Goal: Feedback & Contribution: Contribute content

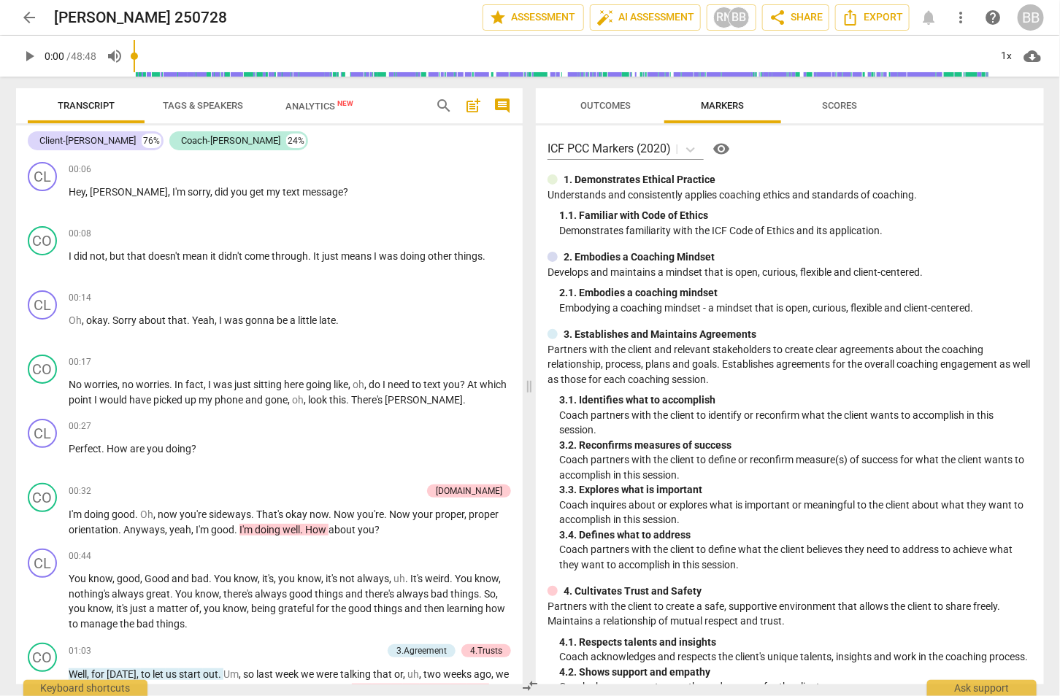
drag, startPoint x: 151, startPoint y: 9, endPoint x: 147, endPoint y: 2, distance: 8.5
click at [151, 9] on h2 "[PERSON_NAME] 250728" at bounding box center [140, 18] width 173 height 18
click at [34, 52] on span "play_arrow" at bounding box center [29, 56] width 18 height 18
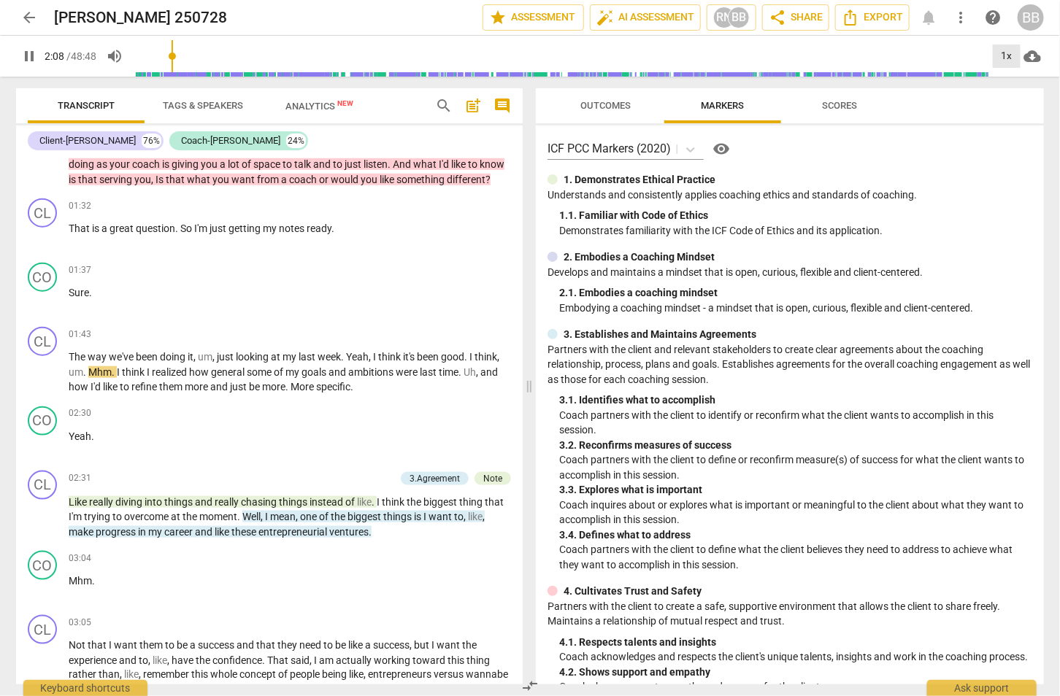
click at [1006, 61] on div "1x" at bounding box center [1007, 56] width 28 height 23
click at [1015, 142] on li "1.5x" at bounding box center [1017, 141] width 49 height 28
click at [310, 589] on p "Mhm ." at bounding box center [290, 581] width 442 height 15
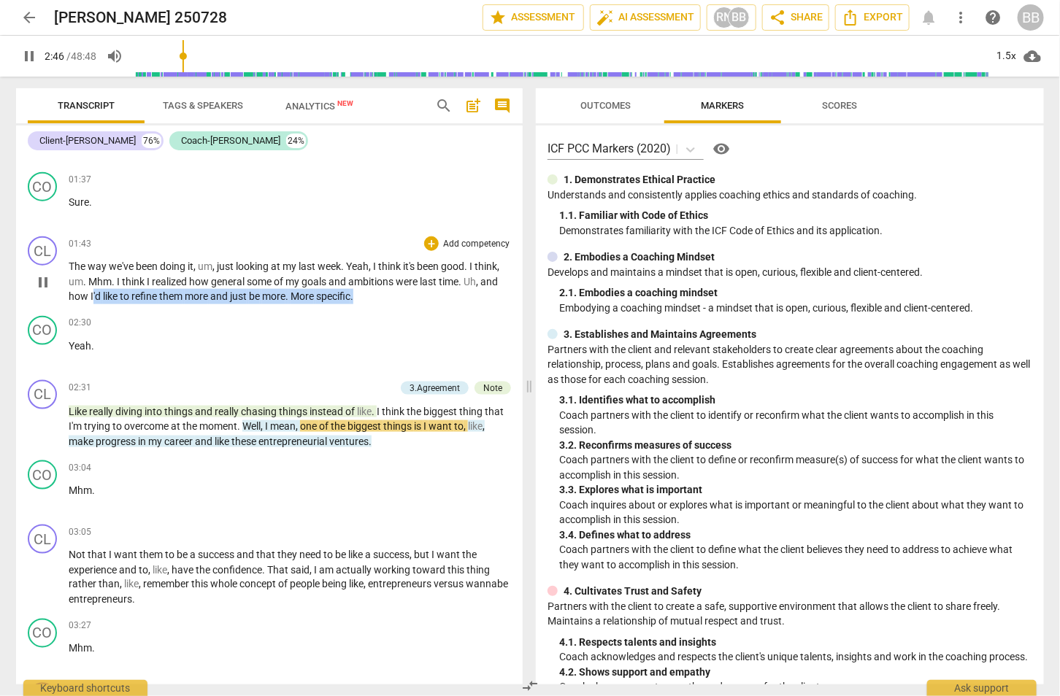
drag, startPoint x: 357, startPoint y: 309, endPoint x: 88, endPoint y: 304, distance: 269.4
click at [88, 304] on p "The way we've been doing it , um , just looking at my last week . Yeah , I thin…" at bounding box center [290, 281] width 442 height 45
click at [426, 251] on div "+" at bounding box center [431, 244] width 15 height 15
drag, startPoint x: 364, startPoint y: 311, endPoint x: 146, endPoint y: 304, distance: 218.4
click at [89, 304] on p "The way we've been doing it , um , just looking at my last week . Yeah , I thin…" at bounding box center [290, 281] width 442 height 45
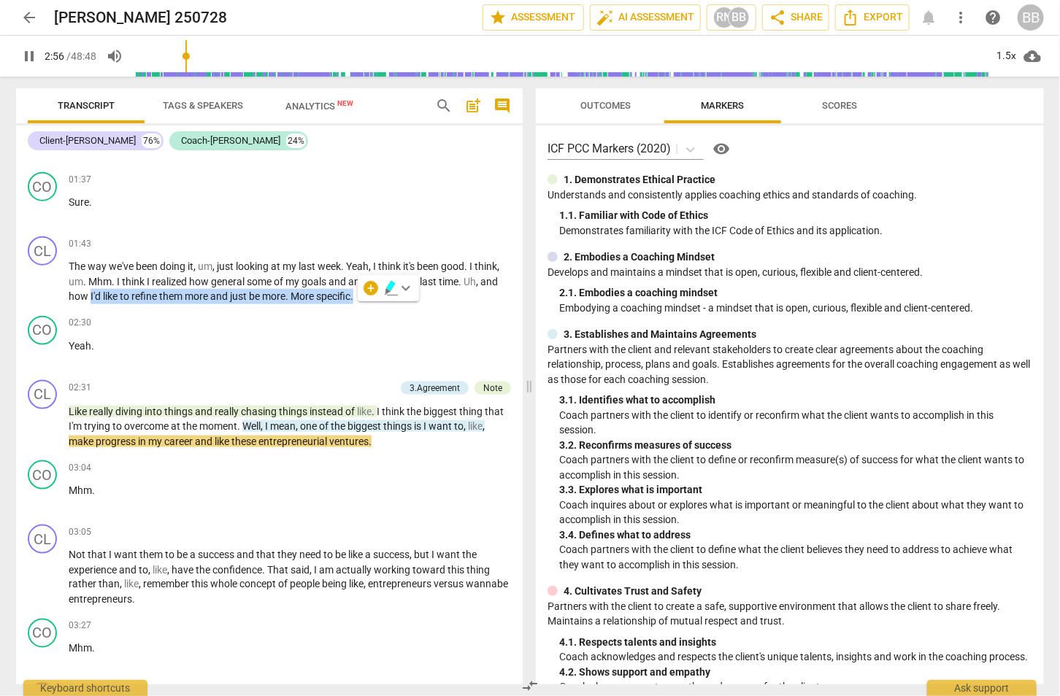
click at [387, 287] on icon "button" at bounding box center [390, 286] width 9 height 10
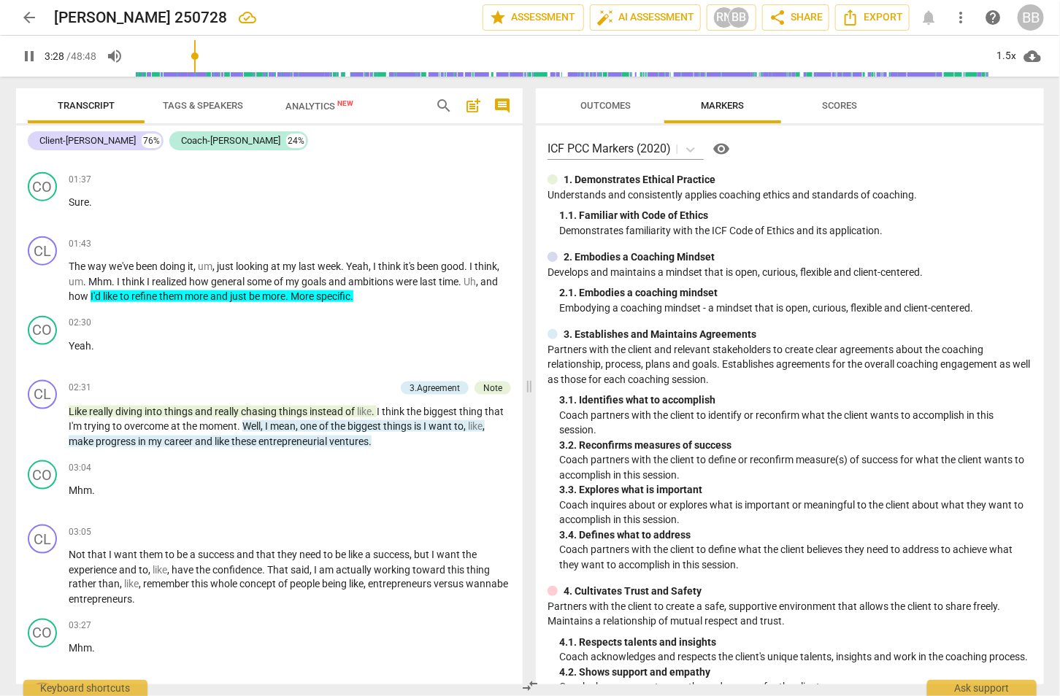
scroll to position [1191, 0]
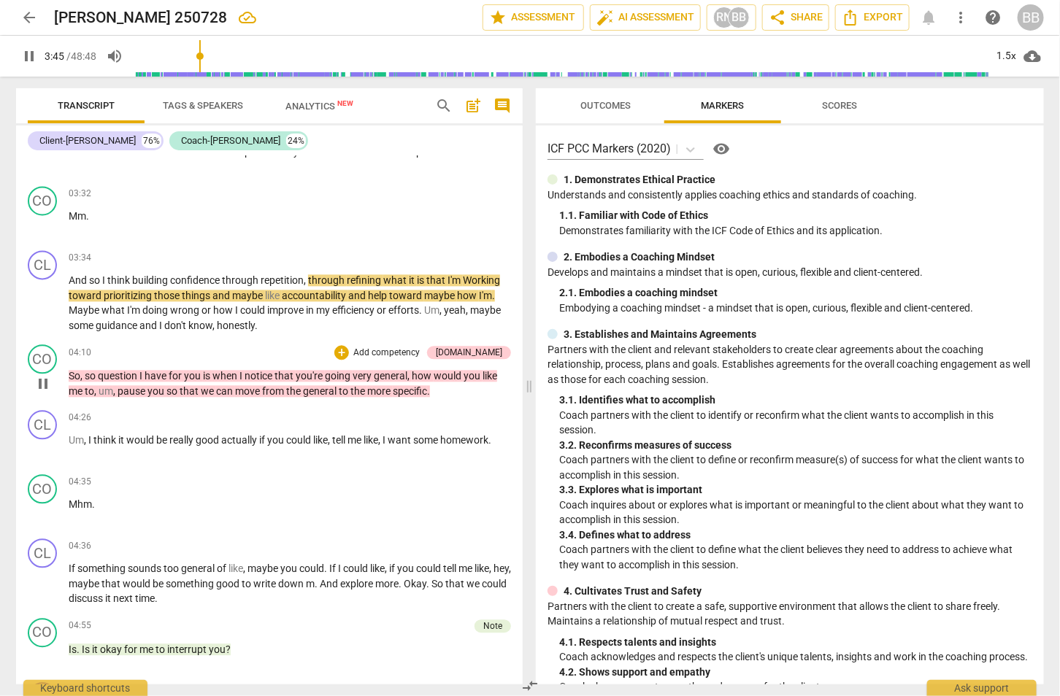
click at [362, 350] on div "CO play_arrow pause 04:10 + Add competency 4.Trust keyboard_arrow_right So , so…" at bounding box center [269, 372] width 507 height 66
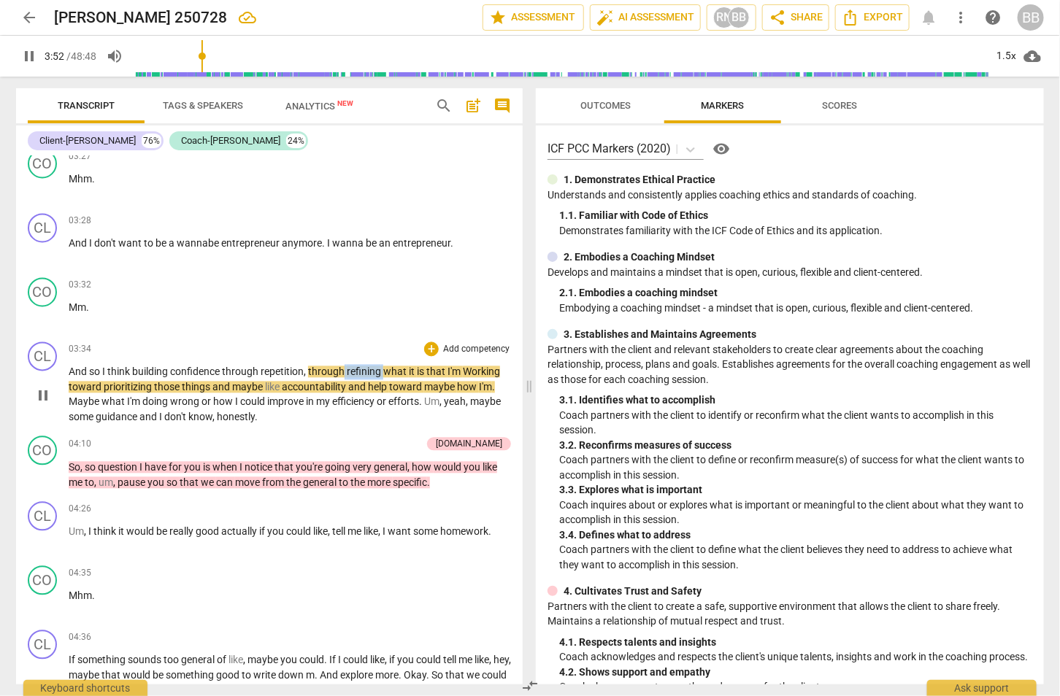
drag, startPoint x: 344, startPoint y: 379, endPoint x: 384, endPoint y: 379, distance: 40.1
click at [384, 379] on p "And so I think building confidence through repetition , through refining what i…" at bounding box center [290, 395] width 442 height 60
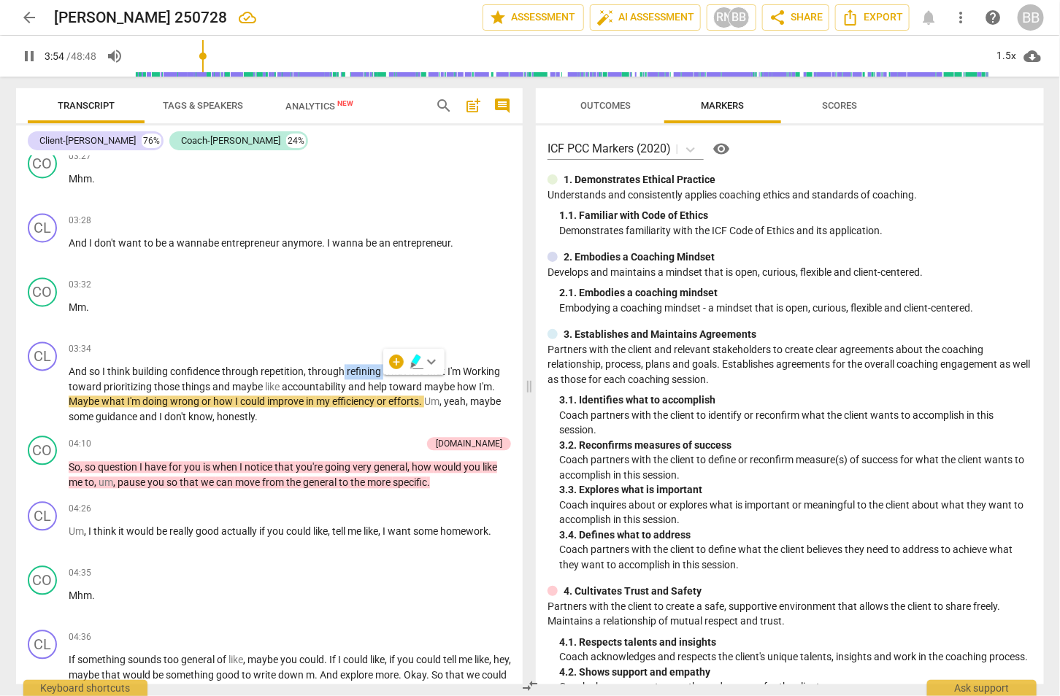
click at [418, 363] on icon "button" at bounding box center [417, 362] width 15 height 18
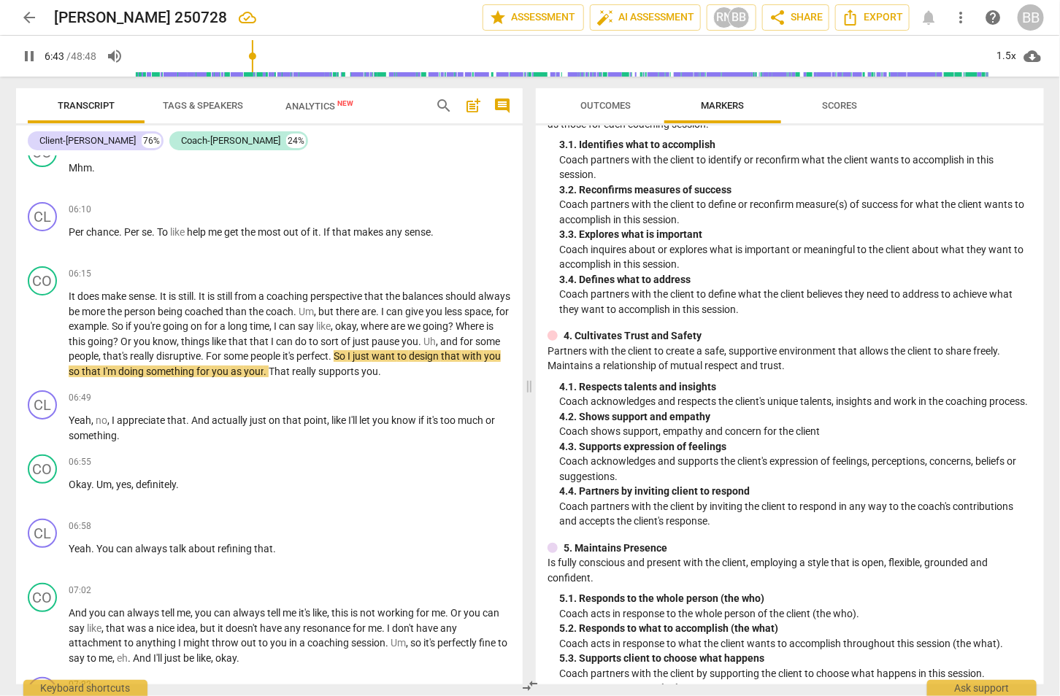
scroll to position [274, 0]
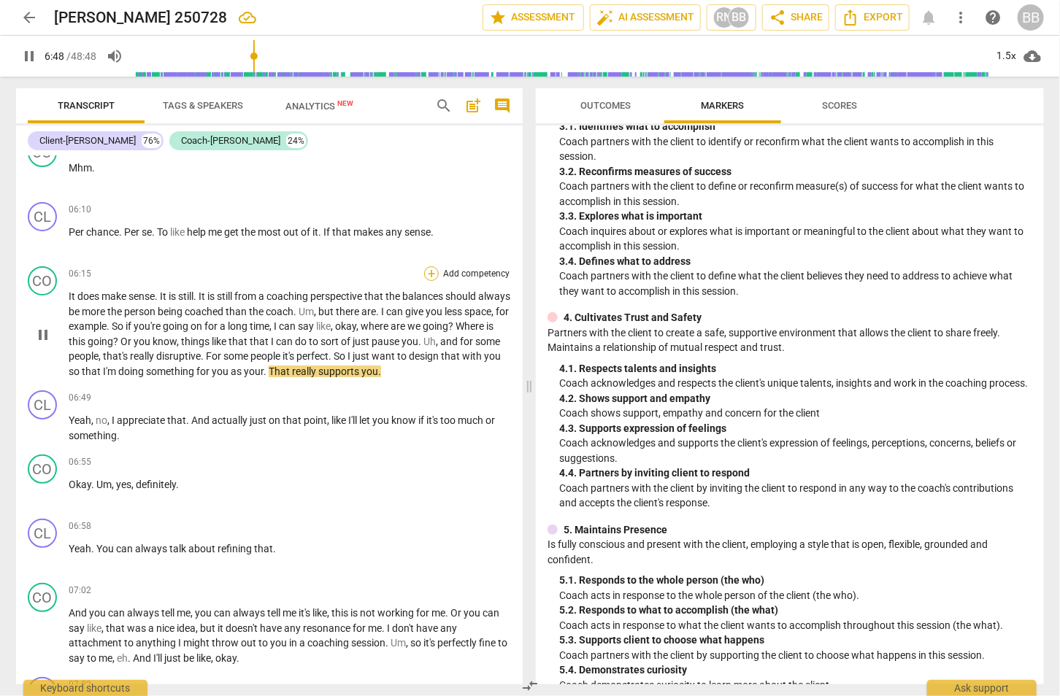
click at [430, 278] on div "+" at bounding box center [431, 273] width 15 height 15
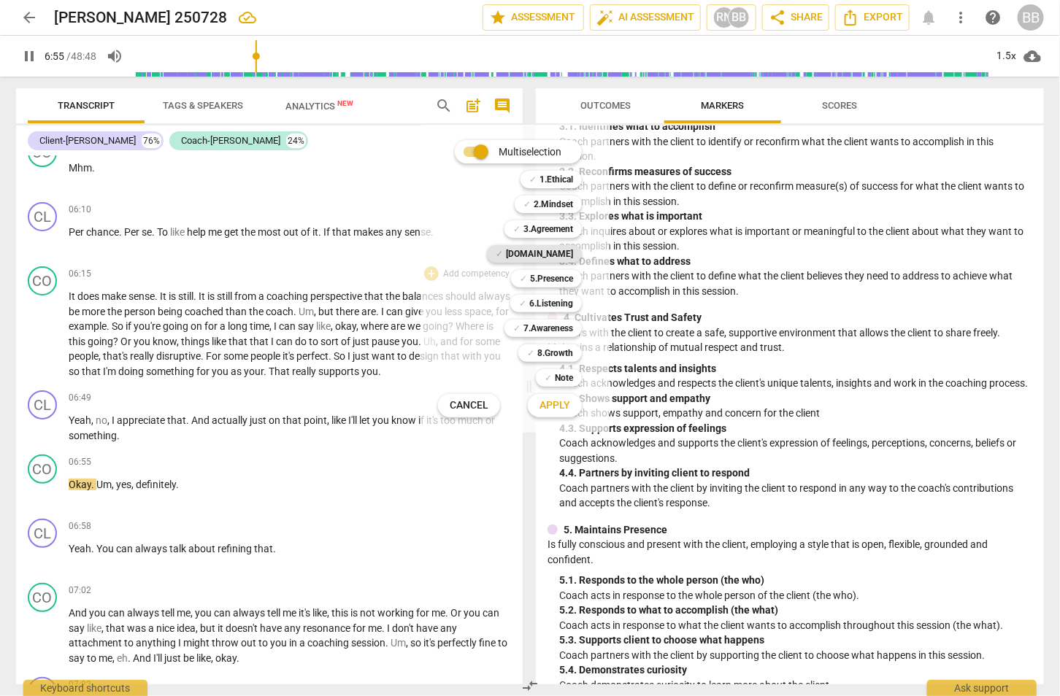
click at [551, 255] on b "[DOMAIN_NAME]" at bounding box center [539, 254] width 67 height 18
click at [555, 407] on span "Apply" at bounding box center [554, 406] width 31 height 15
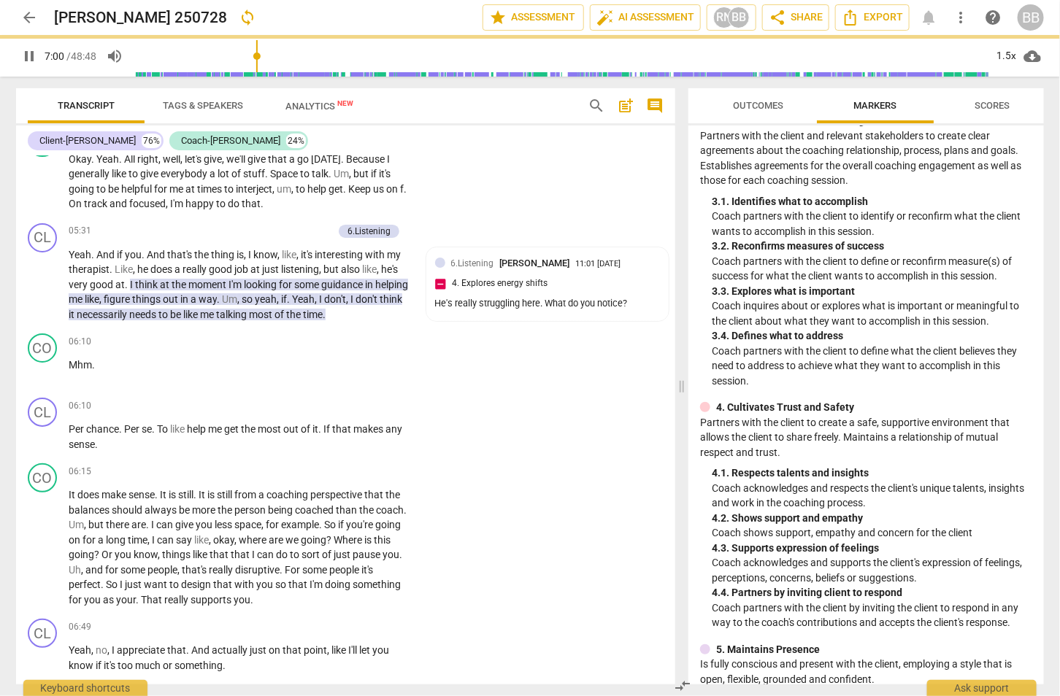
type input "422"
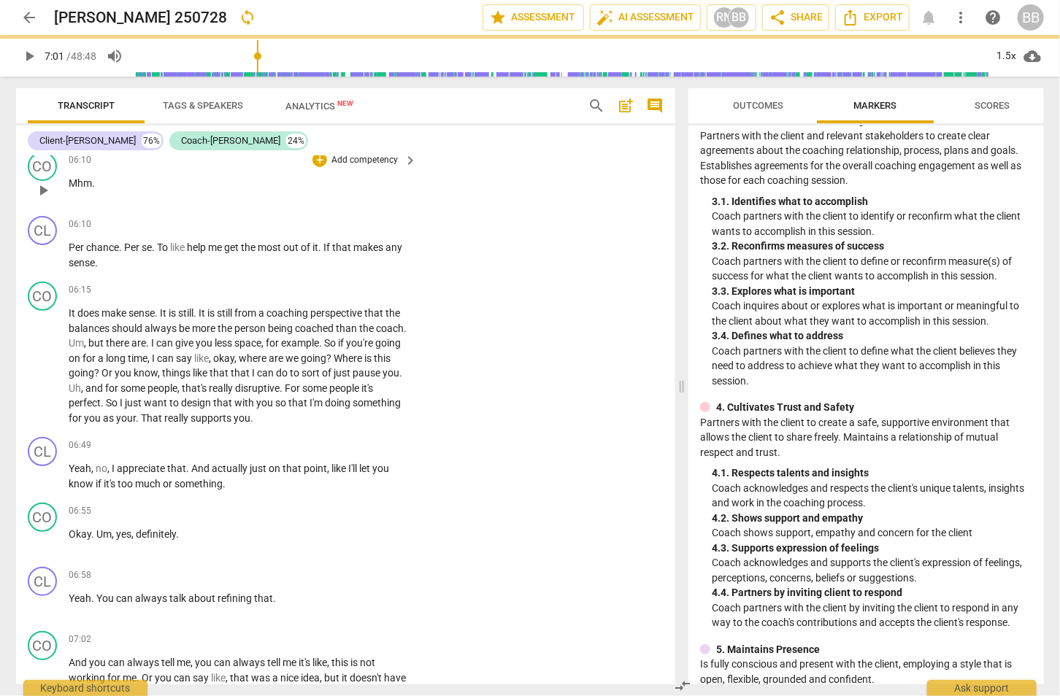
scroll to position [348, 0]
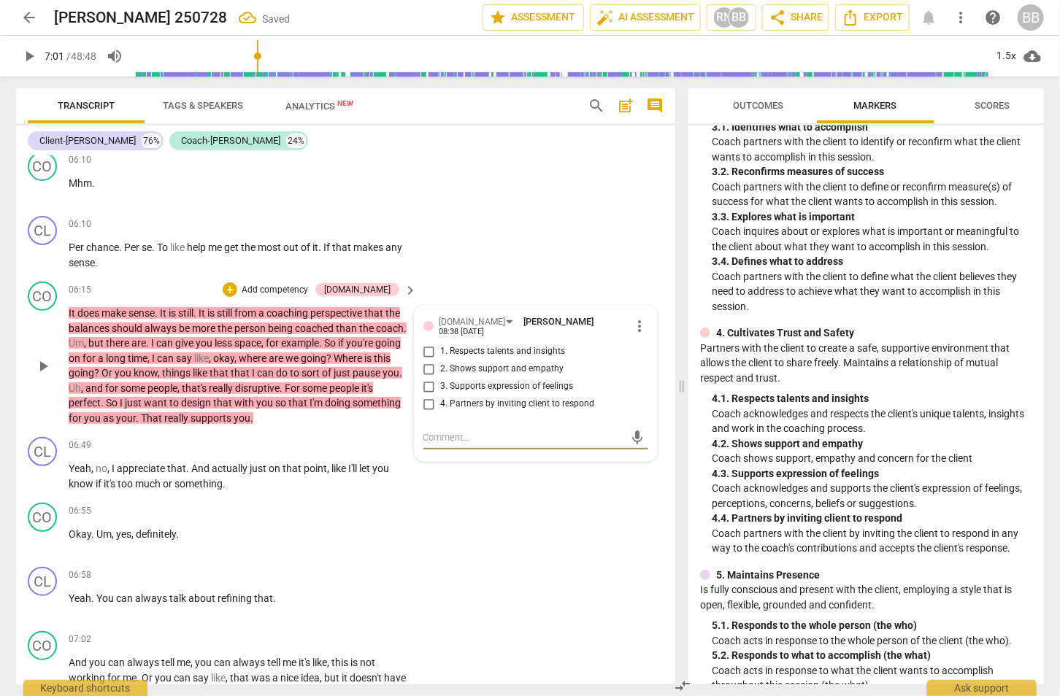
click at [502, 345] on span "1. Respects talents and insights" at bounding box center [503, 351] width 125 height 13
click at [441, 343] on input "1. Respects talents and insights" at bounding box center [429, 352] width 23 height 18
checkbox input "true"
click at [29, 60] on span "play_arrow" at bounding box center [29, 56] width 18 height 18
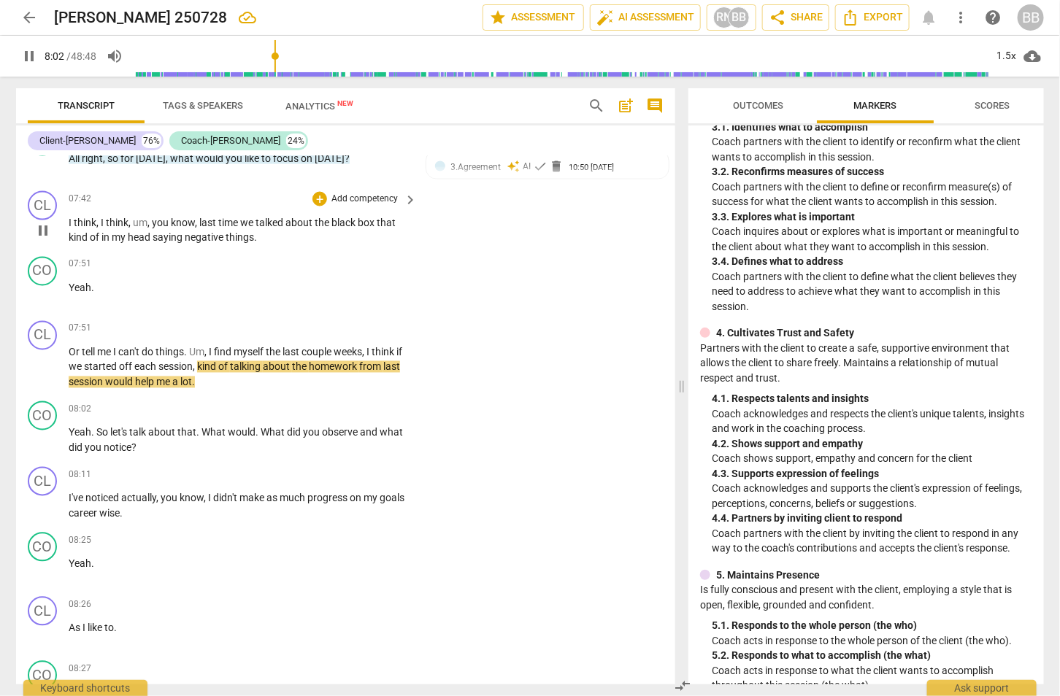
scroll to position [3004, 0]
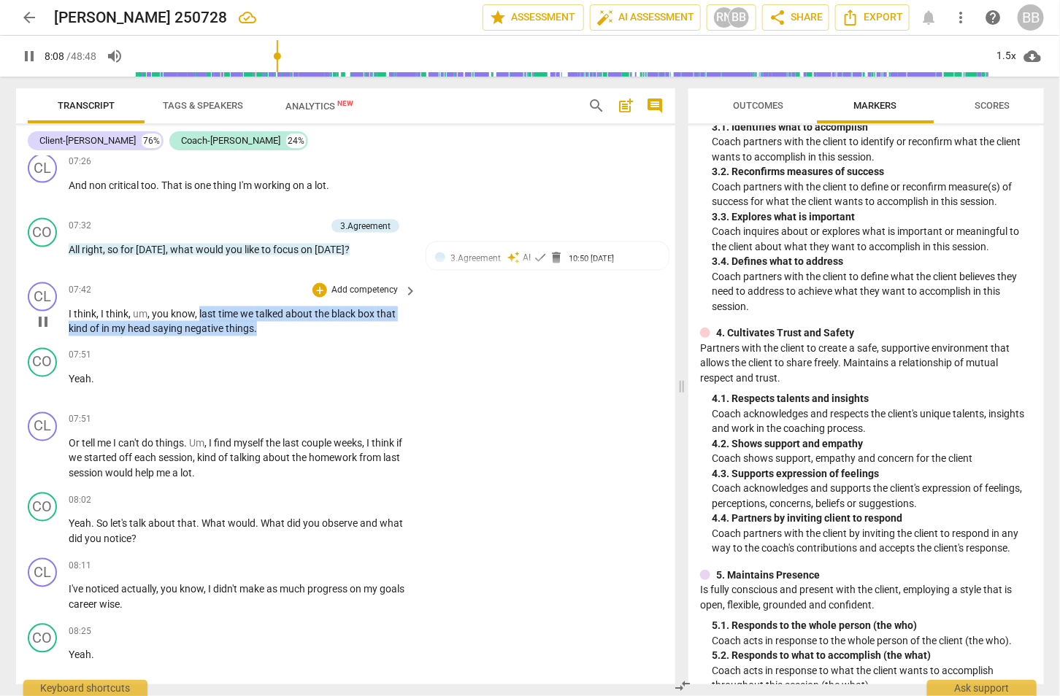
drag, startPoint x: 291, startPoint y: 320, endPoint x: 199, endPoint y: 303, distance: 93.5
click at [199, 307] on p "I think , I think , um , you know , last time we talked about the black box tha…" at bounding box center [239, 322] width 341 height 30
click at [162, 372] on p "Yeah ." at bounding box center [239, 379] width 341 height 15
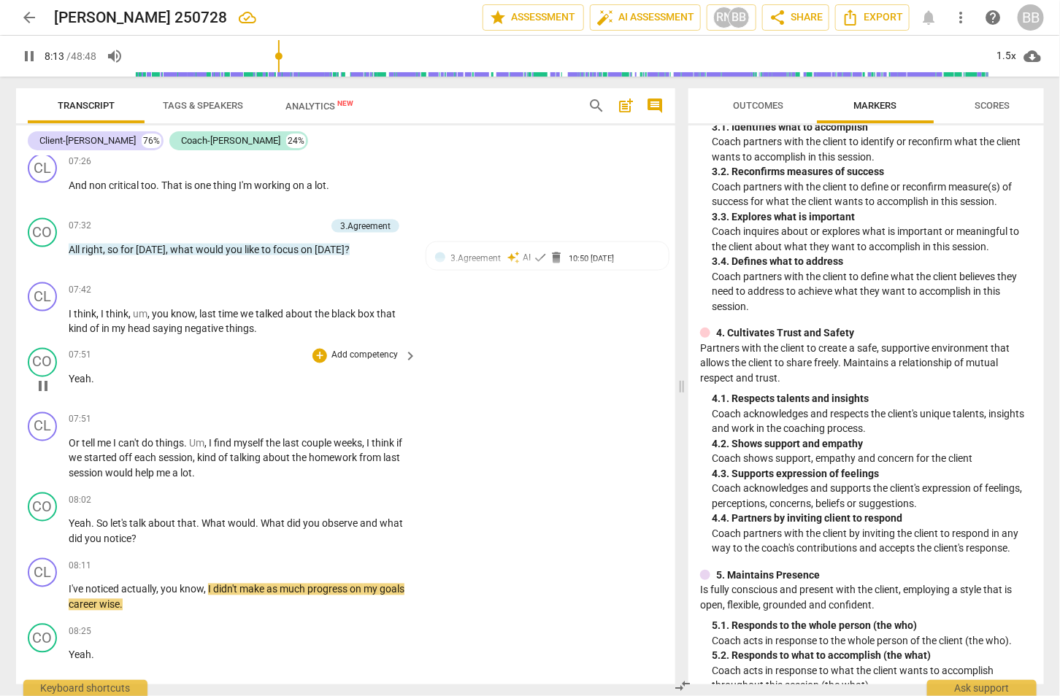
click at [69, 374] on span "Yeah" at bounding box center [80, 380] width 23 height 12
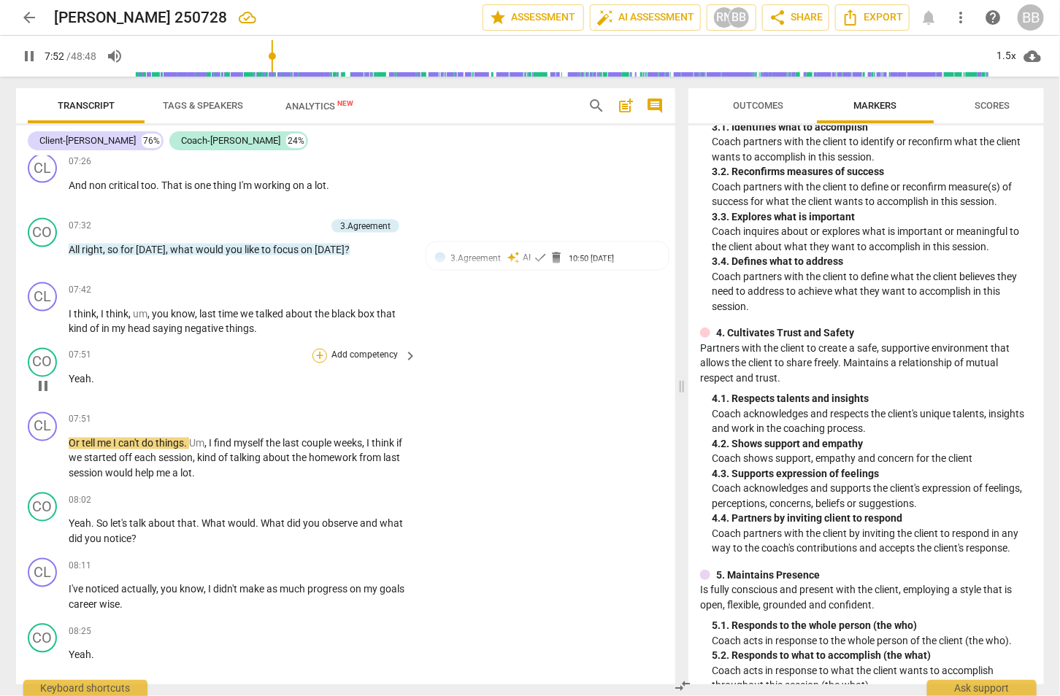
click at [315, 349] on div "+" at bounding box center [319, 356] width 15 height 15
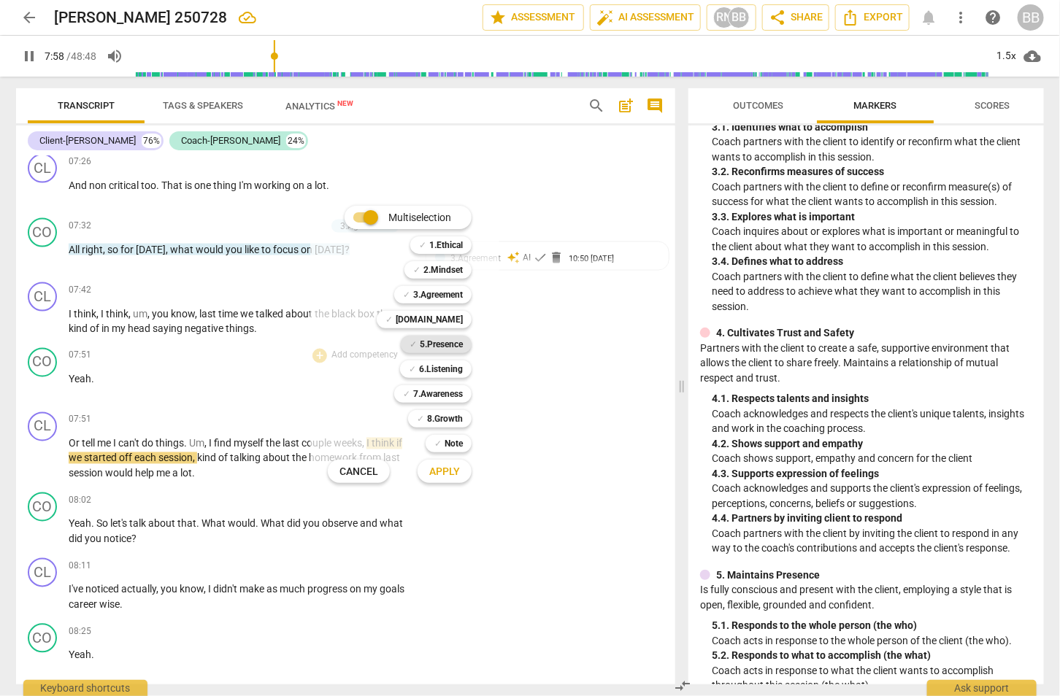
click at [447, 349] on b "5.Presence" at bounding box center [441, 345] width 43 height 18
click at [442, 469] on span "Apply" at bounding box center [444, 472] width 31 height 15
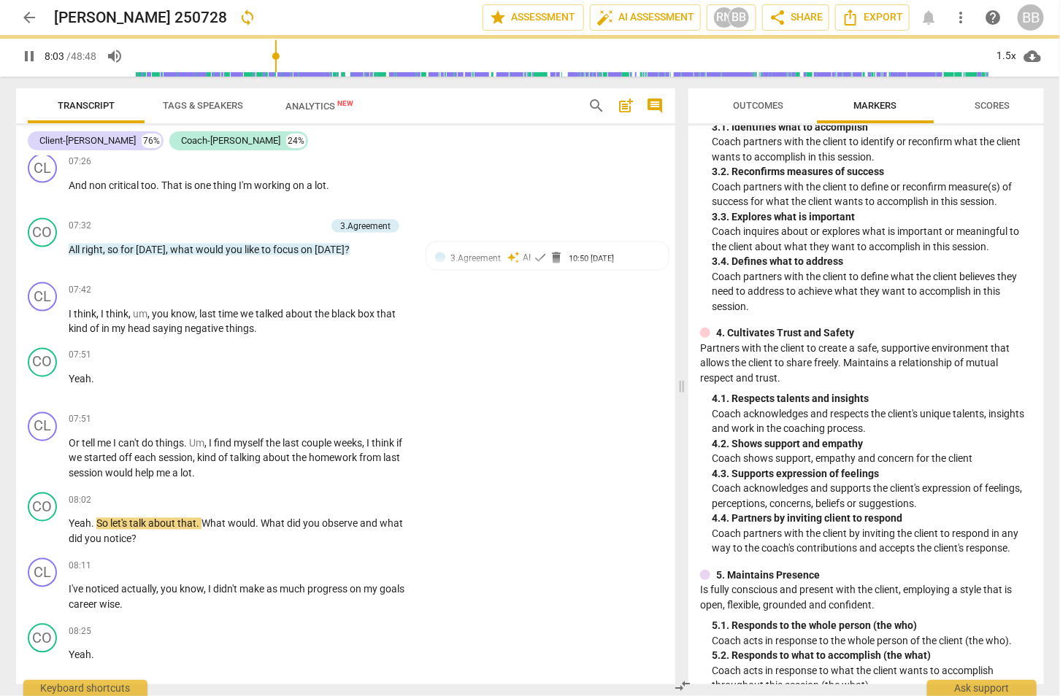
type input "485"
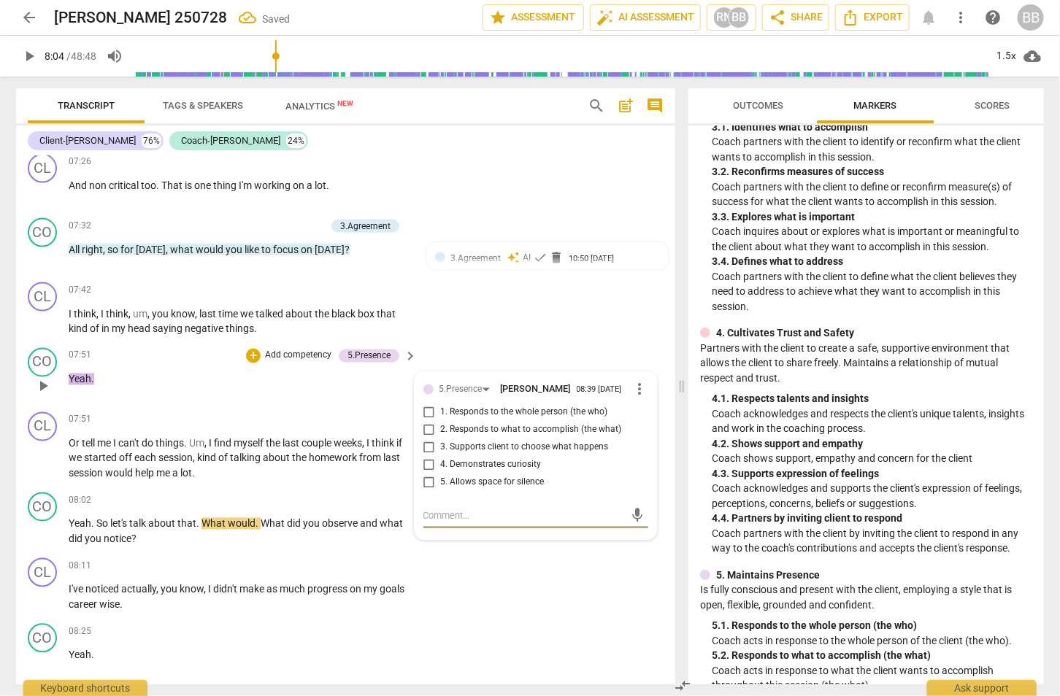
click at [517, 424] on span "2. Responds to what to accomplish (the what)" at bounding box center [531, 430] width 181 height 13
click at [441, 422] on input "2. Responds to what to accomplish (the what)" at bounding box center [429, 431] width 23 height 18
click at [517, 424] on span "2. Responds to what to accomplish (the what)" at bounding box center [531, 430] width 181 height 13
click at [441, 422] on input "2. Responds to what to accomplish (the what)" at bounding box center [429, 431] width 23 height 18
checkbox input "true"
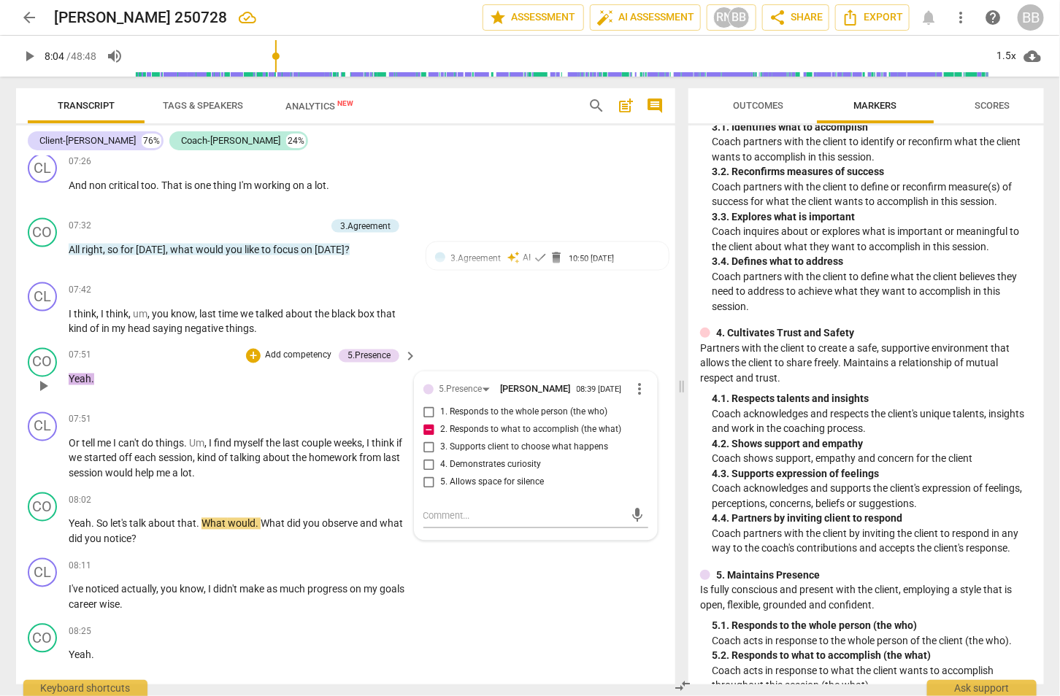
click at [486, 459] on span "4. Demonstrates curiosity" at bounding box center [491, 465] width 101 height 13
click at [441, 457] on input "4. Demonstrates curiosity" at bounding box center [429, 466] width 23 height 18
click at [486, 459] on span "4. Demonstrates curiosity" at bounding box center [491, 465] width 101 height 13
click at [441, 457] on input "4. Demonstrates curiosity" at bounding box center [429, 466] width 23 height 18
checkbox input "true"
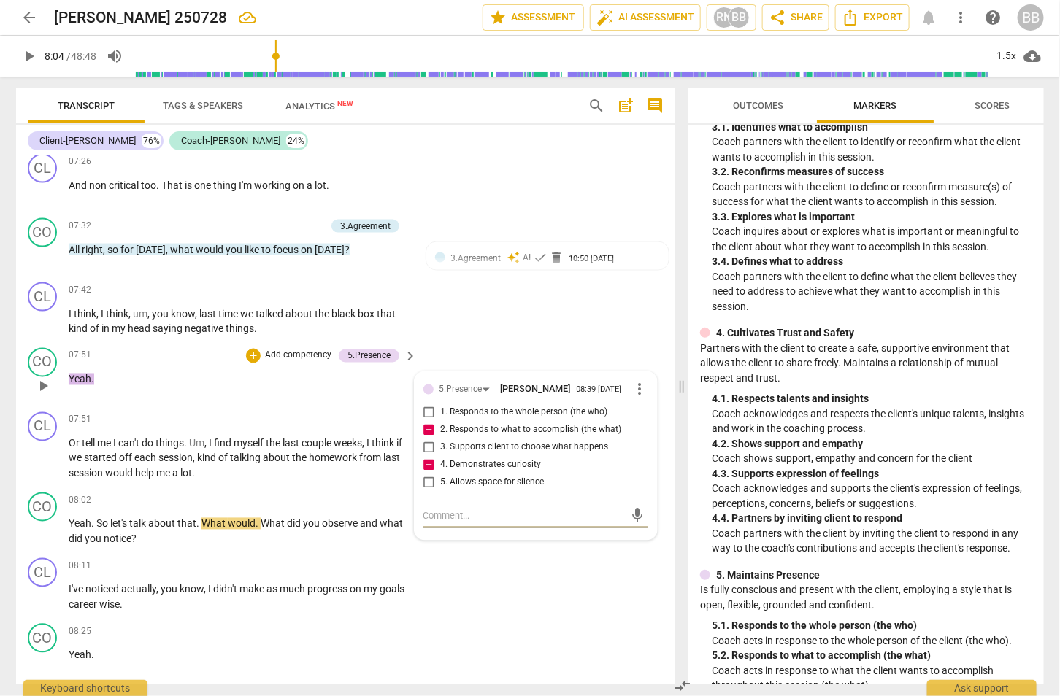
click at [490, 510] on textarea at bounding box center [523, 517] width 201 height 14
type textarea "Clkient"
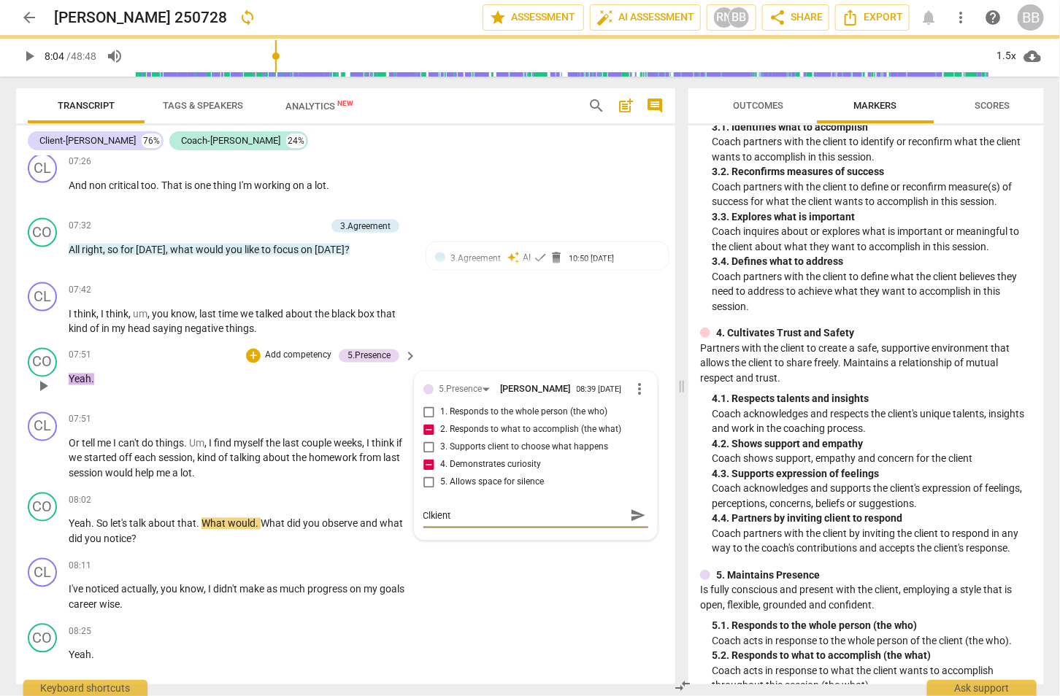
type textarea "Clkient"
type textarea "Clki"
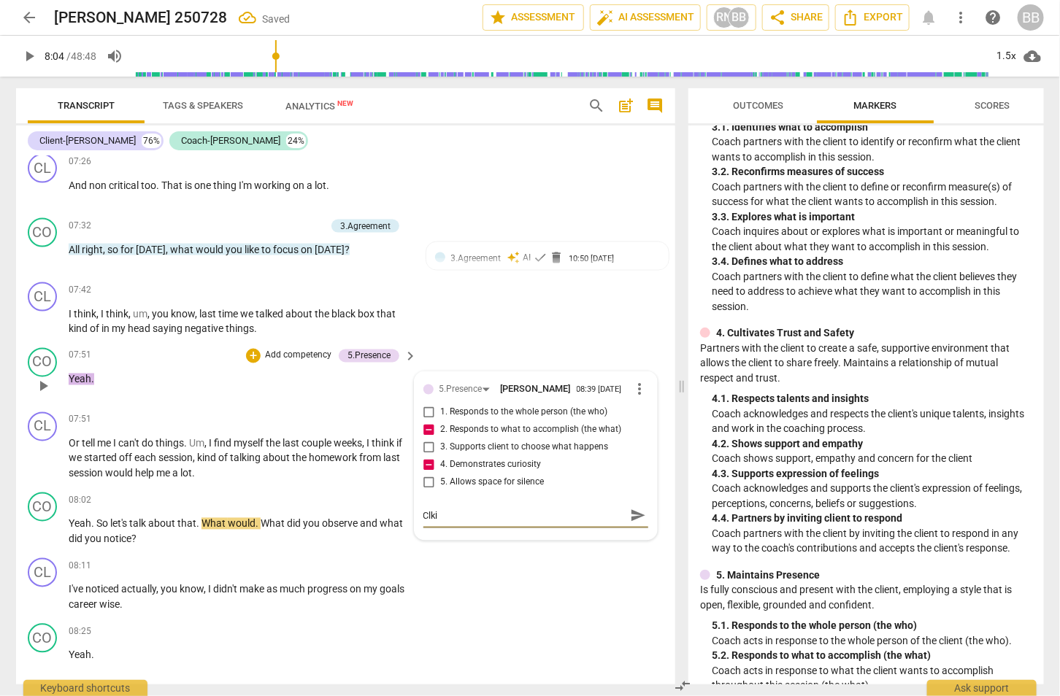
type textarea "Clk"
type textarea "Cl"
type textarea "Cli"
type textarea "Clie"
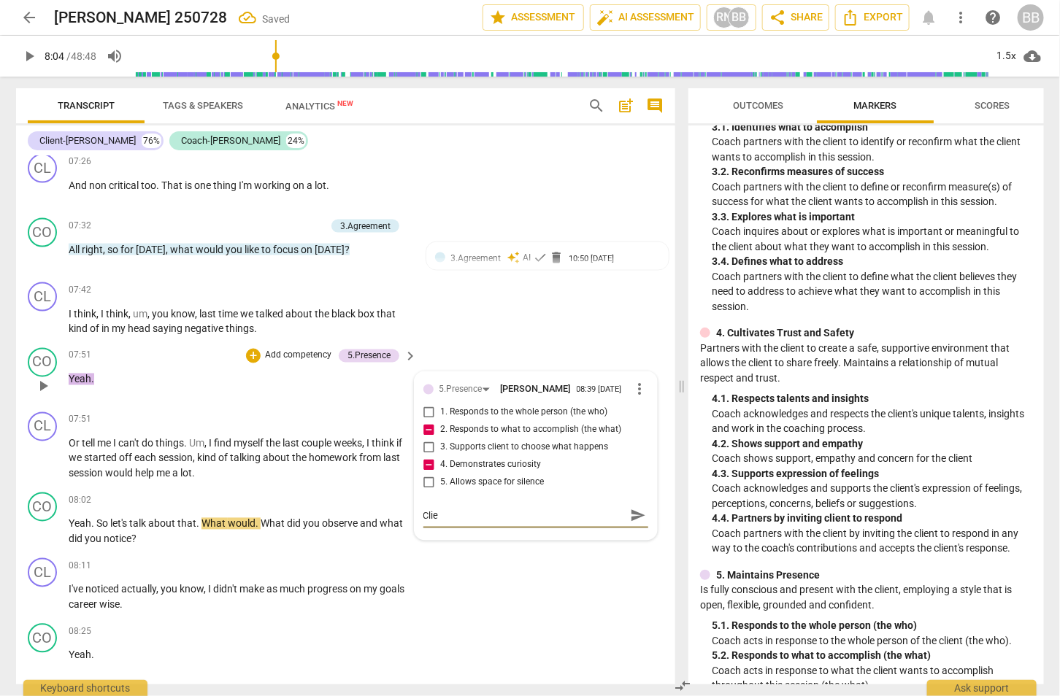
type textarea "Clien"
type textarea "Client"
type textarea "Client s"
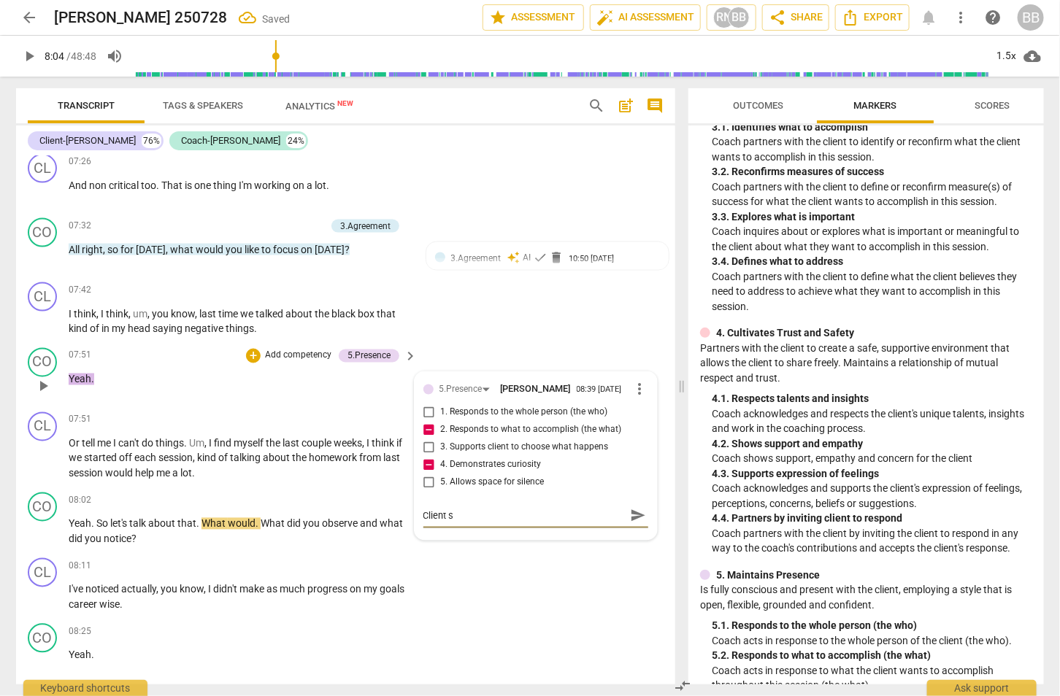
type textarea "Client st"
type textarea "Client sta"
type textarea "Client star"
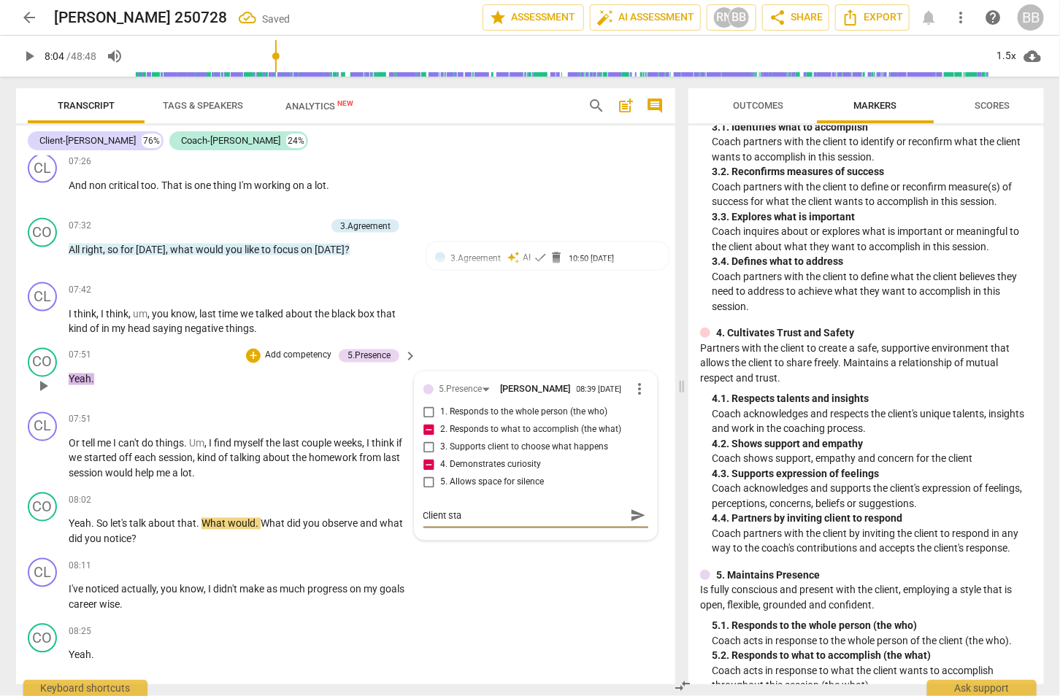
type textarea "Client star"
type textarea "Client start"
type textarea "Client starte"
type textarea "Client started"
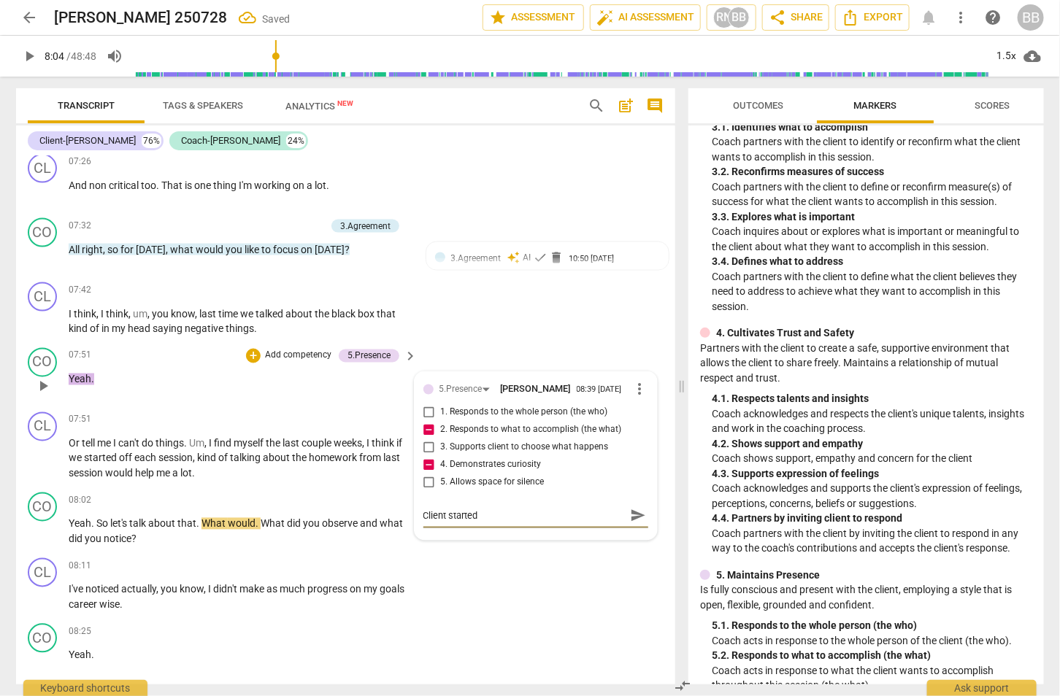
type textarea "Client started"
type textarea "Client started b"
type textarea "Client started by"
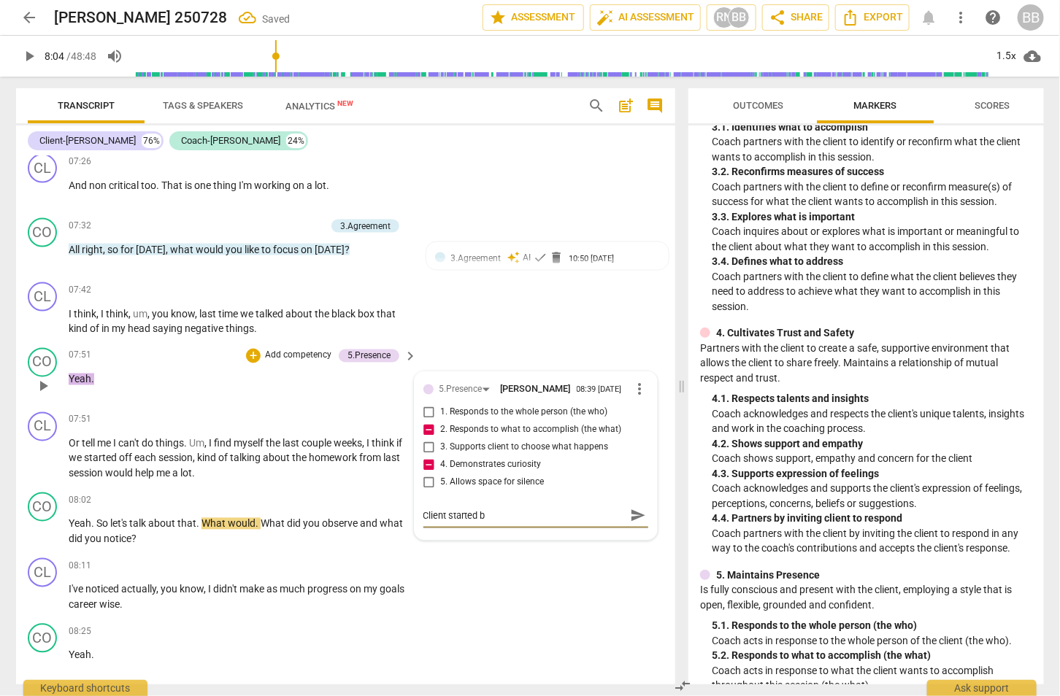
type textarea "Client started by"
type textarea "Client started by s"
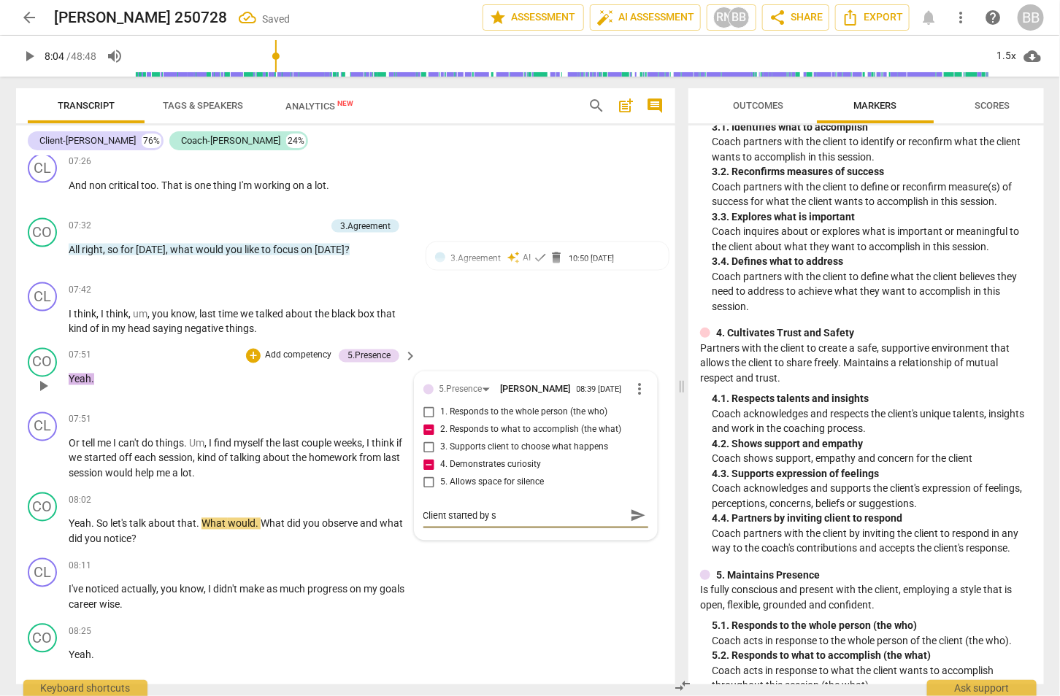
type textarea "Client started by sa"
type textarea "Client started by say"
type textarea "Client started by sayi"
type textarea "Client started by sayin"
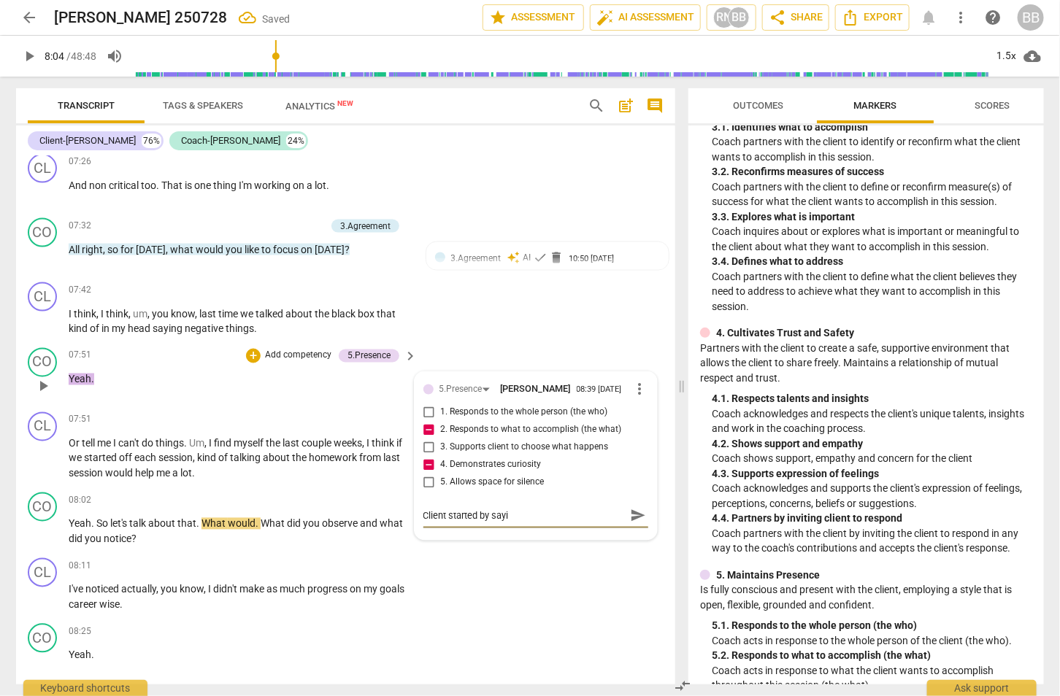
type textarea "Client started by sayin"
type textarea "Client started by saying"
type textarea "Client started by saying h"
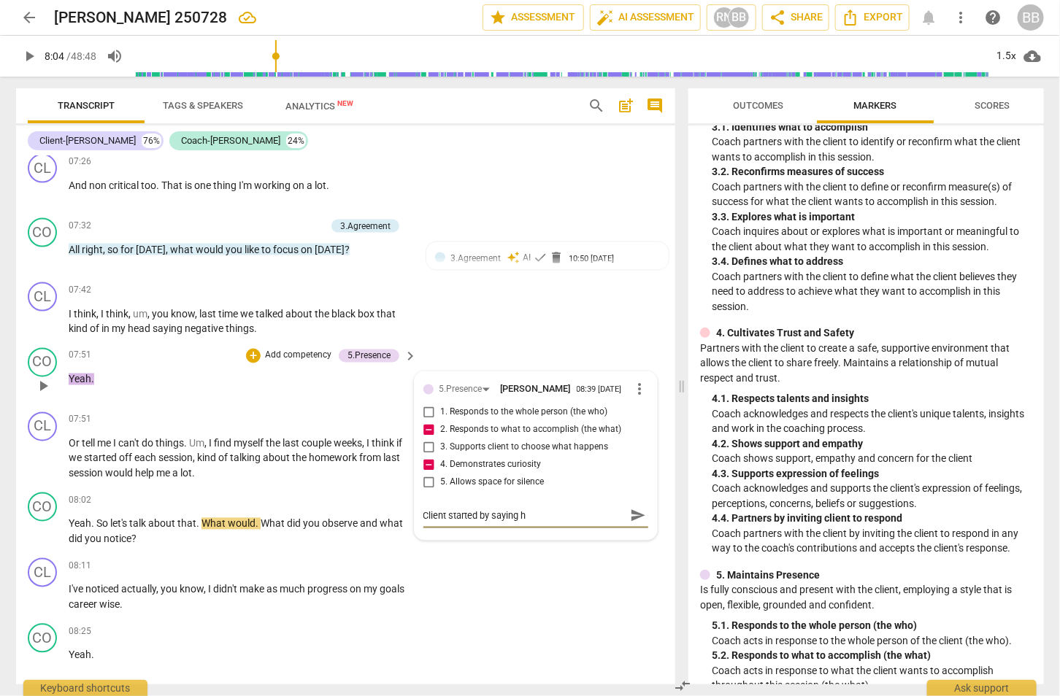
type textarea "Client started by saying he"
type textarea "Client started by saying he h"
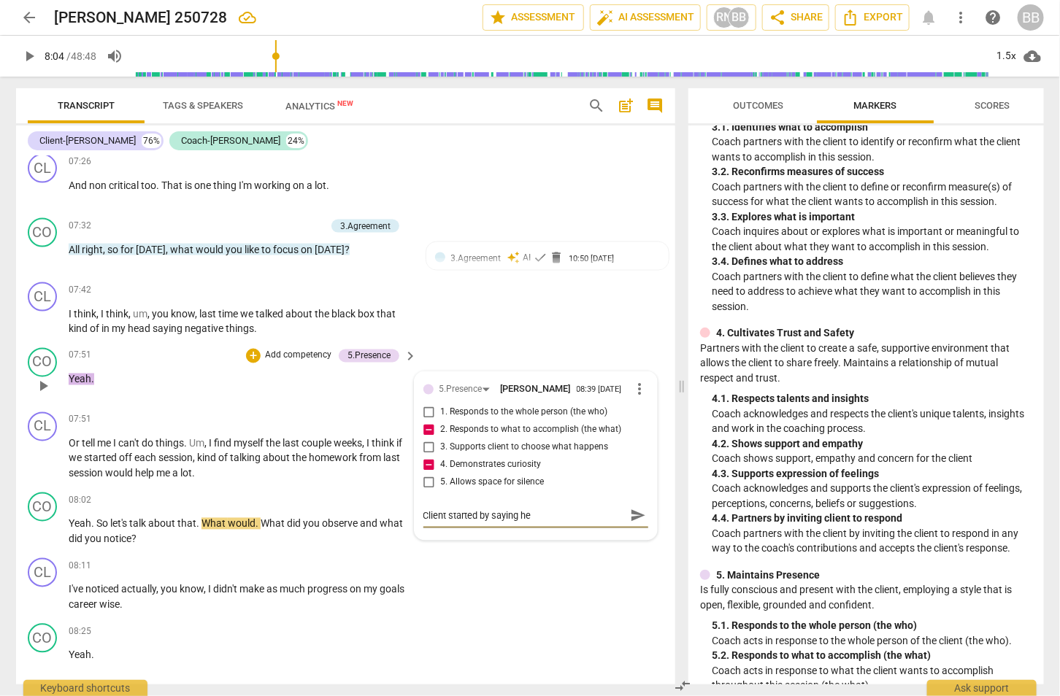
type textarea "Client started by saying he h"
type textarea "Client started by saying he ha"
type textarea "Client started by saying he had"
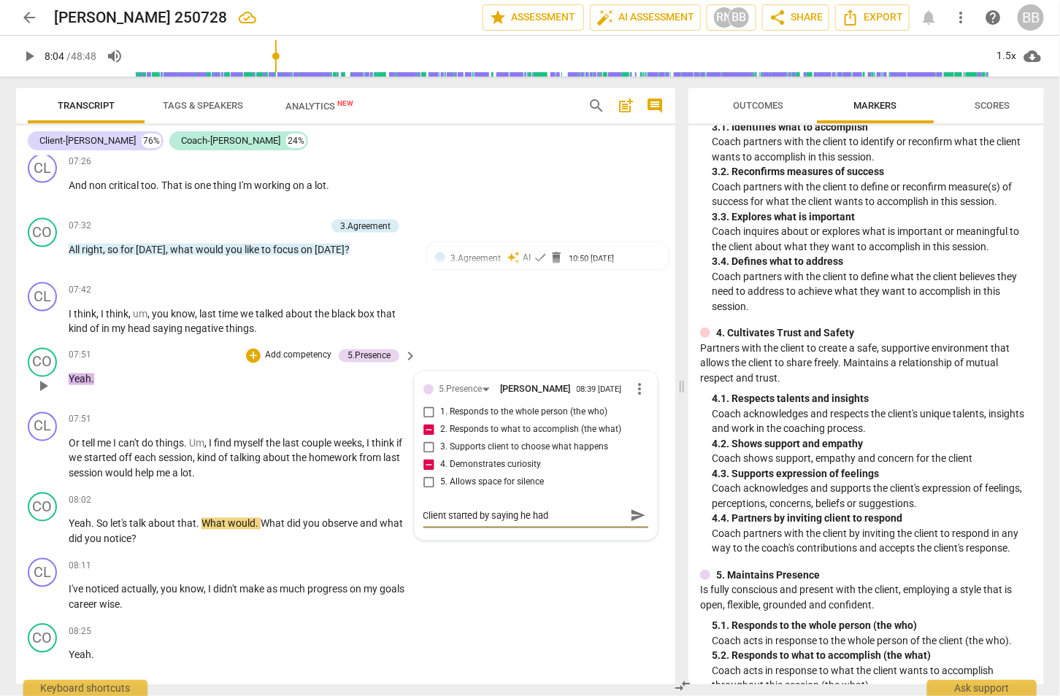
type textarea "Client started by saying he had"
type textarea "Client started by saying he ha"
type textarea "Client started by saying he h"
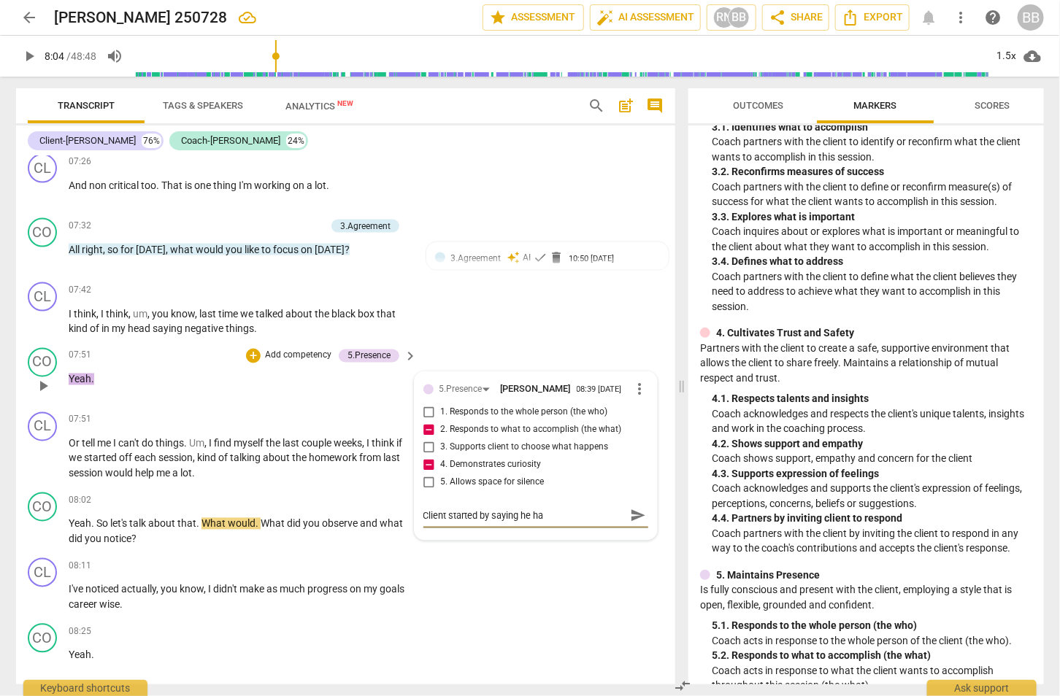
type textarea "Client started by saying he h"
type textarea "Client started by saying he"
type textarea "Client started by saying he w"
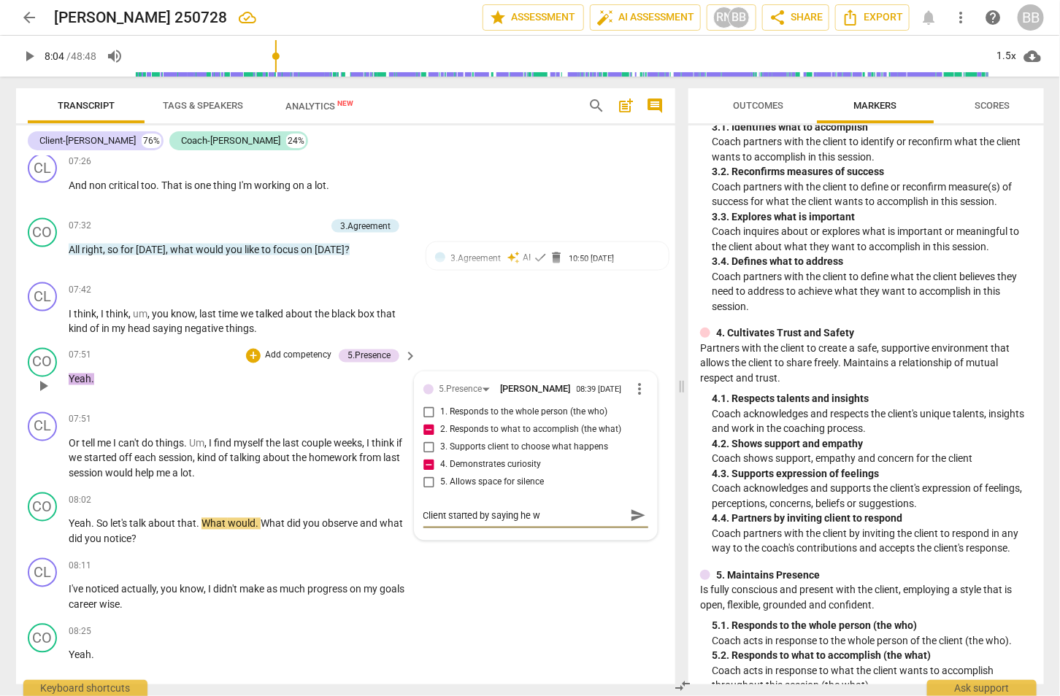
type textarea "Client started by saying he wa"
type textarea "Client started by saying he wan"
type textarea "Client started by saying he want"
type textarea "Client started by saying he wante"
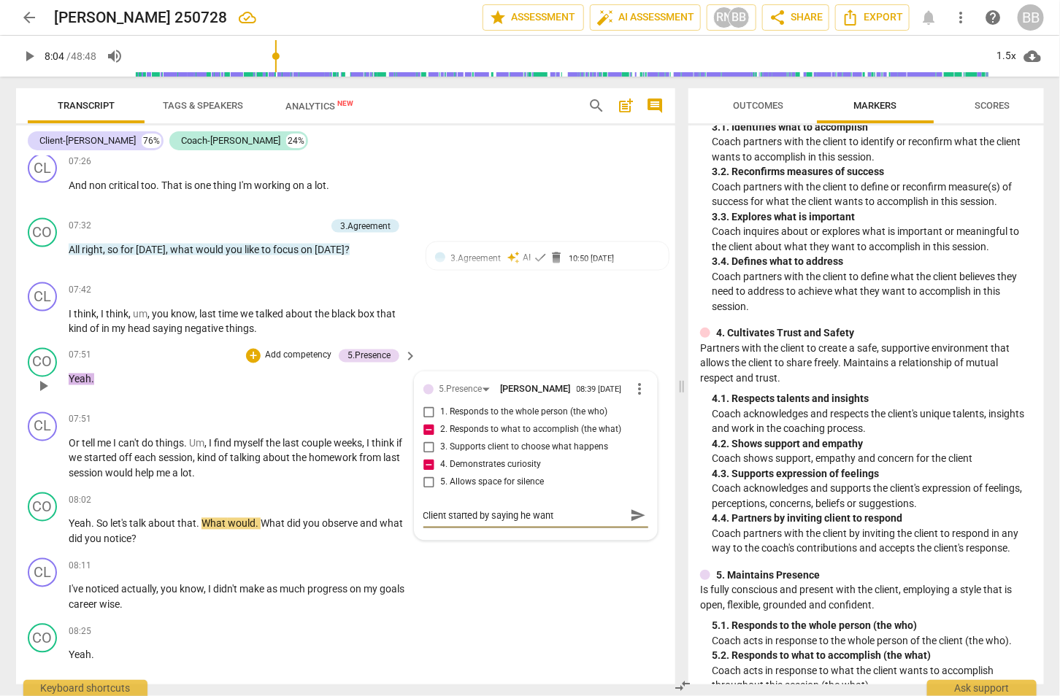
type textarea "Client started by saying he wante"
type textarea "Client started by saying he wanted"
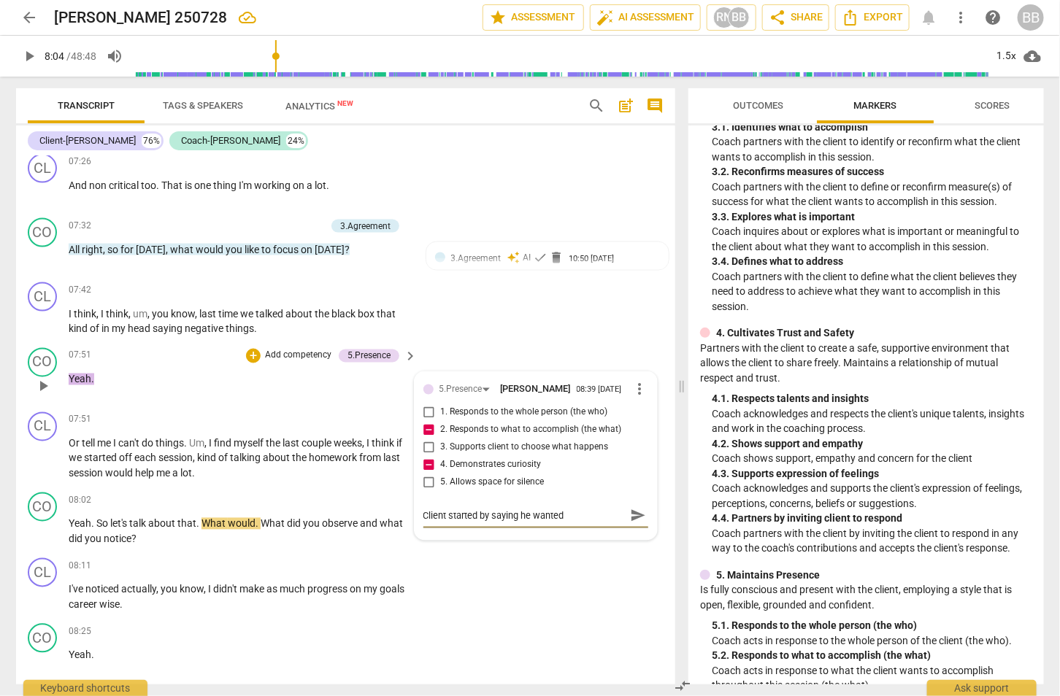
type textarea "Client started by saying he wanted t"
type textarea "Client started by saying he wanted to"
type textarea "Client started by saying he wanted to r"
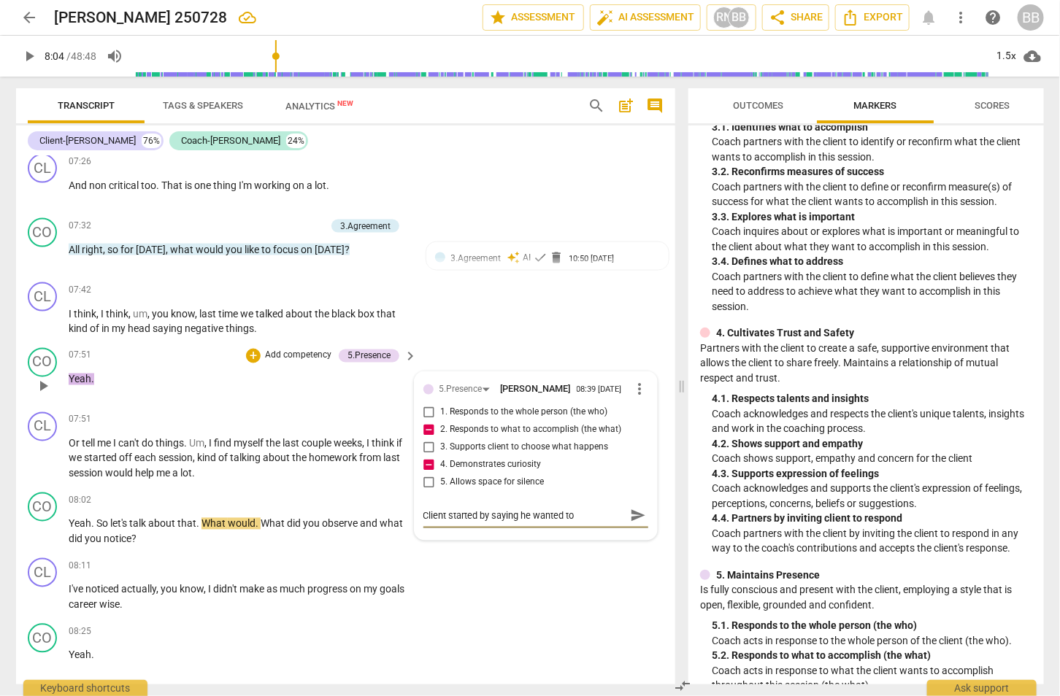
type textarea "Client started by saying he wanted to r"
type textarea "Client started by saying he wanted to re"
type textarea "Client started by saying he wanted to ref"
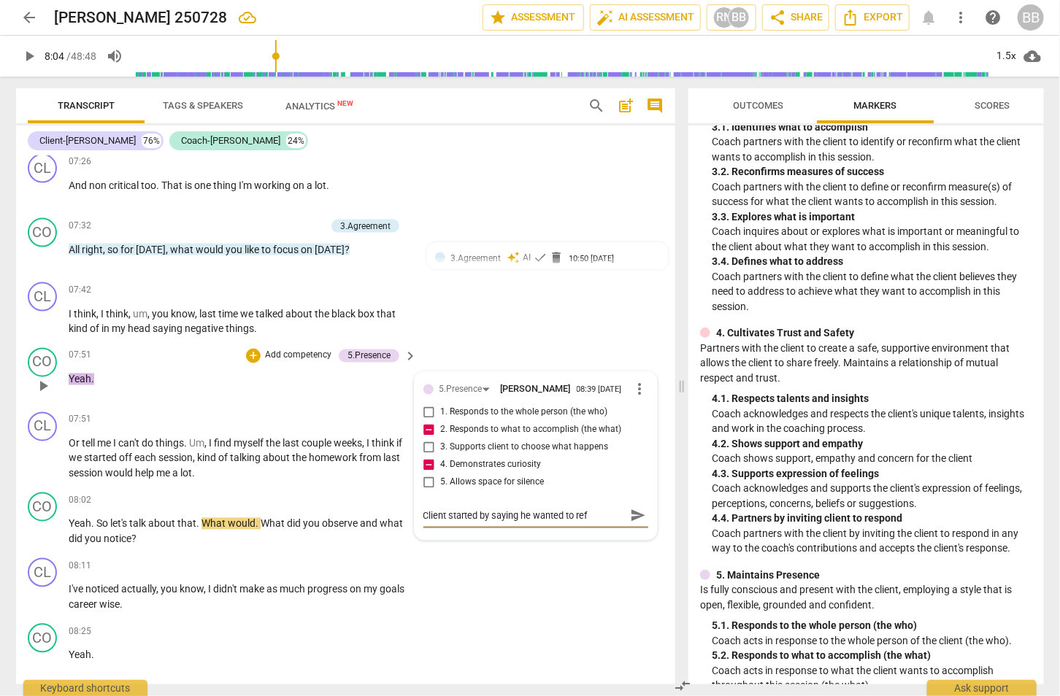
type textarea "Client started by saying he wanted to refi"
type textarea "Client started by saying he wanted to refin"
type textarea "Client started by saying he wanted to refine"
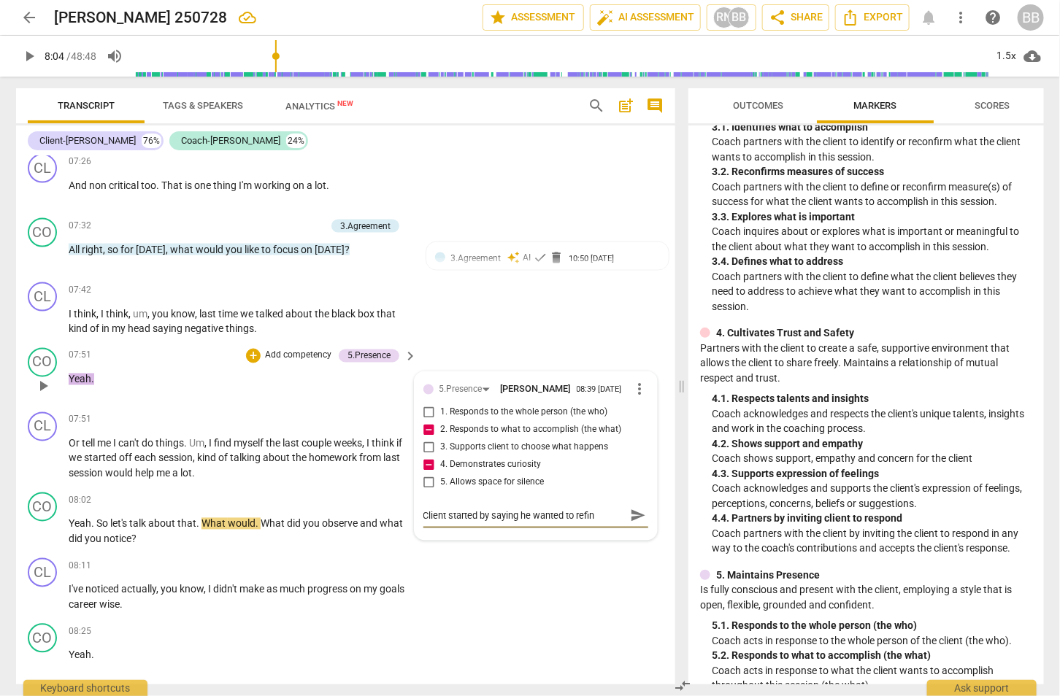
type textarea "Client started by saying he wanted to refine"
type textarea "Client started by saying he wanted to refine g"
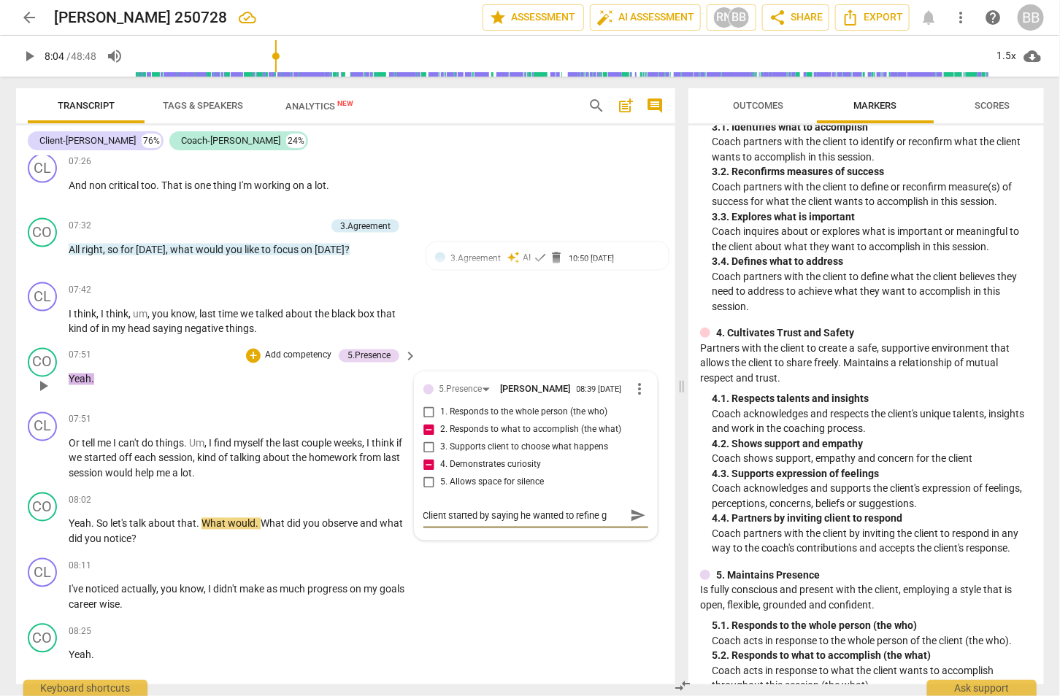
type textarea "Client started by saying he wanted to refine go"
type textarea "Client started by saying he wanted to refine goa"
type textarea "Client started by saying he wanted to refine goal"
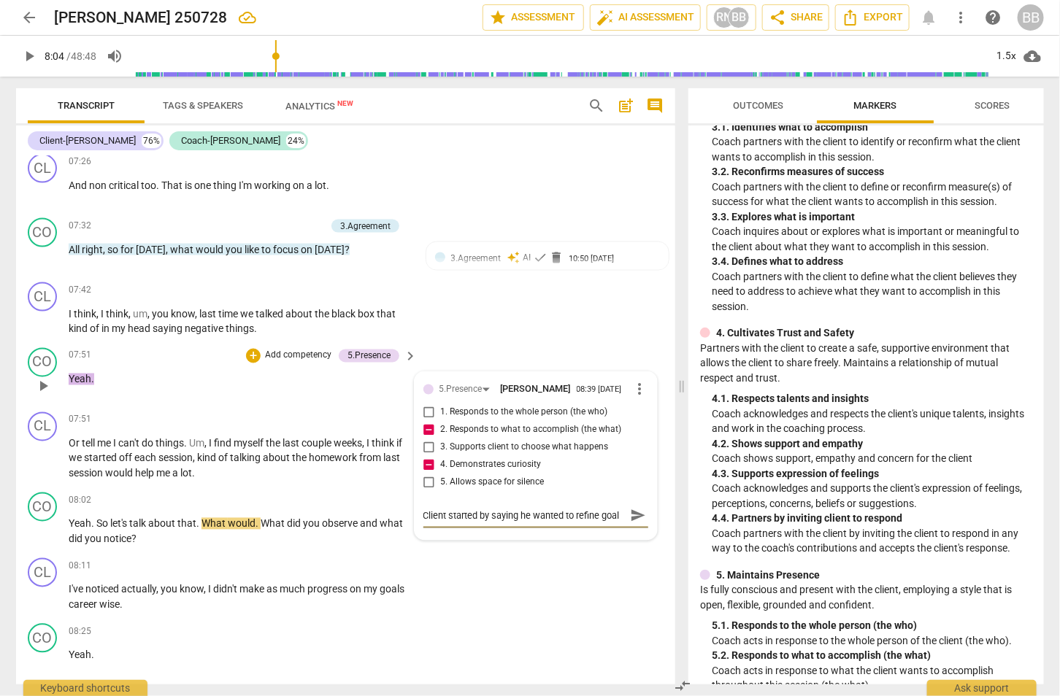
type textarea "Client started by saying he wanted to refine goals"
type textarea "Client started by saying he wanted to refine goals f"
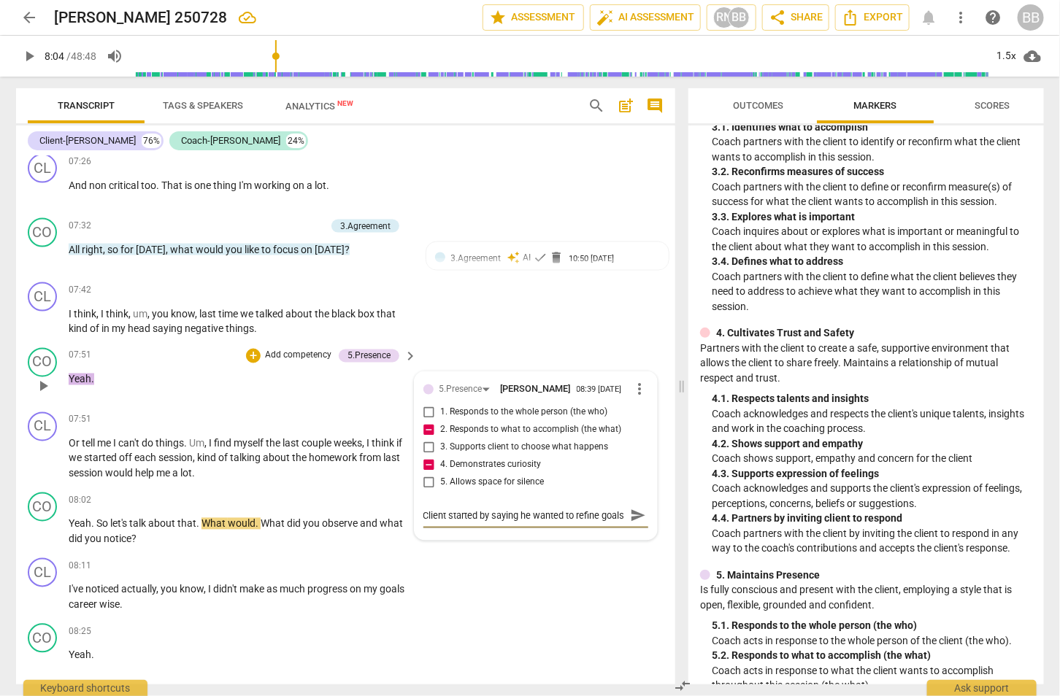
type textarea "Client started by saying he wanted to refine goals f"
type textarea "Client started by saying he wanted to refine goals fo"
type textarea "Client started by saying he wanted to refine goals for"
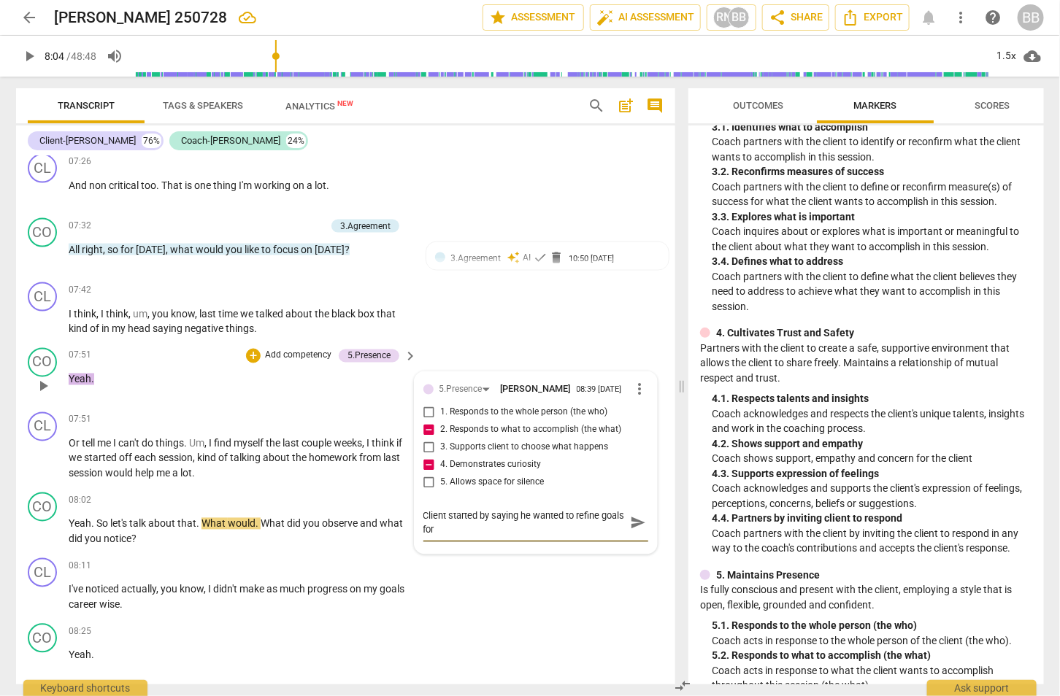
type textarea "Client started by saying he wanted to refine goals for b"
type textarea "Client started by saying he wanted to refine goals for be"
type textarea "Client started by saying he wanted to refine goals for bei"
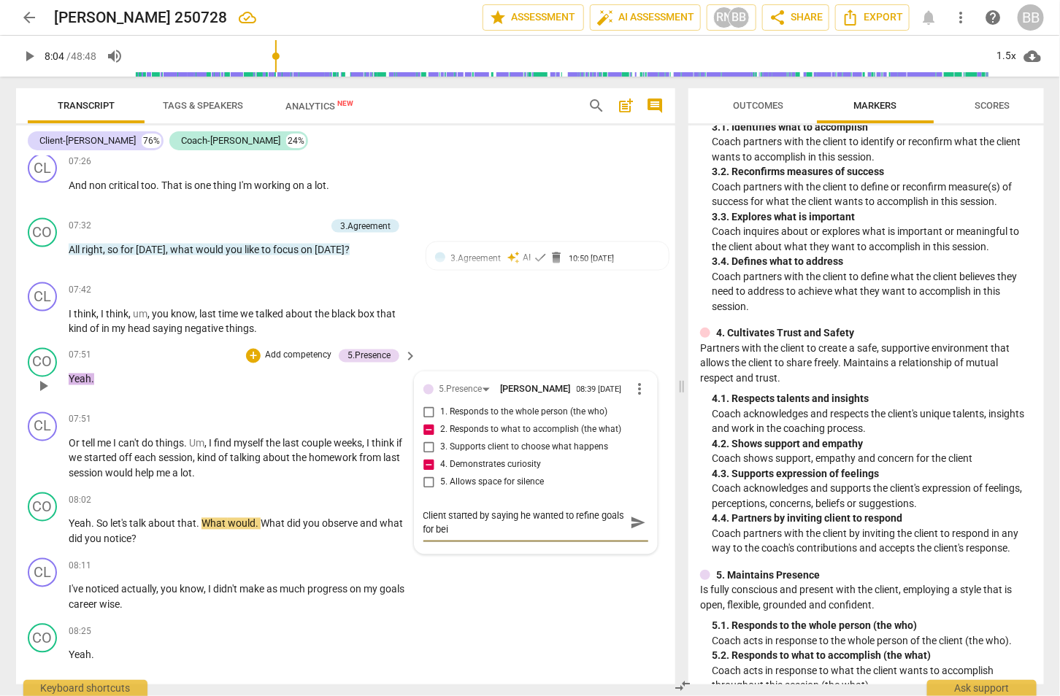
type textarea "Client started by saying he wanted to refine goals for bein"
type textarea "Client started by saying he wanted to refine goals for being"
type textarea "Client started by saying he wanted to refine goals for being s"
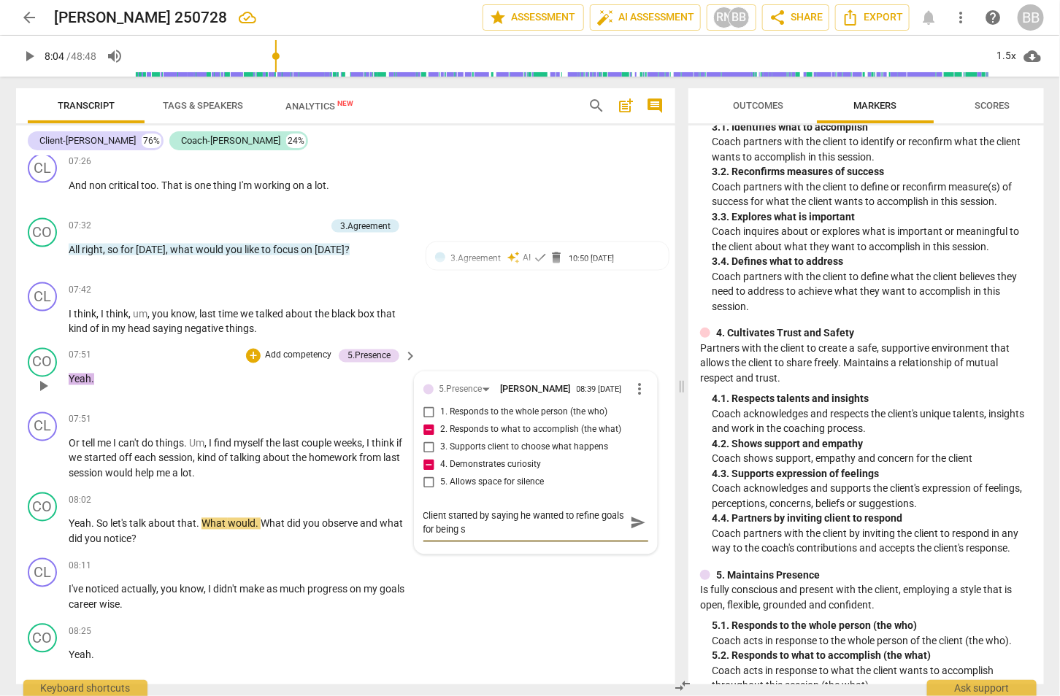
type textarea "Client started by saying he wanted to refine goals for being su"
type textarea "Client started by saying he wanted to refine goals for being suc"
type textarea "Client started by saying he wanted to refine goals for being succ"
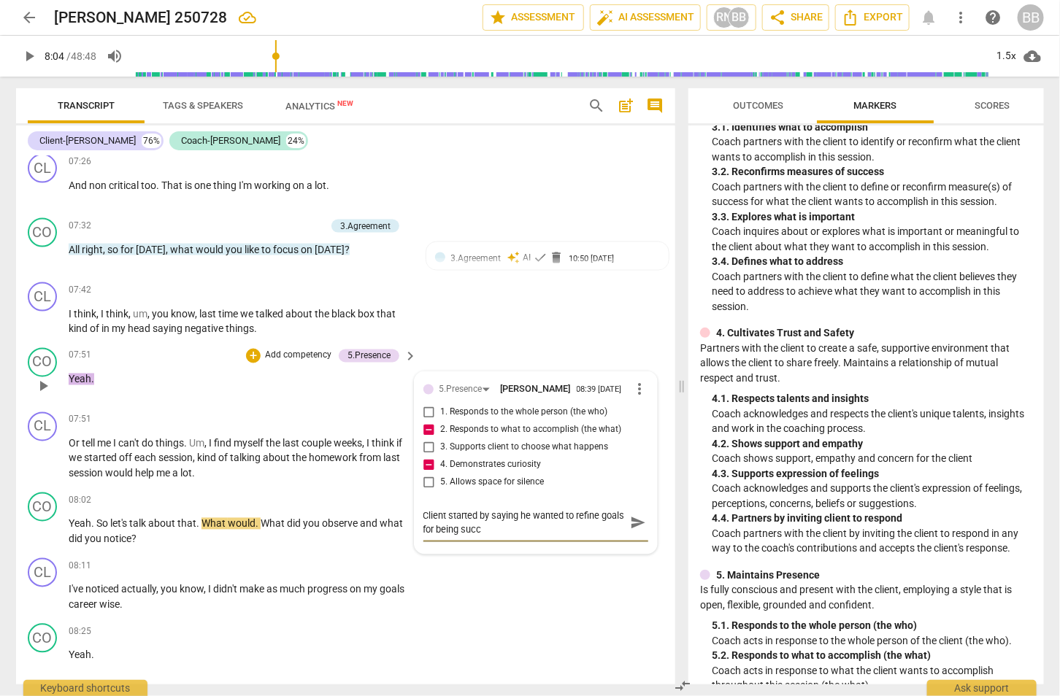
type textarea "Client started by saying he wanted to refine goals for being succe"
type textarea "Client started by saying he wanted to refine goals for being succes"
type textarea "Client started by saying he wanted to refine goals for being success"
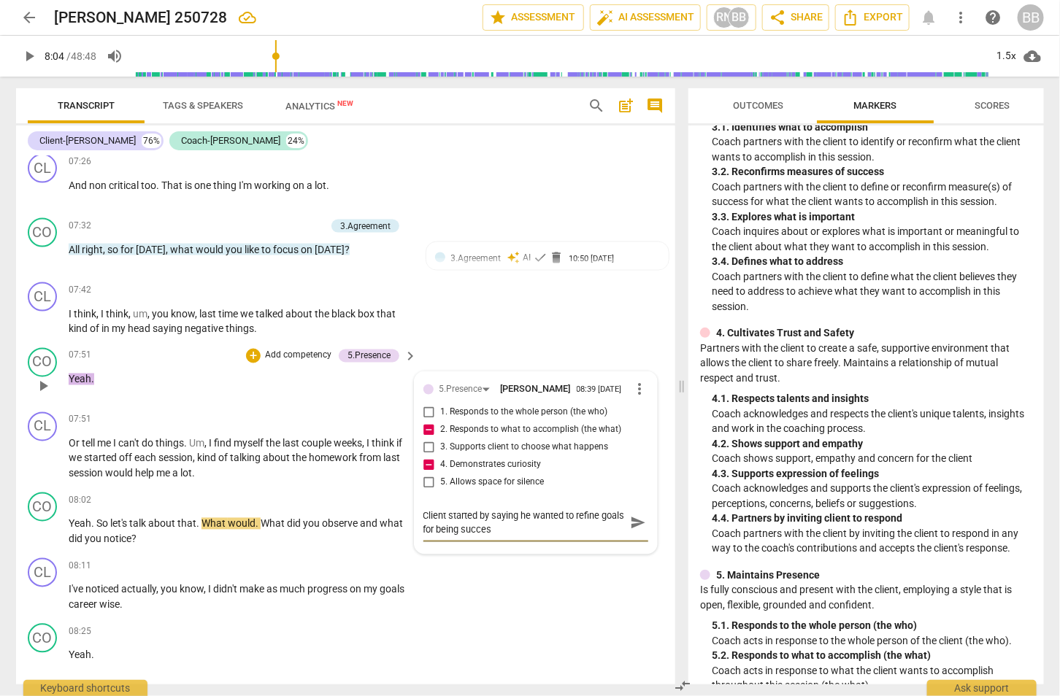
type textarea "Client started by saying he wanted to refine goals for being success"
type textarea "Client started by saying he wanted to refine goals for being successf"
type textarea "Client started by saying he wanted to refine goals for being successfu"
type textarea "Client started by saying he wanted to refine goals for being successful"
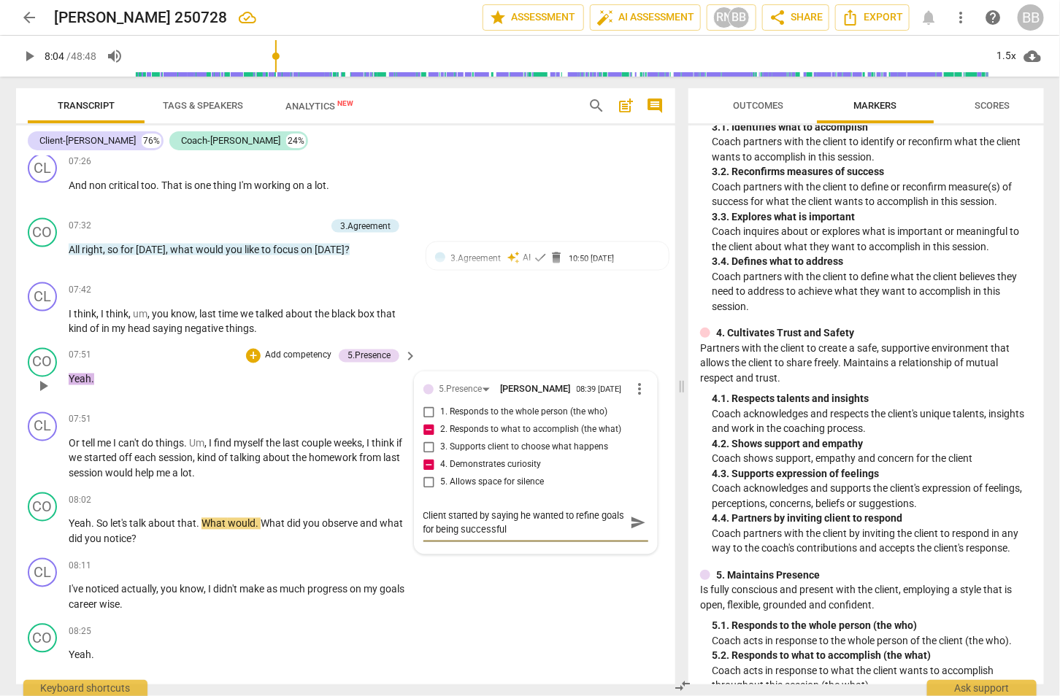
type textarea "Client started by saying he wanted to refine goals for being successful."
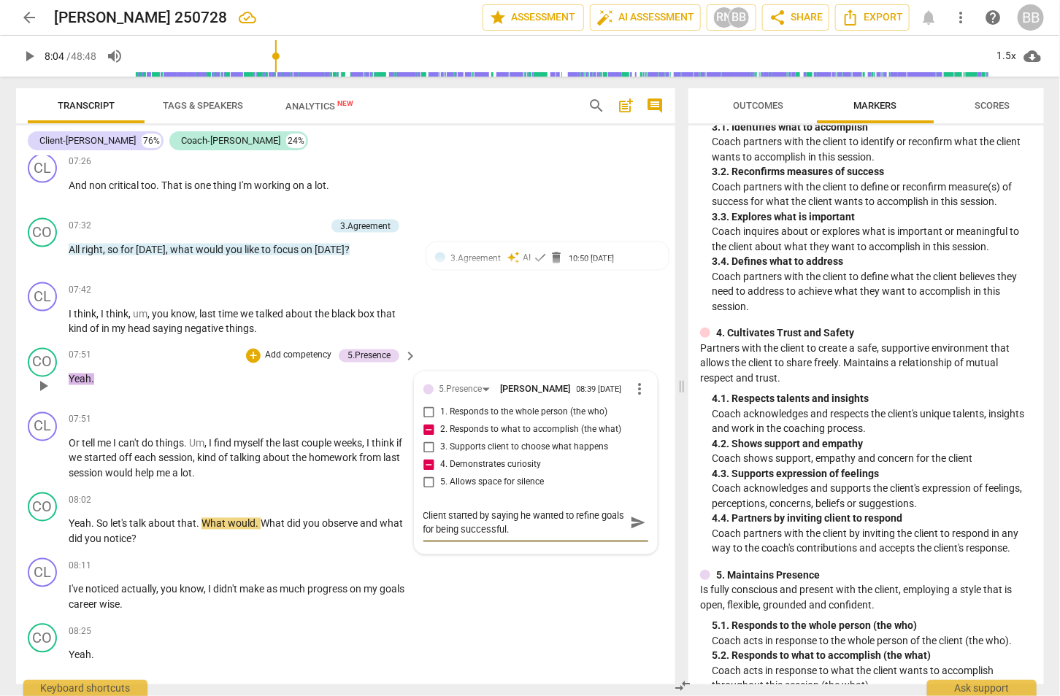
type textarea "Client started by saying he wanted to refine goals for being successful."
type textarea "Client started by saying he wanted to refine goals for being successful. N"
type textarea "Client started by saying he wanted to refine goals for being successful. No"
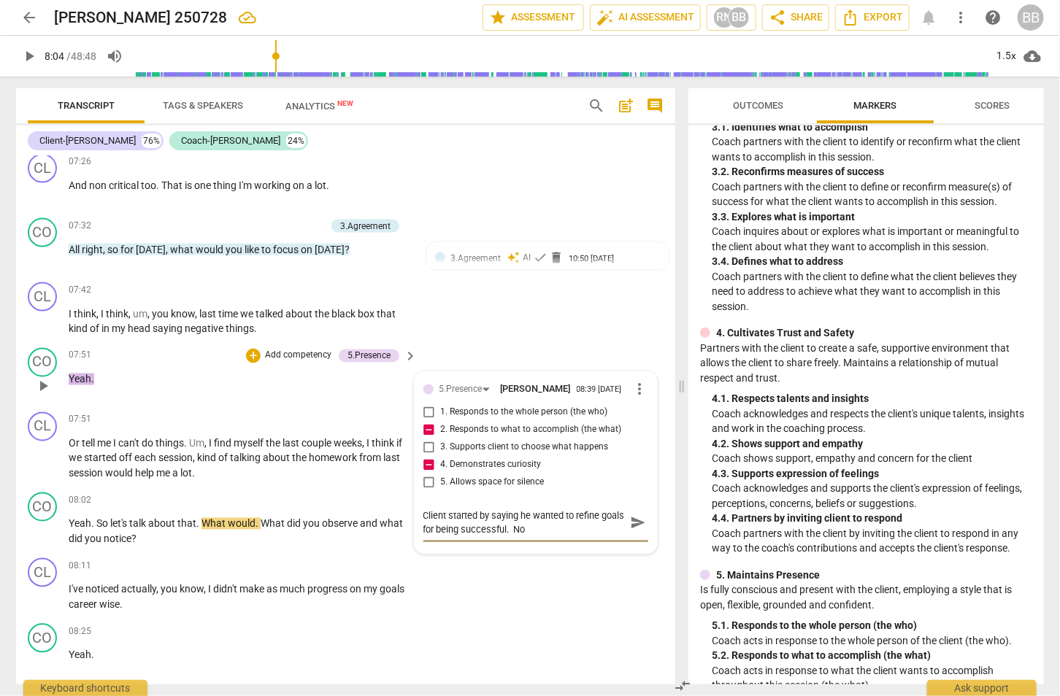
type textarea "Client started by saying he wanted to refine goals for being successful. Now"
type textarea "Client started by saying he wanted to refine goals for being successful. Now h"
type textarea "Client started by saying he wanted to refine goals for being successful. Now he"
type textarea "Client started by saying he wanted to refine goals for being successful. Now her"
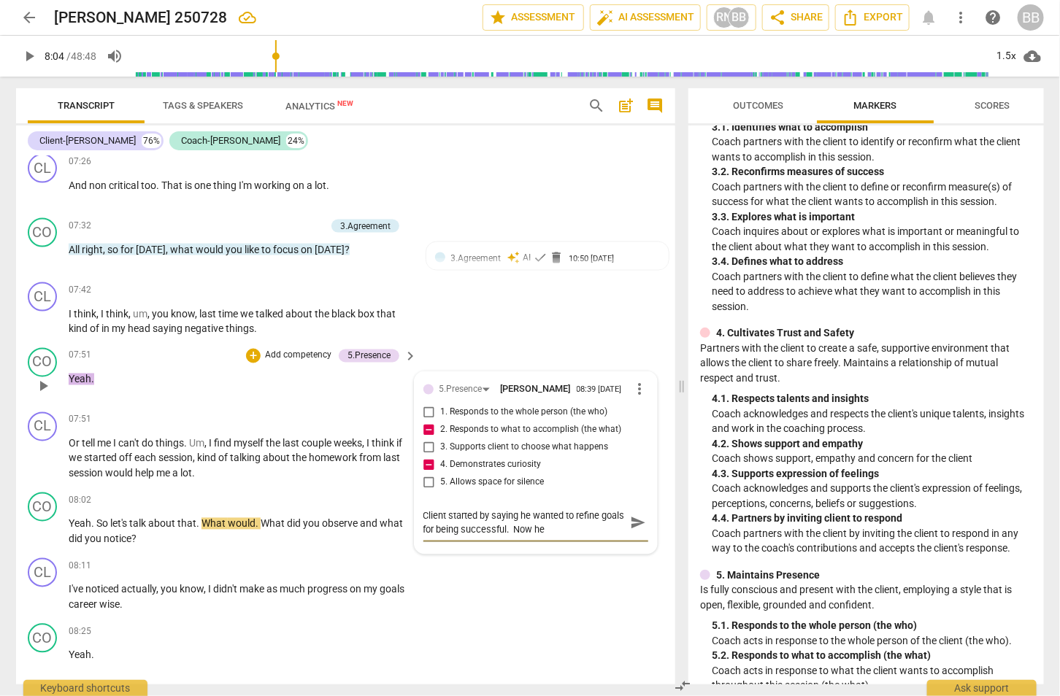
type textarea "Client started by saying he wanted to refine goals for being successful. Now her"
type textarea "Client started by saying he wanted to refine goals for being successful. Now he…"
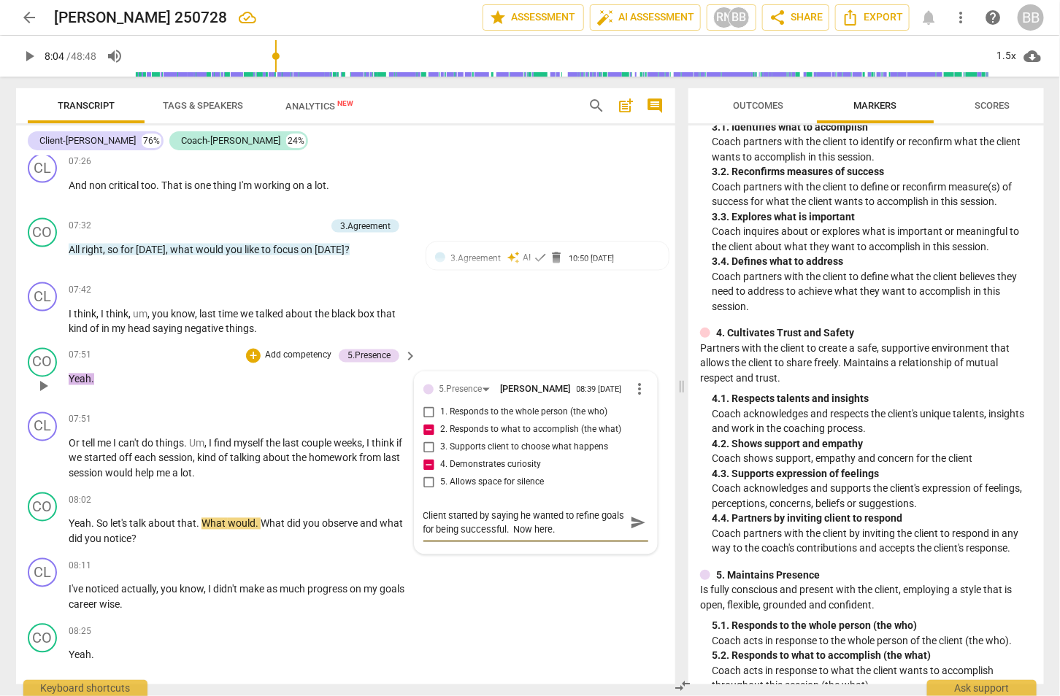
type textarea "Client started by saying he wanted to refine goals for being successful. Now he…"
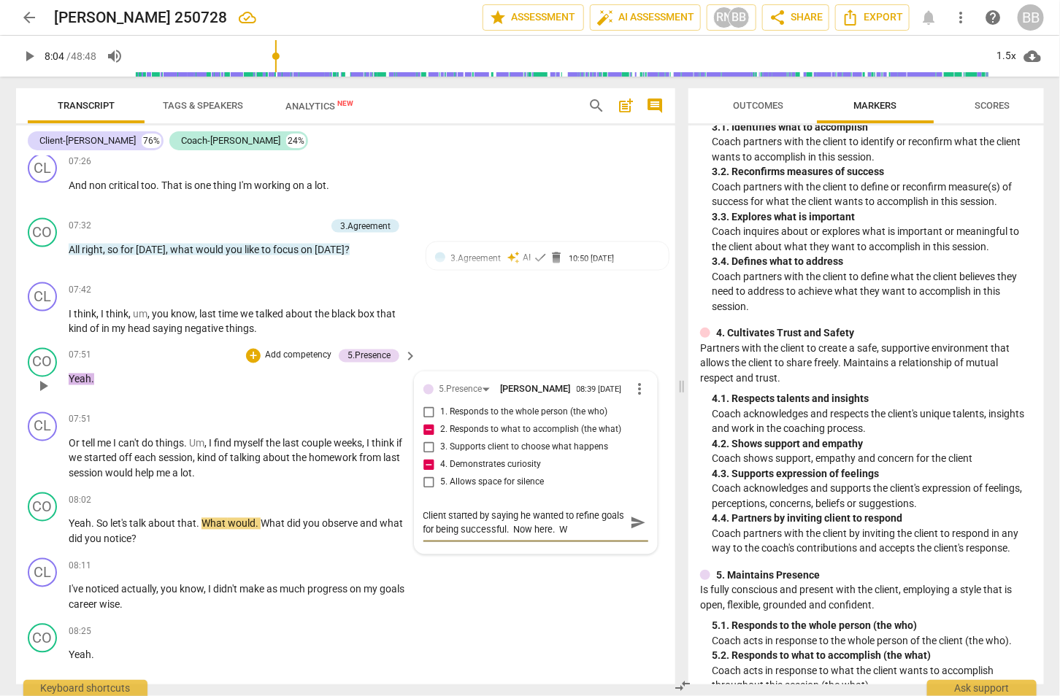
type textarea "Client started by saying he wanted to refine goals for being successful. Now he…"
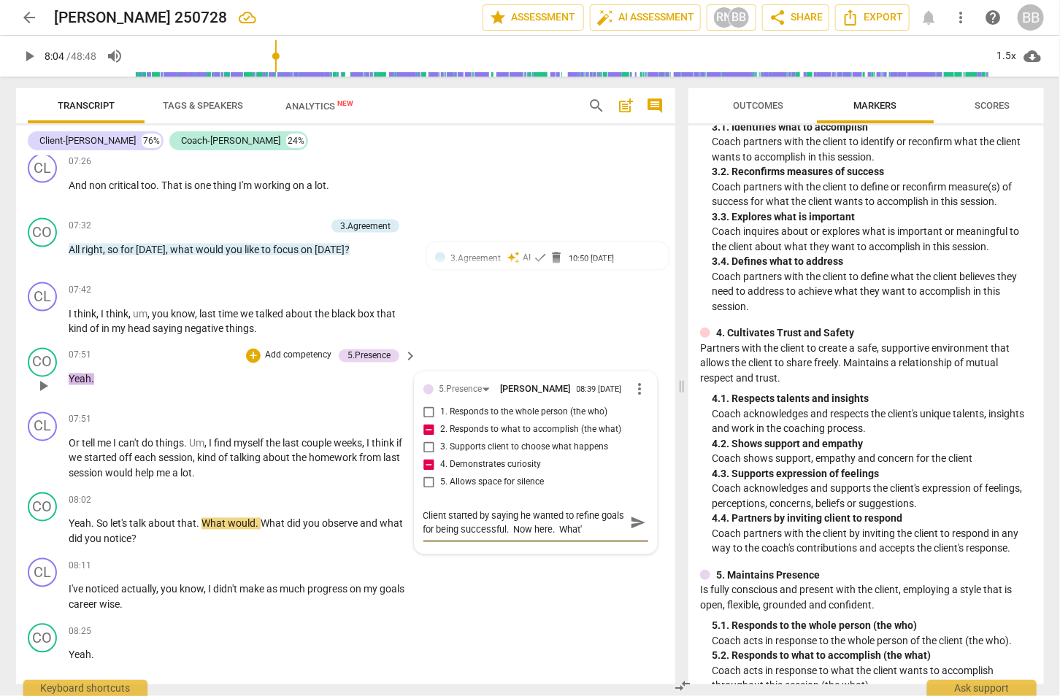
type textarea "Client started by saying he wanted to refine goals for being successful. Now he…"
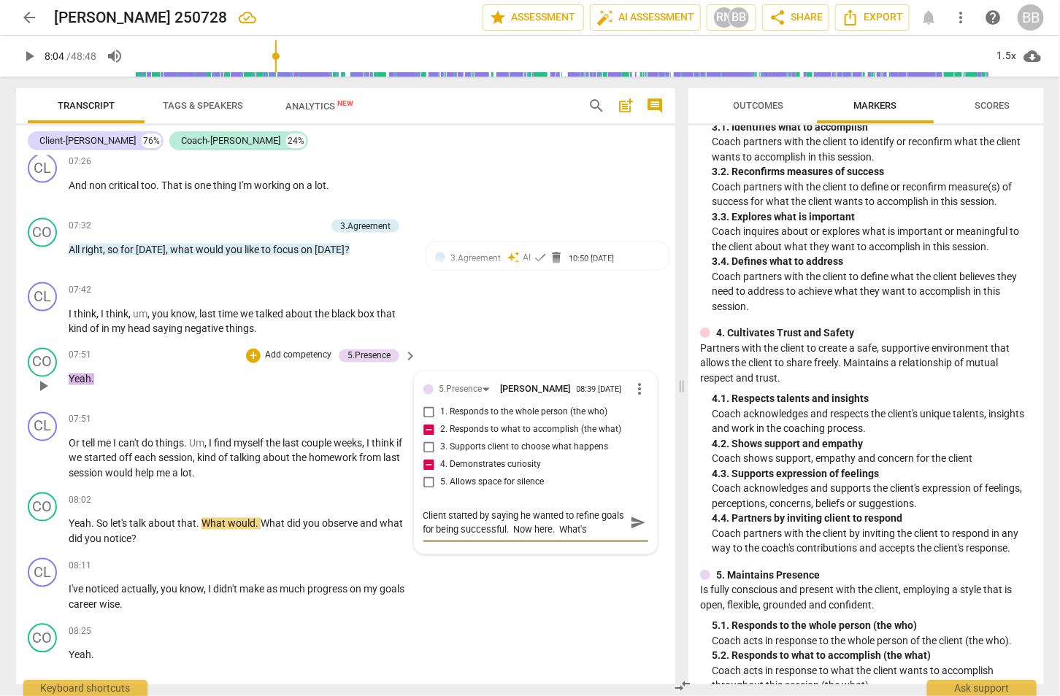
type textarea "Client started by saying he wanted to refine goals for being successful. Now he…"
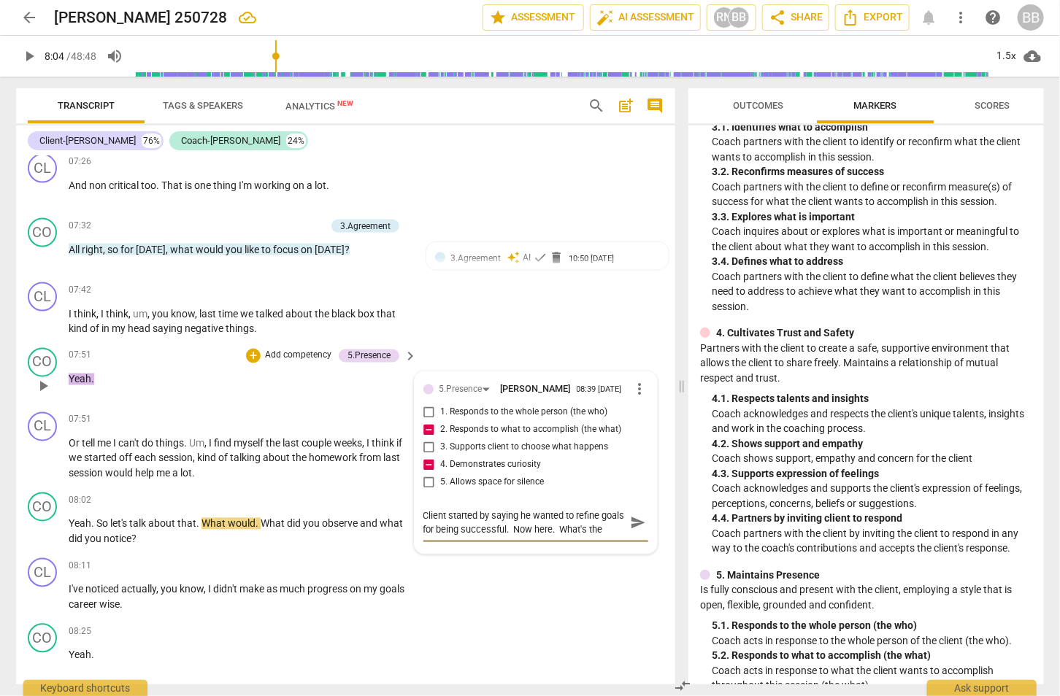
scroll to position [12, 0]
type textarea "Client started by saying he wanted to refine goals for being successful. Now he…"
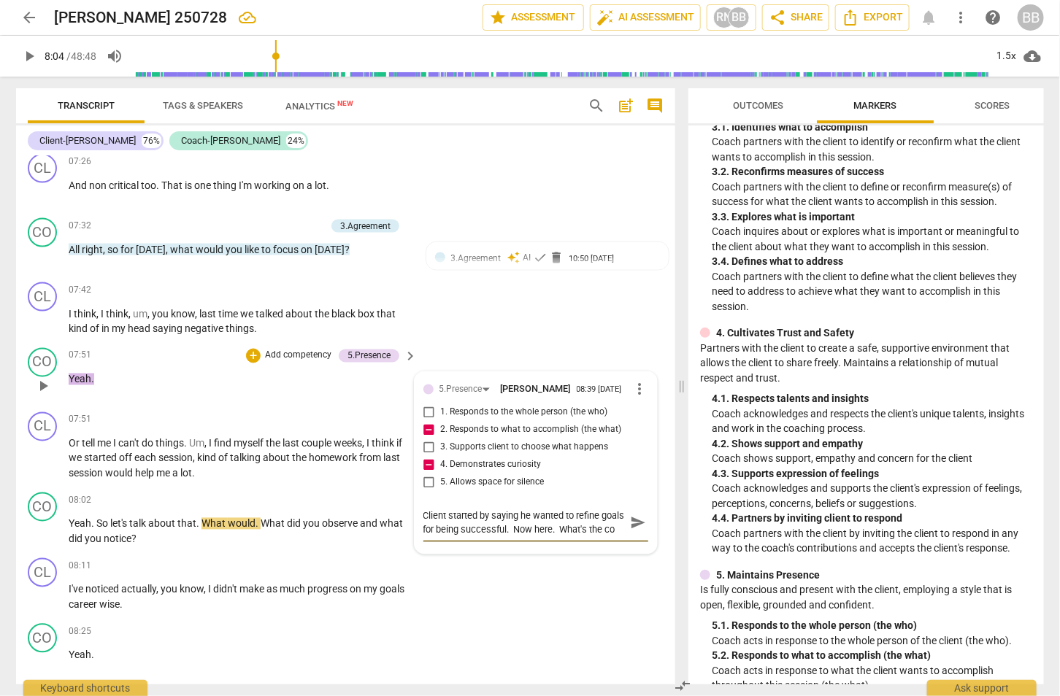
type textarea "Client started by saying he wanted to refine goals for being successful. Now he…"
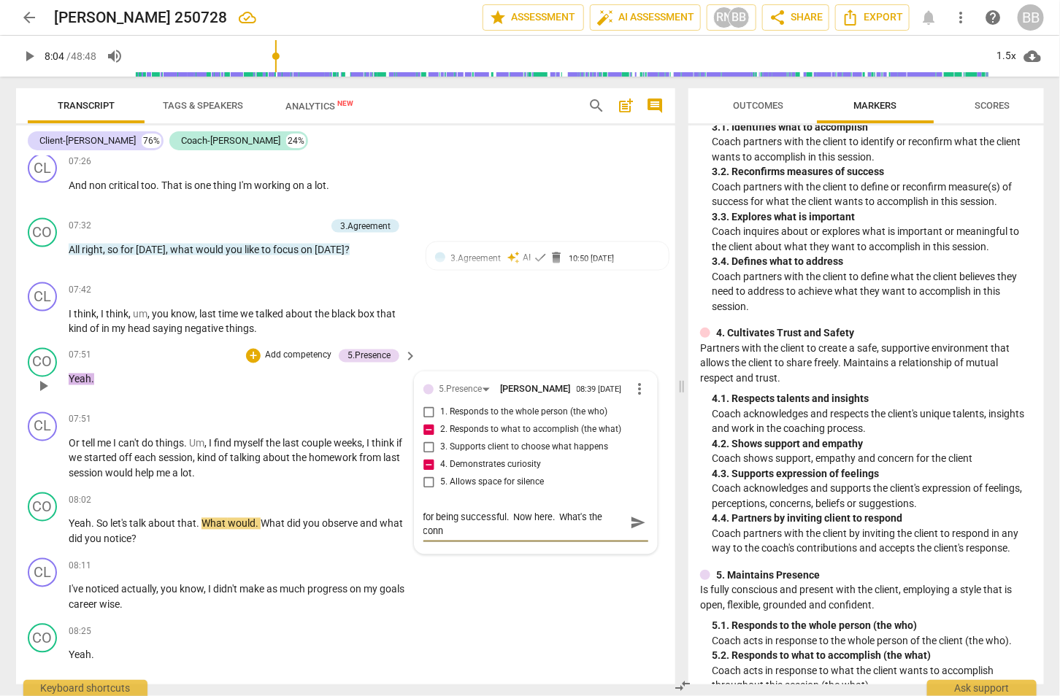
type textarea "Client started by saying he wanted to refine goals for being successful. Now he…"
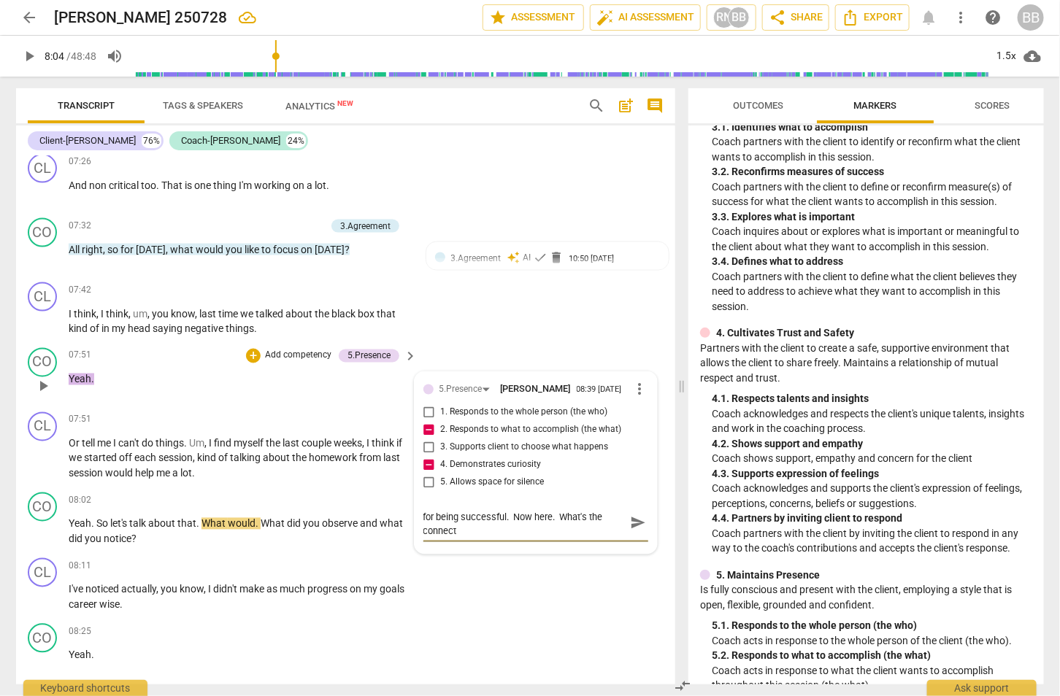
type textarea "Client started by saying he wanted to refine goals for being successful. Now he…"
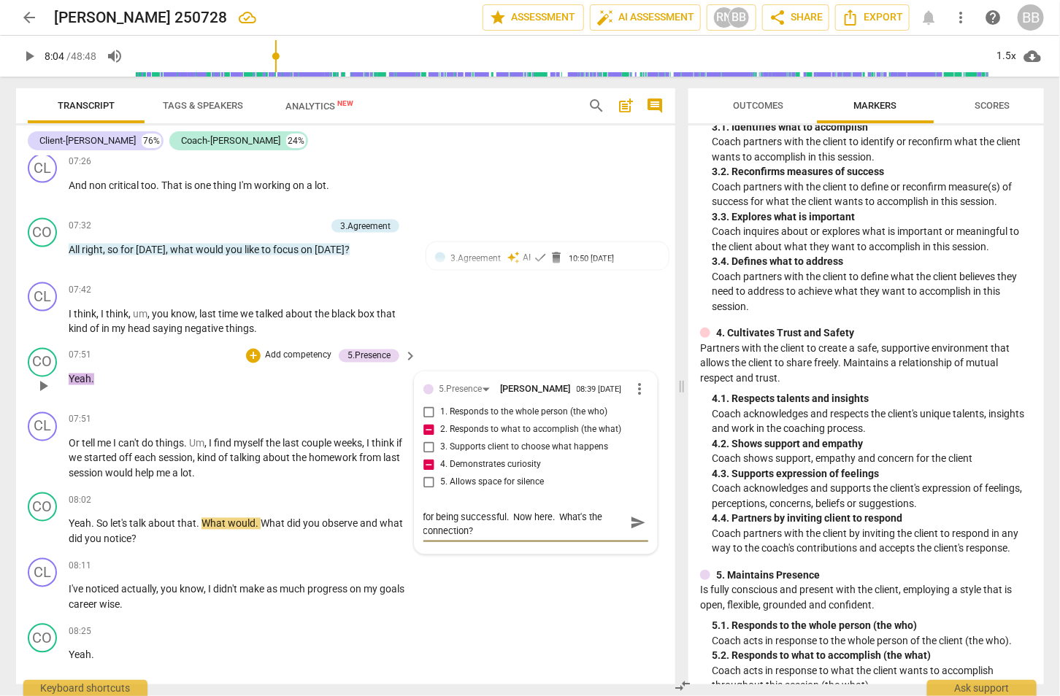
type textarea "Client started by saying he wanted to refine goals for being successful. Now he…"
click at [631, 515] on span "send" at bounding box center [638, 523] width 16 height 16
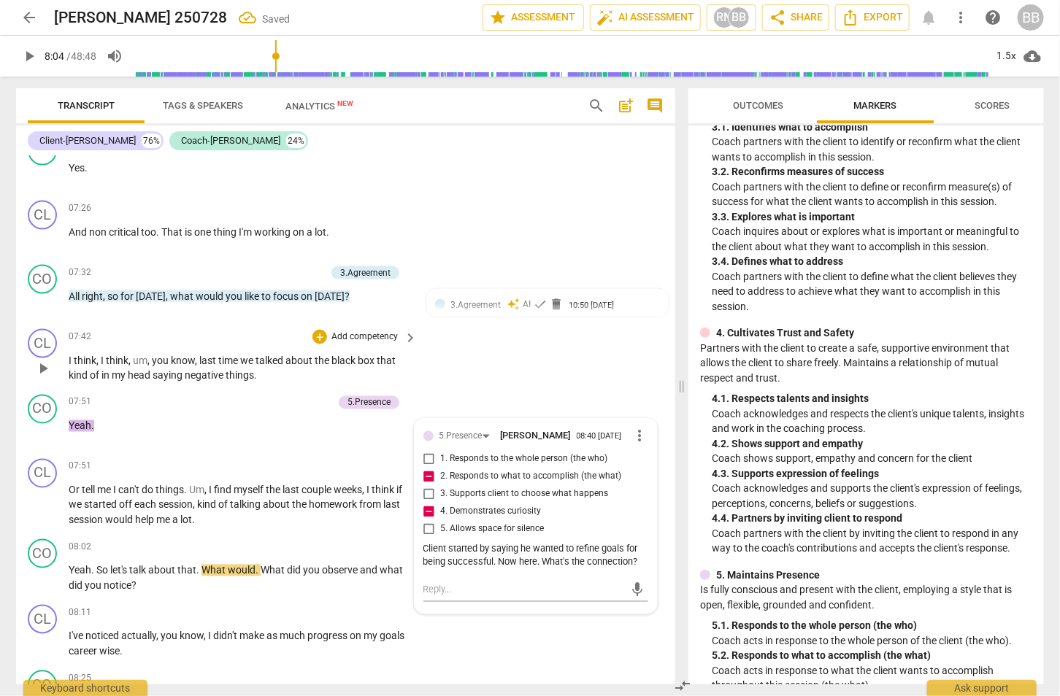
scroll to position [2913, 0]
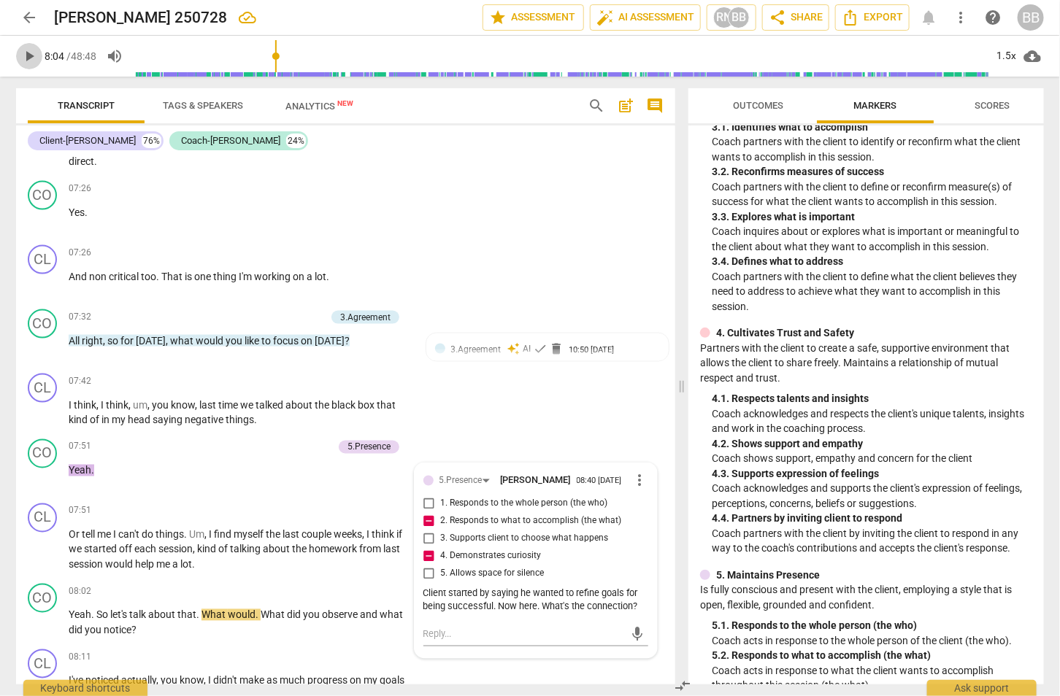
click at [29, 52] on span "play_arrow" at bounding box center [29, 56] width 18 height 18
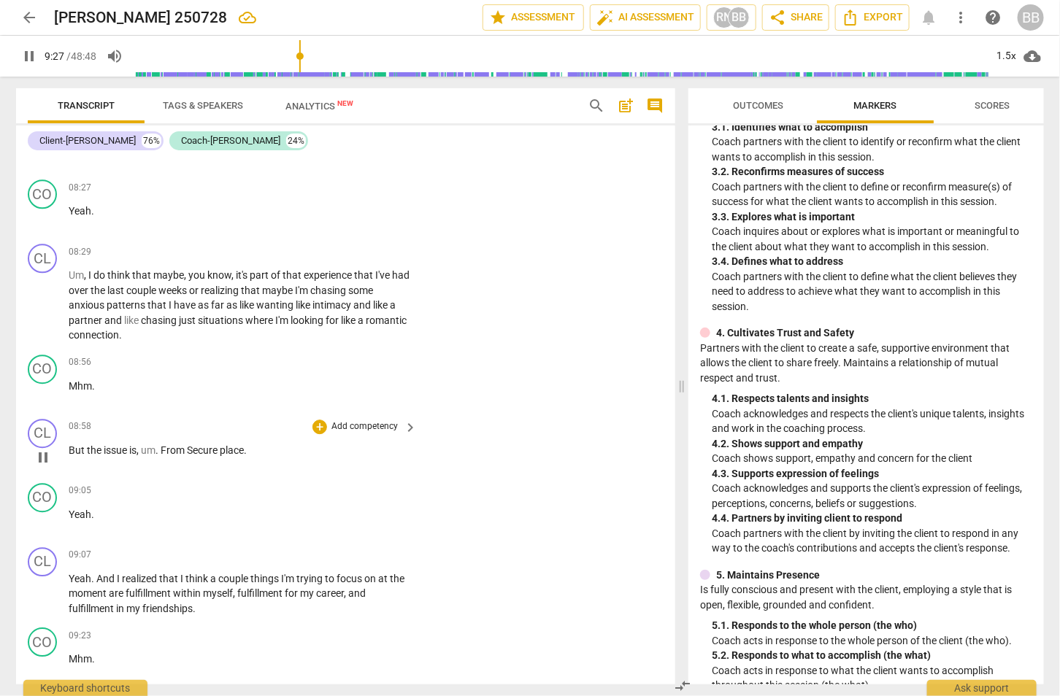
scroll to position [4123, 0]
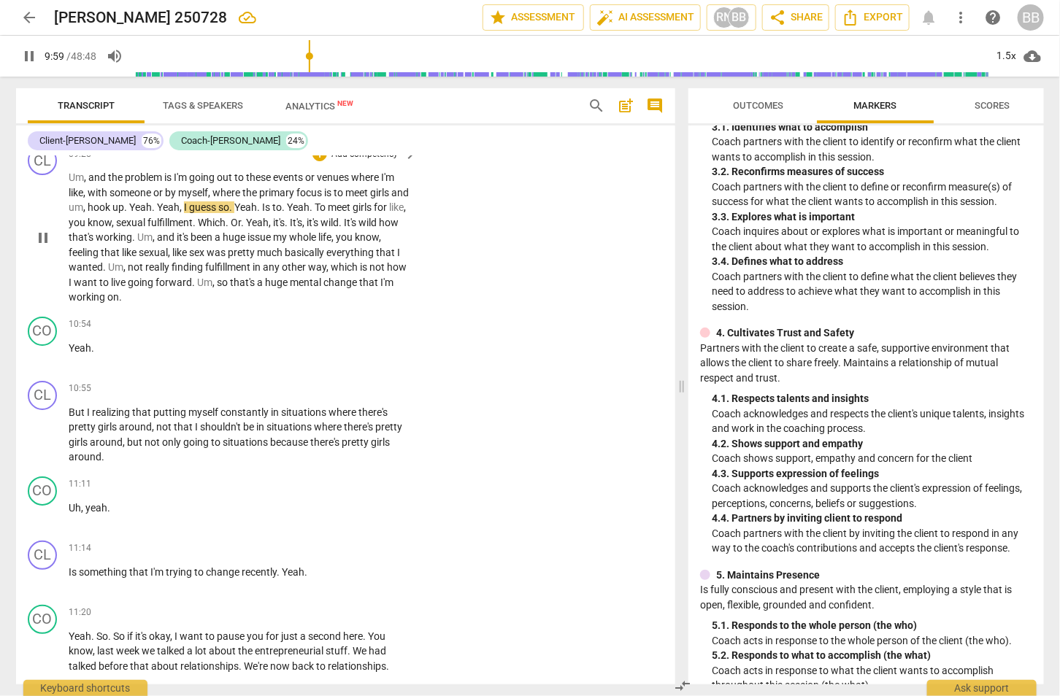
click at [318, 231] on span "whole" at bounding box center [303, 237] width 29 height 12
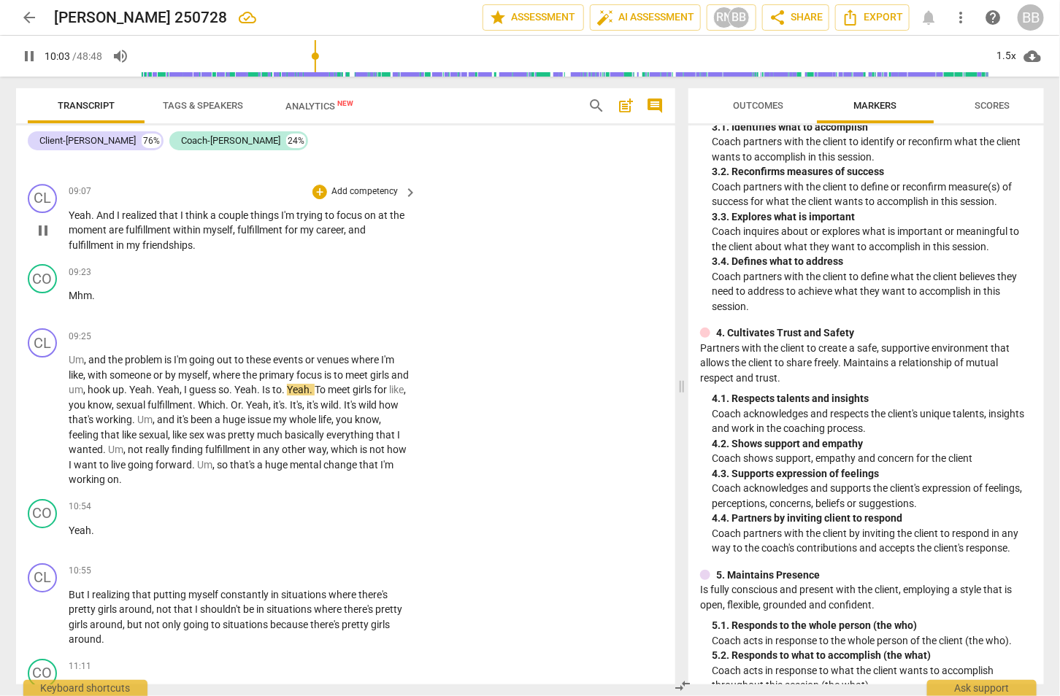
scroll to position [3849, 0]
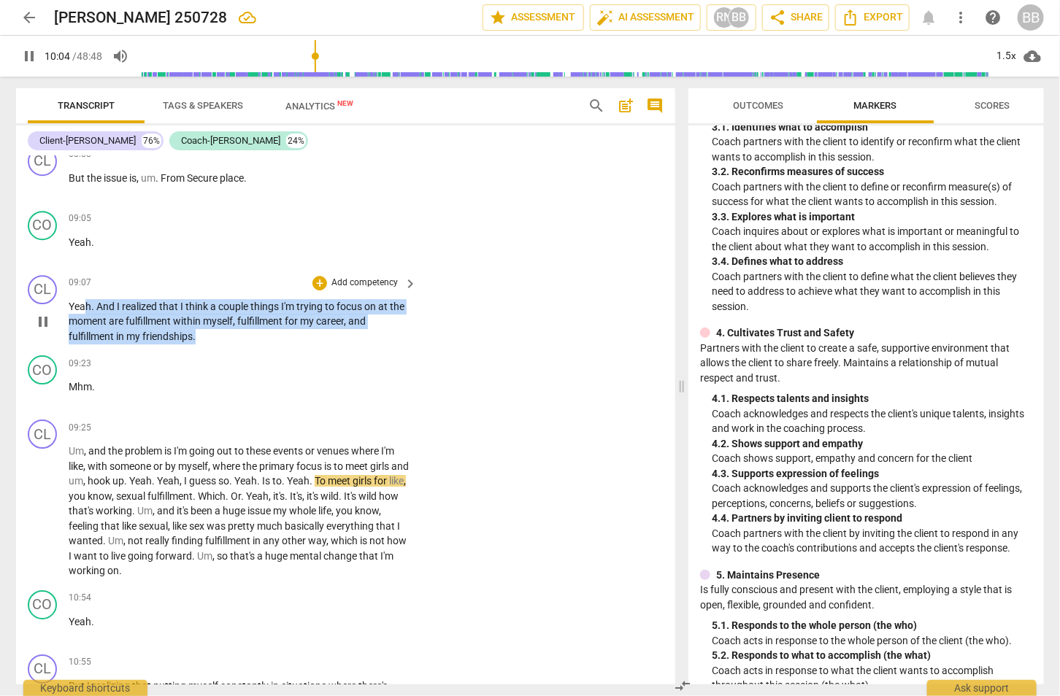
drag, startPoint x: 230, startPoint y: 323, endPoint x: 28, endPoint y: 287, distance: 205.5
click at [28, 287] on div "CL play_arrow pause 09:07 + Add competency keyboard_arrow_right Yeah . And I re…" at bounding box center [345, 309] width 659 height 81
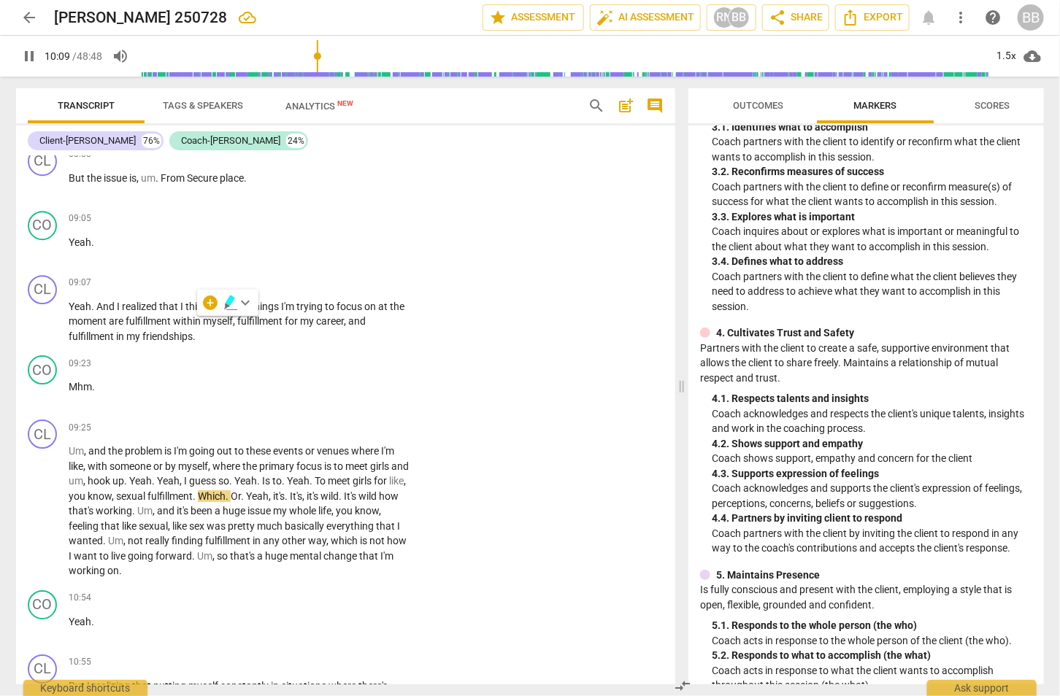
click at [201, 304] on div "+ keyboard_arrow_down" at bounding box center [227, 303] width 61 height 26
click at [209, 303] on div "+" at bounding box center [210, 303] width 15 height 15
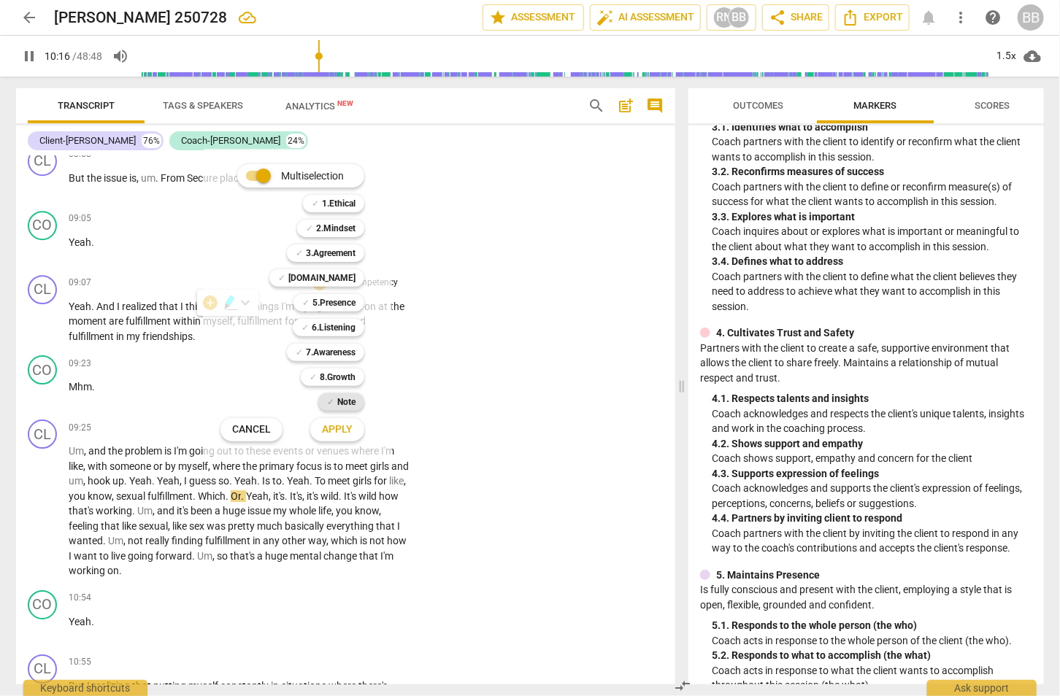
click at [346, 403] on b "Note" at bounding box center [346, 402] width 18 height 18
click at [353, 424] on button "Apply" at bounding box center [337, 430] width 54 height 26
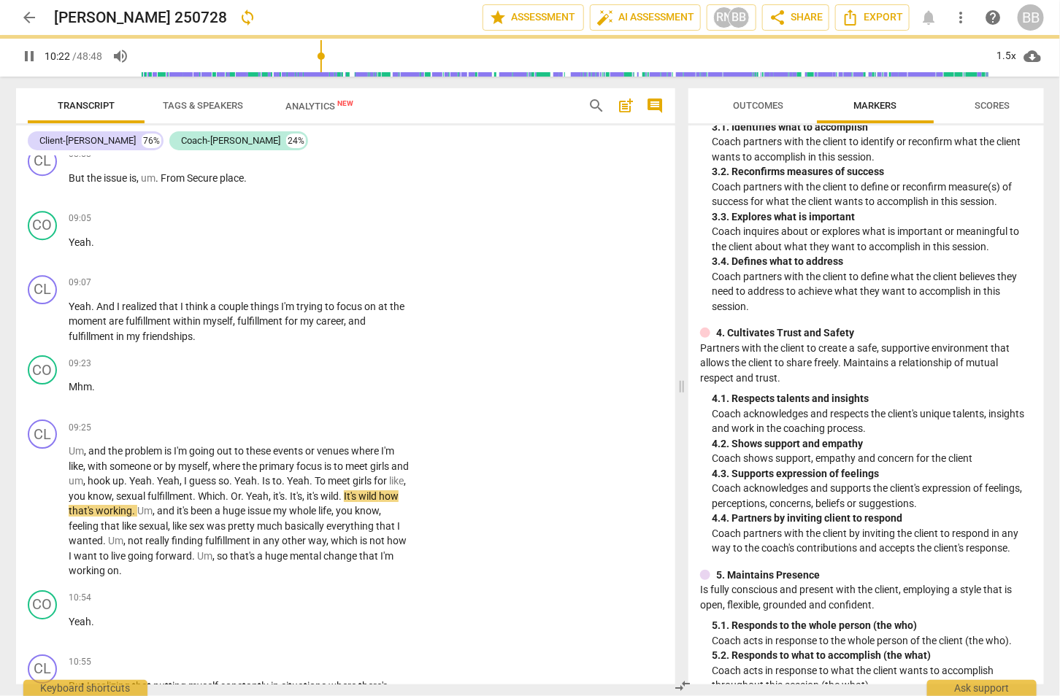
type input "623"
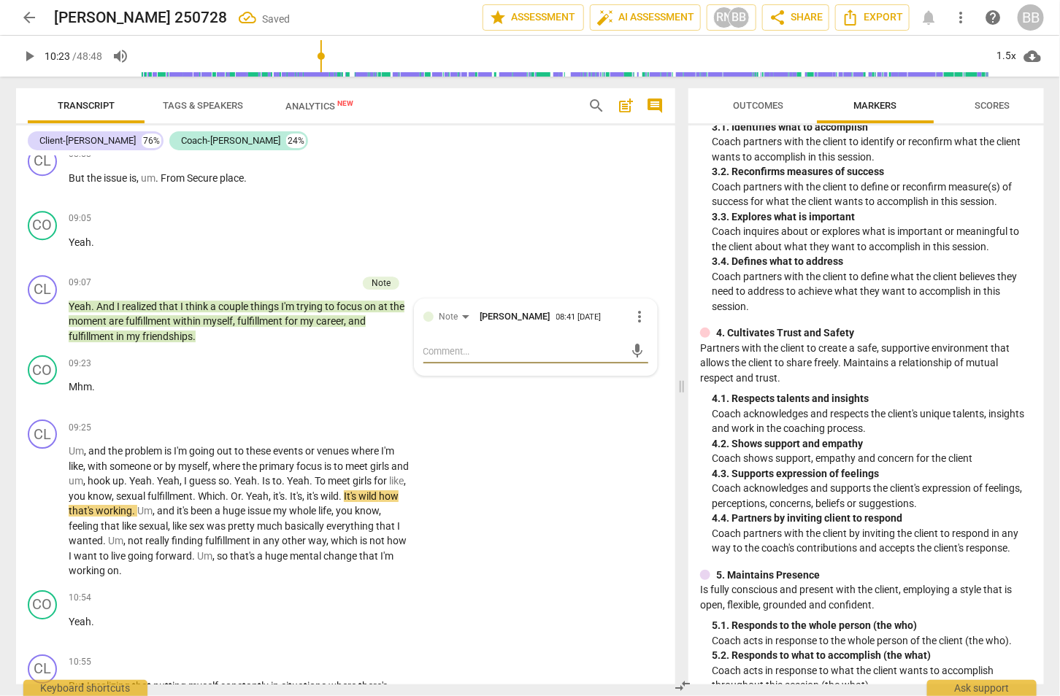
type textarea "W"
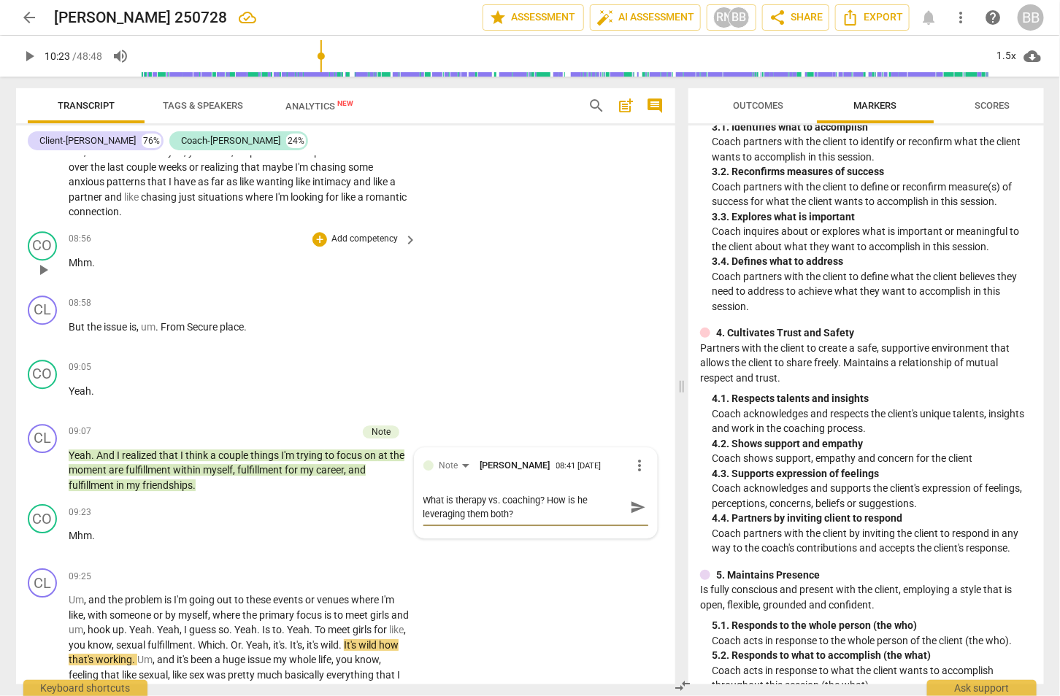
scroll to position [3758, 0]
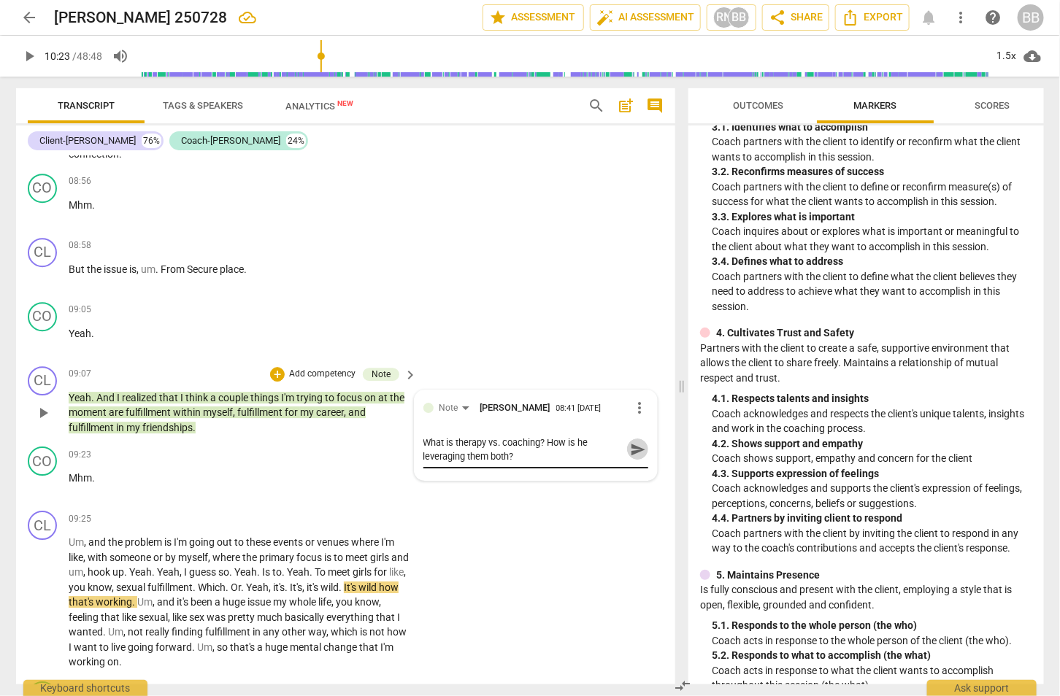
click at [634, 442] on span "send" at bounding box center [638, 450] width 16 height 16
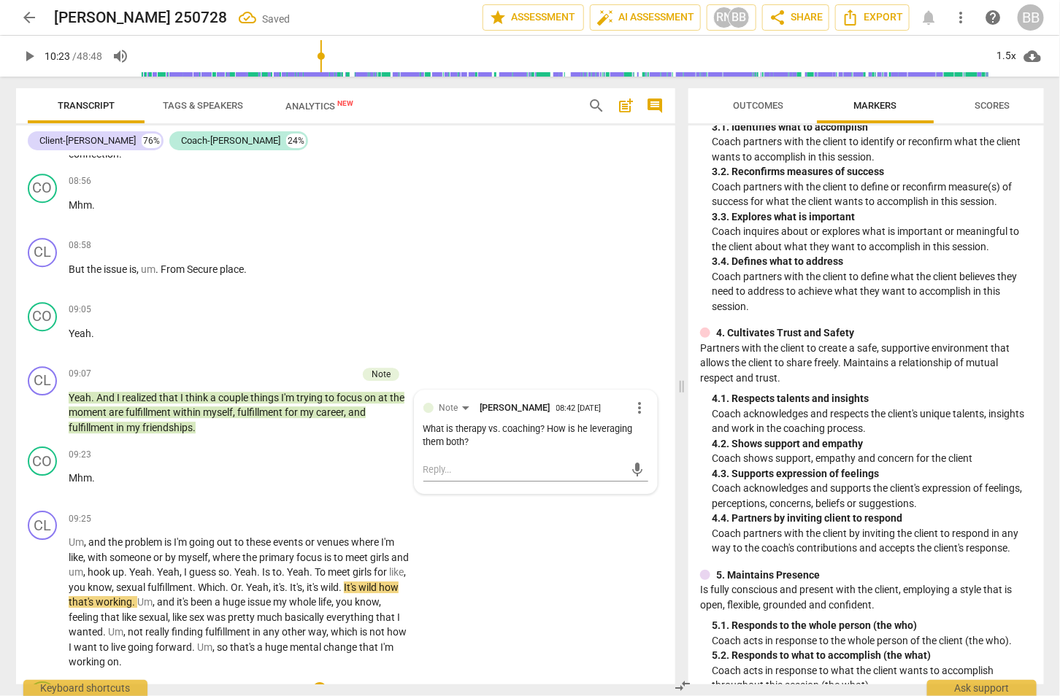
scroll to position [4032, 0]
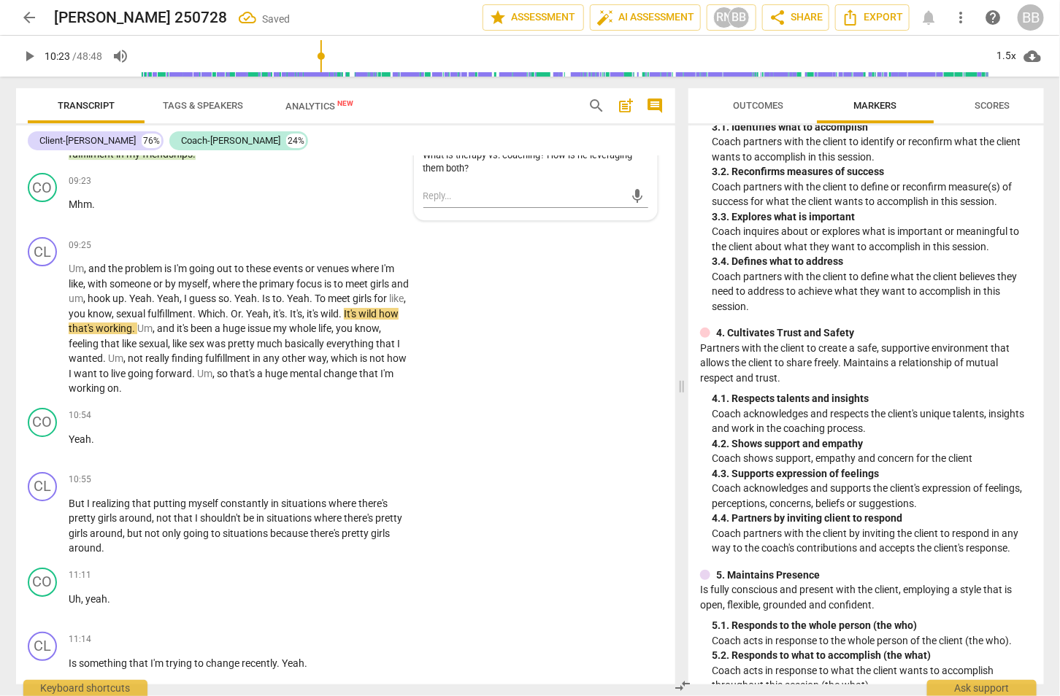
click at [29, 52] on span "play_arrow" at bounding box center [29, 56] width 18 height 18
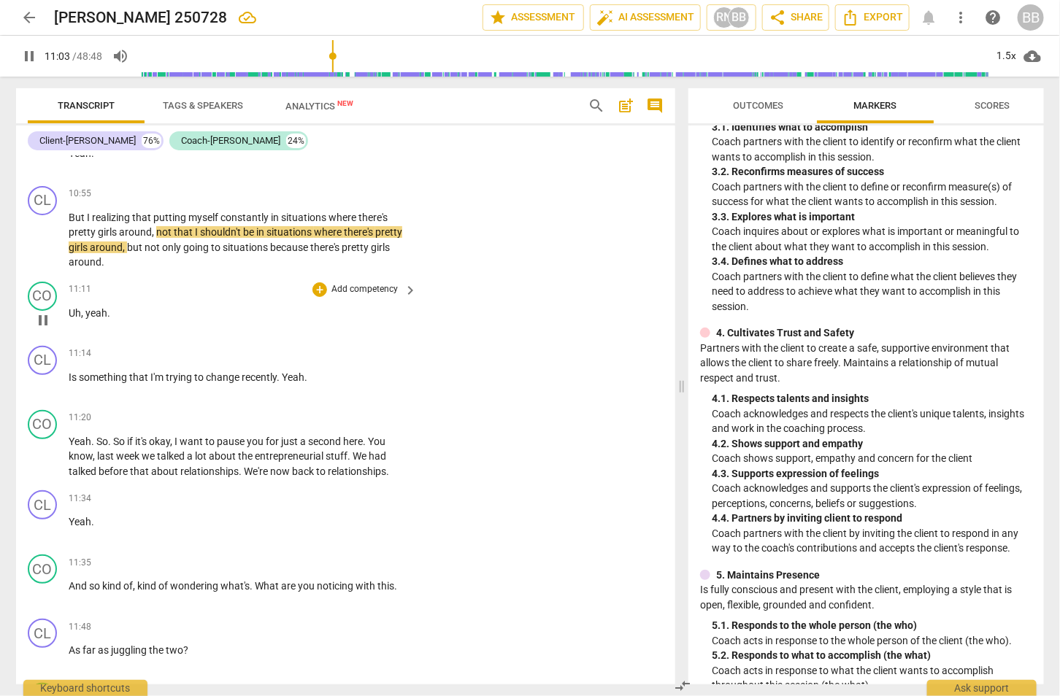
scroll to position [4397, 0]
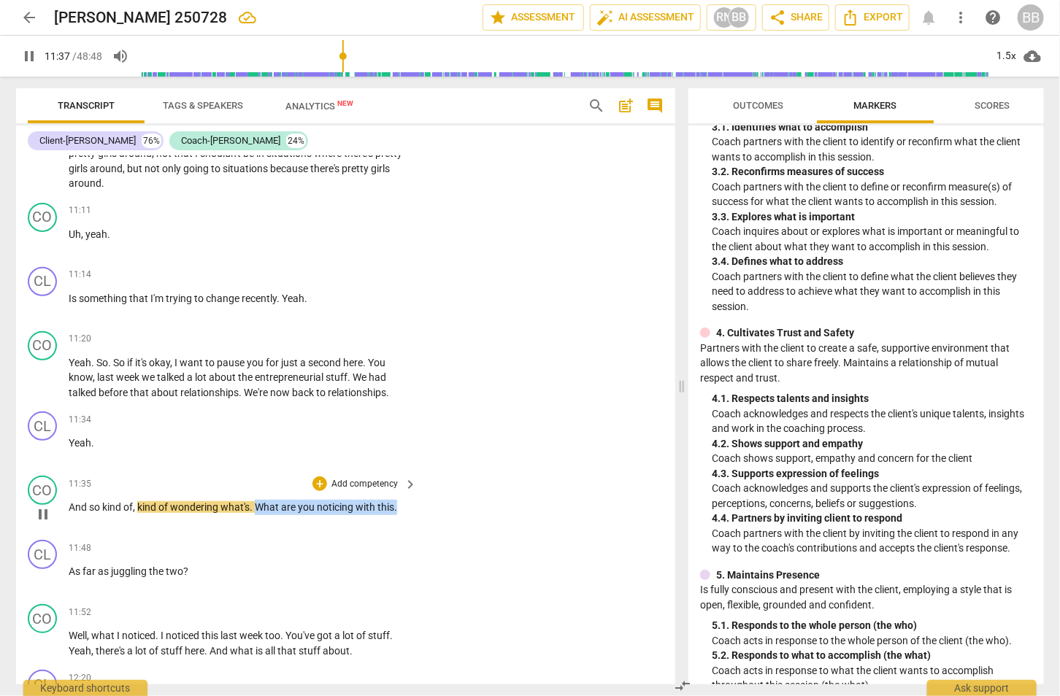
drag, startPoint x: 408, startPoint y: 491, endPoint x: 344, endPoint y: 479, distance: 65.3
click at [428, 489] on div "CO play_arrow pause 11:35 + Add competency keyboard_arrow_right And so kind of …" at bounding box center [345, 502] width 659 height 64
click at [355, 478] on p "Add competency" at bounding box center [364, 484] width 69 height 13
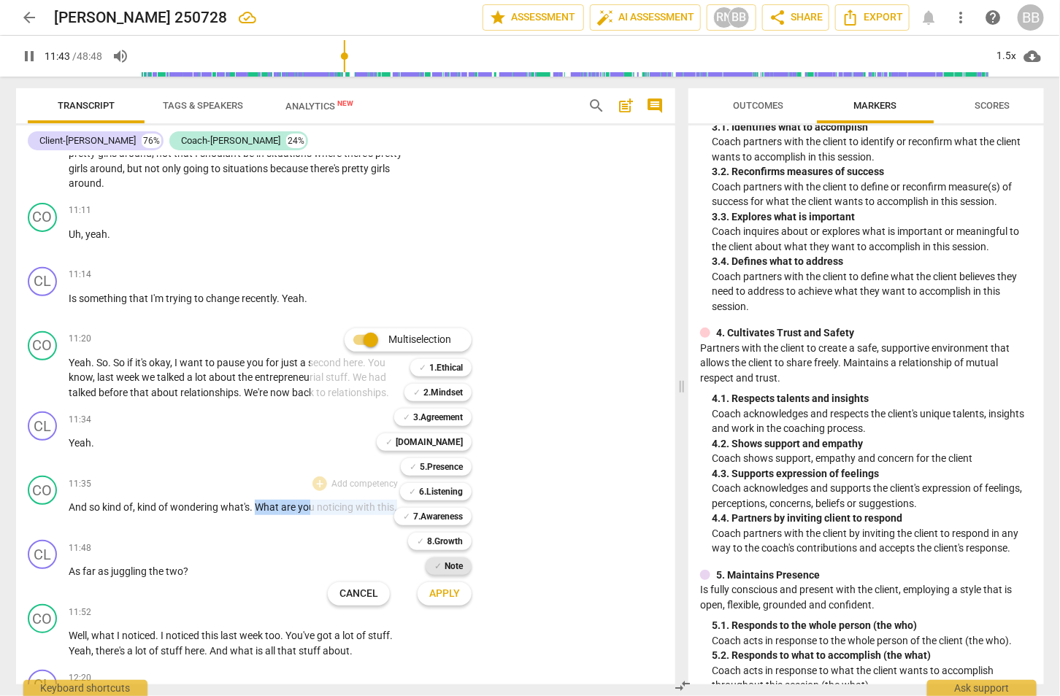
click at [435, 558] on span "✓" at bounding box center [437, 567] width 7 height 18
click at [461, 600] on button "Apply" at bounding box center [445, 594] width 54 height 26
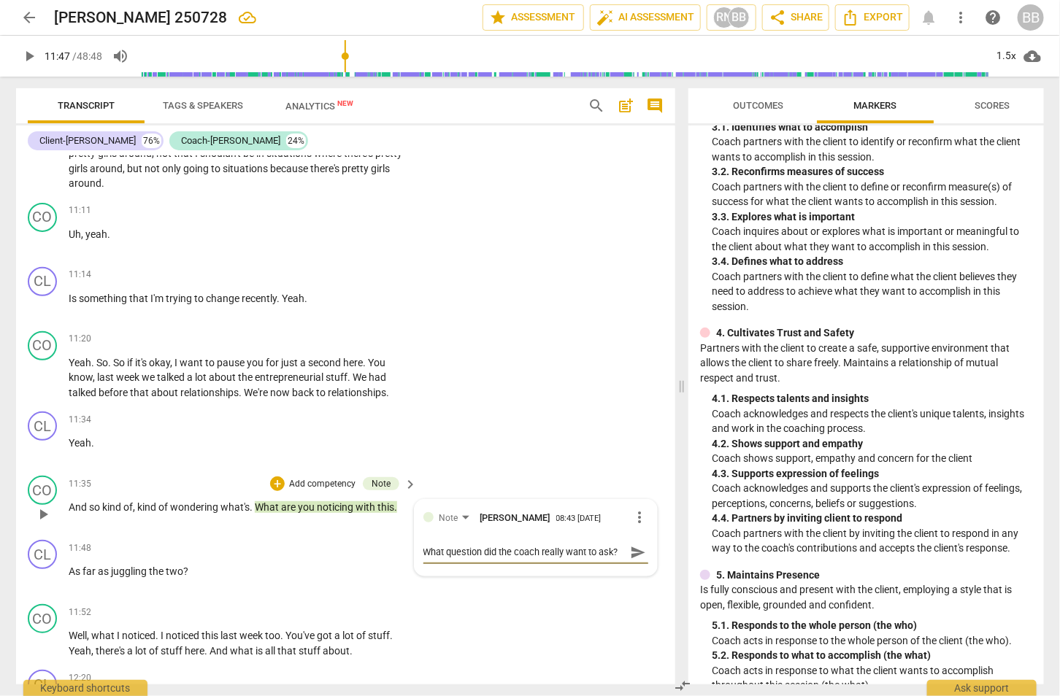
click at [639, 545] on span "send" at bounding box center [638, 553] width 16 height 16
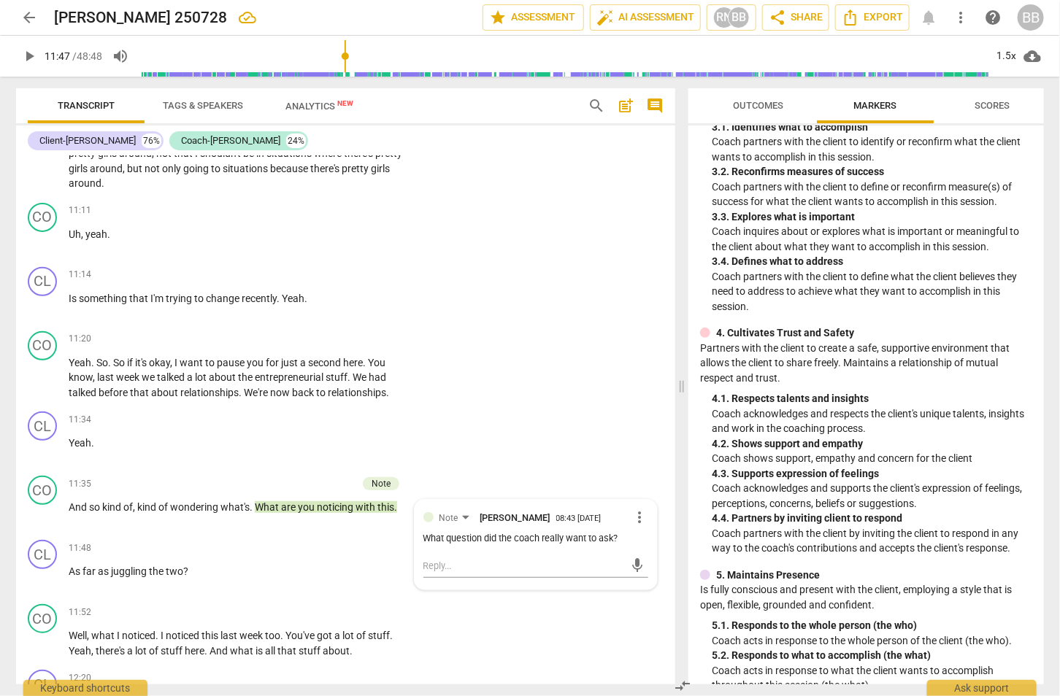
drag, startPoint x: 34, startPoint y: 55, endPoint x: 1027, endPoint y: 274, distance: 1017.2
click at [34, 55] on span "play_arrow" at bounding box center [29, 56] width 18 height 18
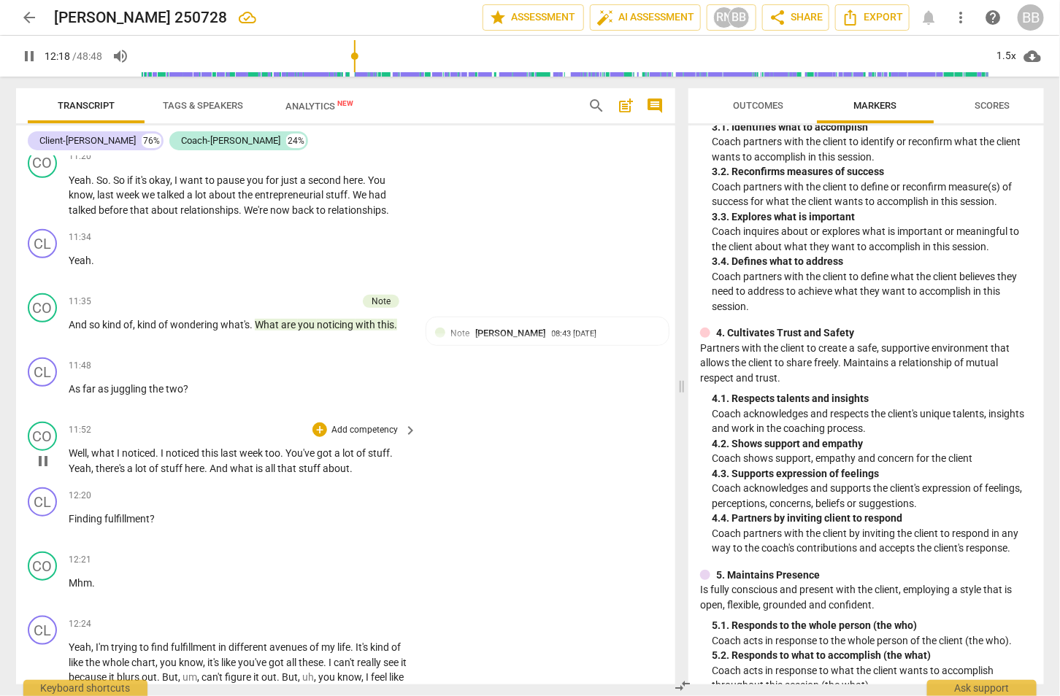
drag, startPoint x: 374, startPoint y: 458, endPoint x: 196, endPoint y: 447, distance: 178.4
click at [196, 447] on div "CO play_arrow pause 11:52 + Add competency keyboard_arrow_right Well , what I n…" at bounding box center [345, 449] width 659 height 66
drag, startPoint x: 210, startPoint y: 450, endPoint x: 410, endPoint y: 450, distance: 199.3
click at [410, 450] on div "Well , what I noticed . I noticed this last week too . You've got a lot of stuf…" at bounding box center [244, 461] width 350 height 30
click at [366, 438] on div "+" at bounding box center [365, 431] width 15 height 15
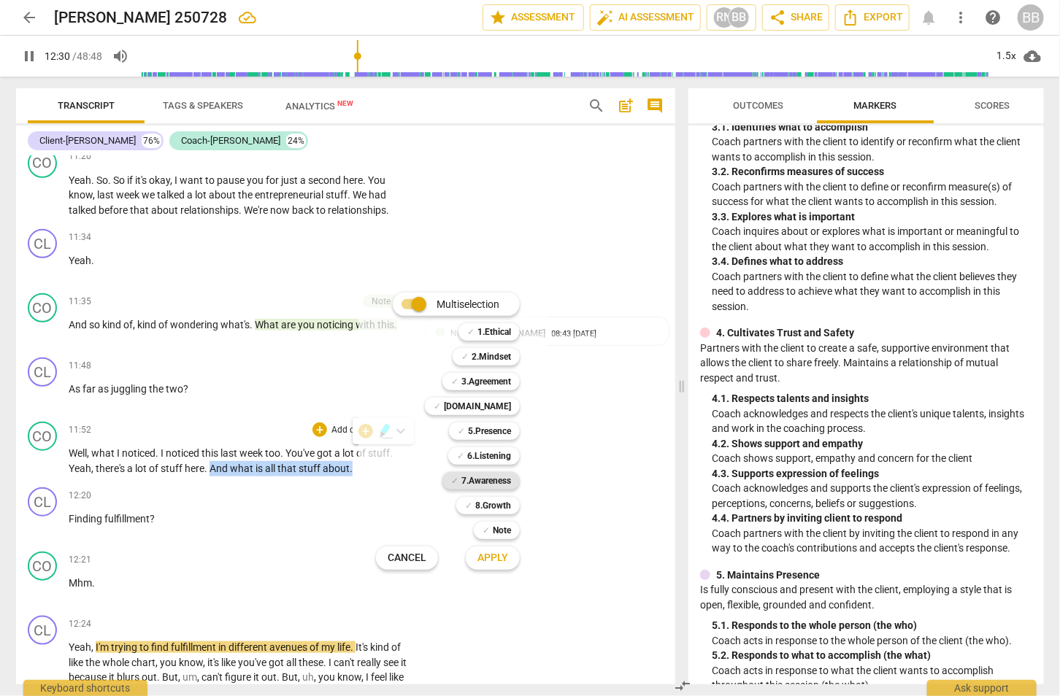
click at [493, 481] on b "7.Awareness" at bounding box center [486, 481] width 50 height 18
click at [496, 558] on span "Apply" at bounding box center [492, 558] width 31 height 15
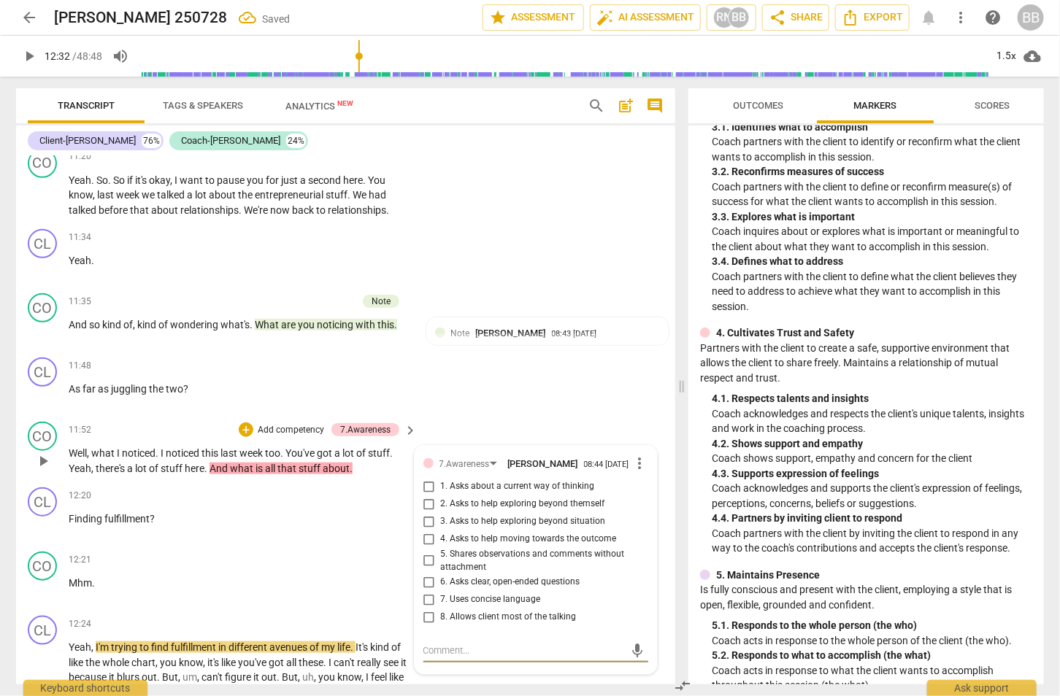
click at [577, 515] on span "3. Asks to help exploring beyond situation" at bounding box center [523, 521] width 165 height 13
click at [441, 513] on input "3. Asks to help exploring beyond situation" at bounding box center [429, 522] width 23 height 18
click at [23, 56] on span "play_arrow" at bounding box center [29, 56] width 18 height 18
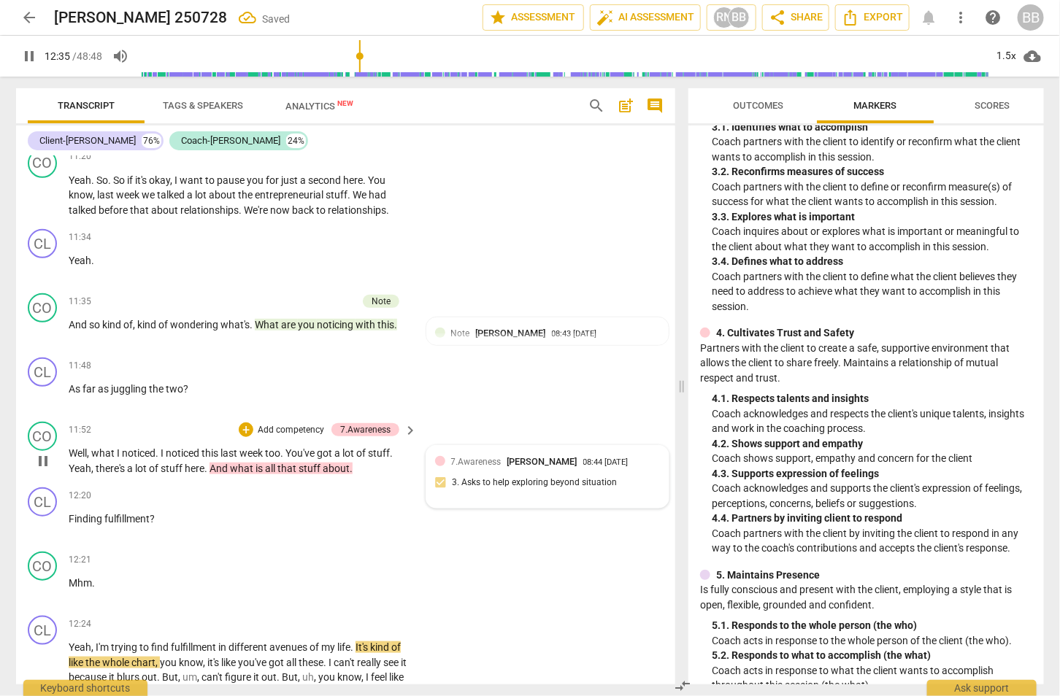
click at [577, 465] on div "7.Awareness Betsy Block 08:44 08-13-2025 3. Asks to help exploring beyond situa…" at bounding box center [547, 477] width 225 height 45
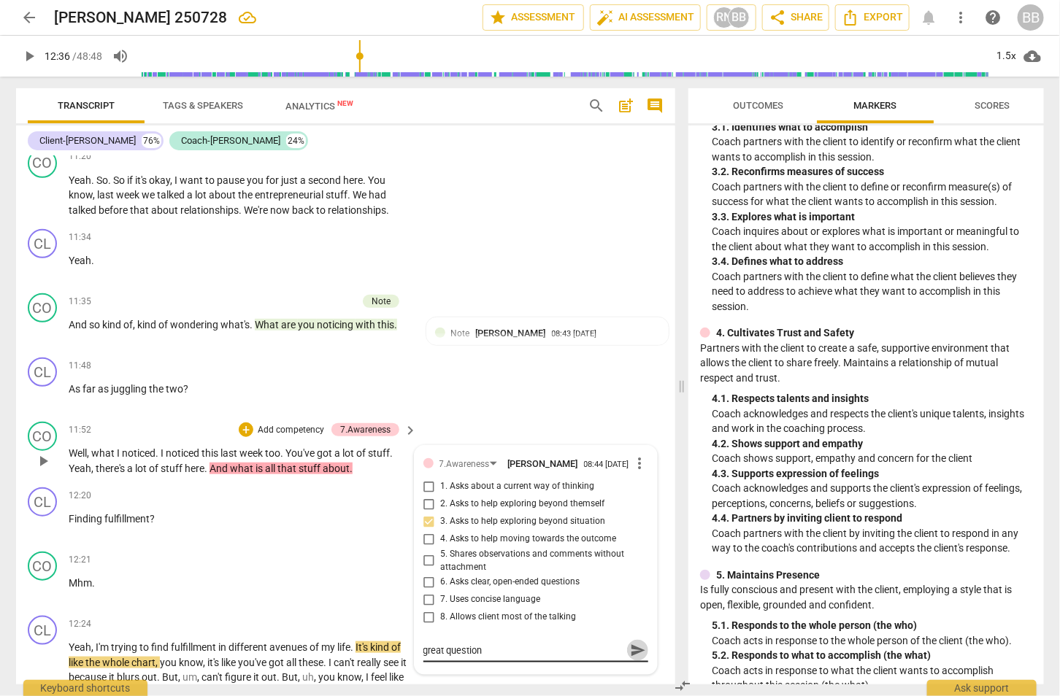
click at [630, 643] on span "send" at bounding box center [638, 651] width 16 height 16
click at [27, 61] on span "play_arrow" at bounding box center [29, 56] width 18 height 18
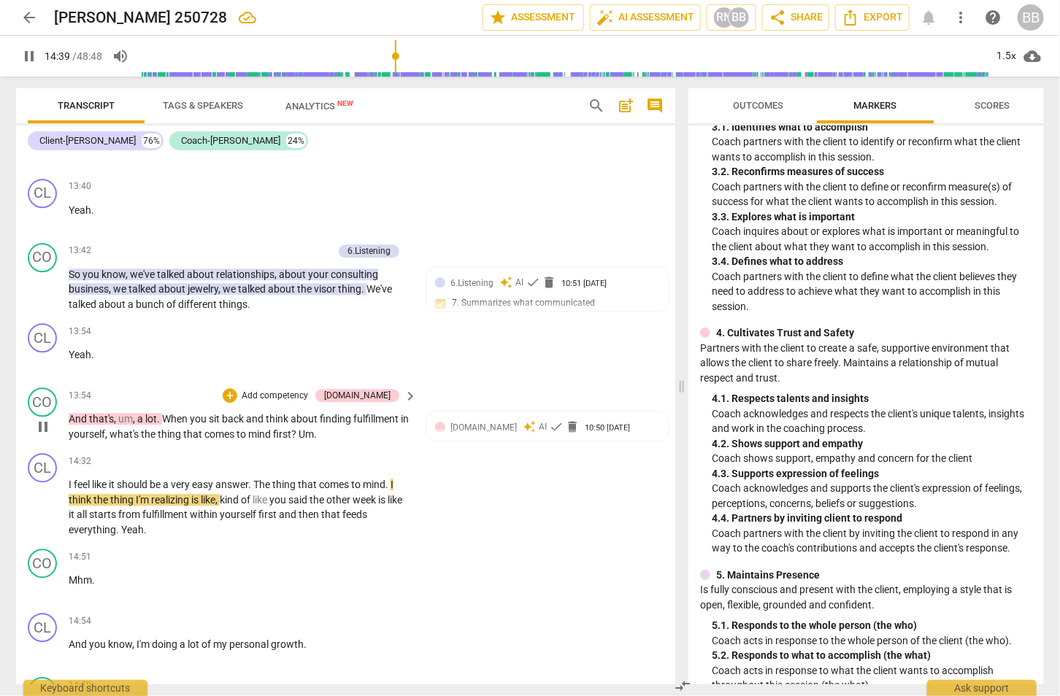
scroll to position [5621, 0]
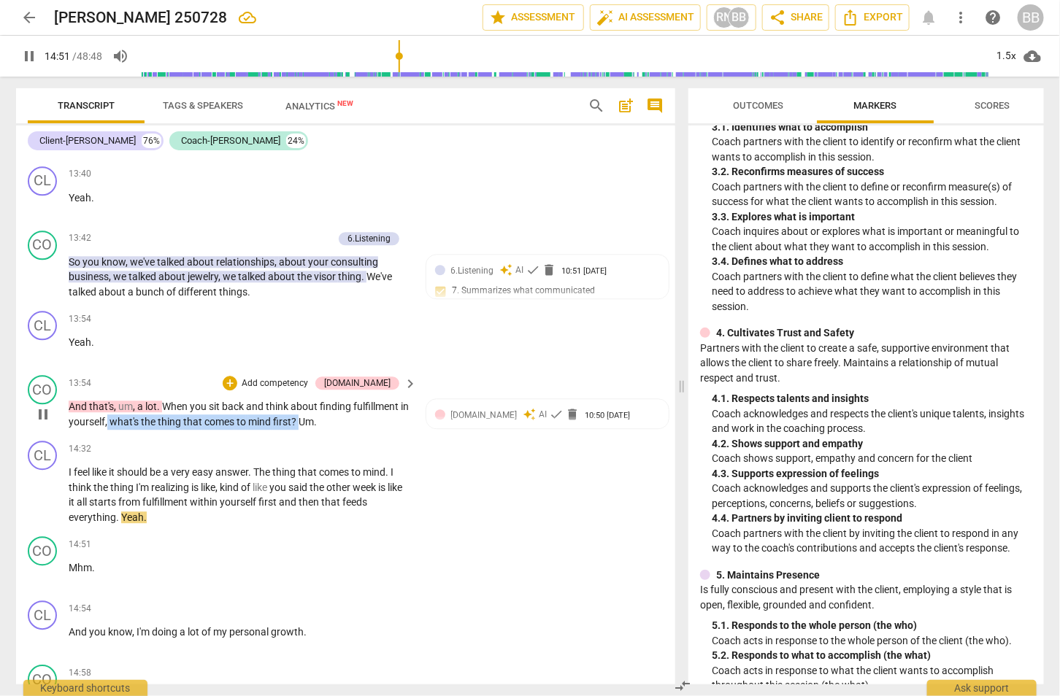
drag, startPoint x: 117, startPoint y: 399, endPoint x: 308, endPoint y: 399, distance: 191.2
click at [308, 399] on p "And that's , um , a lot . When you sit back and think about finding fulfillment…" at bounding box center [239, 414] width 341 height 30
click at [320, 382] on div "+" at bounding box center [322, 379] width 15 height 15
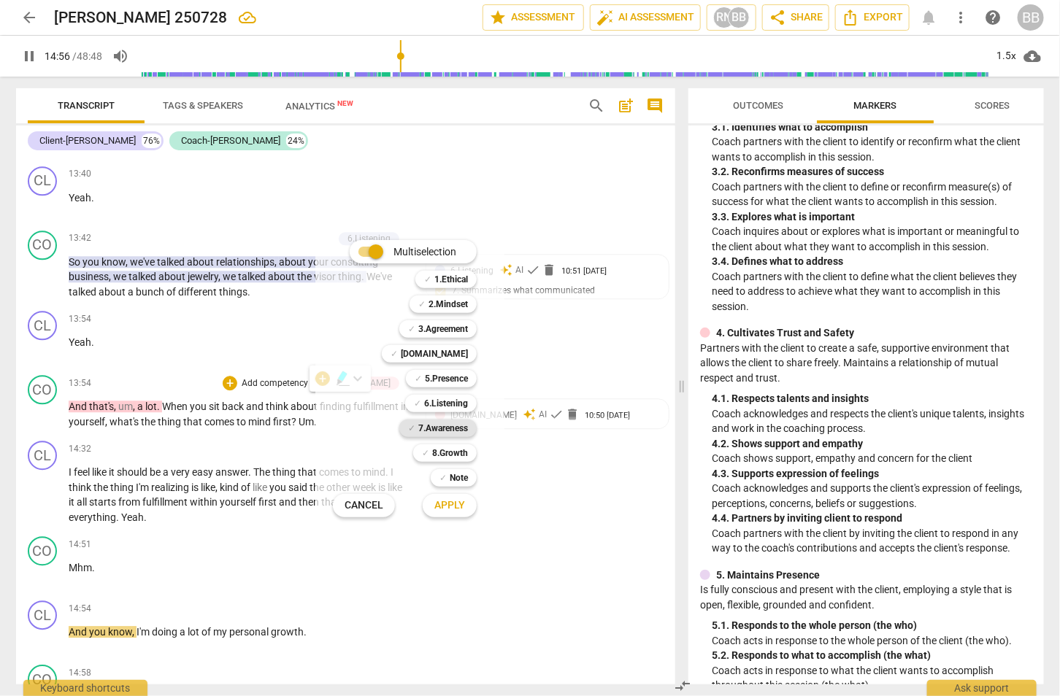
click at [443, 431] on b "7.Awareness" at bounding box center [443, 429] width 50 height 18
click at [458, 505] on span "Apply" at bounding box center [449, 506] width 31 height 15
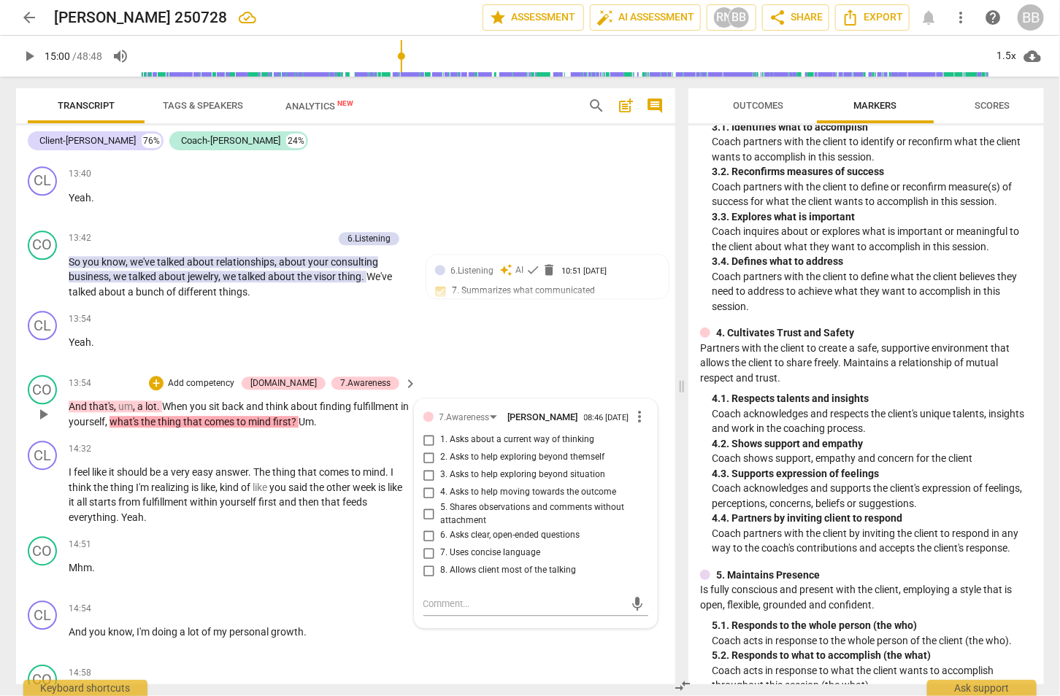
click at [530, 529] on span "6. Asks clear, open-ended questions" at bounding box center [510, 535] width 139 height 13
click at [441, 527] on input "6. Asks clear, open-ended questions" at bounding box center [429, 536] width 23 height 18
click at [557, 486] on span "4. Asks to help moving towards the outcome" at bounding box center [529, 492] width 176 height 13
click at [441, 484] on input "4. Asks to help moving towards the outcome" at bounding box center [429, 493] width 23 height 18
click at [342, 553] on div "14:51 + Add competency keyboard_arrow_right Mhm ." at bounding box center [244, 563] width 350 height 53
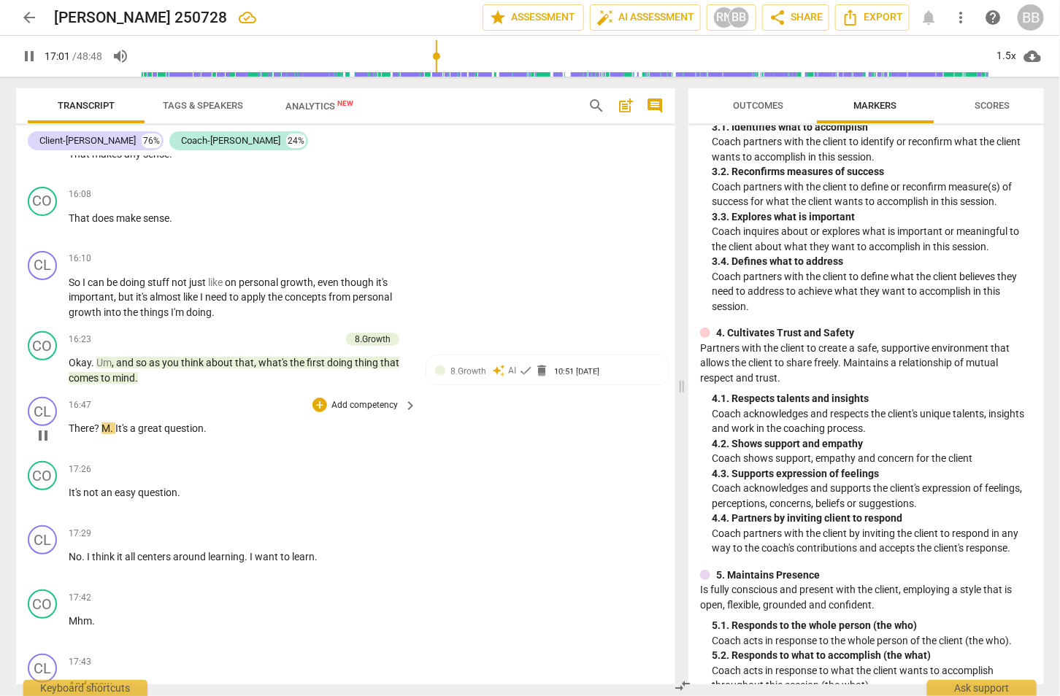
scroll to position [6465, 0]
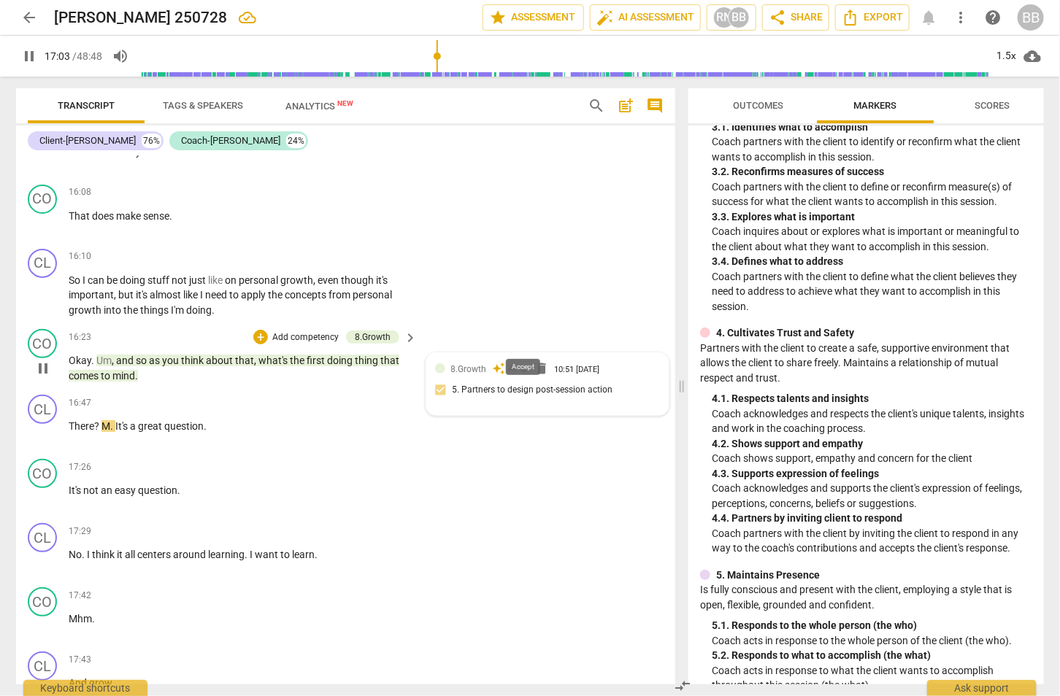
drag, startPoint x: 521, startPoint y: 344, endPoint x: 534, endPoint y: 518, distance: 174.9
click at [521, 361] on span "check" at bounding box center [526, 368] width 15 height 15
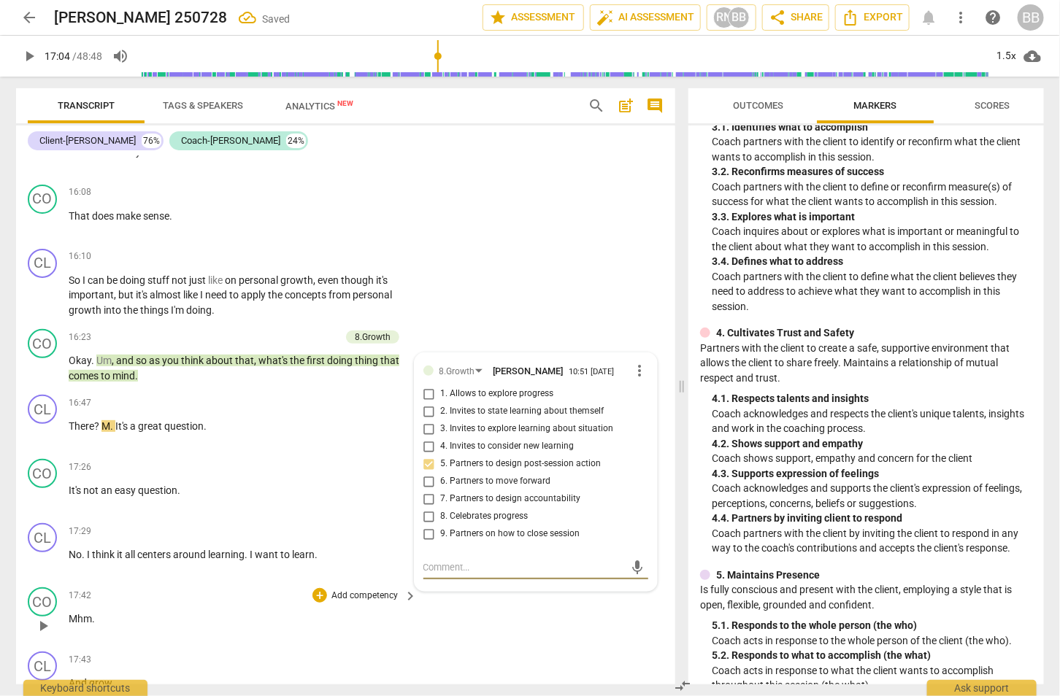
click at [469, 614] on div "CO play_arrow pause 17:42 + Add competency keyboard_arrow_right Mhm ." at bounding box center [345, 614] width 659 height 64
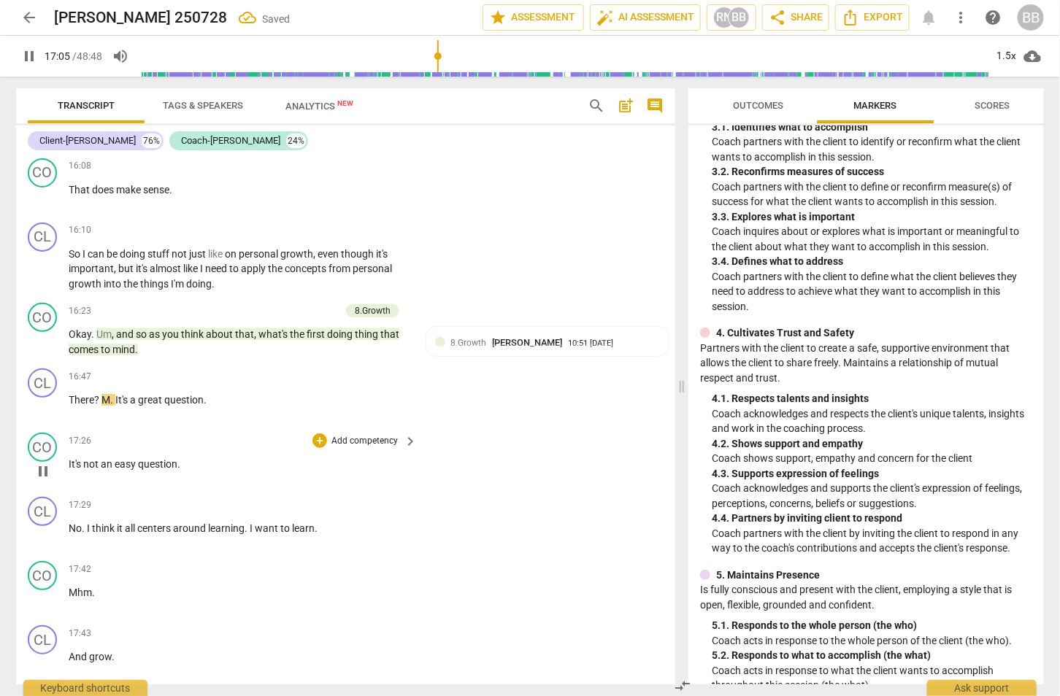
scroll to position [6556, 0]
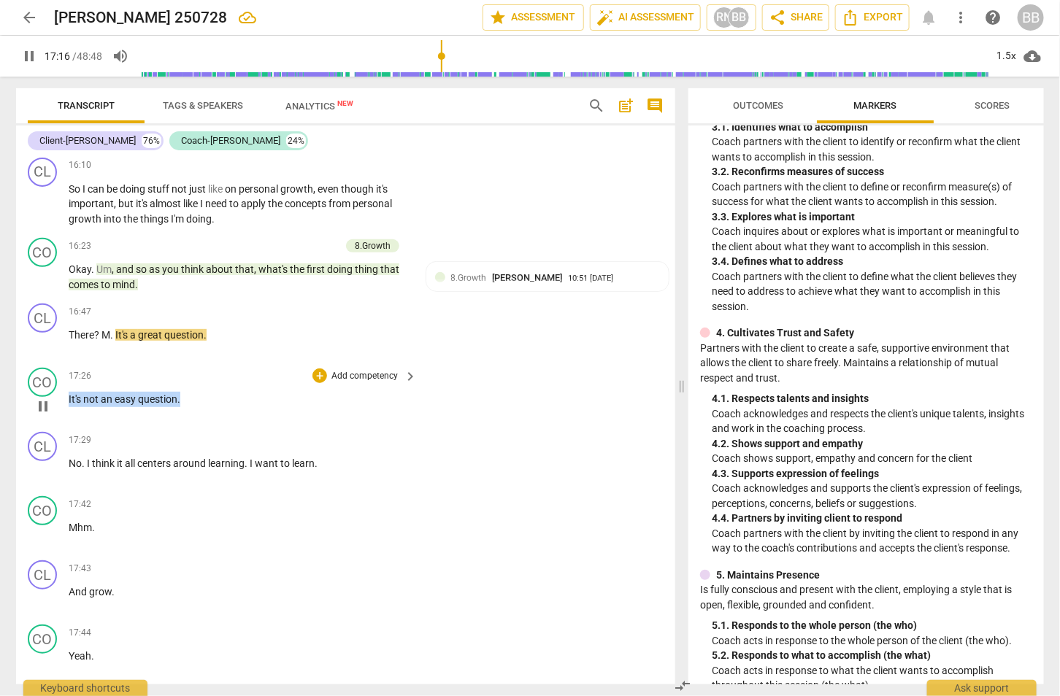
drag, startPoint x: 151, startPoint y: 368, endPoint x: 27, endPoint y: 366, distance: 124.1
click at [27, 366] on div "CO play_arrow pause 17:26 + Add competency keyboard_arrow_right It's not an eas…" at bounding box center [345, 394] width 659 height 64
click at [326, 369] on div "+ Add competency" at bounding box center [355, 376] width 87 height 15
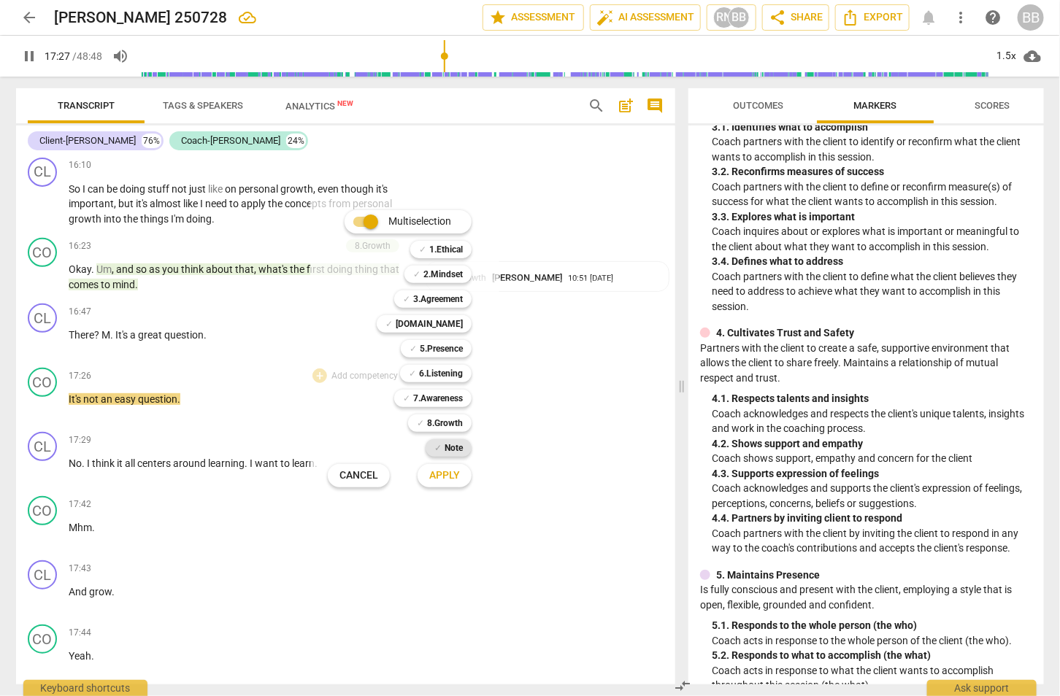
click at [453, 448] on b "Note" at bounding box center [454, 448] width 18 height 18
click at [464, 479] on button "Apply" at bounding box center [445, 476] width 54 height 26
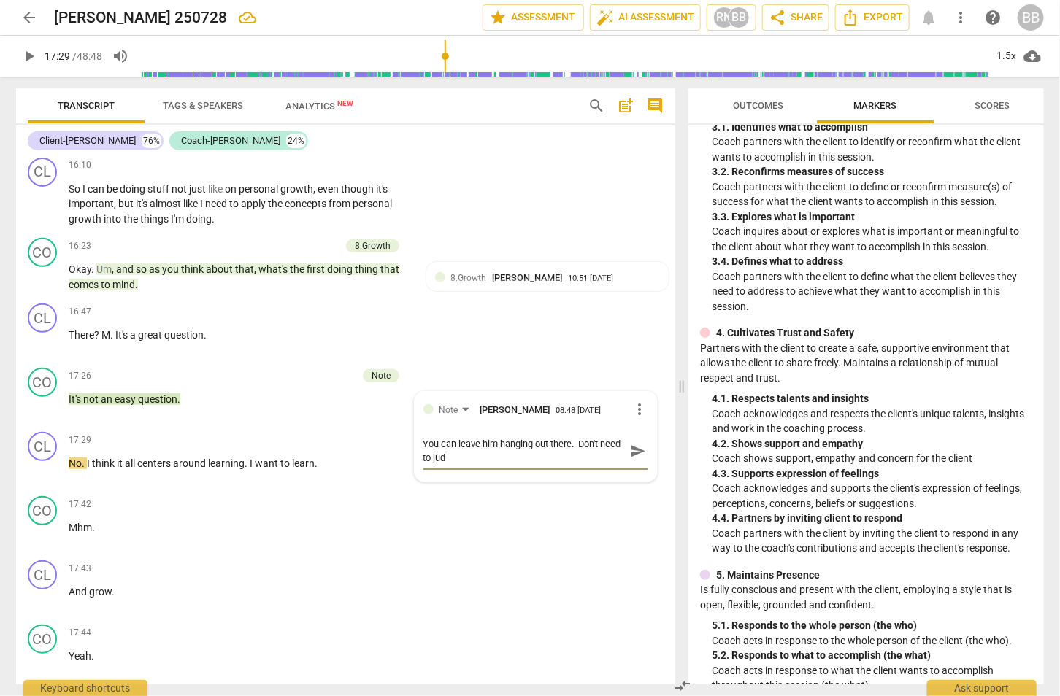
scroll to position [0, 0]
click at [632, 443] on span "send" at bounding box center [638, 451] width 16 height 16
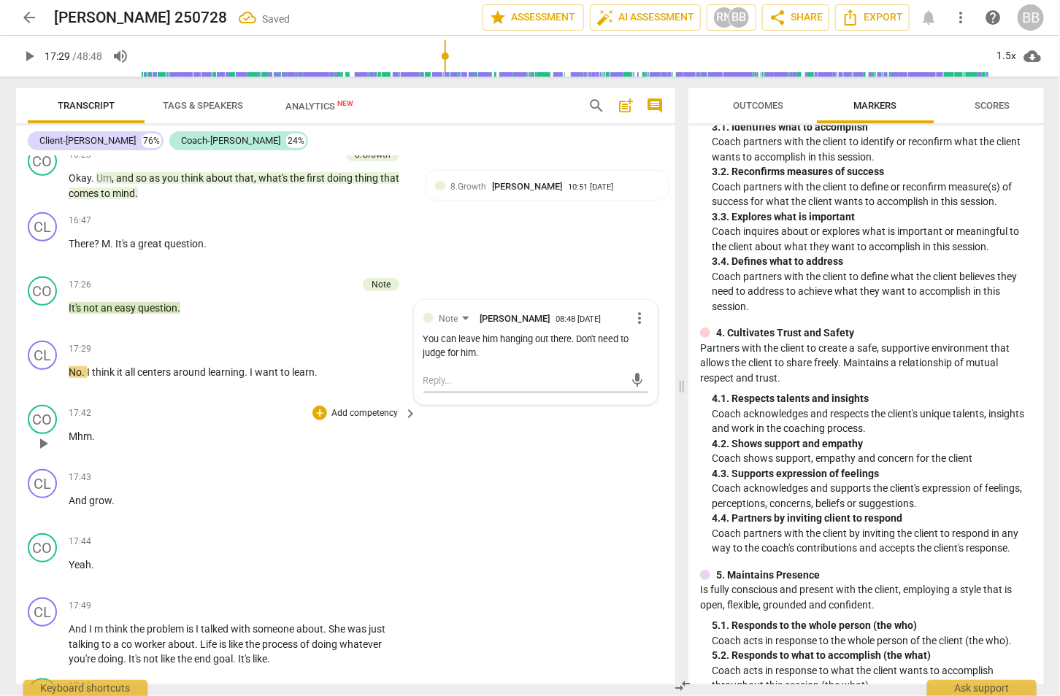
scroll to position [6738, 0]
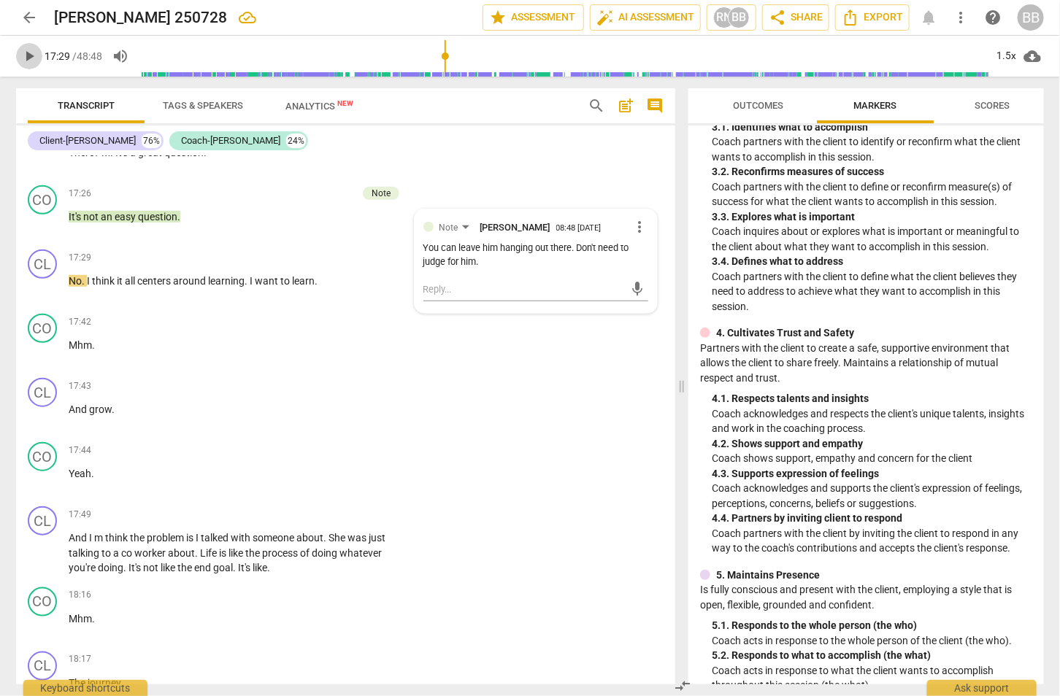
click at [35, 58] on span "play_arrow" at bounding box center [29, 56] width 18 height 18
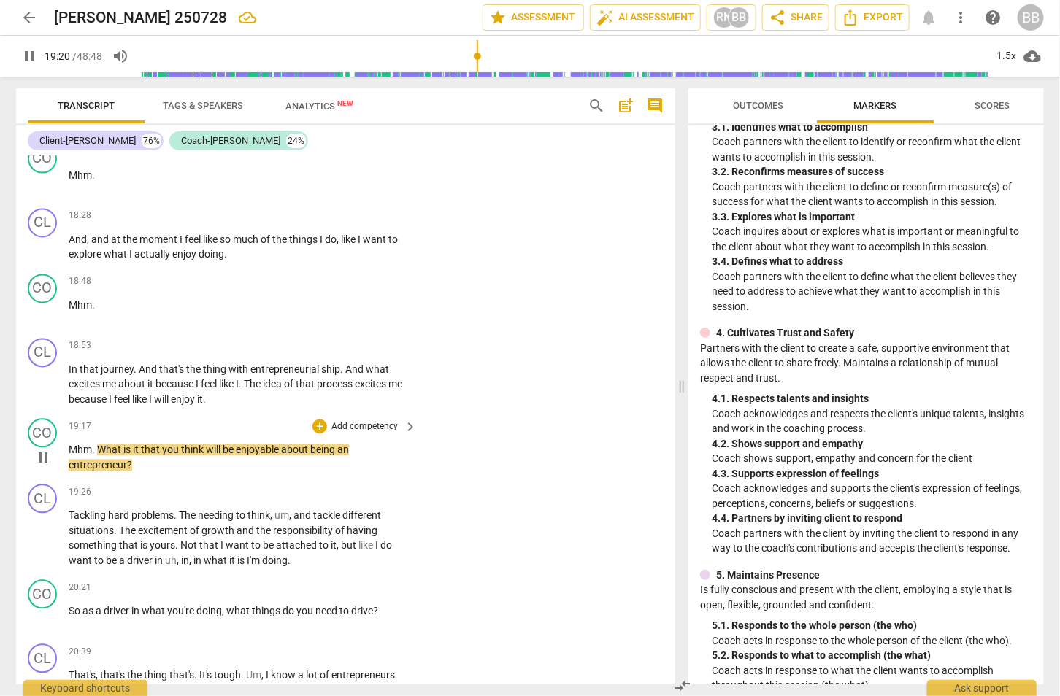
scroll to position [7475, 0]
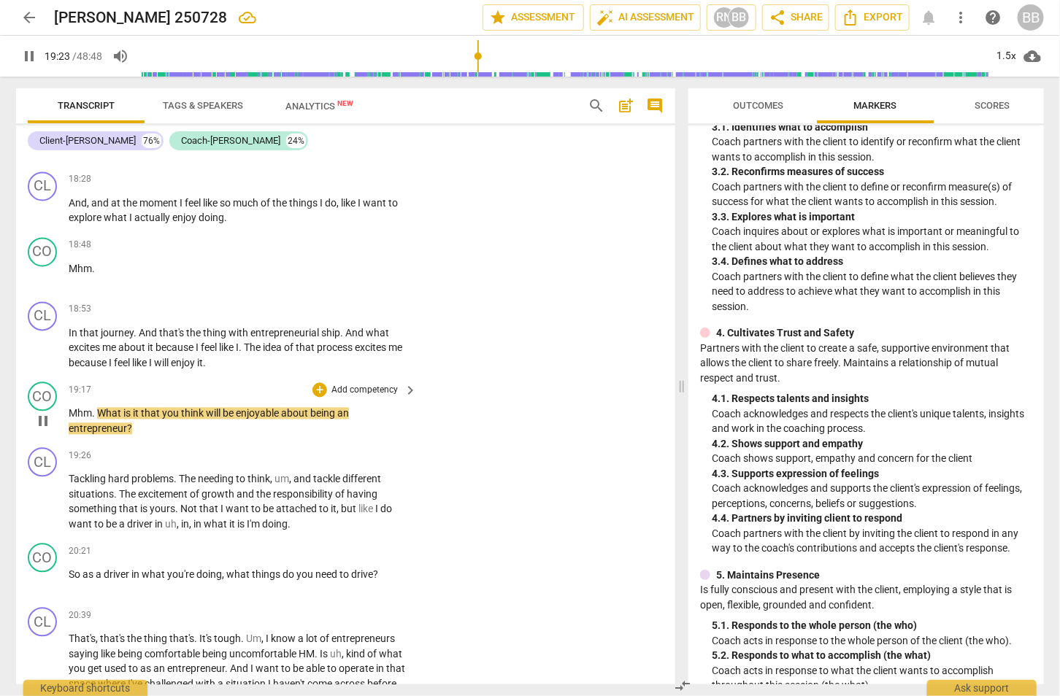
click at [325, 383] on div "+ Add competency" at bounding box center [355, 390] width 87 height 15
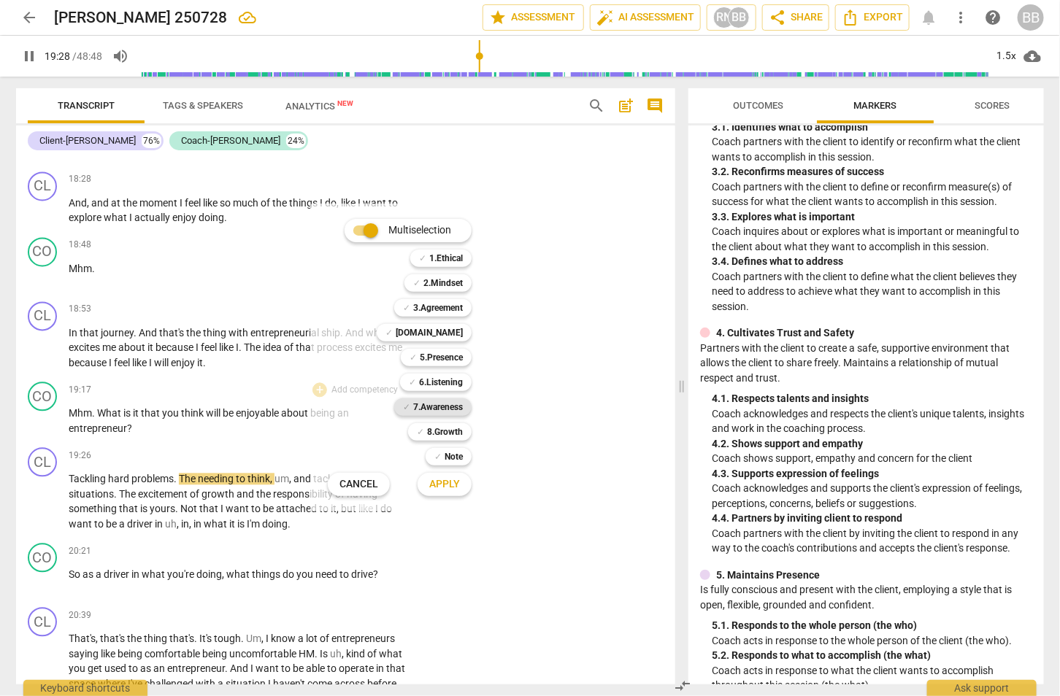
click at [454, 401] on b "7.Awareness" at bounding box center [438, 408] width 50 height 18
click at [460, 487] on button "Apply" at bounding box center [445, 485] width 54 height 26
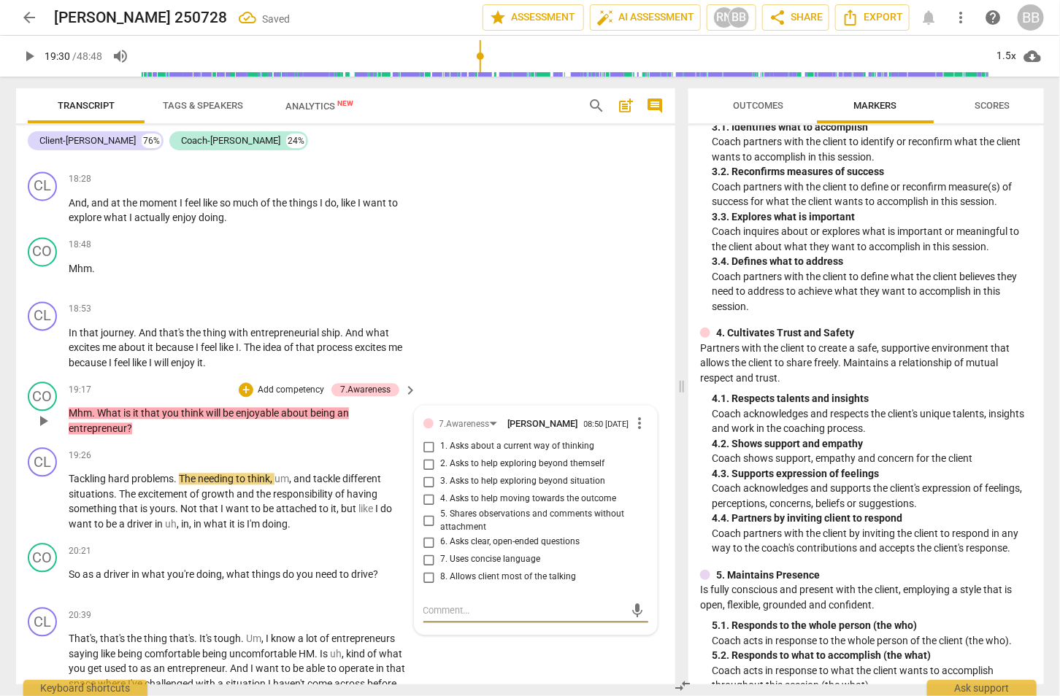
click at [523, 441] on span "1. Asks about a current way of thinking" at bounding box center [518, 447] width 154 height 13
click at [441, 439] on input "1. Asks about a current way of thinking" at bounding box center [429, 448] width 23 height 18
click at [226, 544] on div "20:21 + Add competency keyboard_arrow_right" at bounding box center [244, 552] width 350 height 16
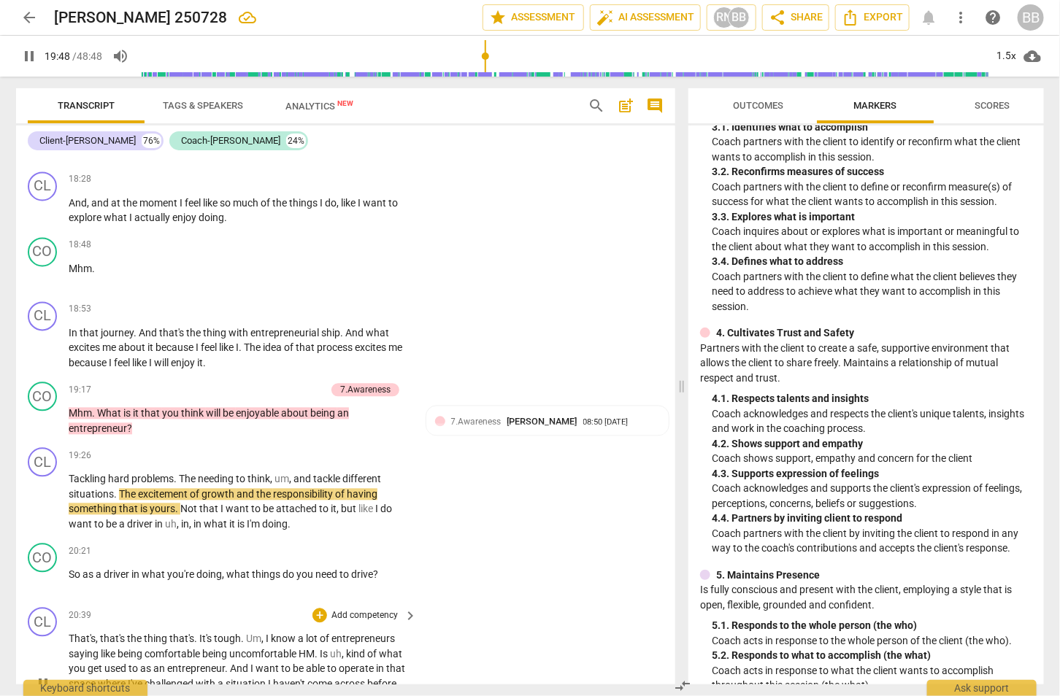
scroll to position [7657, 0]
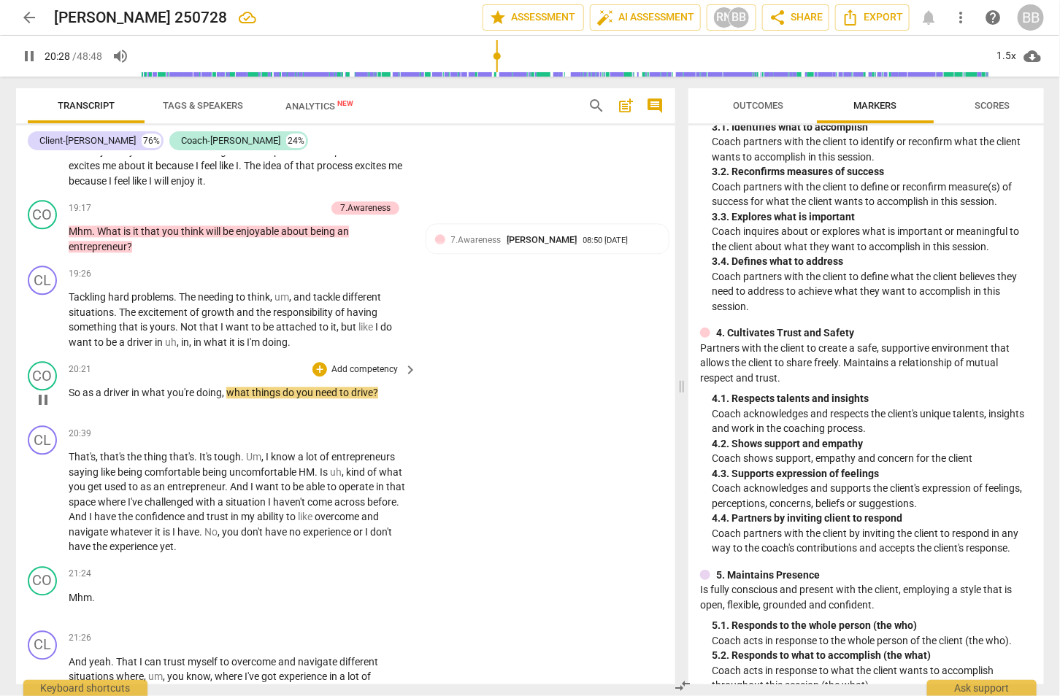
click at [340, 364] on p "Add competency" at bounding box center [364, 370] width 69 height 13
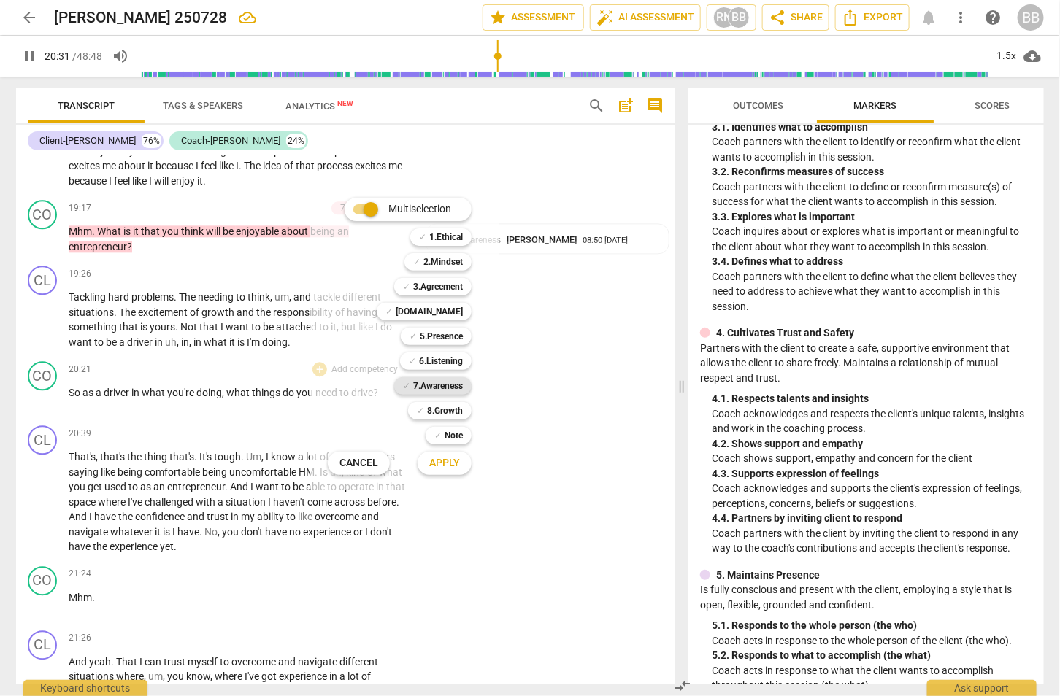
click at [447, 385] on b "7.Awareness" at bounding box center [438, 386] width 50 height 18
click at [453, 465] on span "Apply" at bounding box center [444, 463] width 31 height 15
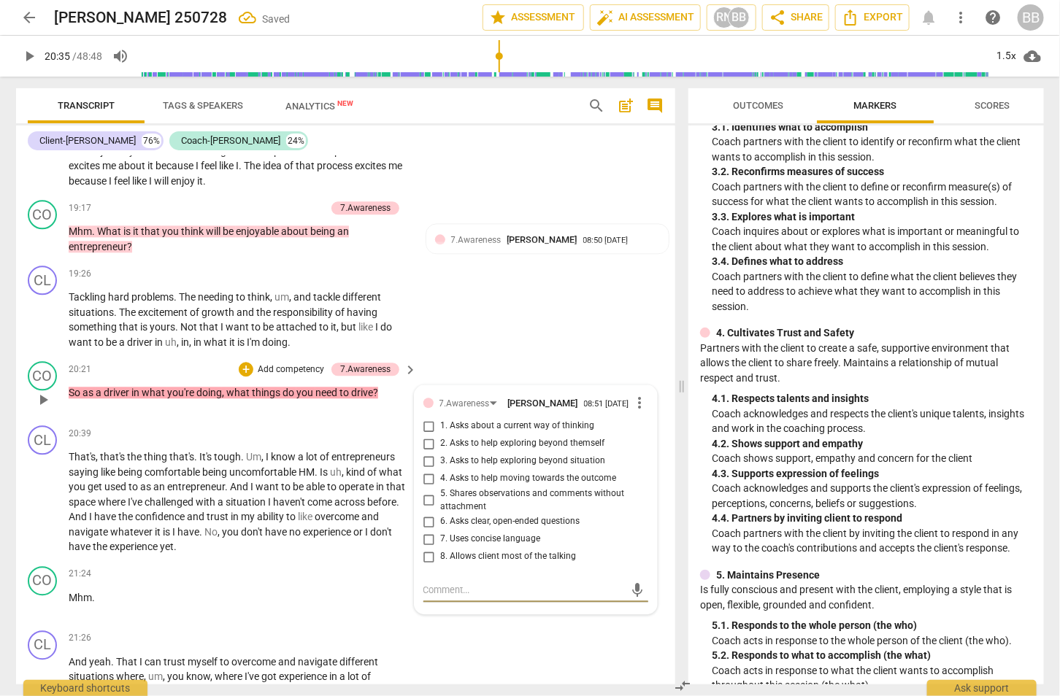
click at [493, 472] on span "4. Asks to help moving towards the outcome" at bounding box center [529, 478] width 176 height 13
click at [441, 470] on input "4. Asks to help moving towards the outcome" at bounding box center [429, 479] width 23 height 18
click at [291, 511] on span "to" at bounding box center [292, 517] width 12 height 12
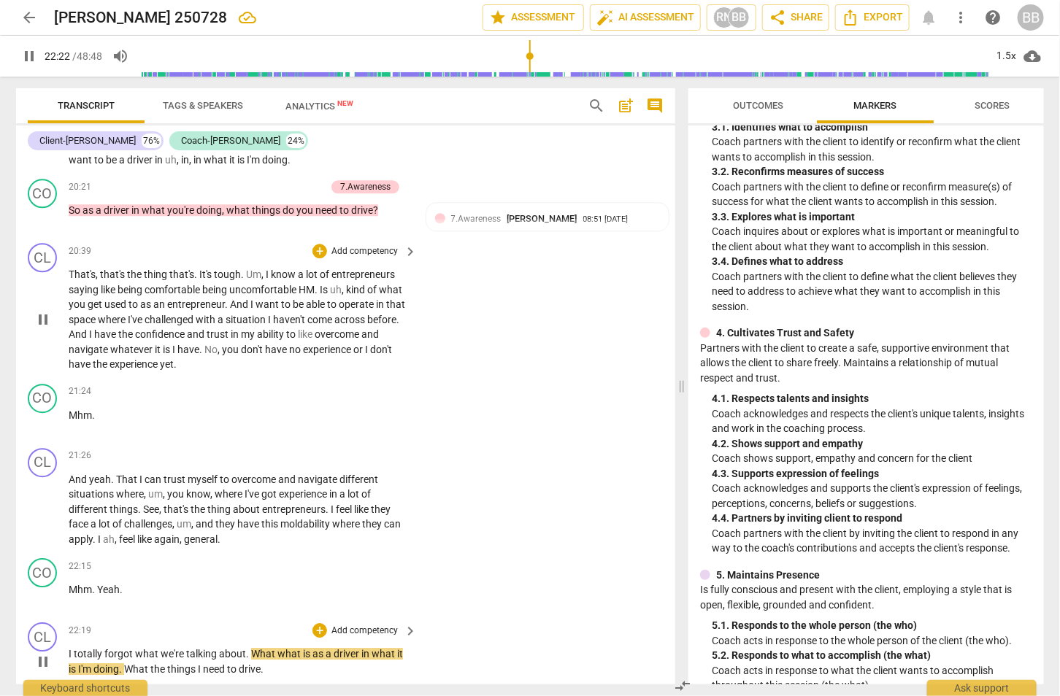
scroll to position [7931, 0]
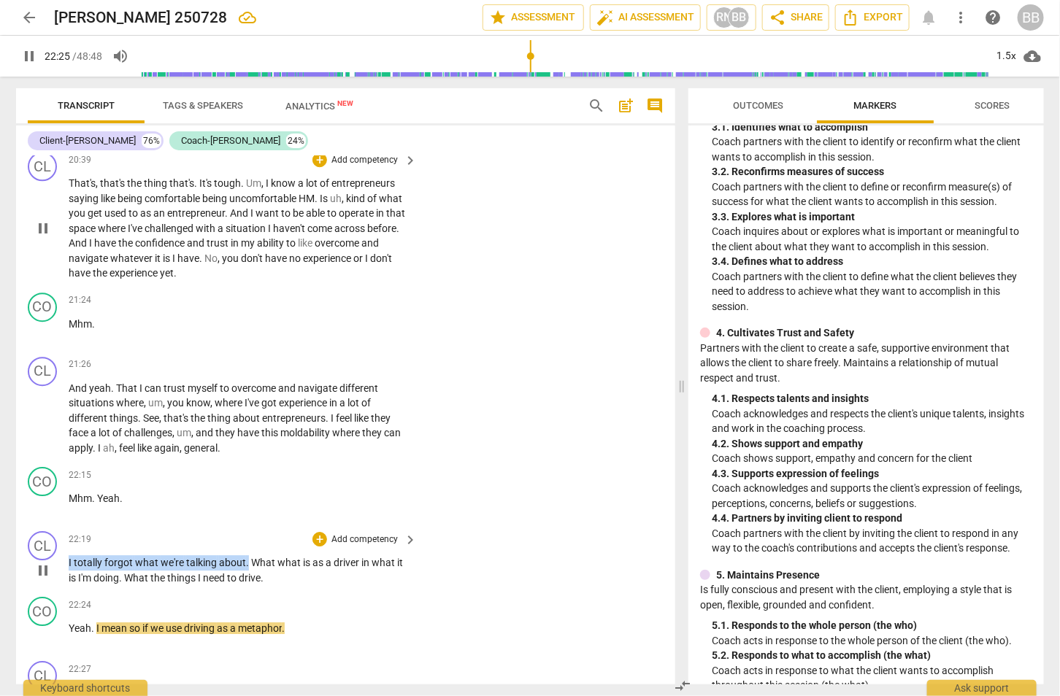
drag, startPoint x: 193, startPoint y: 523, endPoint x: 48, endPoint y: 523, distance: 145.3
click at [36, 526] on div "CL play_arrow pause 22:19 + Add competency keyboard_arrow_right I totally forgo…" at bounding box center [345, 559] width 659 height 66
click at [372, 534] on p "Add competency" at bounding box center [364, 540] width 69 height 13
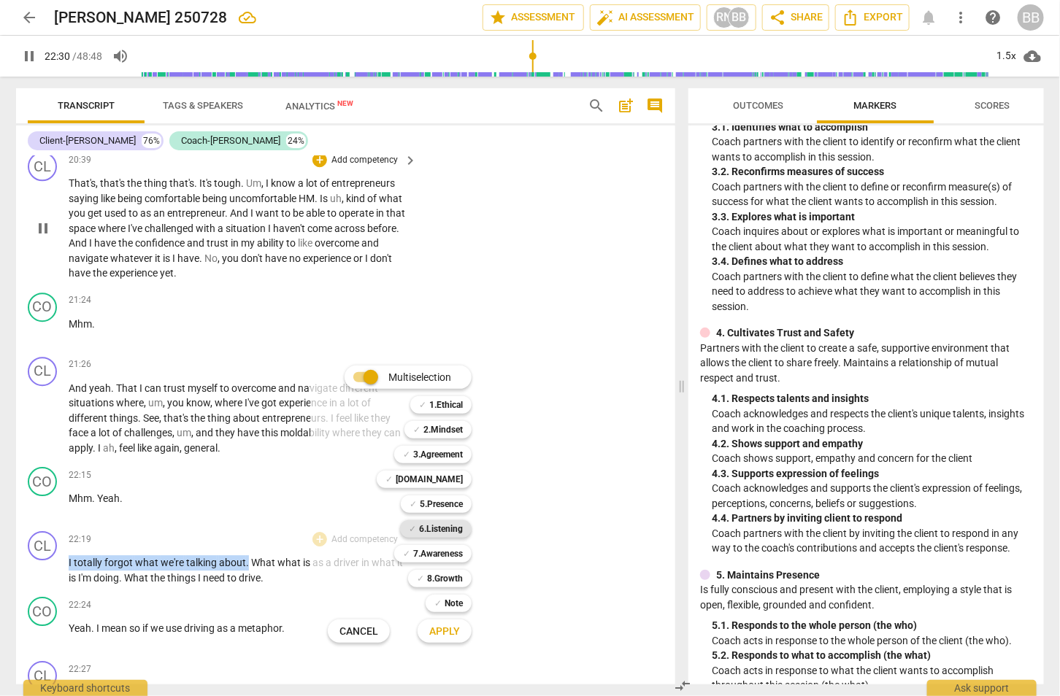
click at [456, 531] on b "6.Listening" at bounding box center [441, 529] width 44 height 18
click at [453, 629] on span "Apply" at bounding box center [444, 632] width 31 height 15
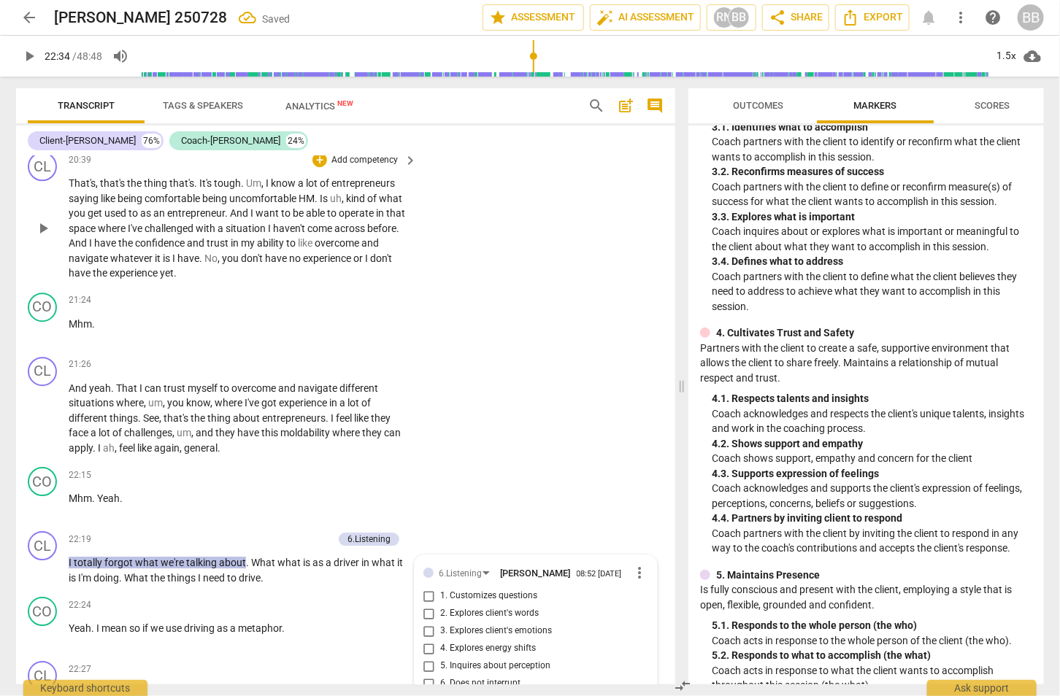
scroll to position [8211, 0]
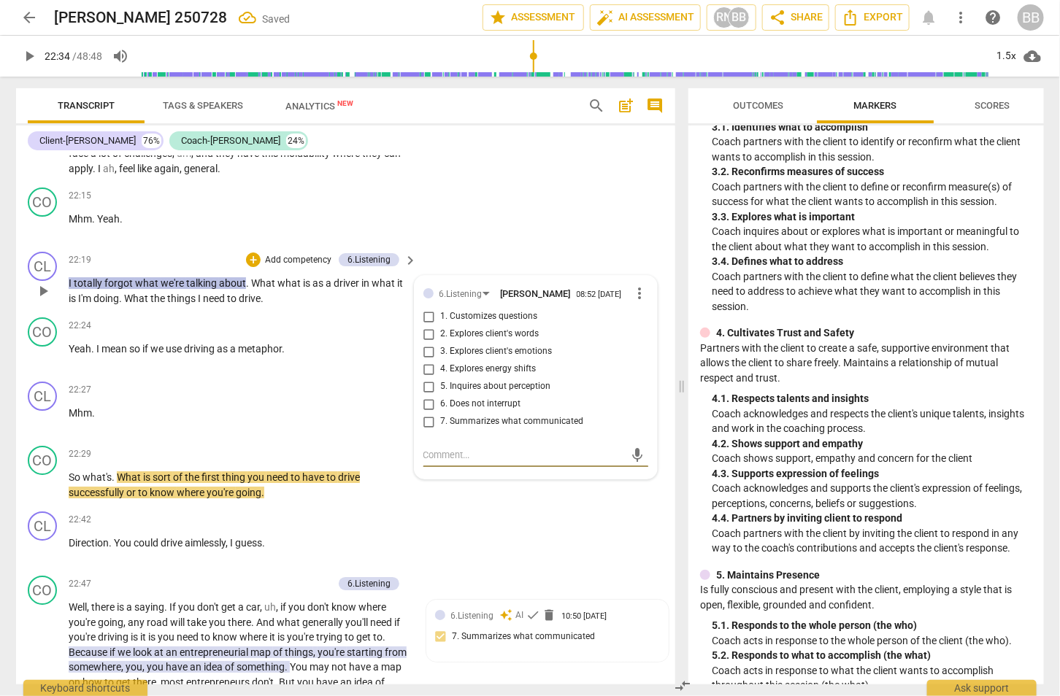
click at [496, 363] on span "4. Explores energy shifts" at bounding box center [489, 369] width 96 height 13
click at [441, 361] on input "4. Explores energy shifts" at bounding box center [429, 370] width 23 height 18
click at [496, 363] on span "4. Explores energy shifts" at bounding box center [489, 369] width 96 height 13
click at [441, 361] on input "4. Explores energy shifts" at bounding box center [429, 370] width 23 height 18
click at [481, 448] on textarea at bounding box center [523, 455] width 201 height 14
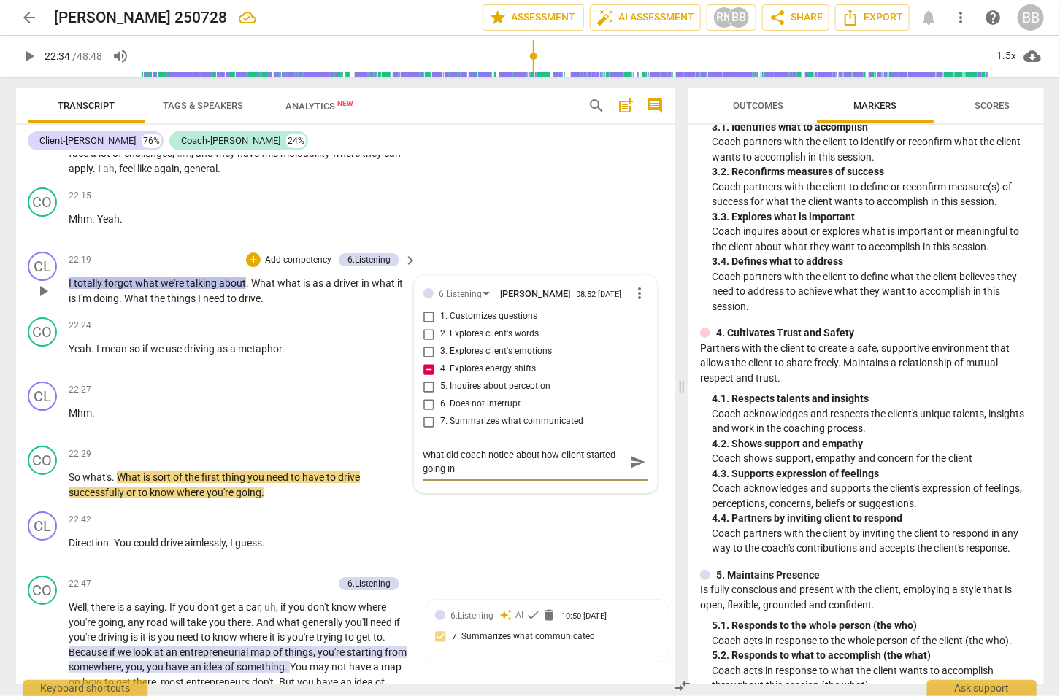
scroll to position [0, 0]
click at [630, 454] on span "send" at bounding box center [638, 462] width 16 height 16
drag, startPoint x: 29, startPoint y: 60, endPoint x: 311, endPoint y: 45, distance: 282.1
click at [29, 60] on span "play_arrow" at bounding box center [29, 56] width 18 height 18
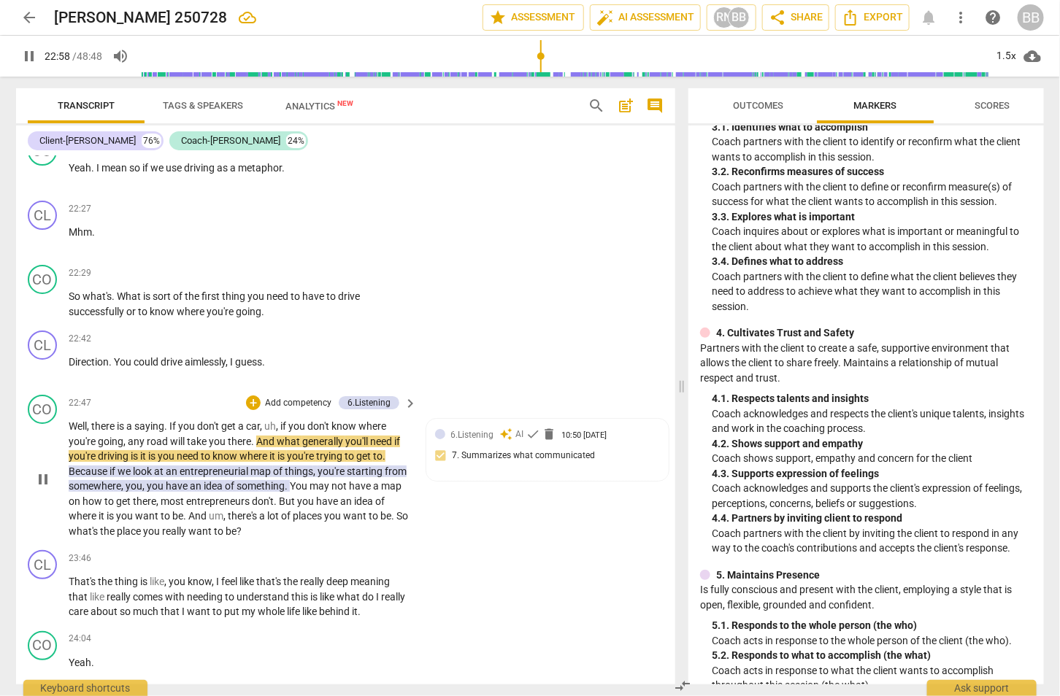
scroll to position [8393, 0]
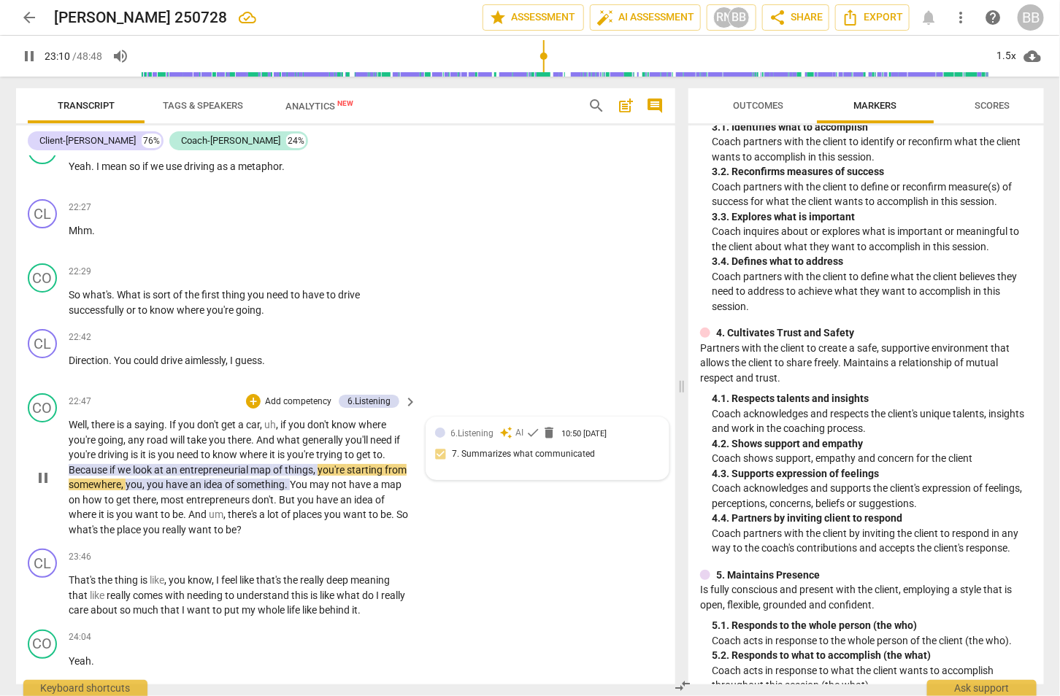
click at [490, 436] on div "6.Listening auto_awesome AI check delete 10:50 08-11-2025 7. Summarizes what co…" at bounding box center [547, 449] width 242 height 62
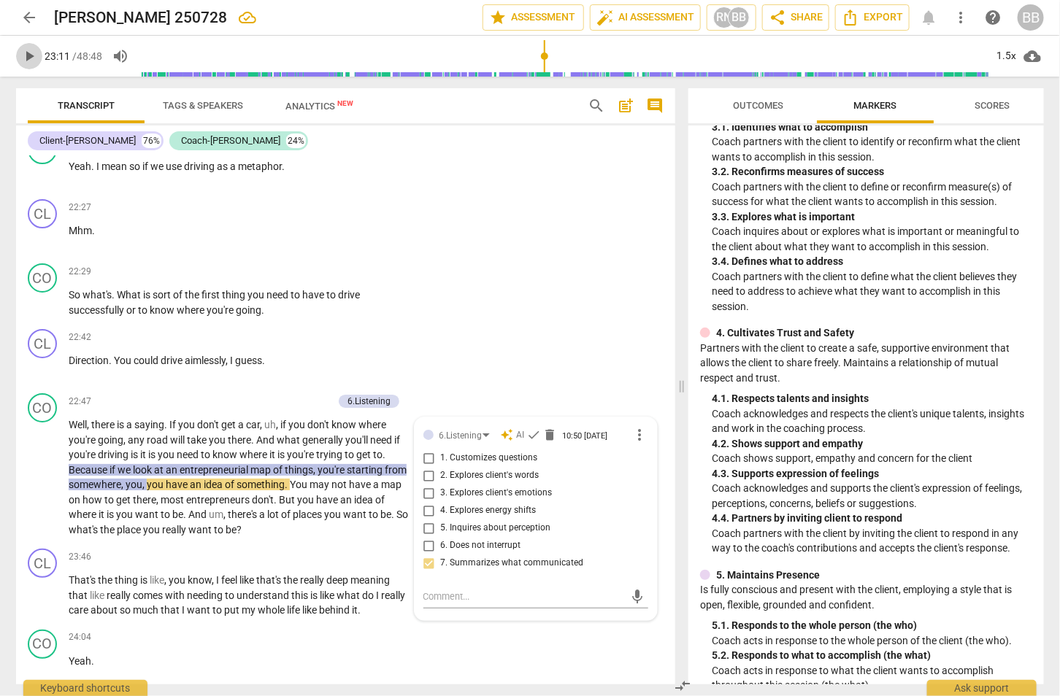
click at [26, 51] on span "play_arrow" at bounding box center [29, 56] width 18 height 18
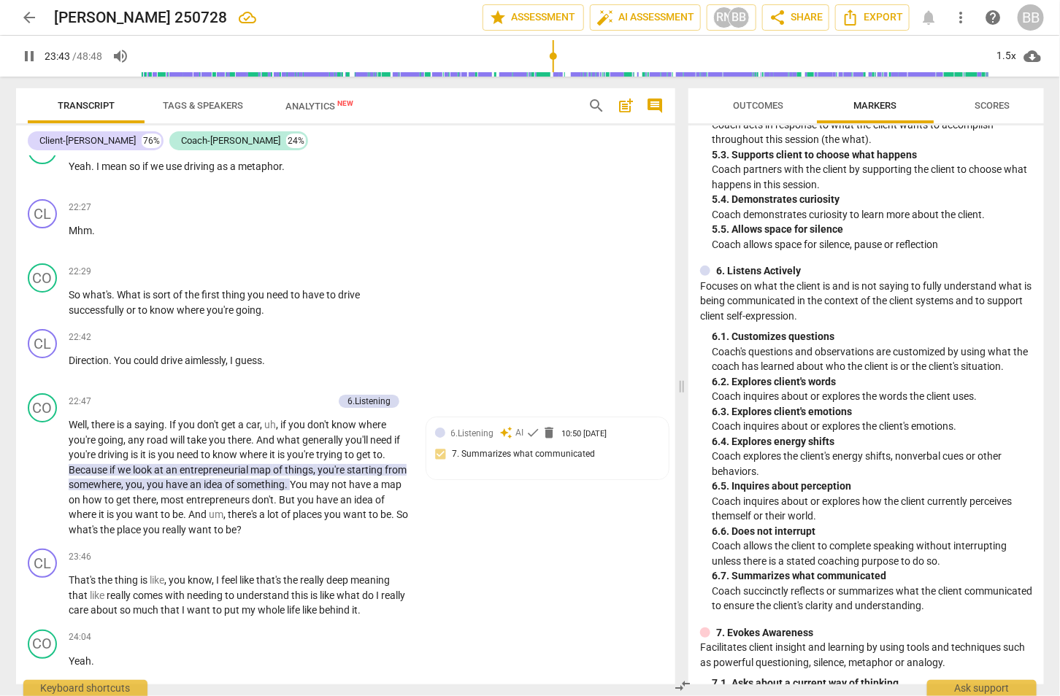
scroll to position [896, 0]
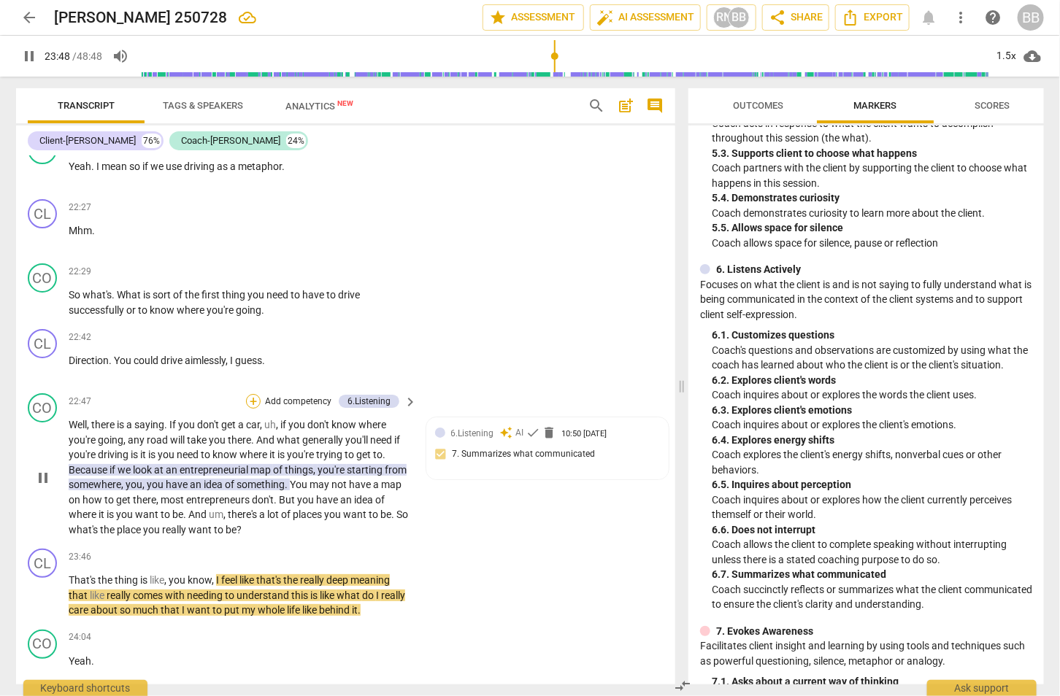
click at [250, 394] on div "+" at bounding box center [253, 401] width 15 height 15
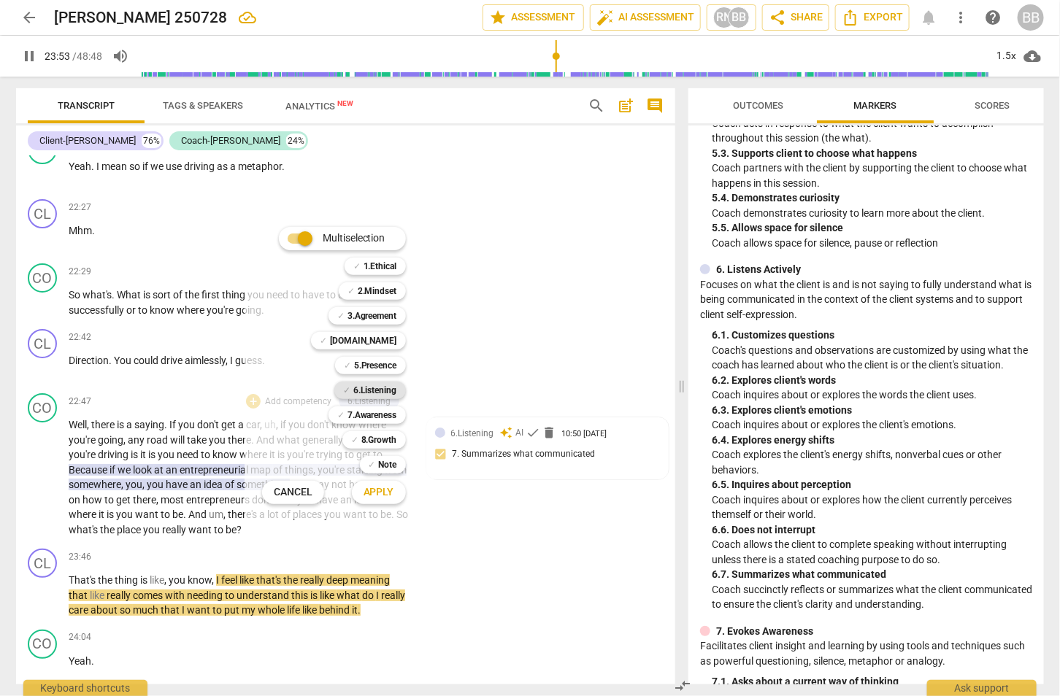
click at [385, 393] on b "6.Listening" at bounding box center [375, 391] width 44 height 18
click at [382, 491] on span "Apply" at bounding box center [379, 492] width 31 height 15
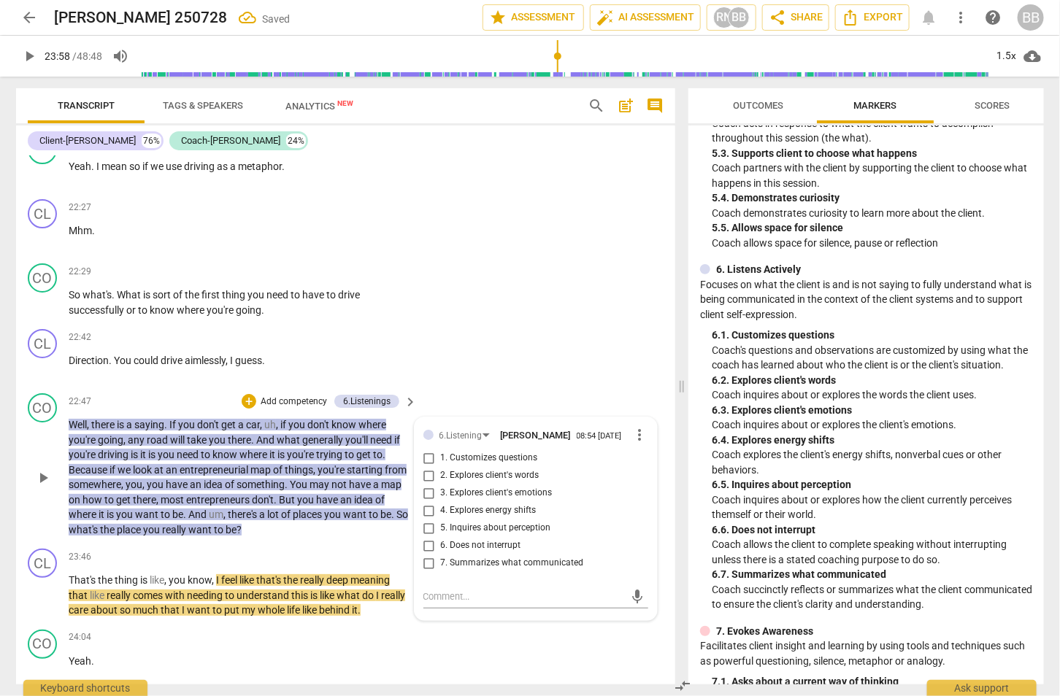
click at [502, 469] on span "2. Explores client's words" at bounding box center [490, 475] width 99 height 13
click at [441, 467] on input "2. Explores client's words" at bounding box center [429, 476] width 23 height 18
click at [504, 469] on span "2. Explores client's words" at bounding box center [490, 475] width 99 height 13
click at [441, 467] on input "2. Explores client's words" at bounding box center [429, 476] width 23 height 18
drag, startPoint x: 500, startPoint y: 560, endPoint x: 512, endPoint y: 556, distance: 12.9
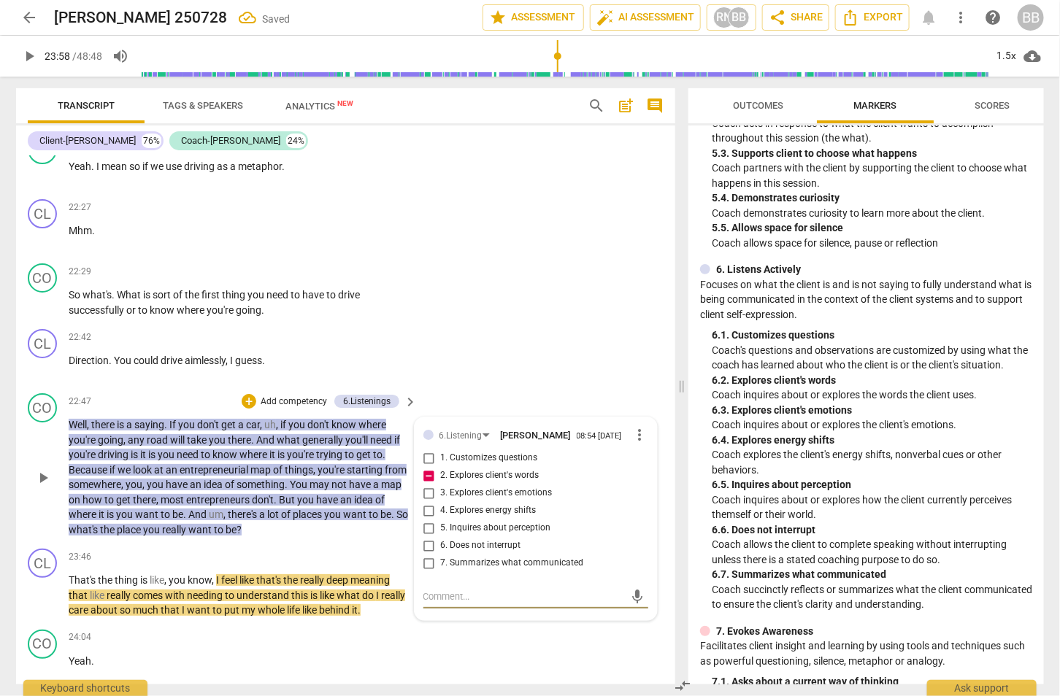
click at [501, 590] on textarea at bounding box center [523, 597] width 201 height 14
click at [631, 596] on span "send" at bounding box center [638, 604] width 16 height 16
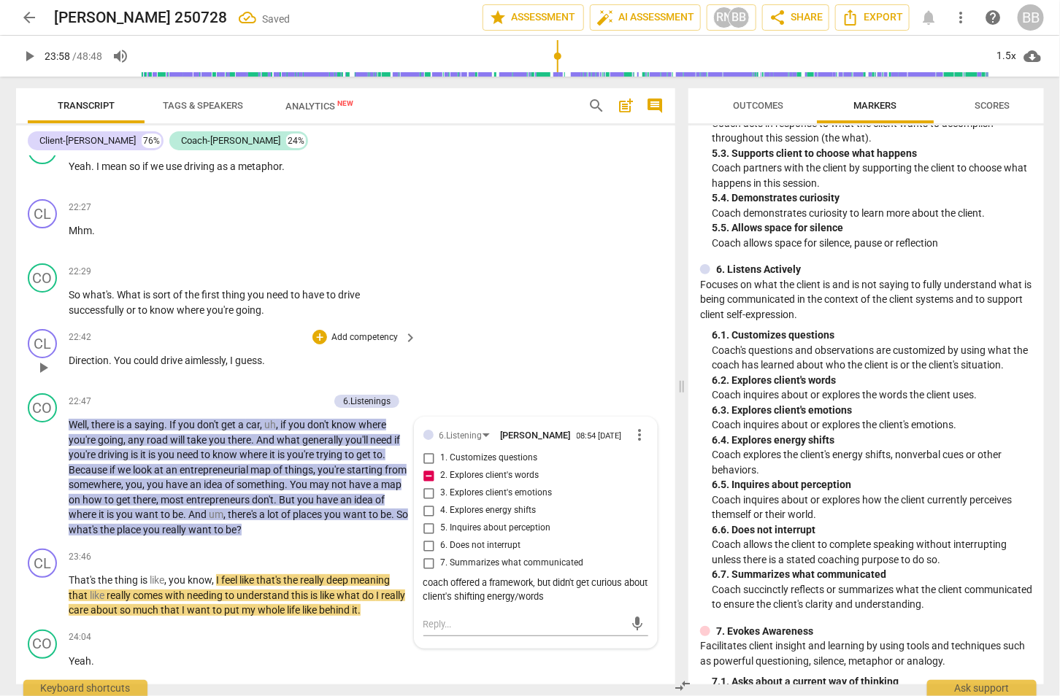
click at [530, 323] on div "CL play_arrow pause 22:42 + Add competency keyboard_arrow_right Direction . You…" at bounding box center [345, 355] width 659 height 64
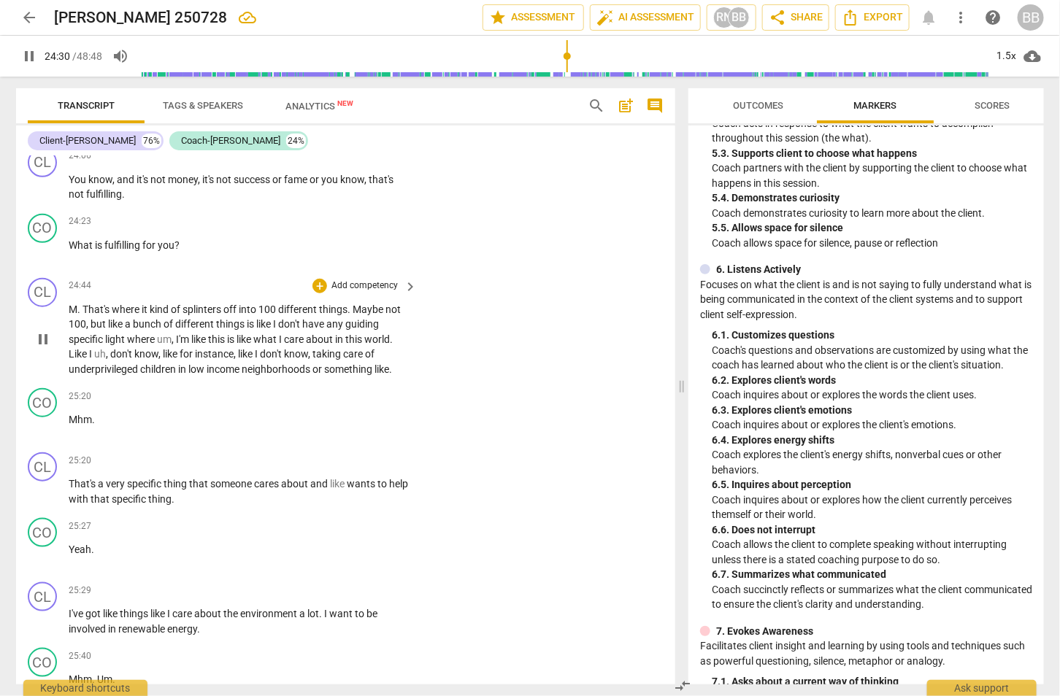
scroll to position [8894, 0]
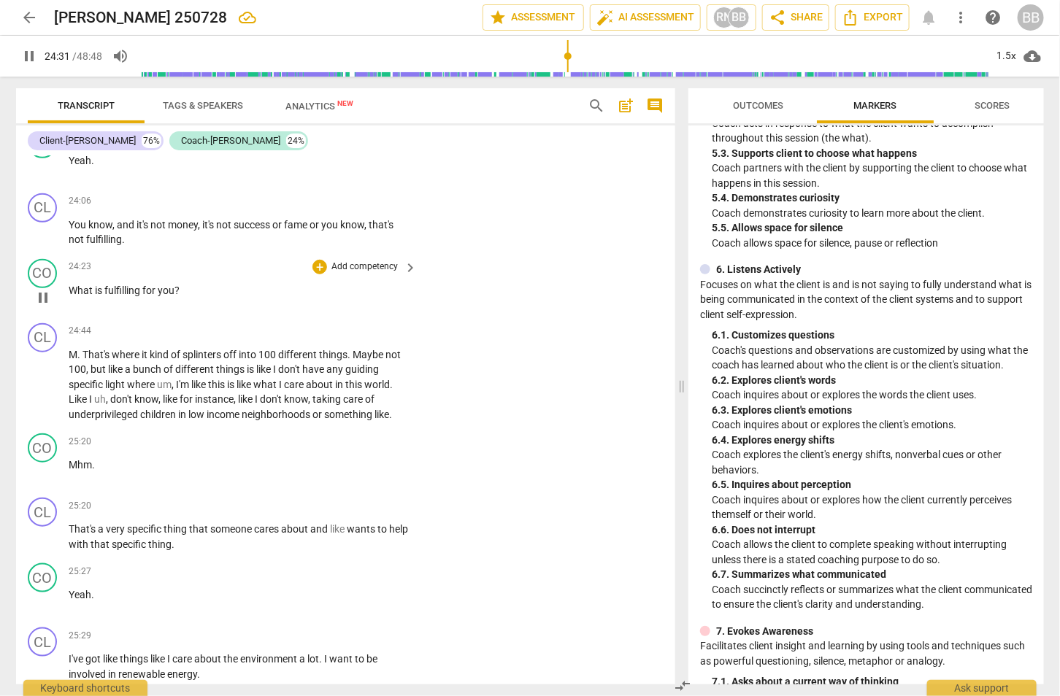
click at [73, 285] on span "What" at bounding box center [82, 291] width 26 height 12
click at [323, 260] on div "+" at bounding box center [319, 267] width 15 height 15
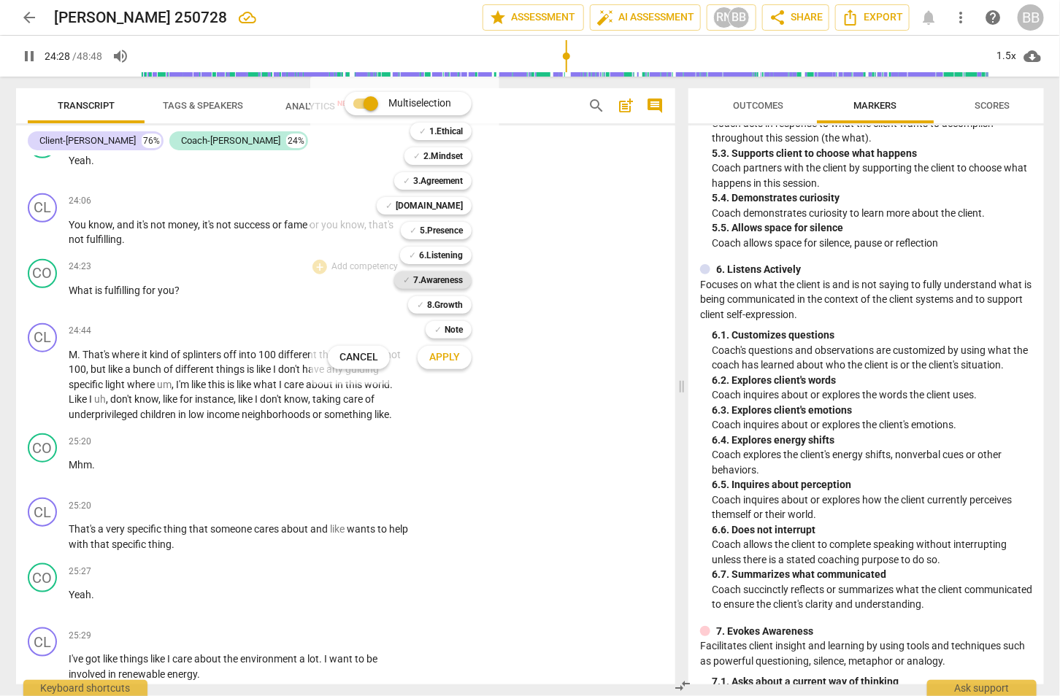
click at [449, 272] on b "7.Awareness" at bounding box center [438, 281] width 50 height 18
drag, startPoint x: 462, startPoint y: 353, endPoint x: 609, endPoint y: 347, distance: 146.8
click at [462, 352] on button "Apply" at bounding box center [445, 358] width 54 height 26
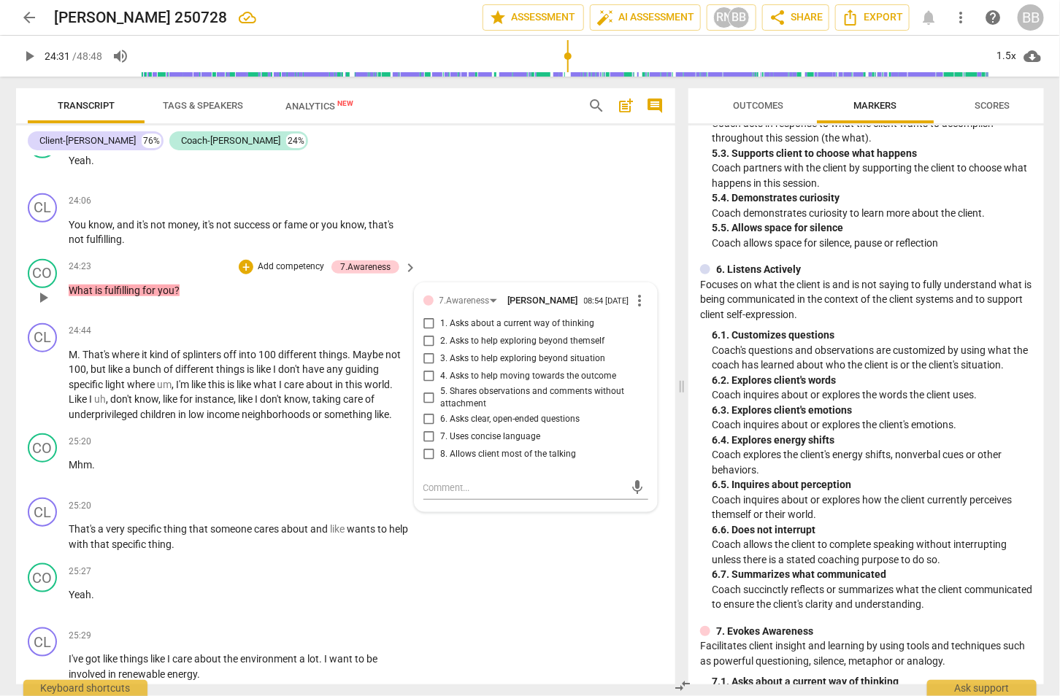
click at [583, 318] on span "1. Asks about a current way of thinking" at bounding box center [518, 324] width 154 height 13
click at [441, 315] on input "1. Asks about a current way of thinking" at bounding box center [429, 324] width 23 height 18
click at [566, 515] on div "CL play_arrow pause 25:20 + Add competency keyboard_arrow_right That's a very s…" at bounding box center [345, 525] width 659 height 66
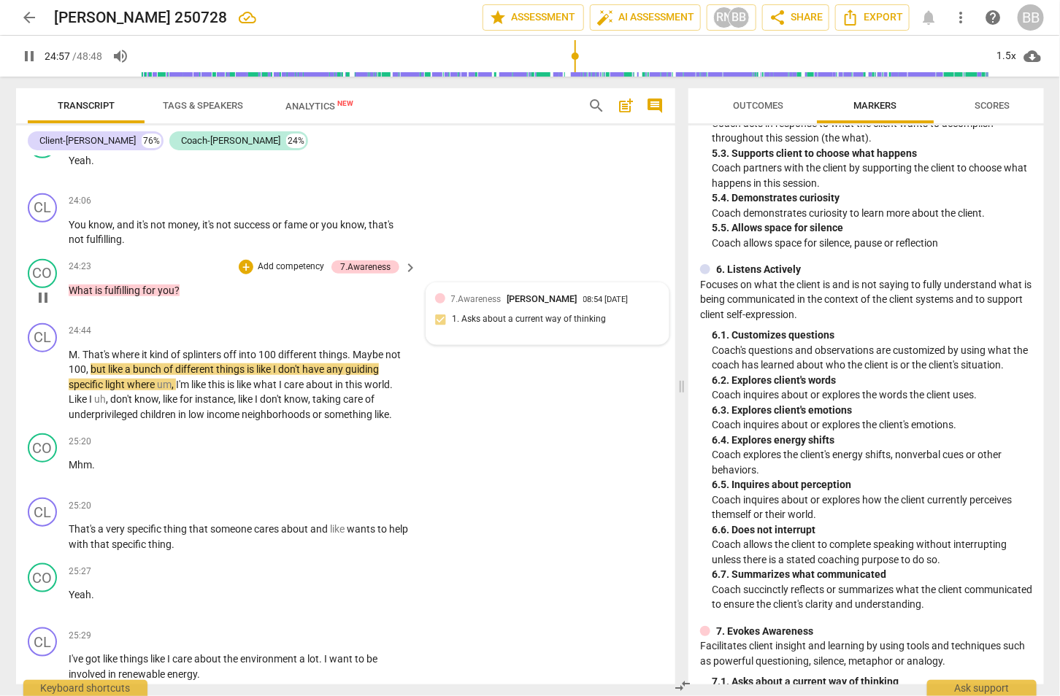
click at [521, 292] on div "7.Awareness Betsy Block 08:54 08-13-2025 1. Asks about a current way of thinking" at bounding box center [547, 314] width 225 height 45
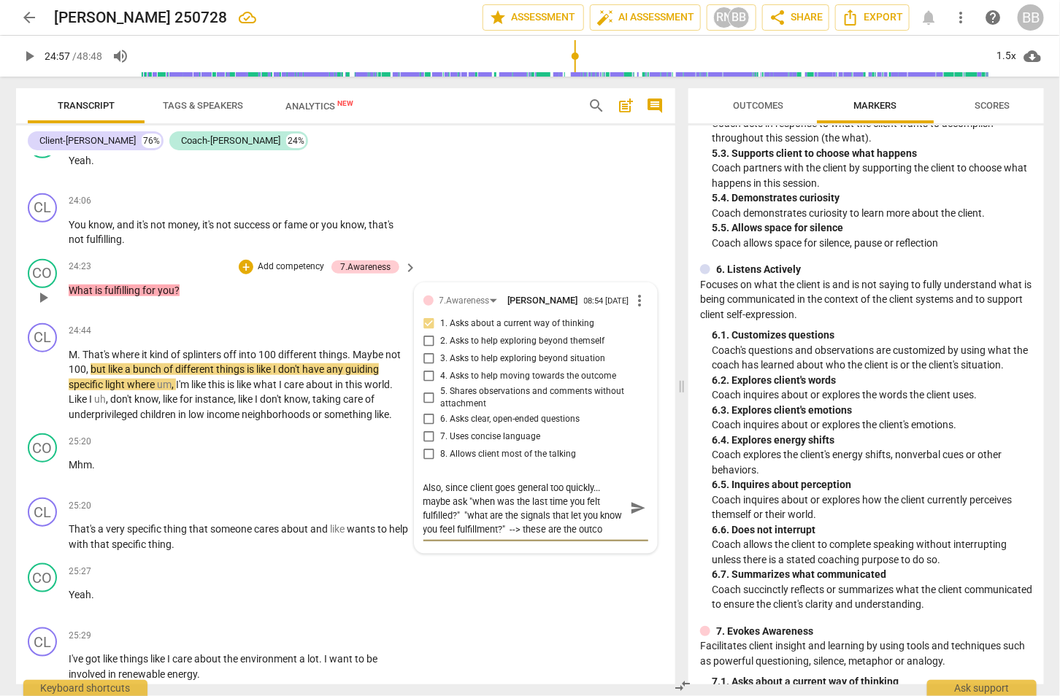
scroll to position [12, 0]
click at [630, 501] on span "send" at bounding box center [638, 509] width 16 height 16
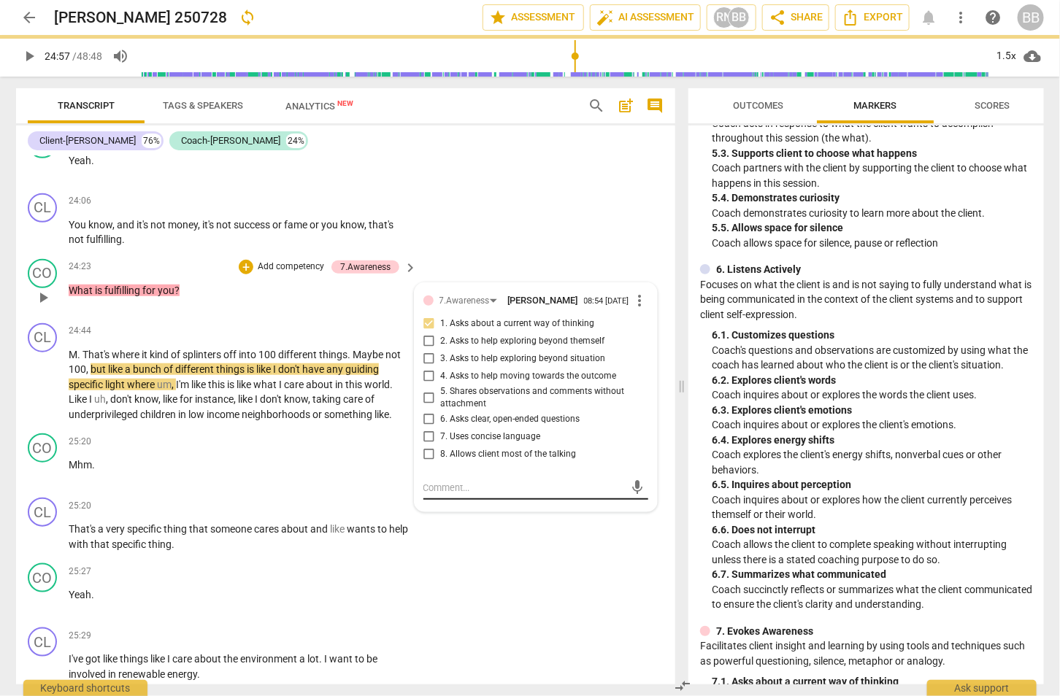
scroll to position [0, 0]
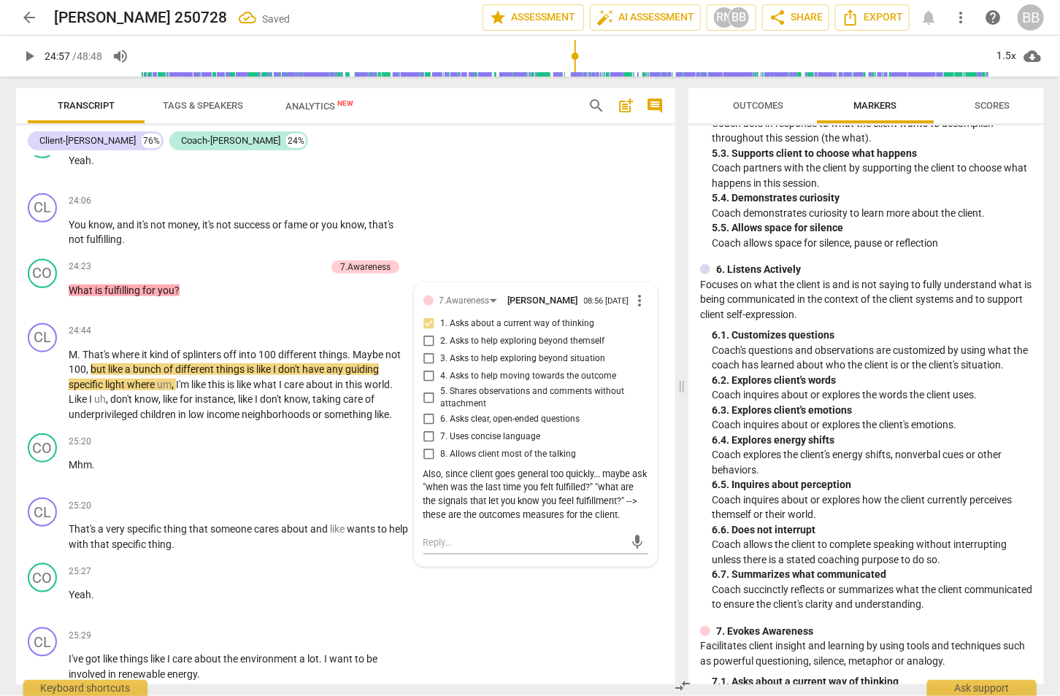
click at [29, 53] on span "play_arrow" at bounding box center [29, 56] width 18 height 18
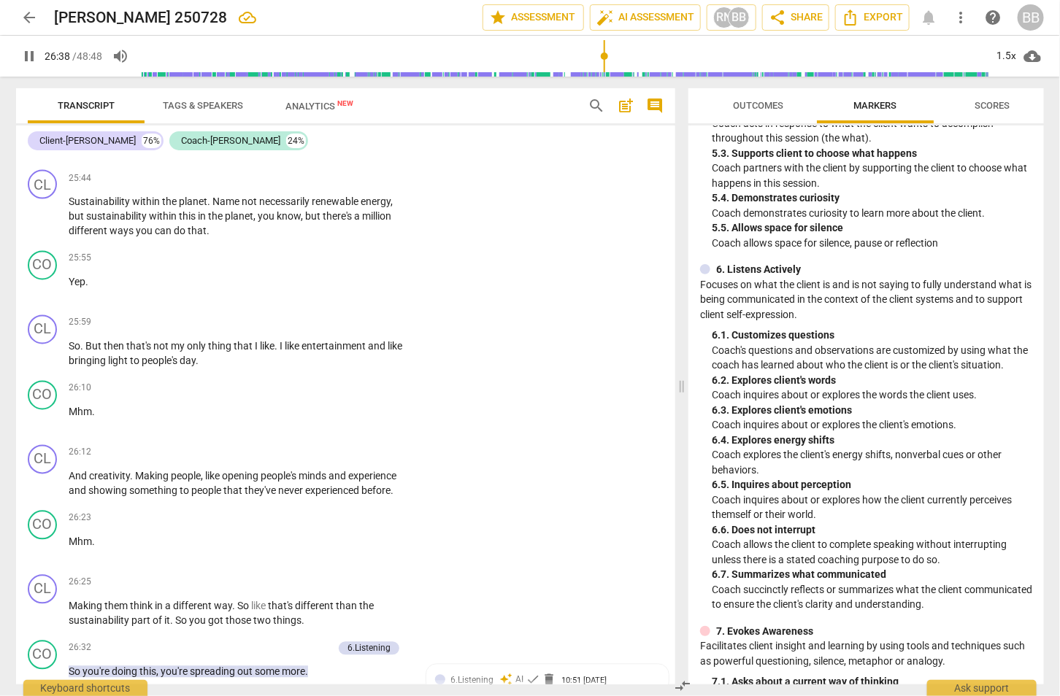
scroll to position [10014, 0]
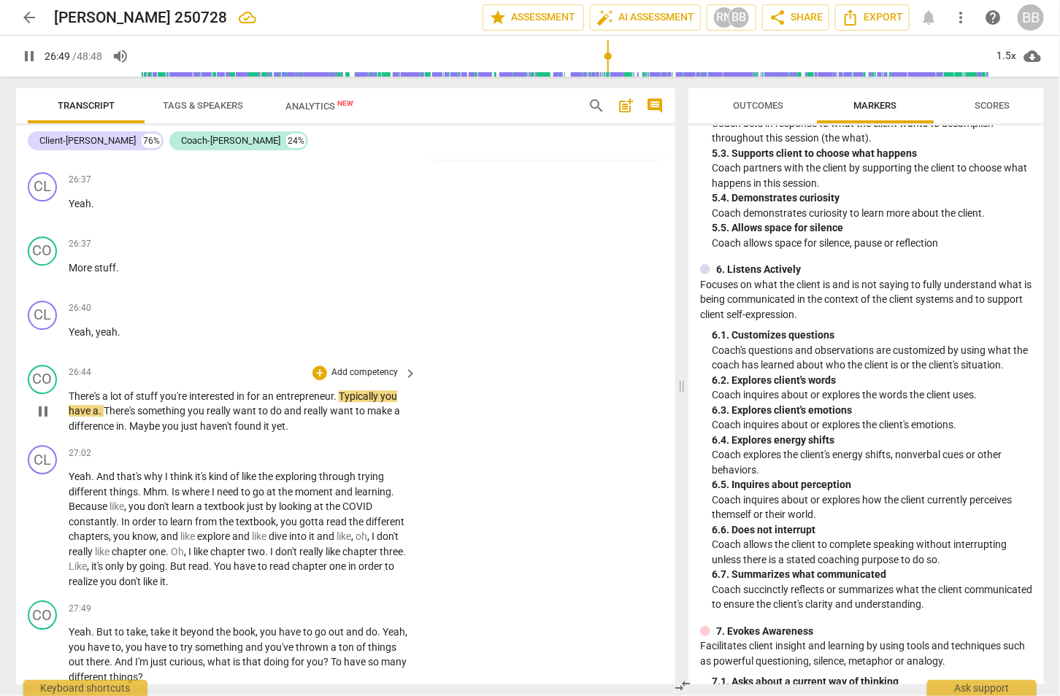
drag, startPoint x: 226, startPoint y: 315, endPoint x: 259, endPoint y: 326, distance: 35.3
click at [226, 315] on div "CL play_arrow pause 26:40 + Add competency keyboard_arrow_right Yeah , yeah ." at bounding box center [345, 327] width 659 height 64
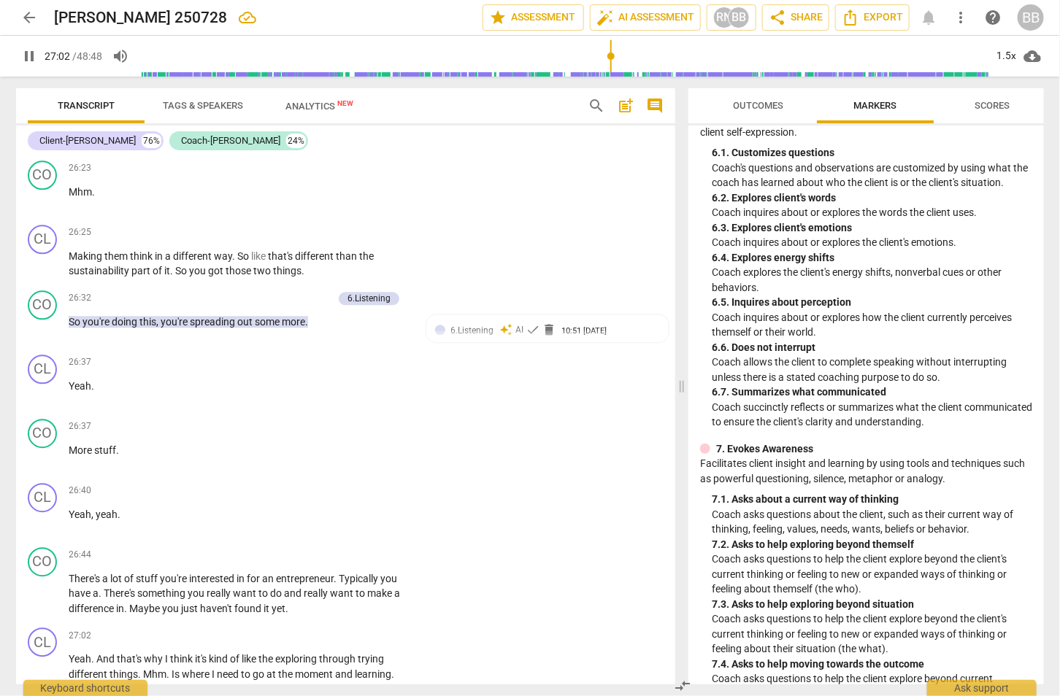
scroll to position [1352, 0]
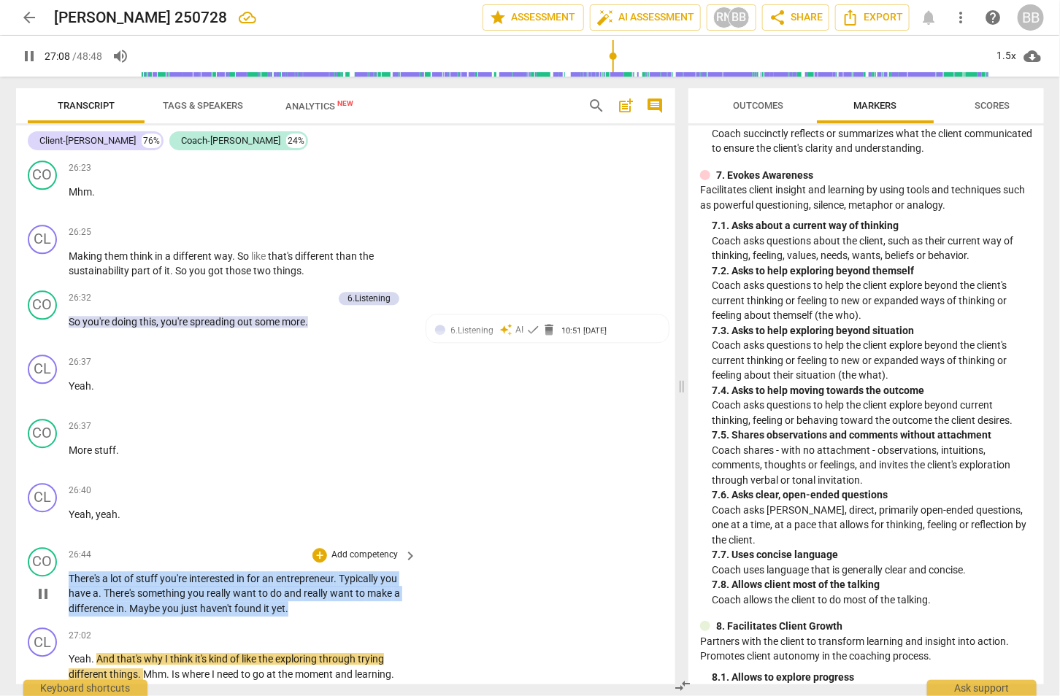
drag, startPoint x: 69, startPoint y: 534, endPoint x: 344, endPoint y: 562, distance: 275.9
click at [344, 572] on p "There's a lot of stuff you're interested in for an entrepreneur . Typically you…" at bounding box center [239, 594] width 341 height 45
click at [355, 549] on p "Add competency" at bounding box center [364, 555] width 69 height 13
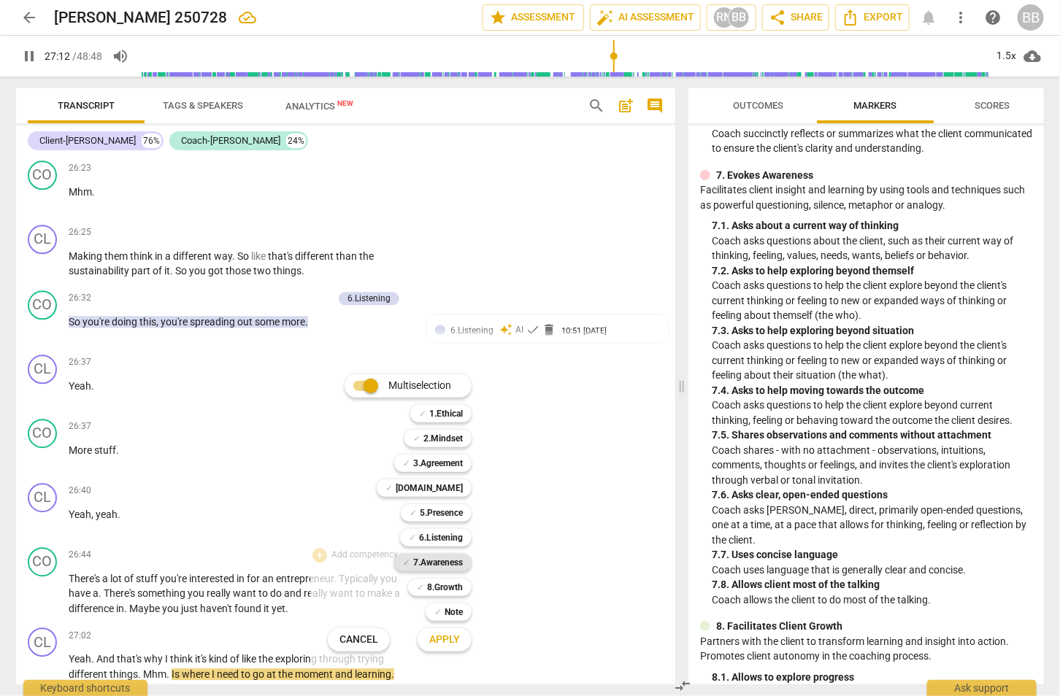
click at [445, 558] on b "7.Awareness" at bounding box center [438, 563] width 50 height 18
click at [452, 639] on span "Apply" at bounding box center [444, 640] width 31 height 15
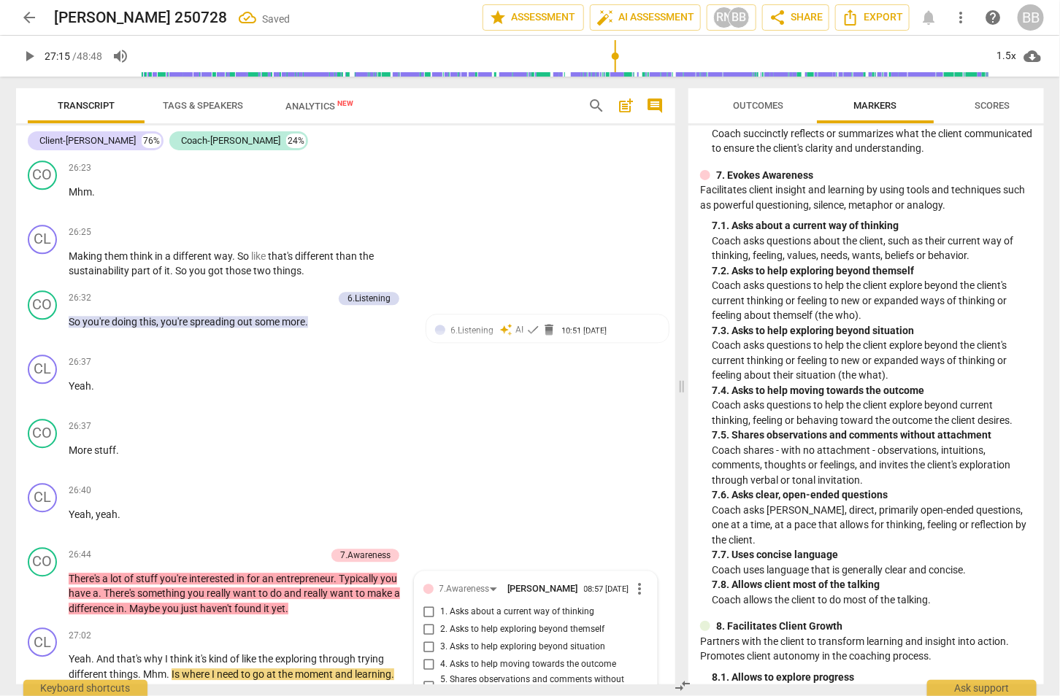
scroll to position [10145, 0]
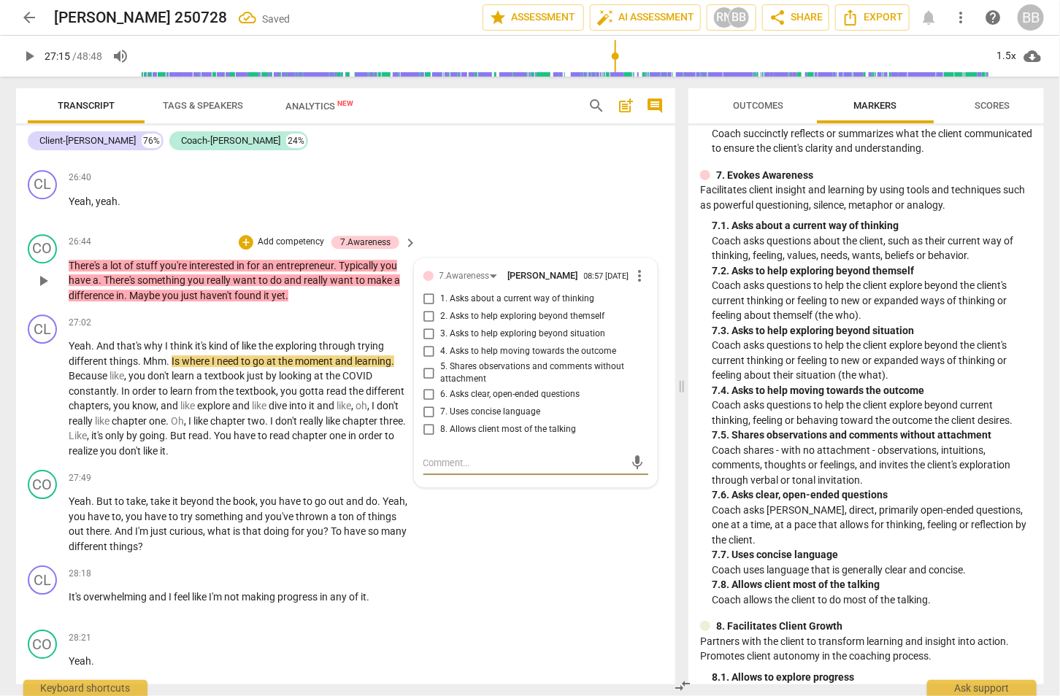
click at [506, 361] on span "5. Shares observations and comments without attachment" at bounding box center [541, 374] width 201 height 26
click at [441, 364] on input "5. Shares observations and comments without attachment" at bounding box center [429, 373] width 23 height 18
click at [506, 361] on span "5. Shares observations and comments without attachment" at bounding box center [541, 374] width 201 height 26
click at [441, 364] on input "5. Shares observations and comments without attachment" at bounding box center [429, 373] width 23 height 18
click at [483, 456] on textarea at bounding box center [523, 463] width 201 height 14
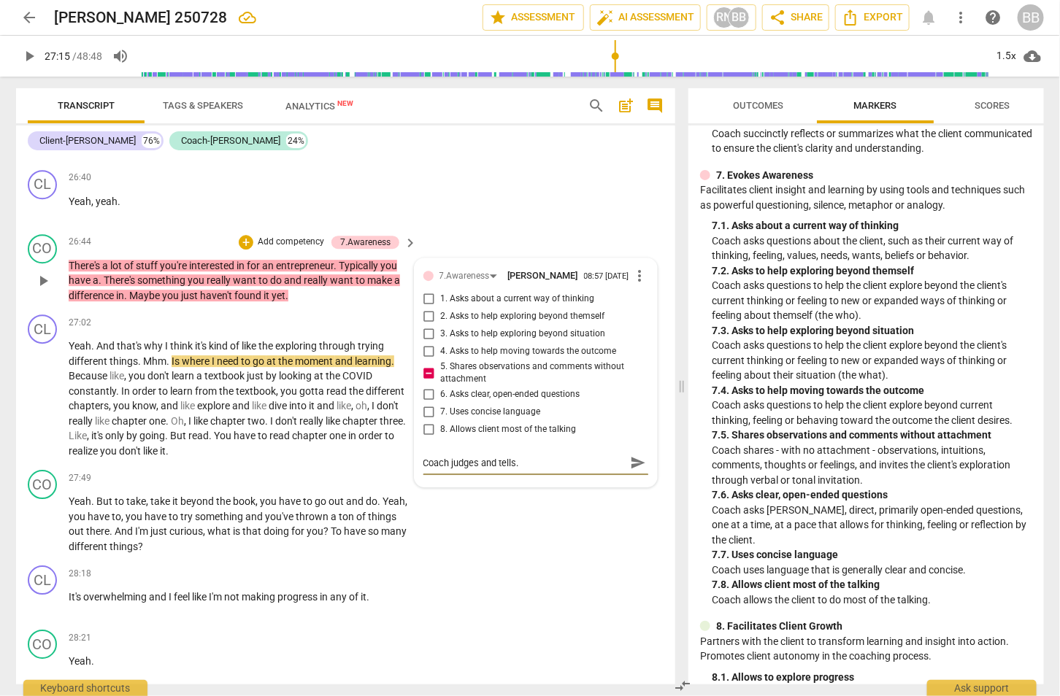
click at [637, 455] on span "send" at bounding box center [638, 463] width 16 height 16
click at [31, 58] on span "play_arrow" at bounding box center [29, 56] width 18 height 18
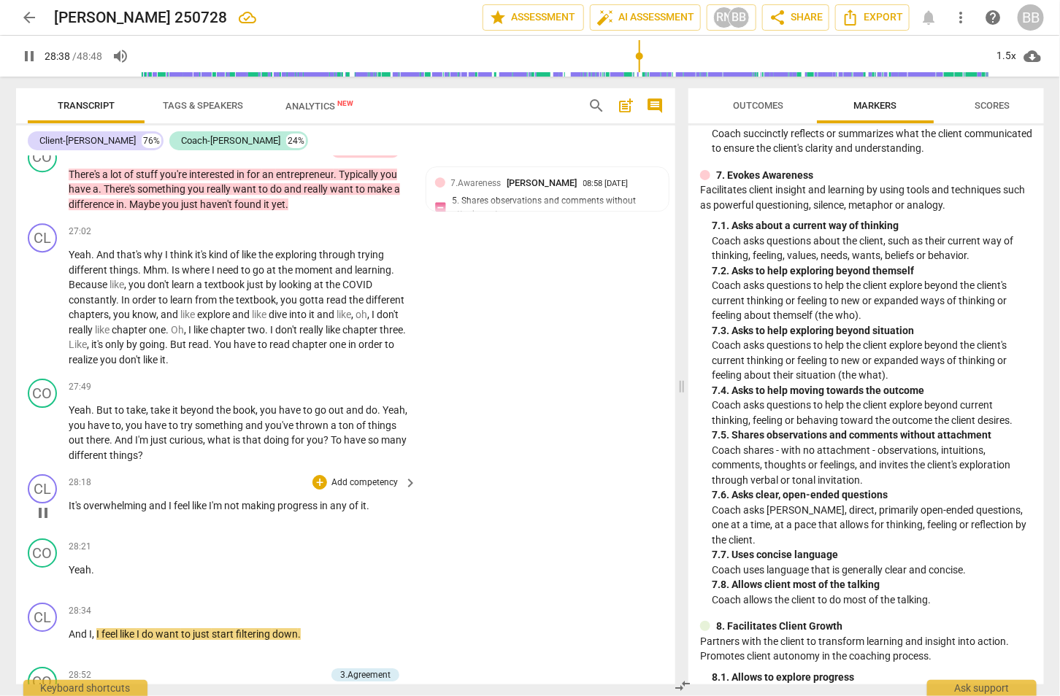
scroll to position [10327, 0]
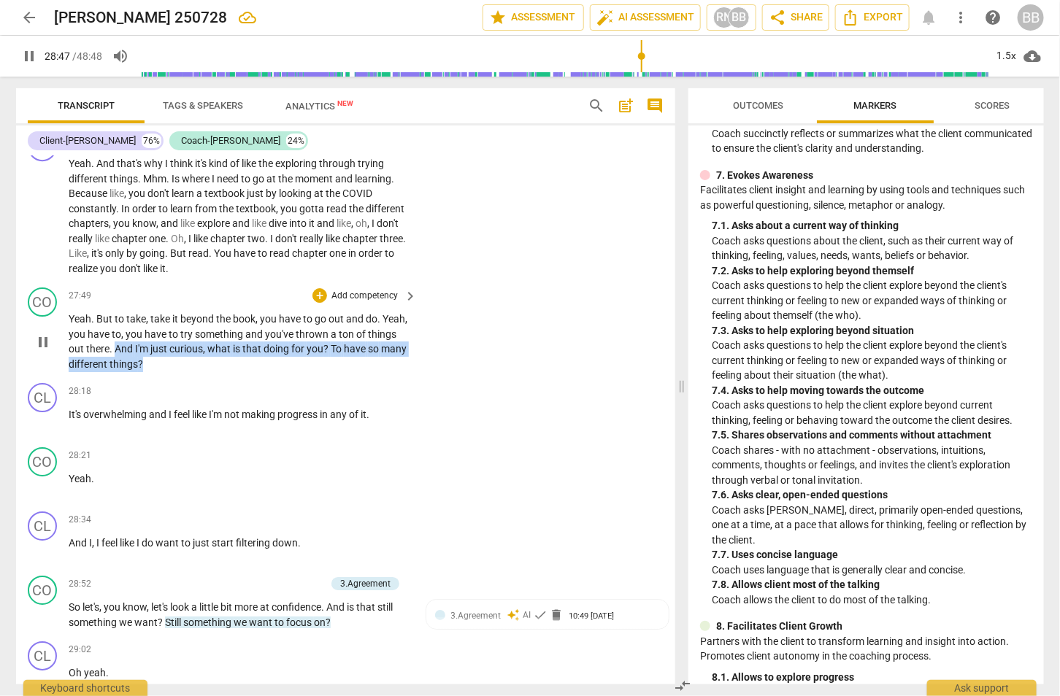
drag, startPoint x: 115, startPoint y: 310, endPoint x: 332, endPoint y: 319, distance: 217.7
click at [332, 319] on p "Yeah . But to take , take it beyond the book , you have to go out and do . Yeah…" at bounding box center [239, 342] width 341 height 60
click at [318, 288] on div "+" at bounding box center [319, 295] width 15 height 15
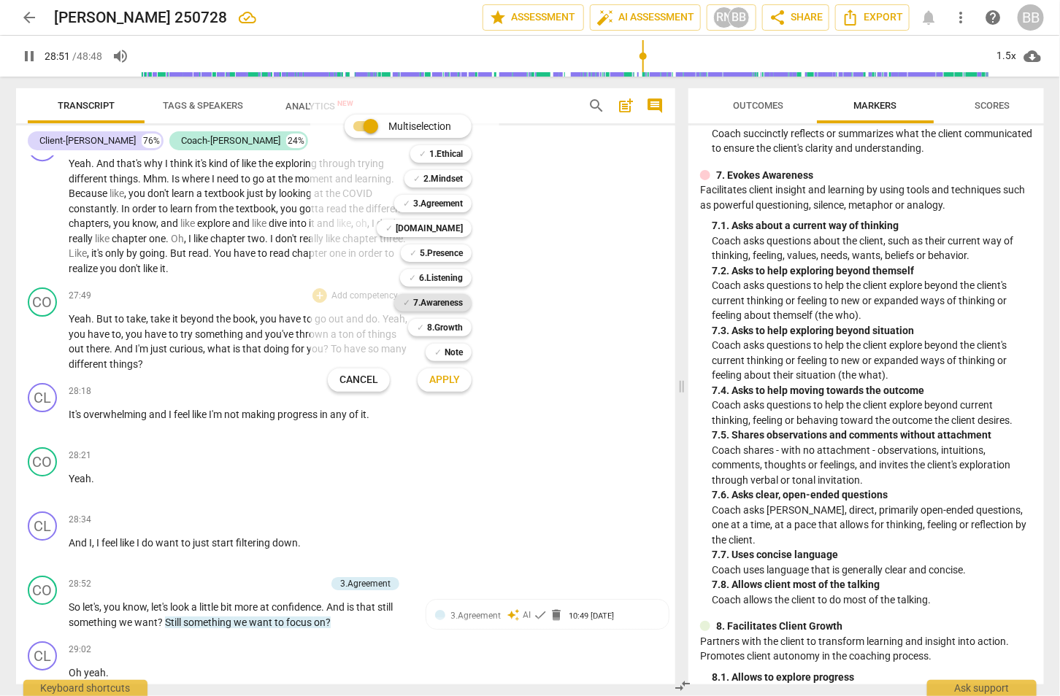
click at [456, 301] on b "7.Awareness" at bounding box center [438, 303] width 50 height 18
click at [450, 377] on span "Apply" at bounding box center [444, 380] width 31 height 15
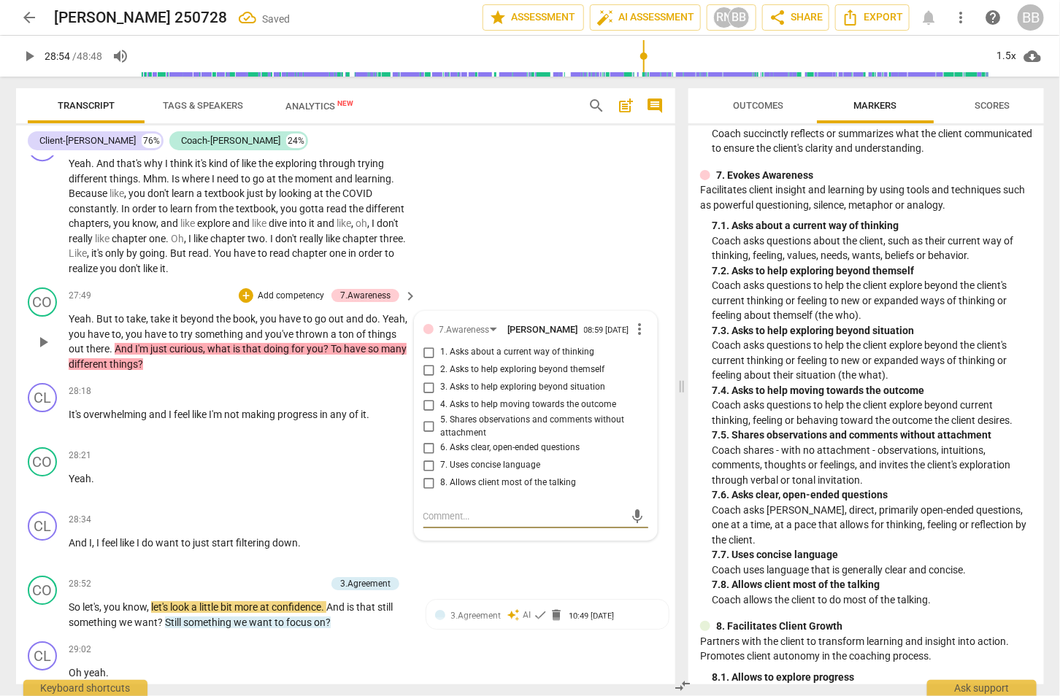
click at [486, 381] on span "3. Asks to help exploring beyond situation" at bounding box center [523, 387] width 165 height 13
click at [441, 379] on input "3. Asks to help exploring beyond situation" at bounding box center [429, 388] width 23 height 18
click at [515, 282] on div "CO play_arrow pause 27:49 + Add competency 7.Awareness keyboard_arrow_right Yea…" at bounding box center [345, 330] width 659 height 96
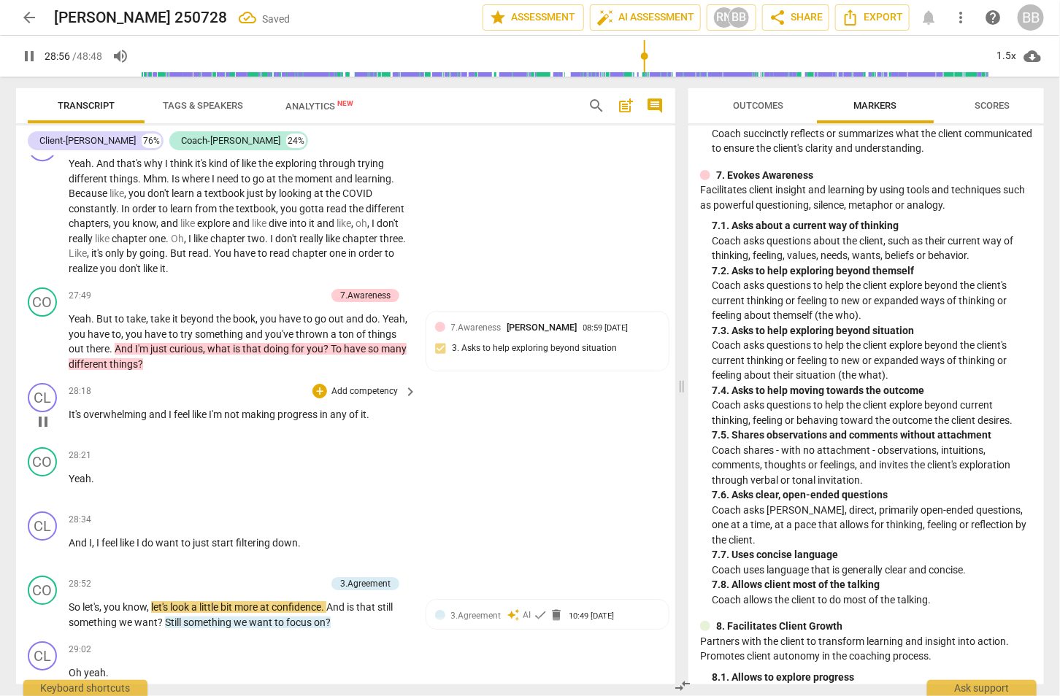
scroll to position [10510, 0]
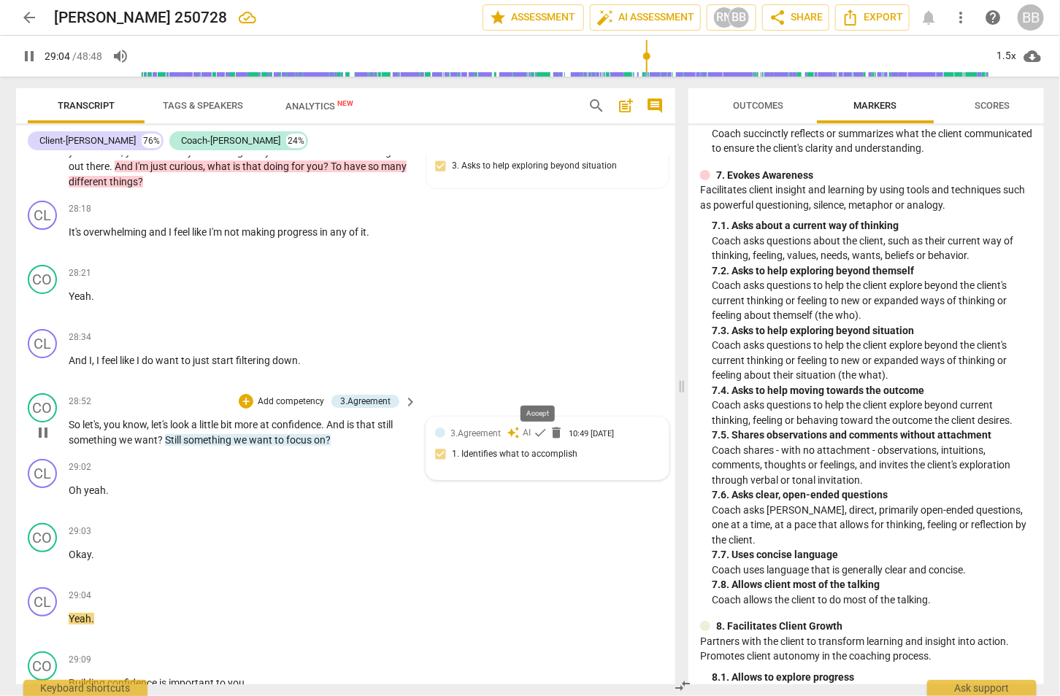
click at [540, 426] on span "check" at bounding box center [541, 433] width 15 height 15
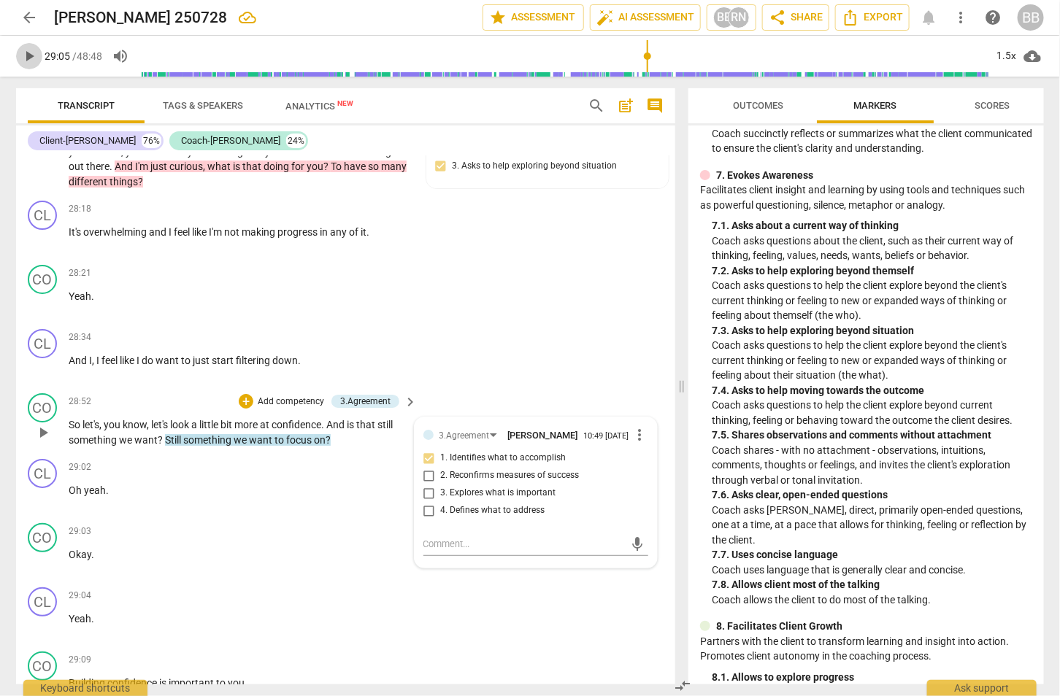
click at [22, 55] on span "play_arrow" at bounding box center [29, 56] width 18 height 18
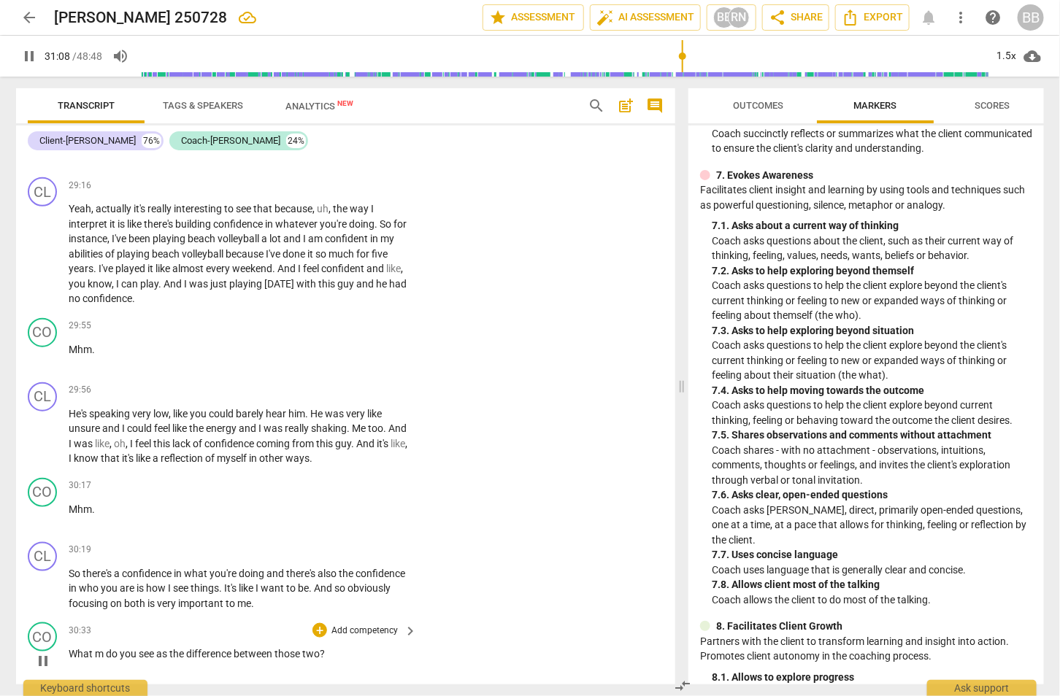
scroll to position [11140, 0]
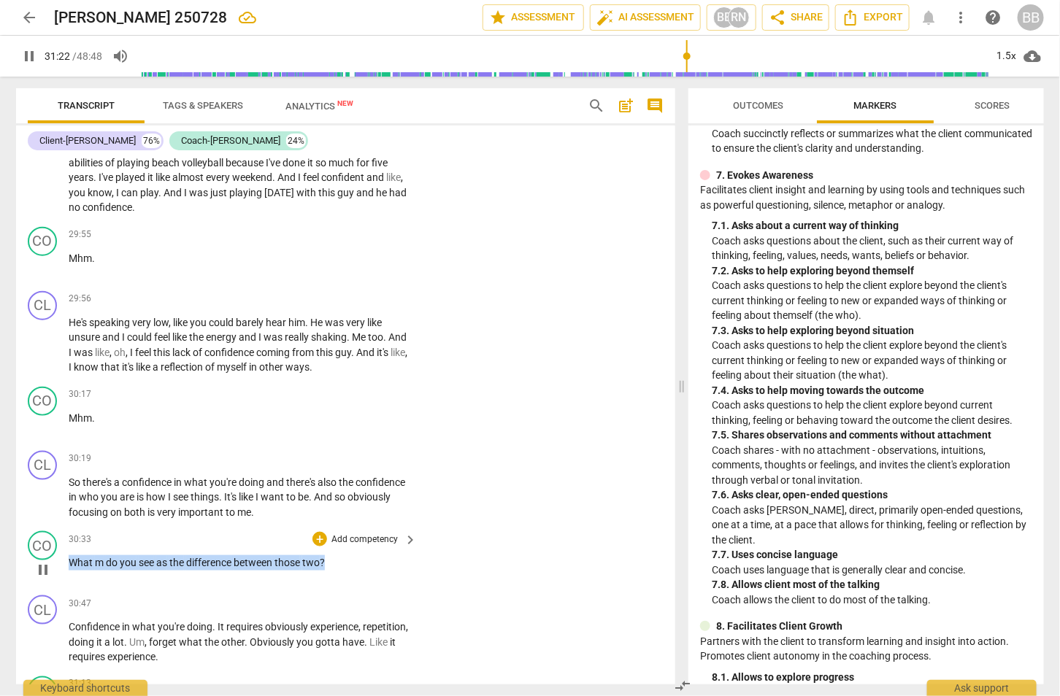
drag, startPoint x: 69, startPoint y: 513, endPoint x: 358, endPoint y: 519, distance: 289.1
click at [358, 555] on p "What m do you see as the difference between those two ?" at bounding box center [239, 562] width 341 height 15
click at [357, 490] on icon "button" at bounding box center [360, 497] width 15 height 18
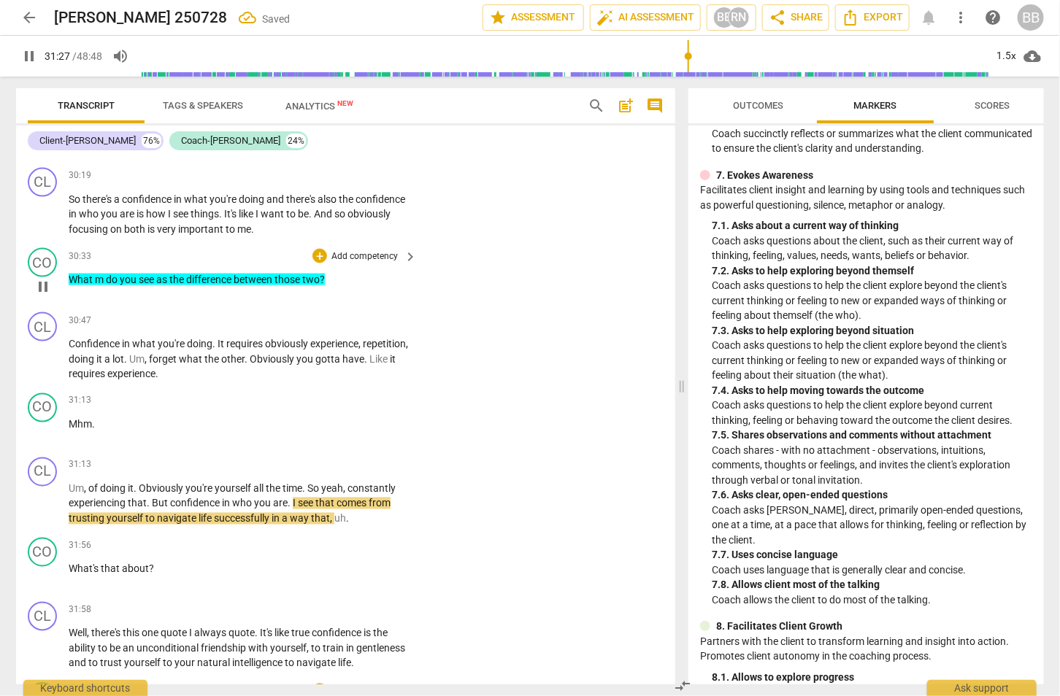
scroll to position [11351, 0]
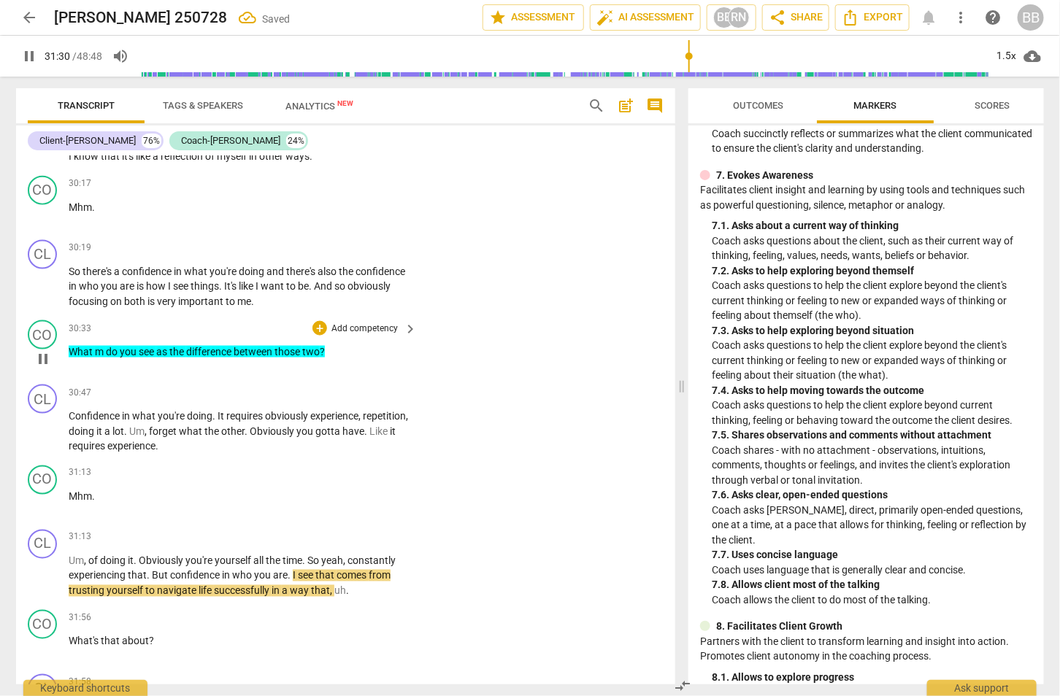
click at [300, 346] on span "those" at bounding box center [288, 352] width 28 height 12
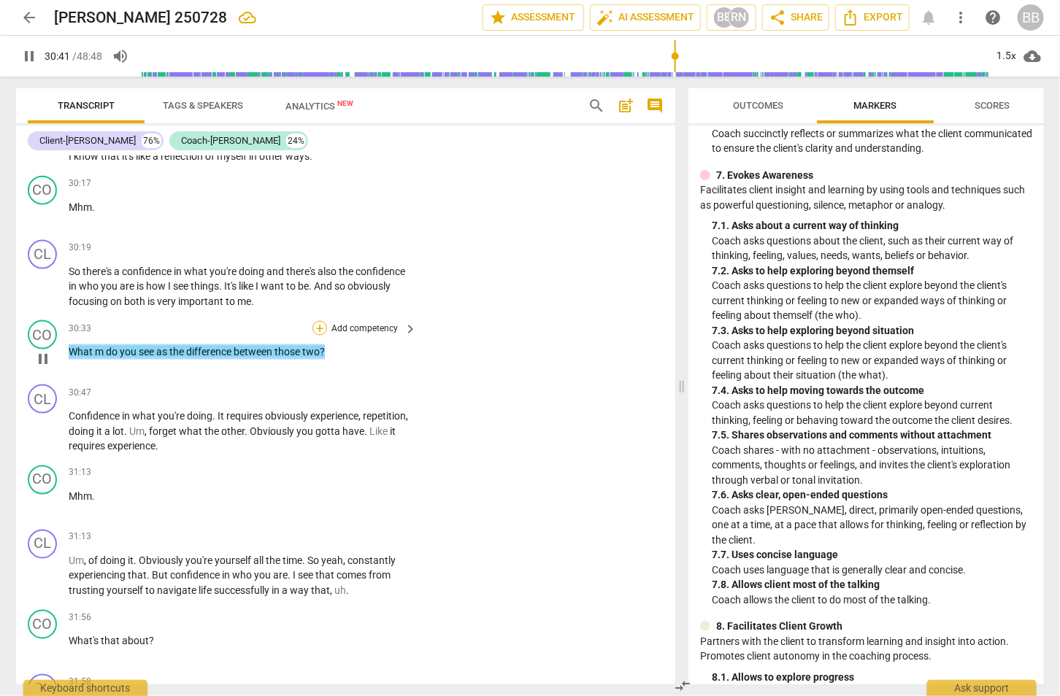
click at [321, 321] on div "+" at bounding box center [319, 328] width 15 height 15
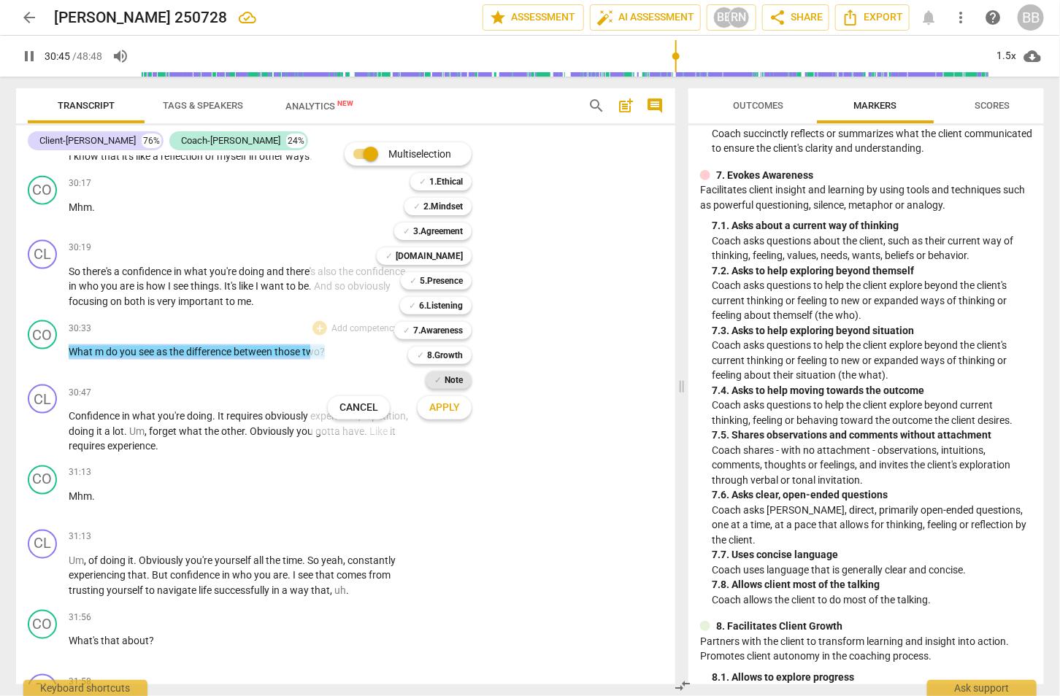
click at [453, 381] on b "Note" at bounding box center [454, 381] width 18 height 18
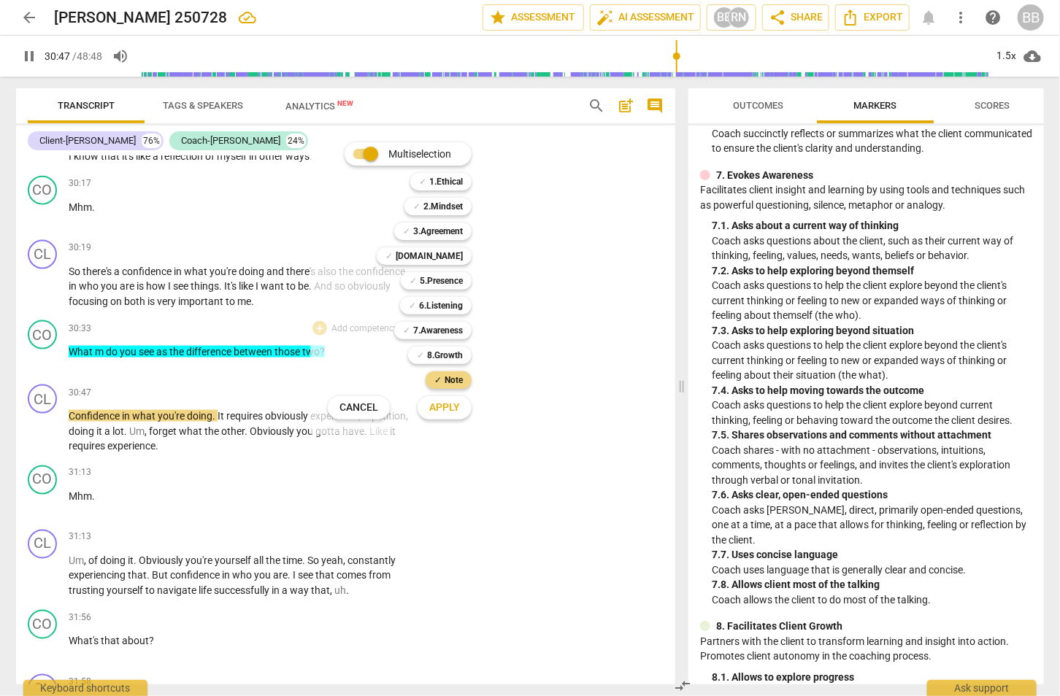
click at [447, 404] on span "Apply" at bounding box center [444, 408] width 31 height 15
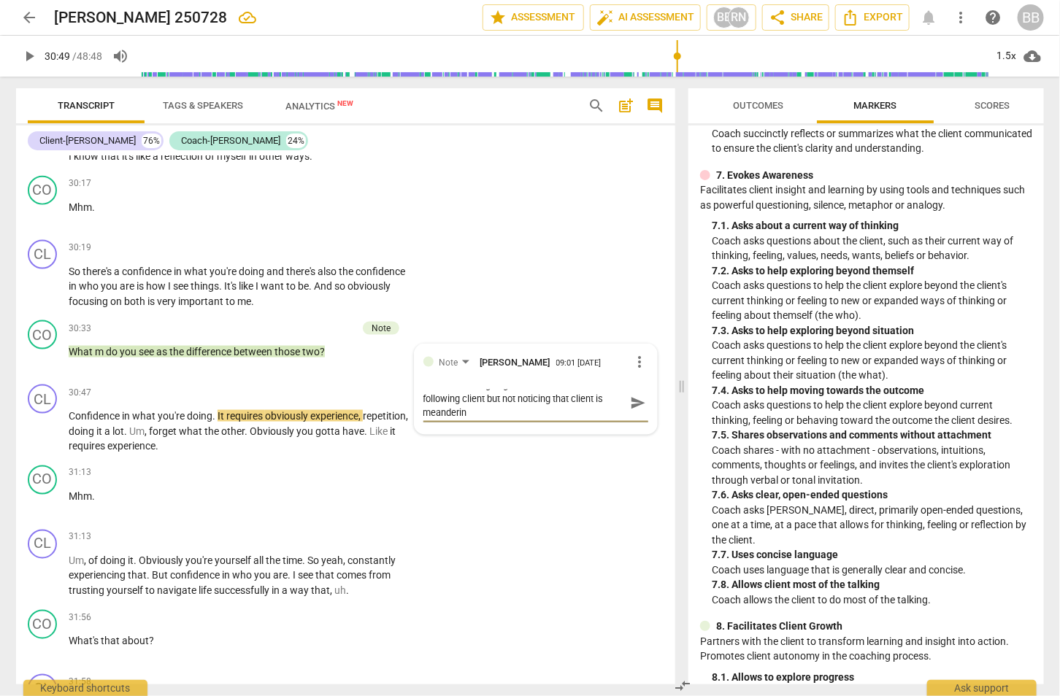
scroll to position [0, 0]
click at [630, 403] on span "send" at bounding box center [638, 411] width 16 height 16
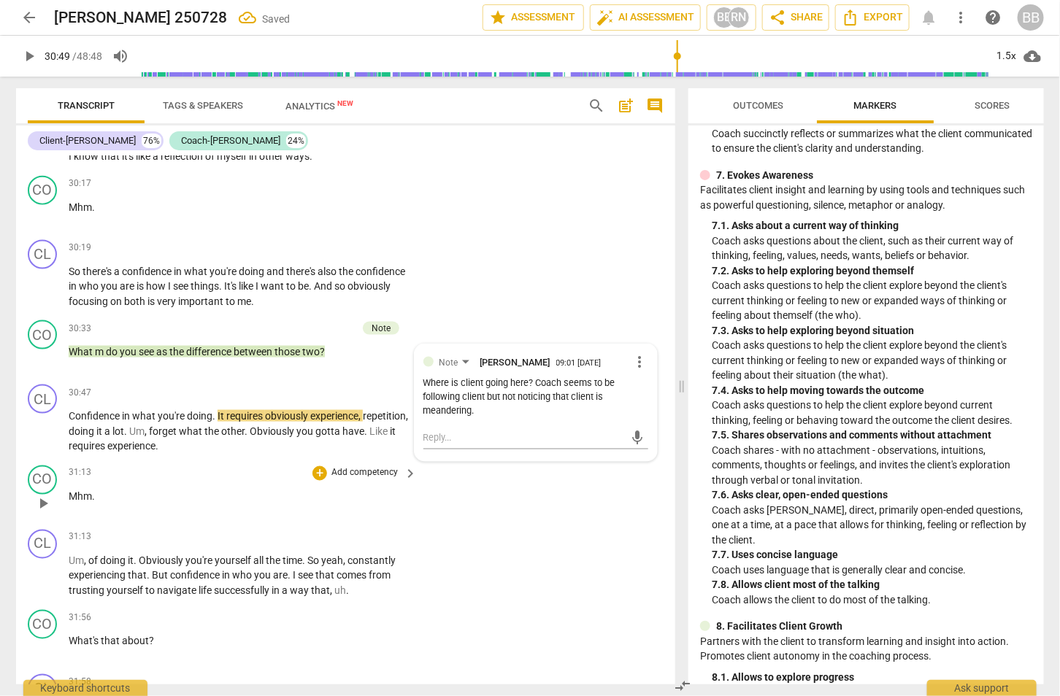
scroll to position [11533, 0]
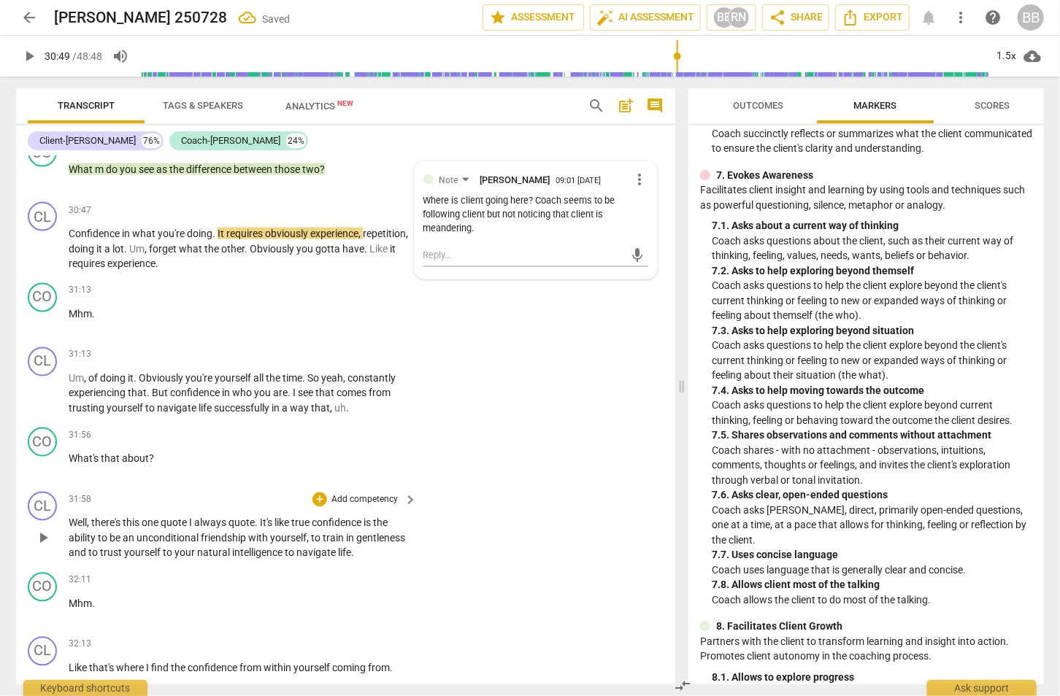
click at [106, 518] on span "there's" at bounding box center [106, 524] width 31 height 12
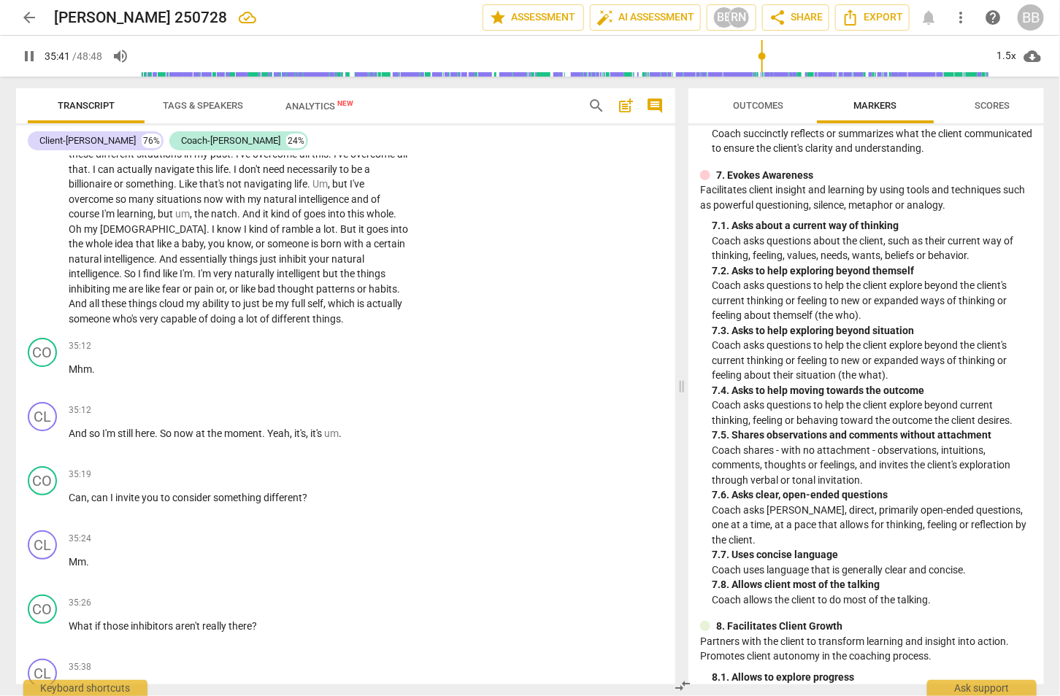
scroll to position [12934, 0]
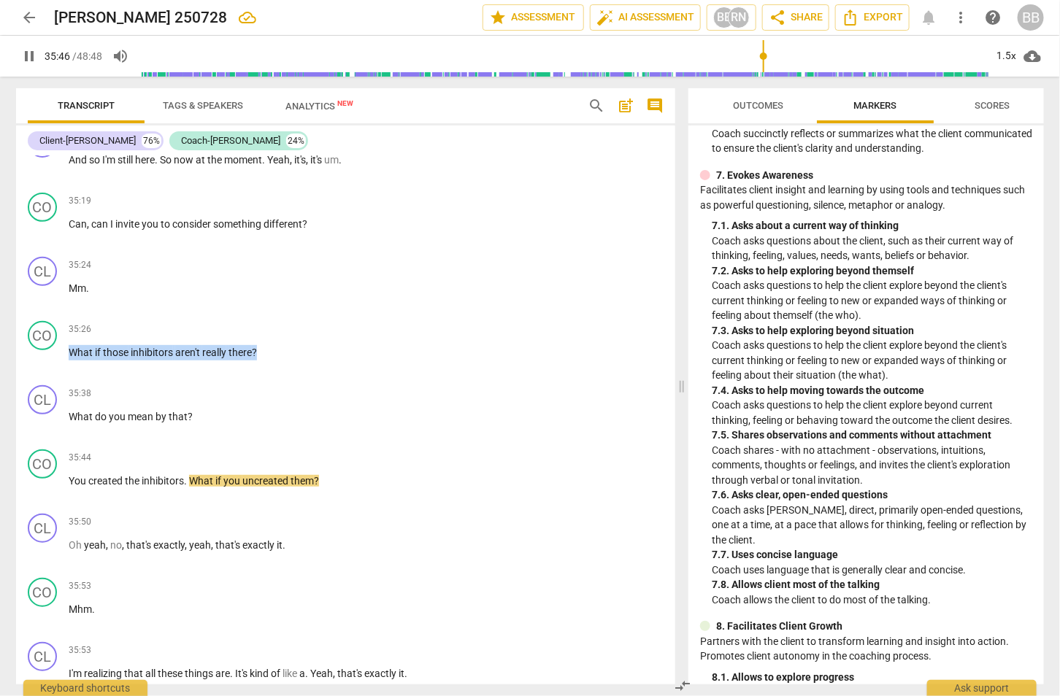
drag, startPoint x: 269, startPoint y: 298, endPoint x: 9, endPoint y: 301, distance: 259.9
click at [9, 301] on div "Transcript Tags & Speakers Analytics New search post_add comment Client-Richard…" at bounding box center [342, 387] width 677 height 620
click at [264, 280] on div "+" at bounding box center [271, 280] width 15 height 15
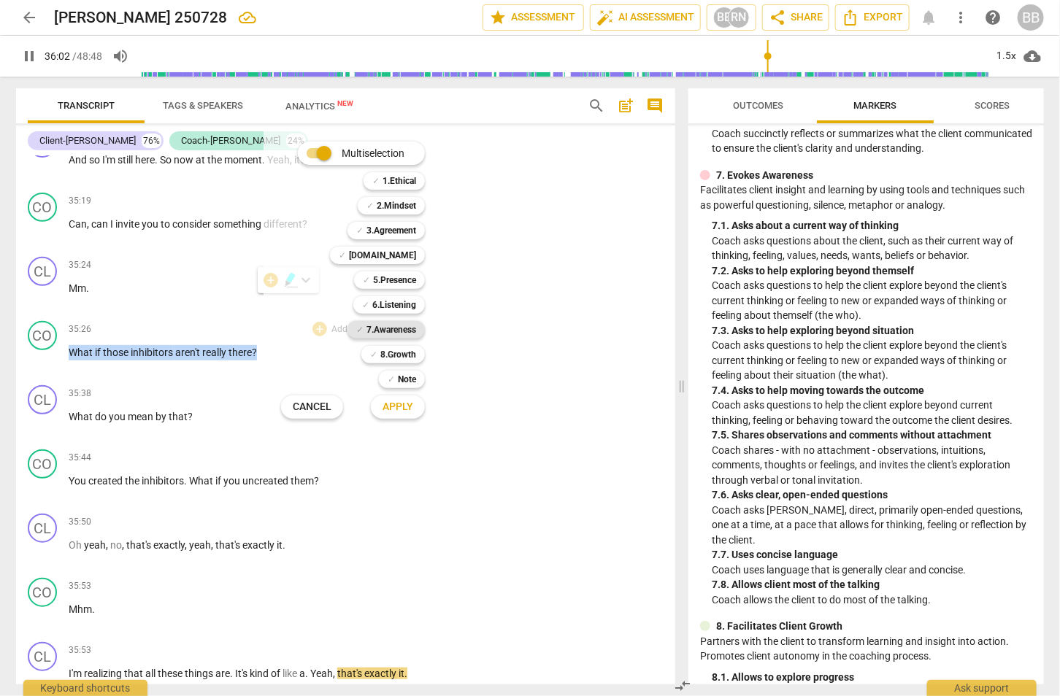
click at [406, 332] on b "7.Awareness" at bounding box center [391, 330] width 50 height 18
click at [415, 412] on button "Apply" at bounding box center [398, 407] width 54 height 26
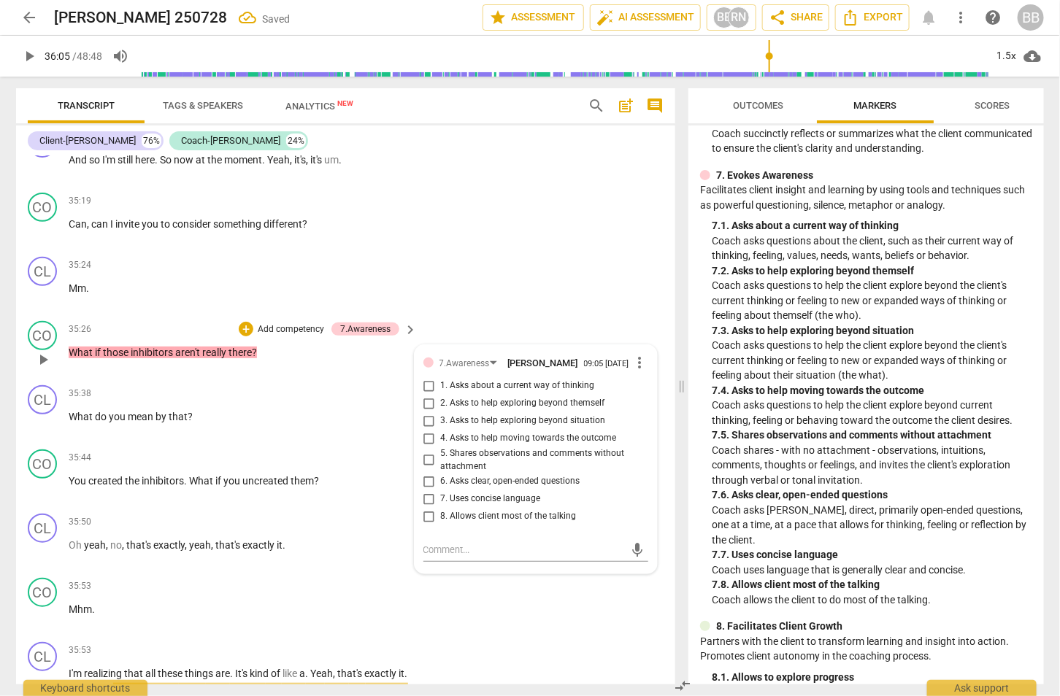
click at [476, 395] on label "2. Asks to help exploring beyond themself" at bounding box center [530, 404] width 225 height 18
click at [441, 395] on input "2. Asks to help exploring beyond themself" at bounding box center [429, 404] width 23 height 18
click at [551, 637] on div "CL play_arrow pause 35:53 + Add competency keyboard_arrow_right I'm realizing t…" at bounding box center [345, 677] width 659 height 81
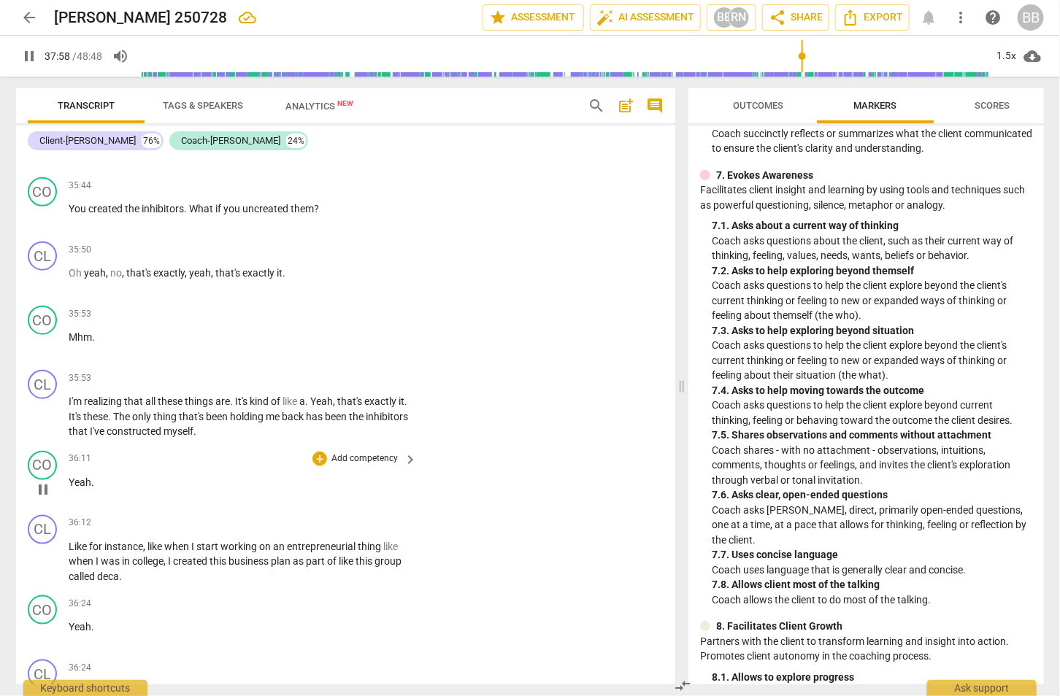
scroll to position [13117, 0]
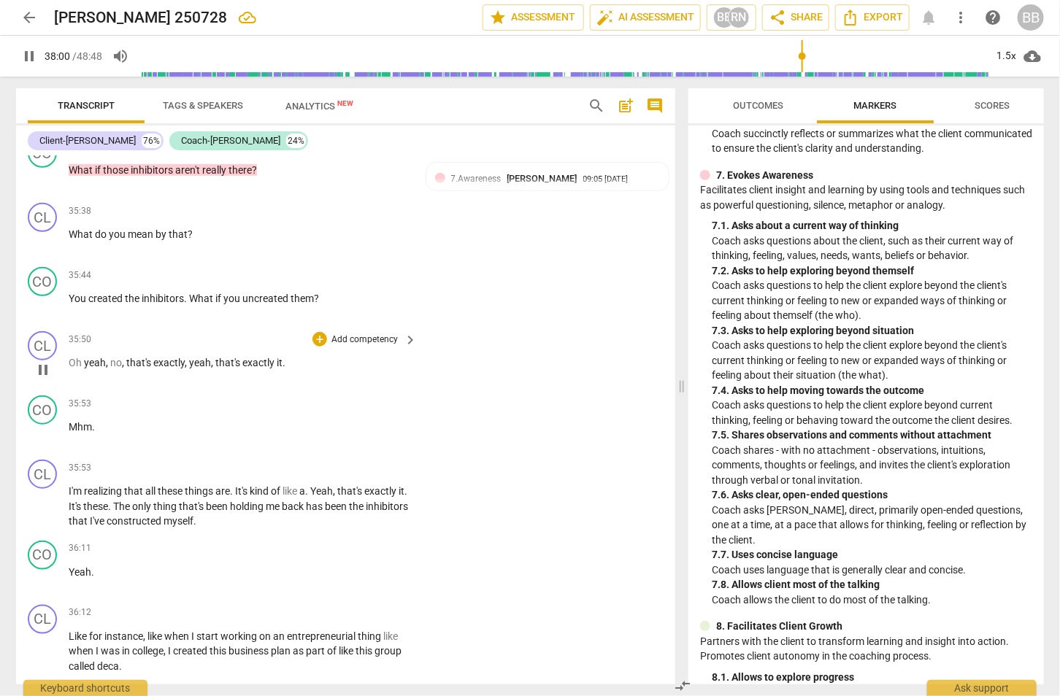
click at [189, 357] on span "yeah" at bounding box center [200, 363] width 22 height 12
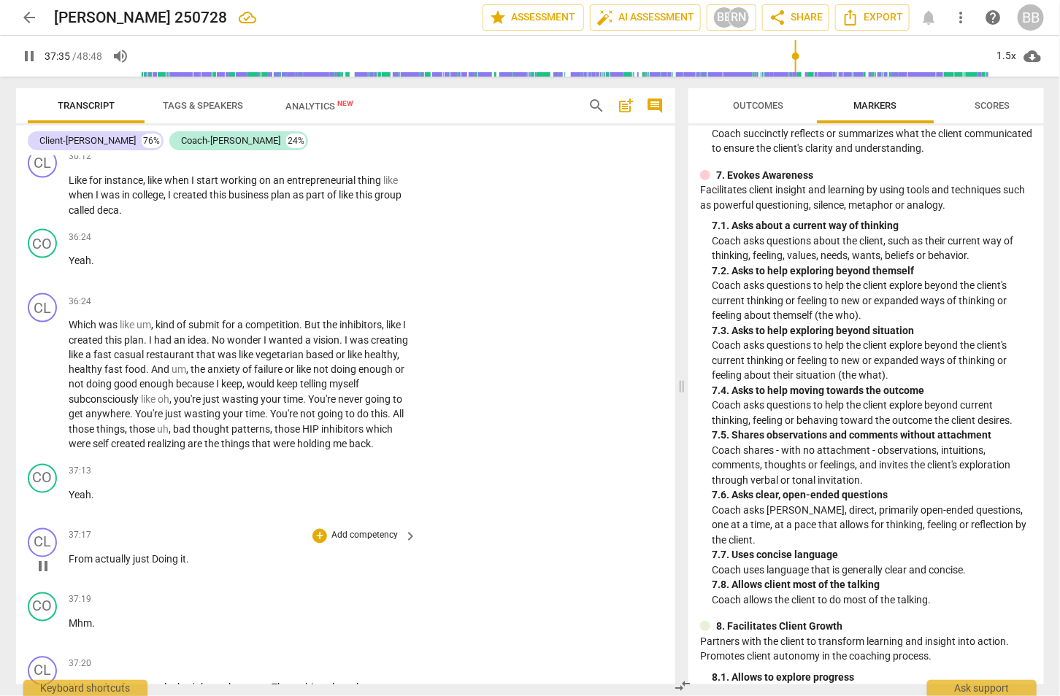
scroll to position [13755, 0]
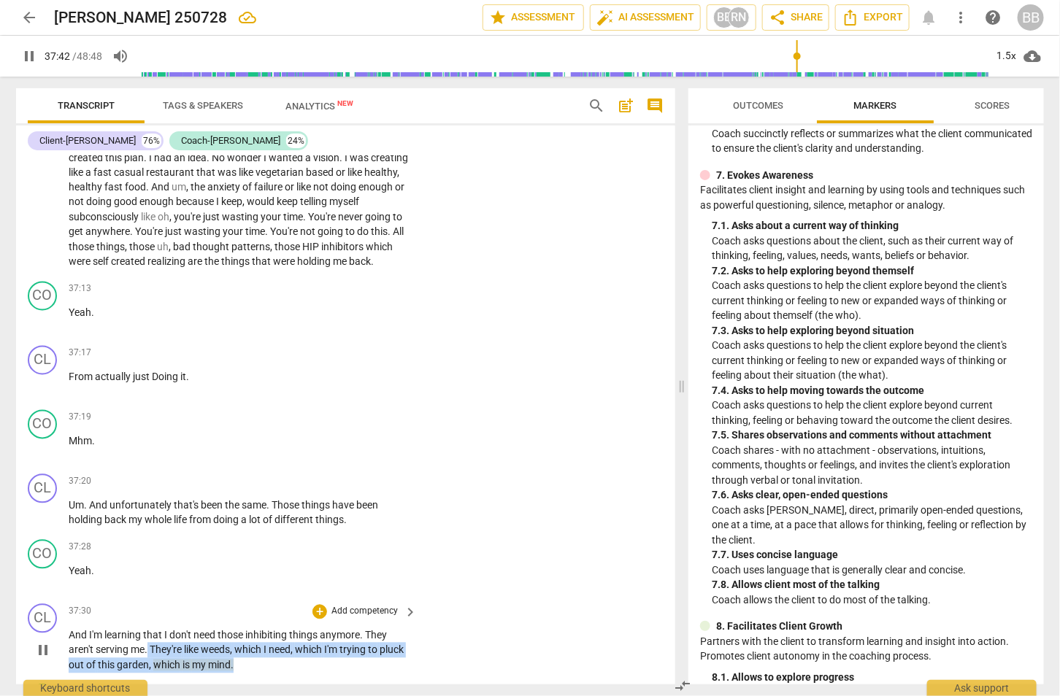
drag, startPoint x: 148, startPoint y: 604, endPoint x: 273, endPoint y: 623, distance: 126.3
click at [273, 628] on p "And I'm learning that I don't need those inhibiting things anymore . They aren'…" at bounding box center [239, 650] width 341 height 45
click at [325, 605] on div "+ Add competency" at bounding box center [355, 612] width 87 height 15
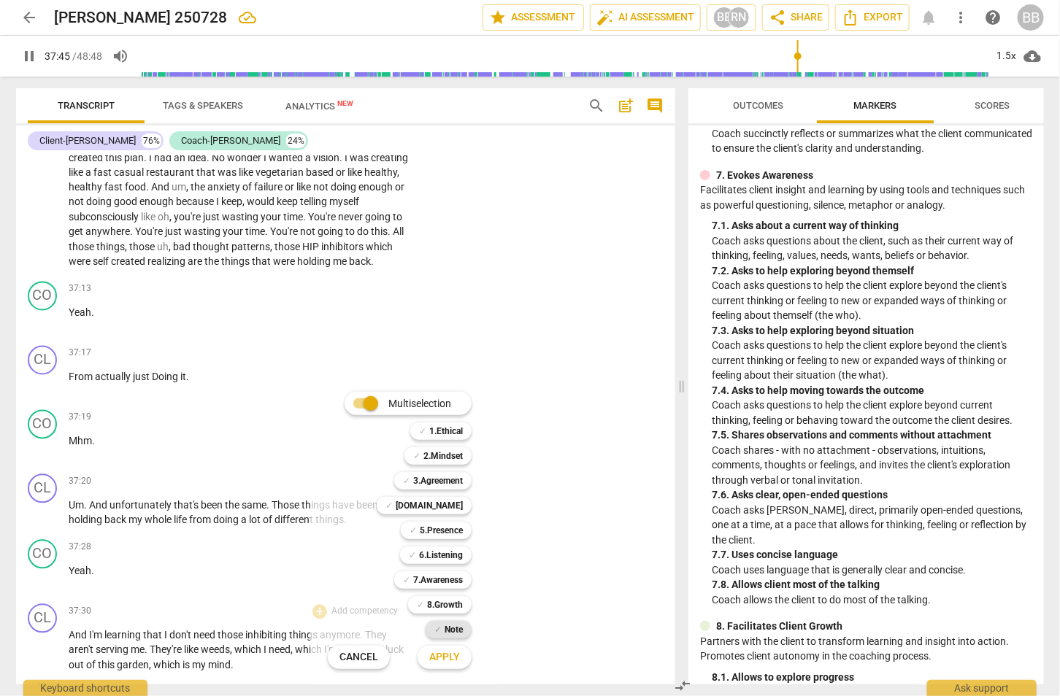
click at [465, 628] on div "✓ Note" at bounding box center [449, 630] width 46 height 18
click at [441, 661] on span "Apply" at bounding box center [444, 657] width 31 height 15
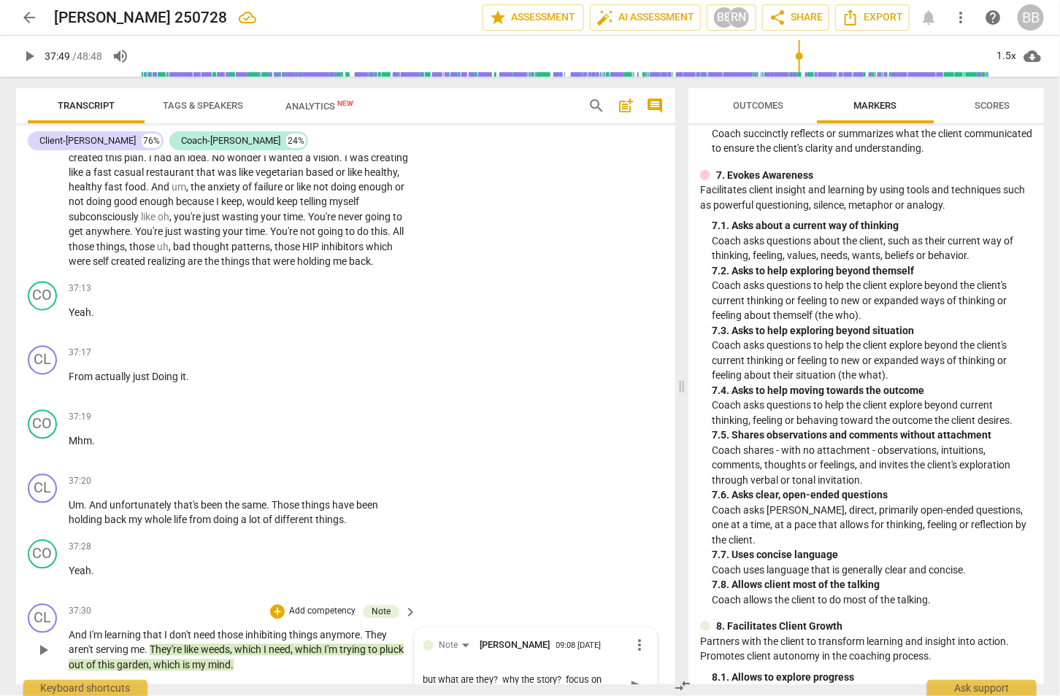
scroll to position [0, 0]
click at [630, 680] on span "send" at bounding box center [638, 688] width 16 height 16
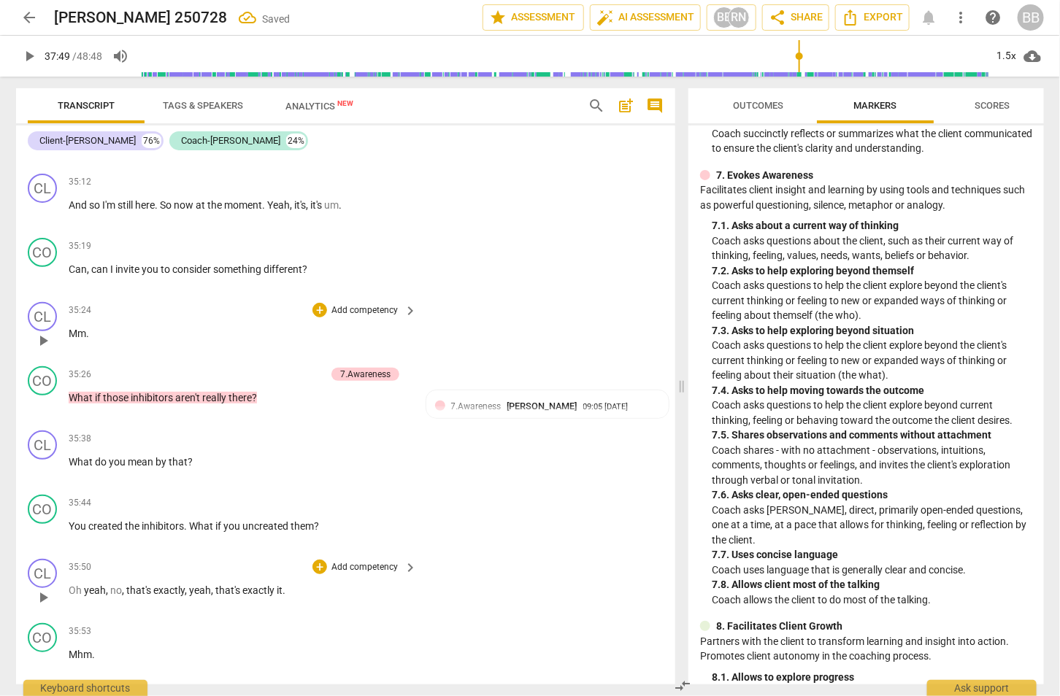
scroll to position [12843, 0]
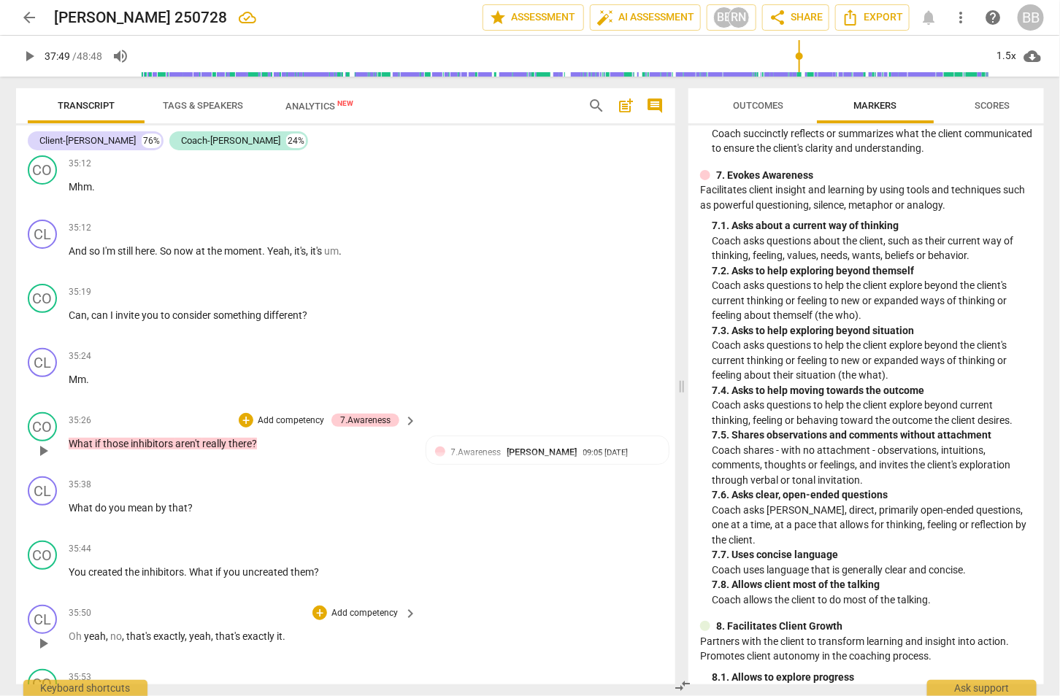
click at [272, 415] on p "Add competency" at bounding box center [290, 421] width 69 height 13
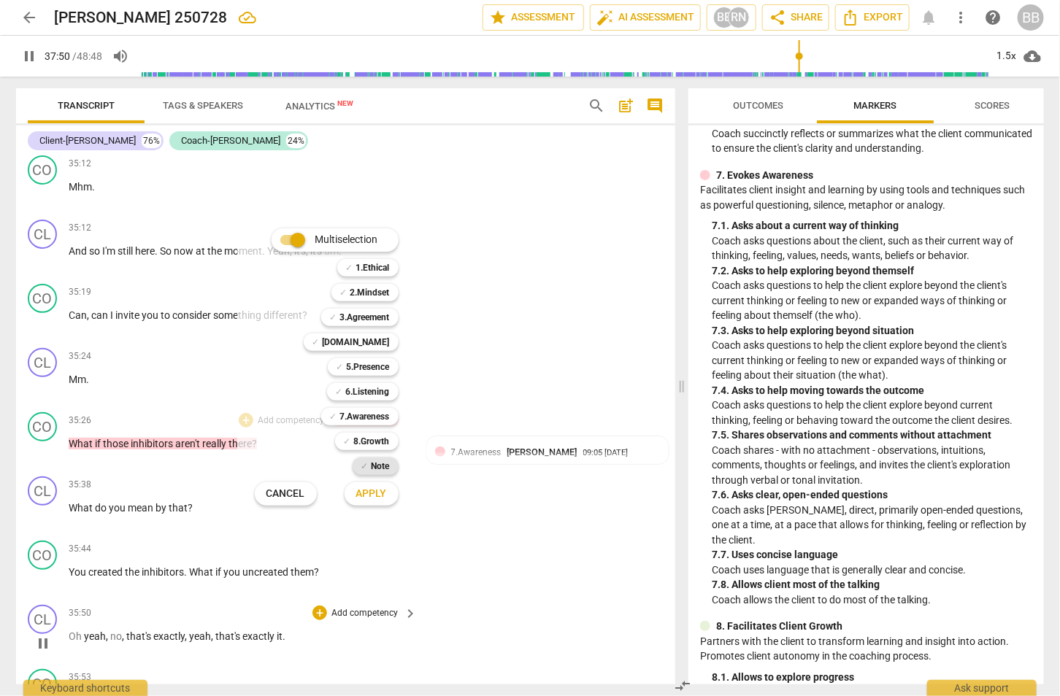
click at [377, 459] on b "Note" at bounding box center [381, 467] width 18 height 18
click at [379, 501] on button "Apply" at bounding box center [372, 494] width 54 height 26
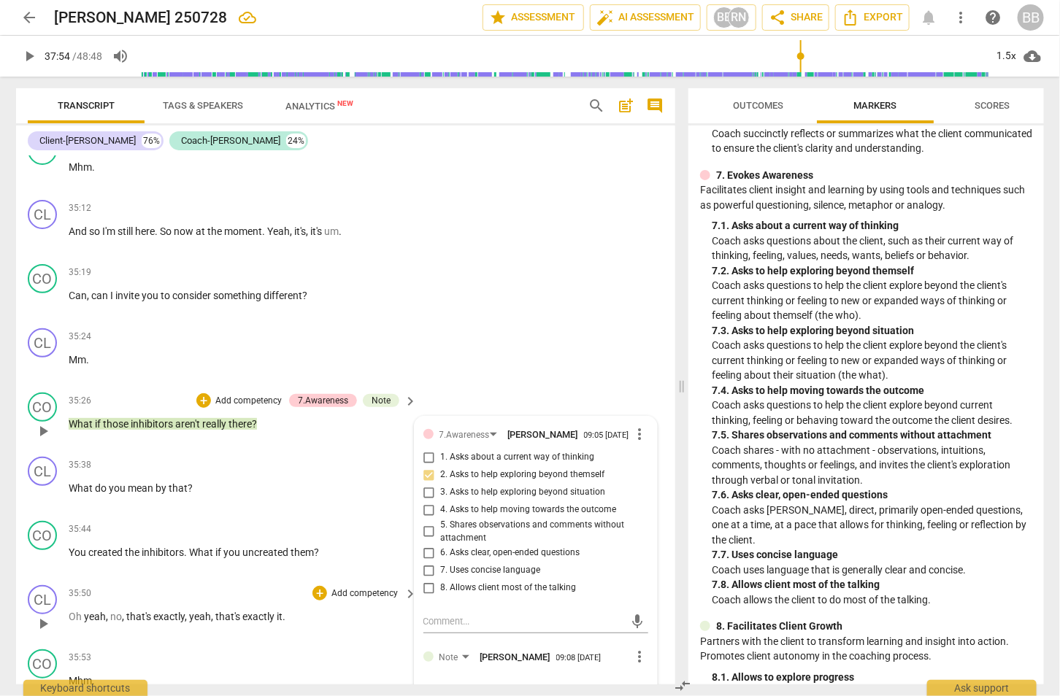
scroll to position [0, 0]
click at [631, 696] on span "send" at bounding box center [638, 706] width 16 height 16
click at [33, 55] on span "play_arrow" at bounding box center [29, 56] width 18 height 18
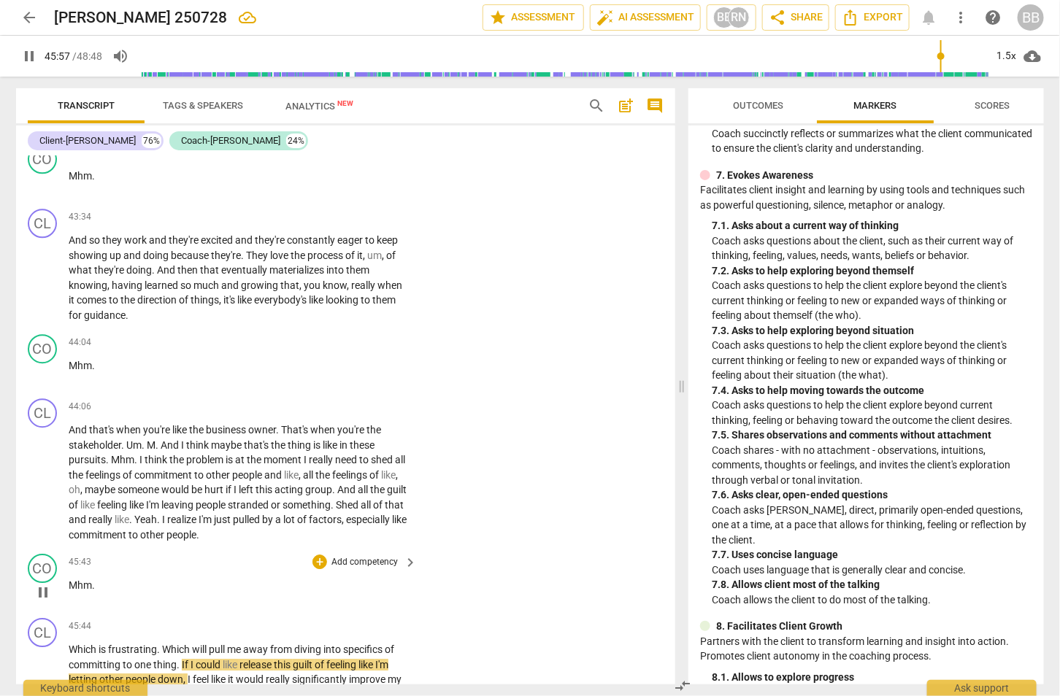
scroll to position [16412, 0]
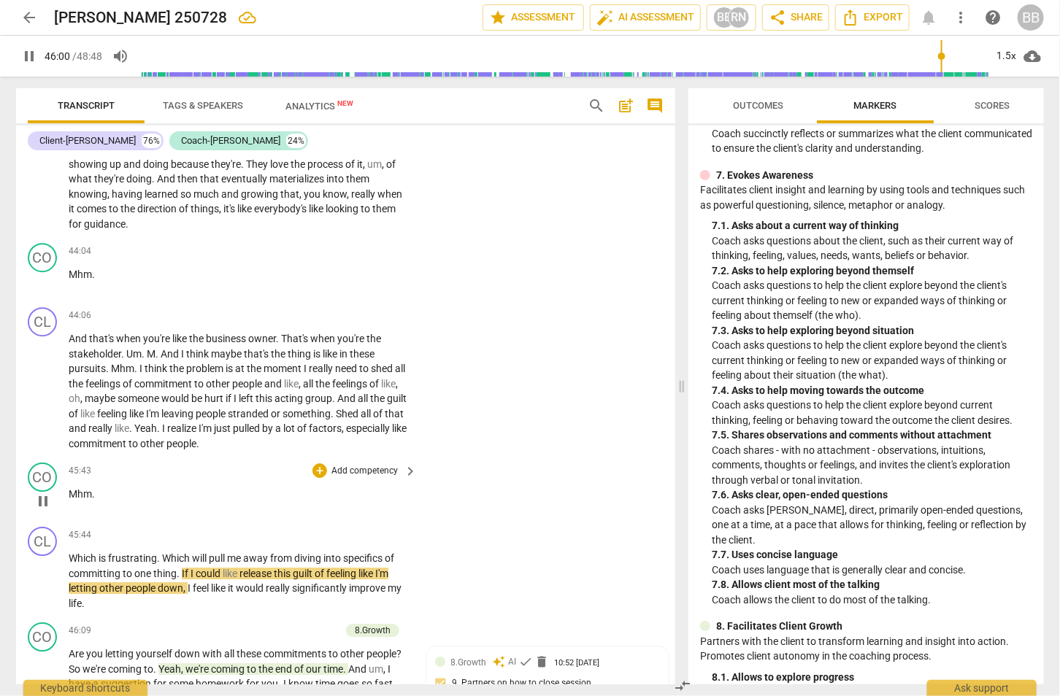
click at [326, 464] on div "+ Add competency" at bounding box center [355, 471] width 87 height 15
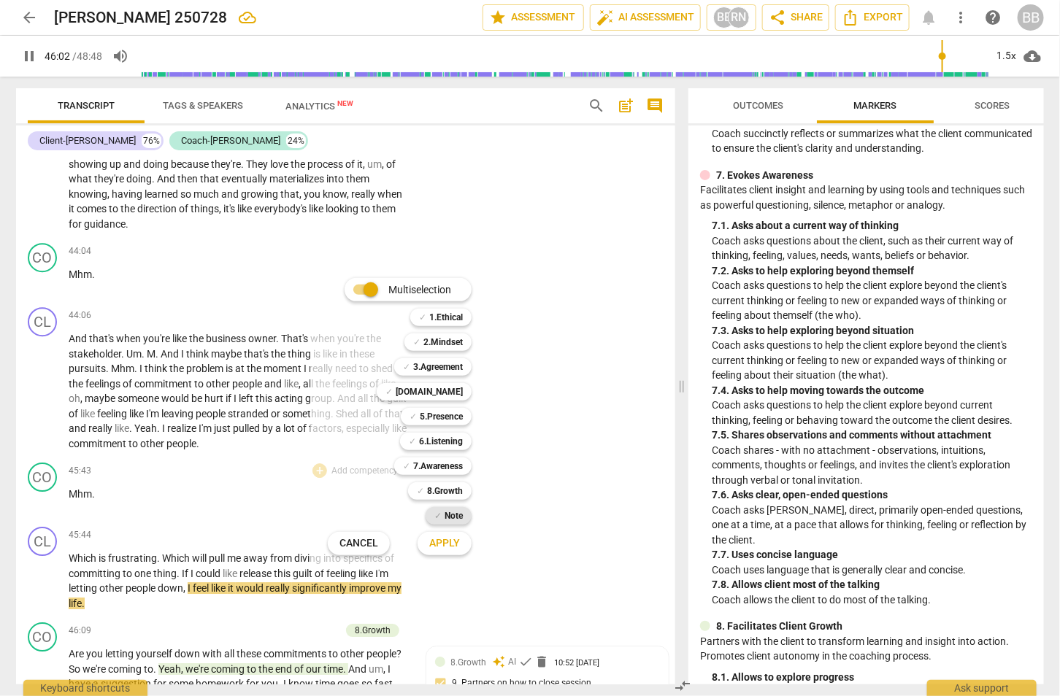
click at [442, 510] on div "✓ Note" at bounding box center [449, 516] width 46 height 18
click at [446, 540] on span "Apply" at bounding box center [444, 544] width 31 height 15
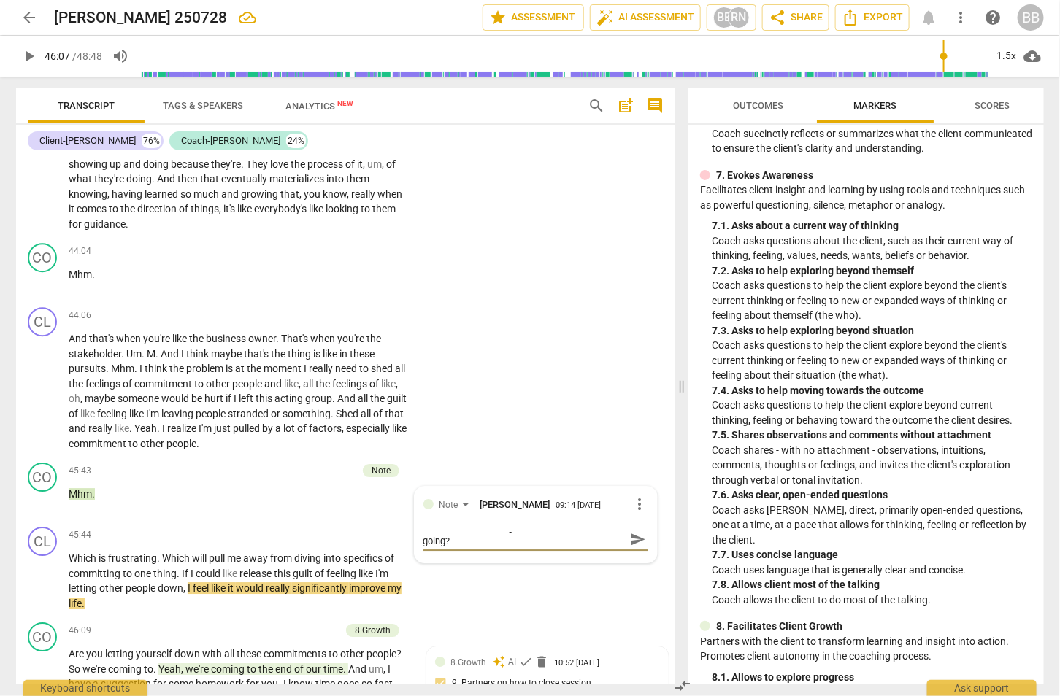
scroll to position [0, 0]
click at [630, 538] on span "send" at bounding box center [638, 546] width 16 height 16
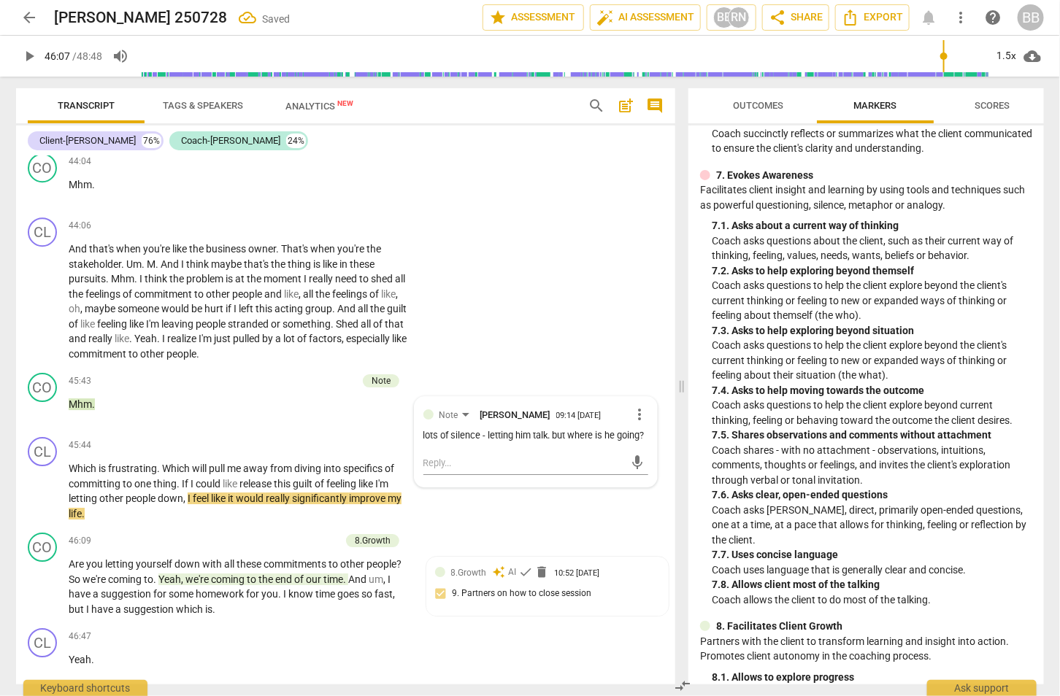
scroll to position [16504, 0]
click at [22, 56] on span "play_arrow" at bounding box center [29, 56] width 18 height 18
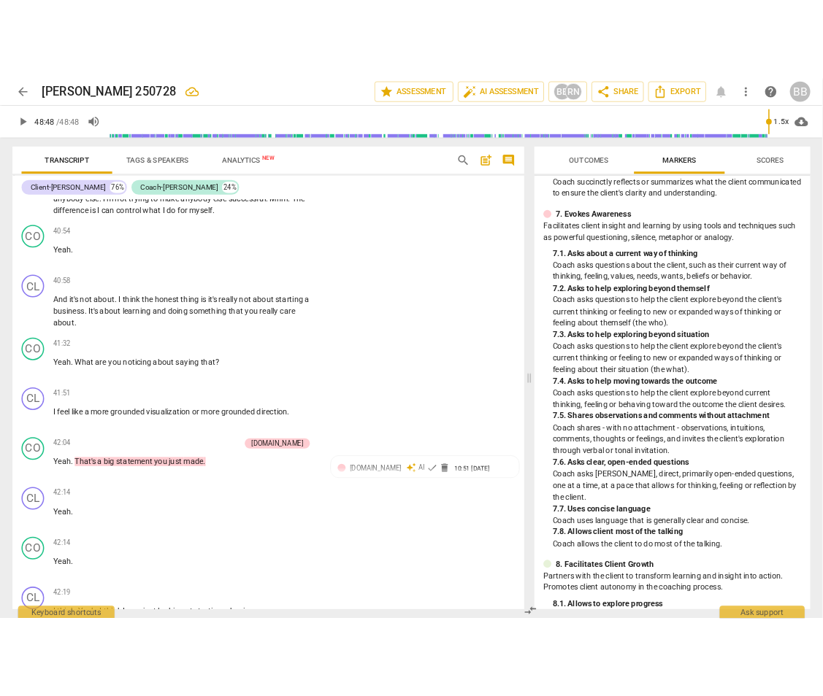
scroll to position [0, 0]
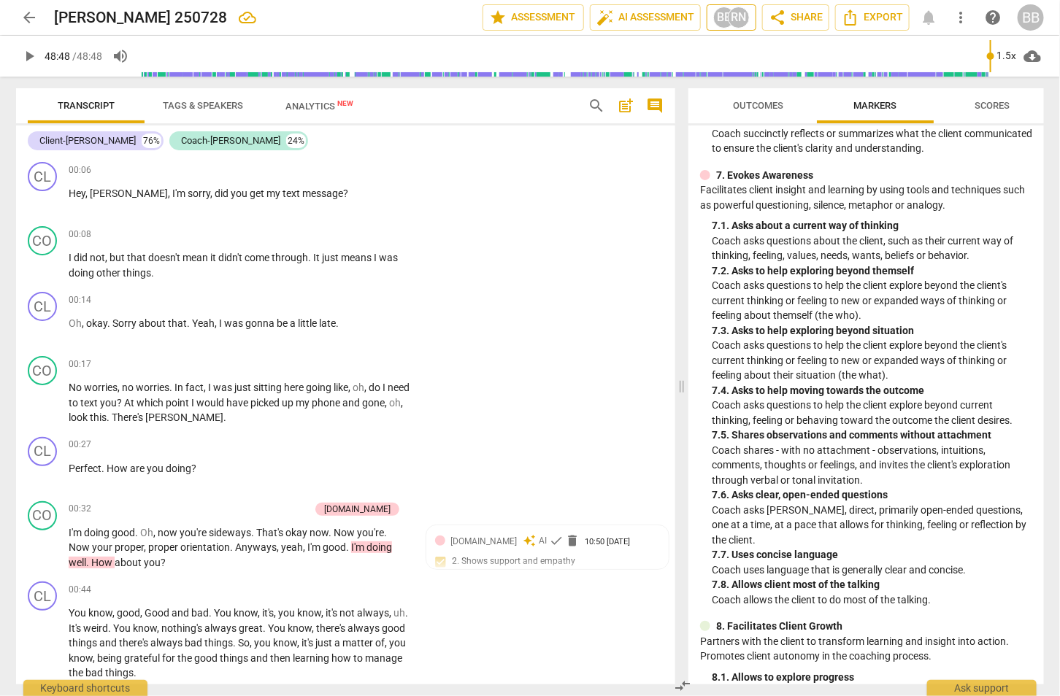
click at [739, 21] on div "RN" at bounding box center [739, 18] width 22 height 22
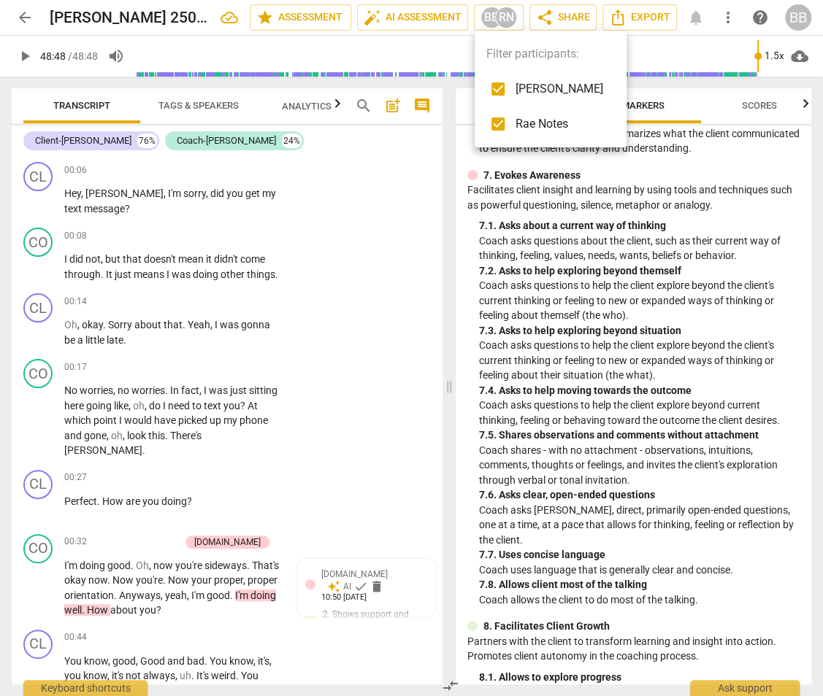
click at [560, 270] on div at bounding box center [411, 348] width 823 height 696
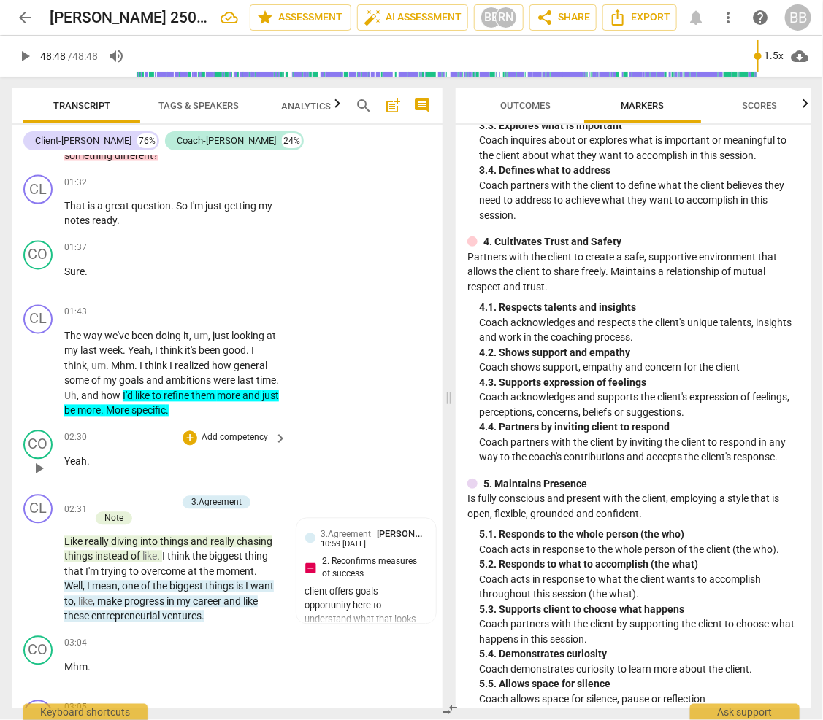
scroll to position [821, 0]
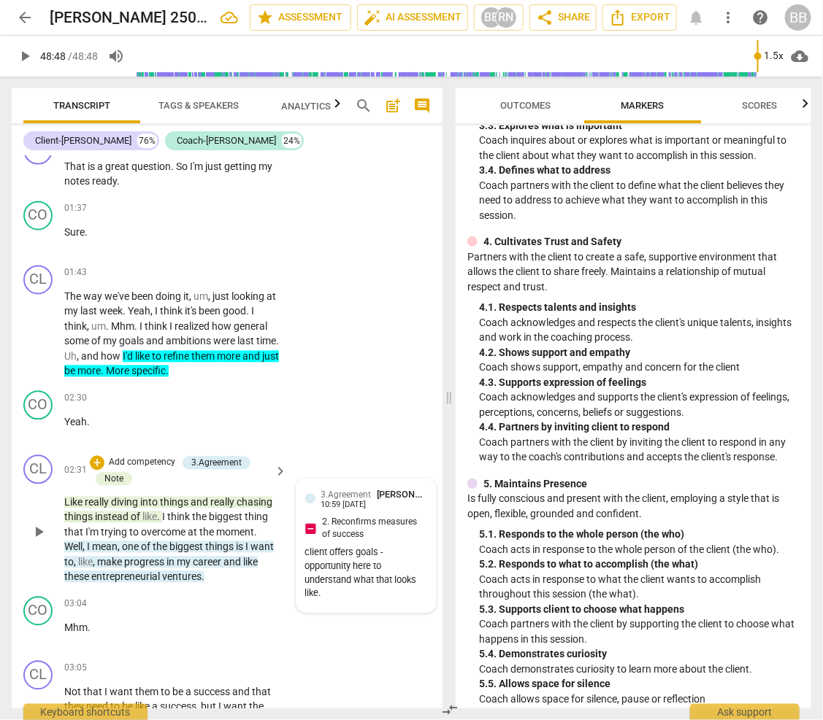
click at [336, 554] on div "client offers goals - opportunity here to understand what that looks like." at bounding box center [366, 574] width 123 height 55
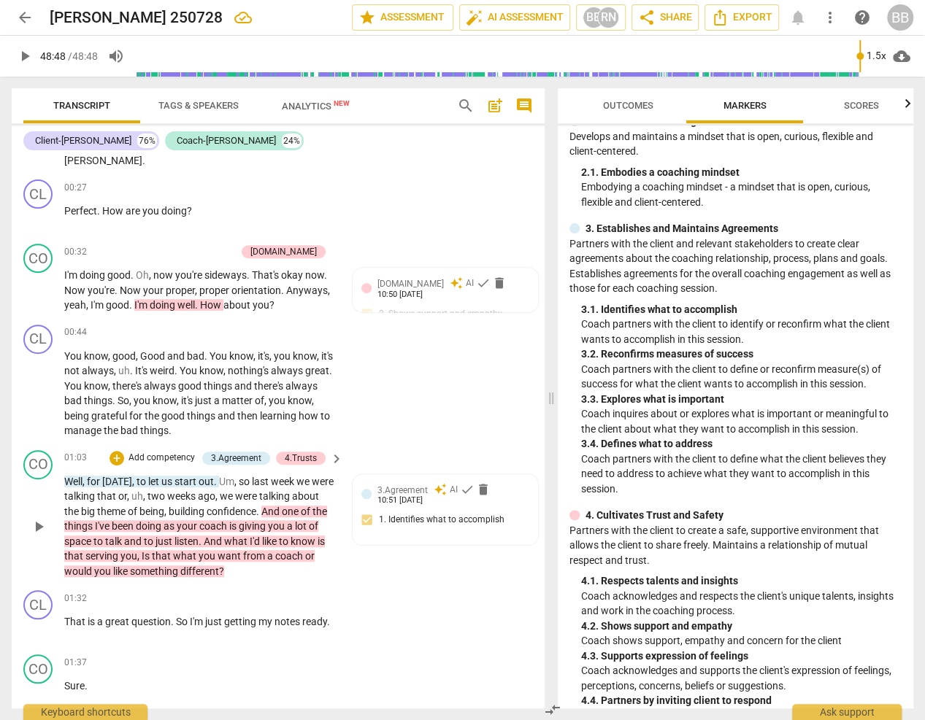
scroll to position [364, 0]
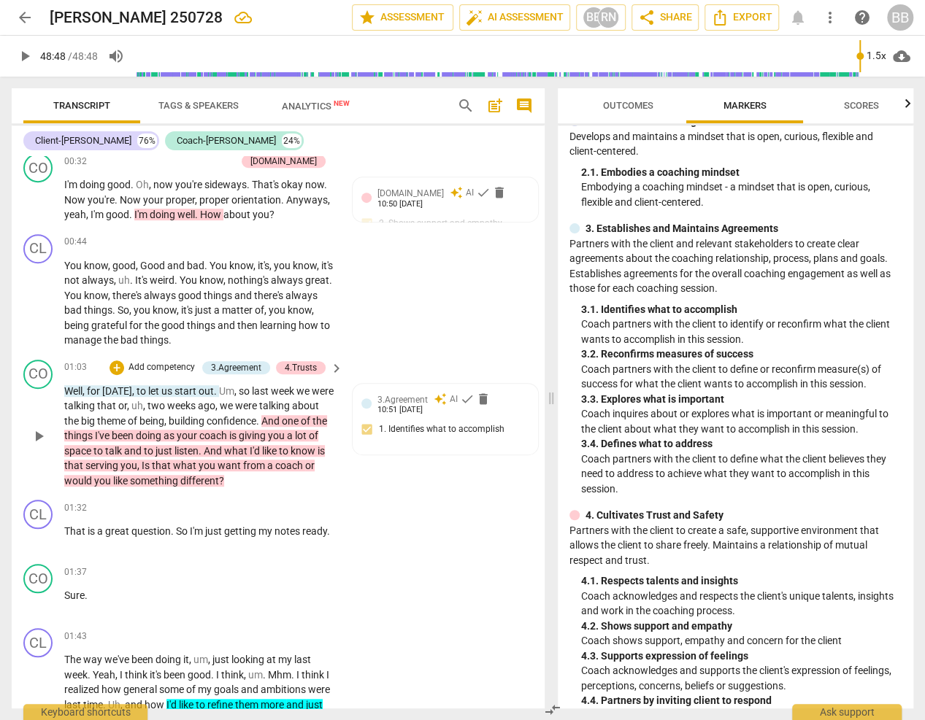
click at [195, 483] on span "different" at bounding box center [199, 481] width 39 height 12
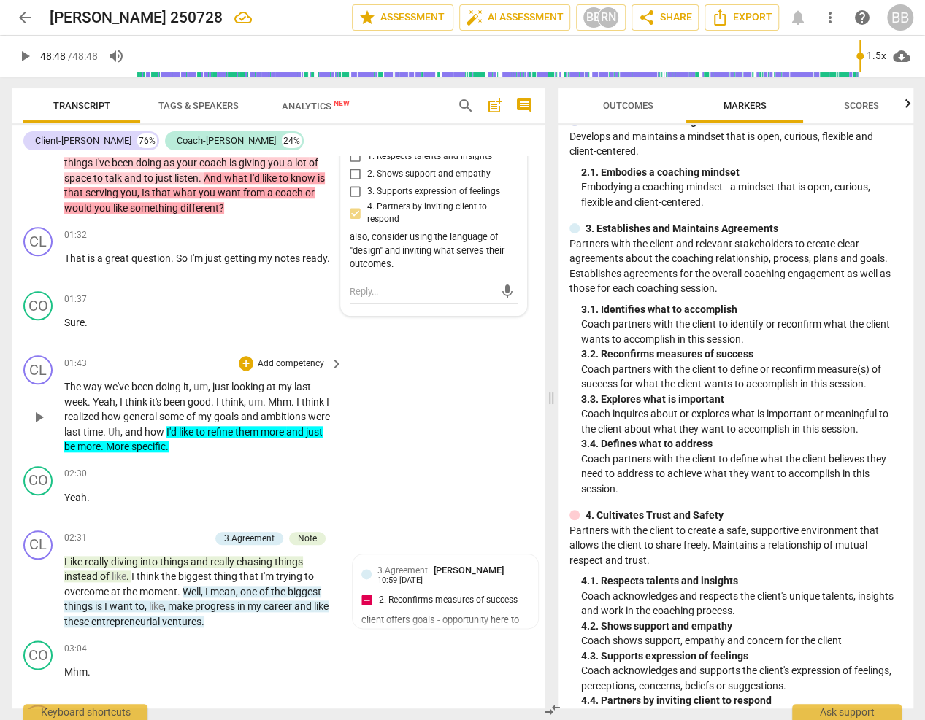
scroll to position [638, 0]
drag, startPoint x: 188, startPoint y: 428, endPoint x: 197, endPoint y: 453, distance: 26.6
click at [197, 453] on div "CL play_arrow pause 01:43 + Add competency keyboard_arrow_right The way we've b…" at bounding box center [278, 404] width 533 height 111
click at [135, 396] on span "think" at bounding box center [137, 402] width 25 height 12
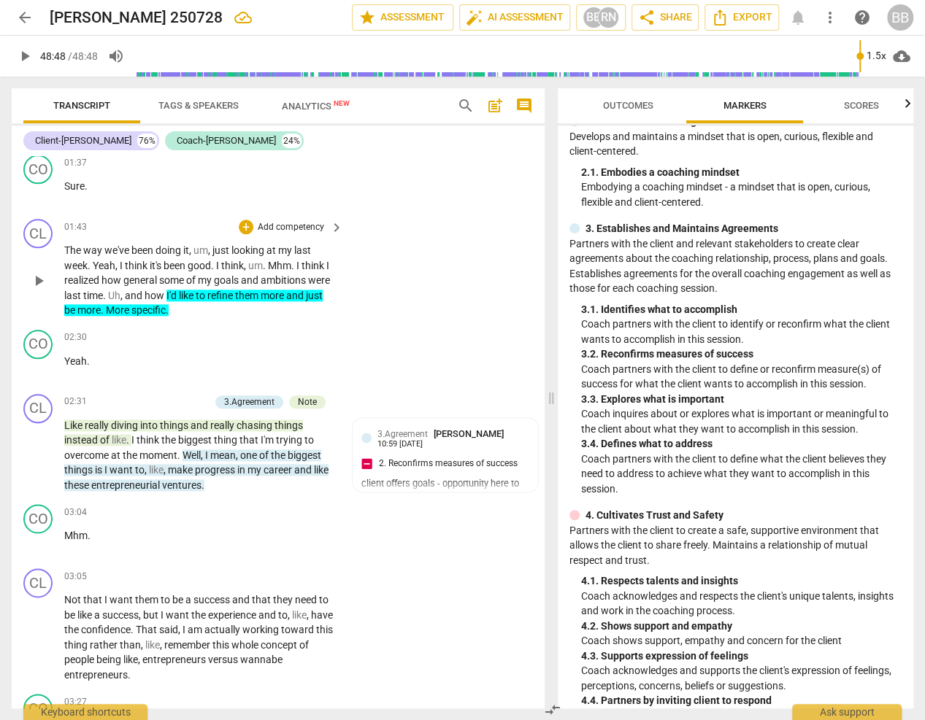
scroll to position [821, 0]
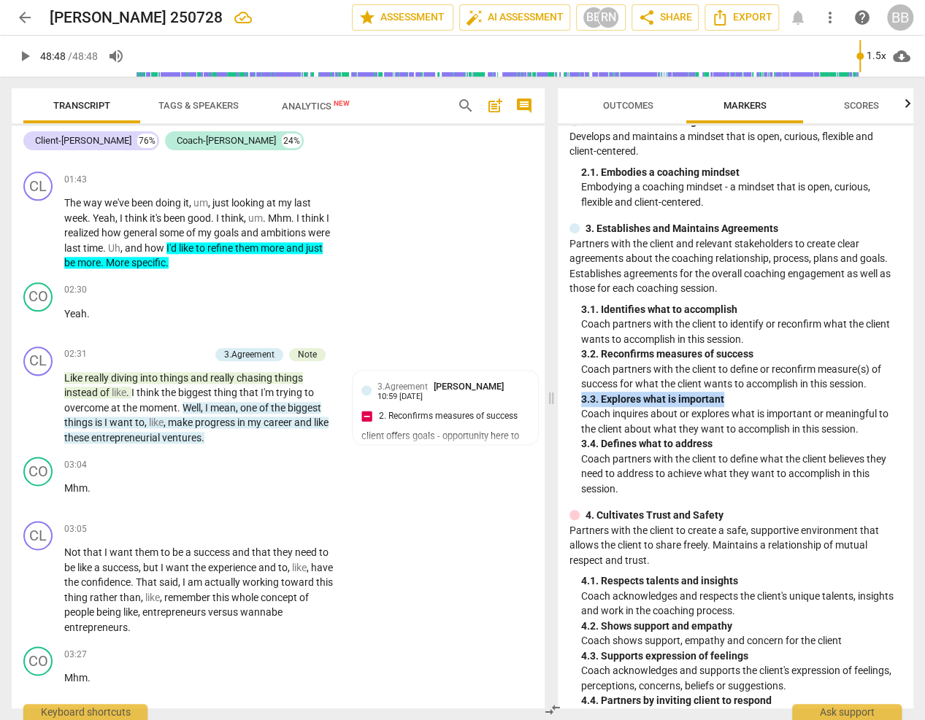
drag, startPoint x: 713, startPoint y: 393, endPoint x: 575, endPoint y: 393, distance: 138.0
click at [575, 393] on div "3. Establishes and Maintains Agreements Partners with the client and relevant s…" at bounding box center [735, 358] width 332 height 275
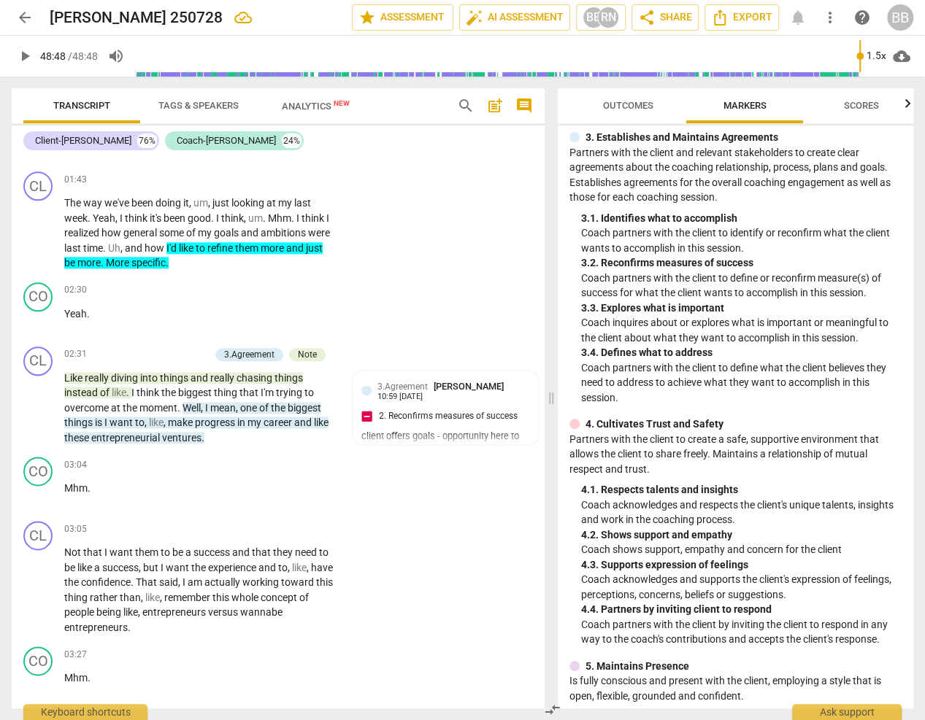
drag, startPoint x: 669, startPoint y: 374, endPoint x: 627, endPoint y: 373, distance: 41.6
click at [668, 373] on p "Coach partners with the client to define what the client believes they need to …" at bounding box center [741, 383] width 320 height 45
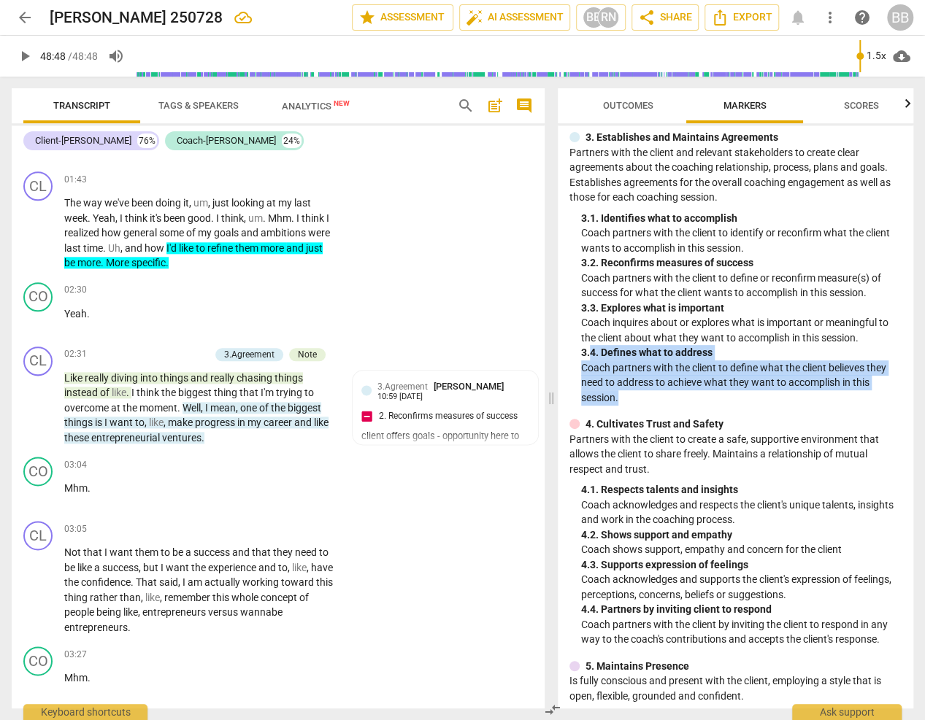
drag, startPoint x: 588, startPoint y: 351, endPoint x: 631, endPoint y: 403, distance: 67.4
click at [631, 403] on div "3. 4. Defines what to address Coach partners with the client to define what the…" at bounding box center [741, 375] width 320 height 60
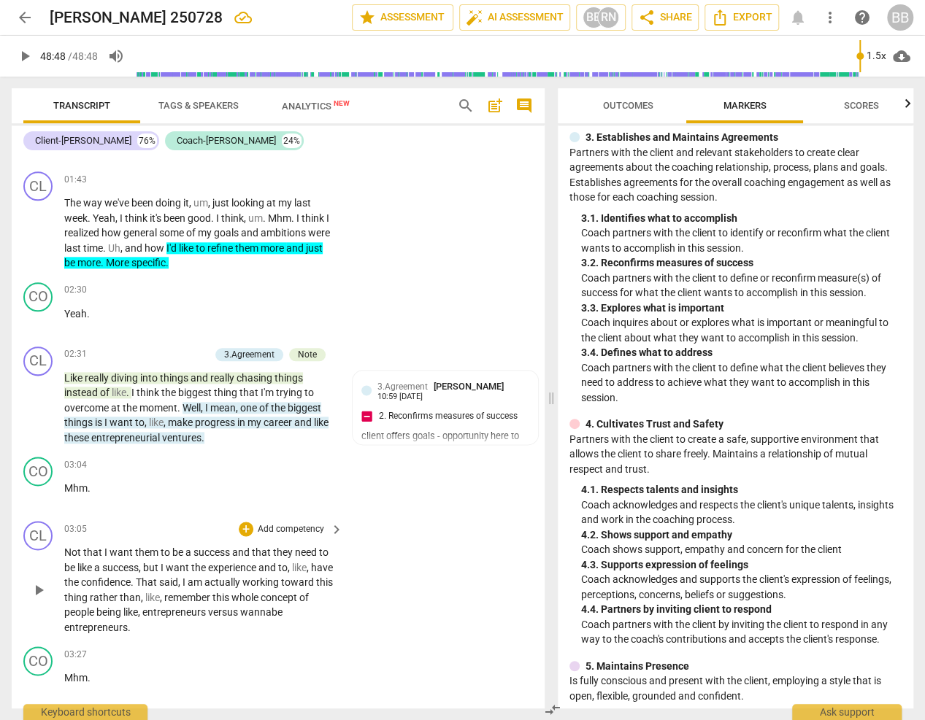
click at [213, 627] on p "Not that I want them to be a success and that they need to be like a success , …" at bounding box center [200, 590] width 272 height 90
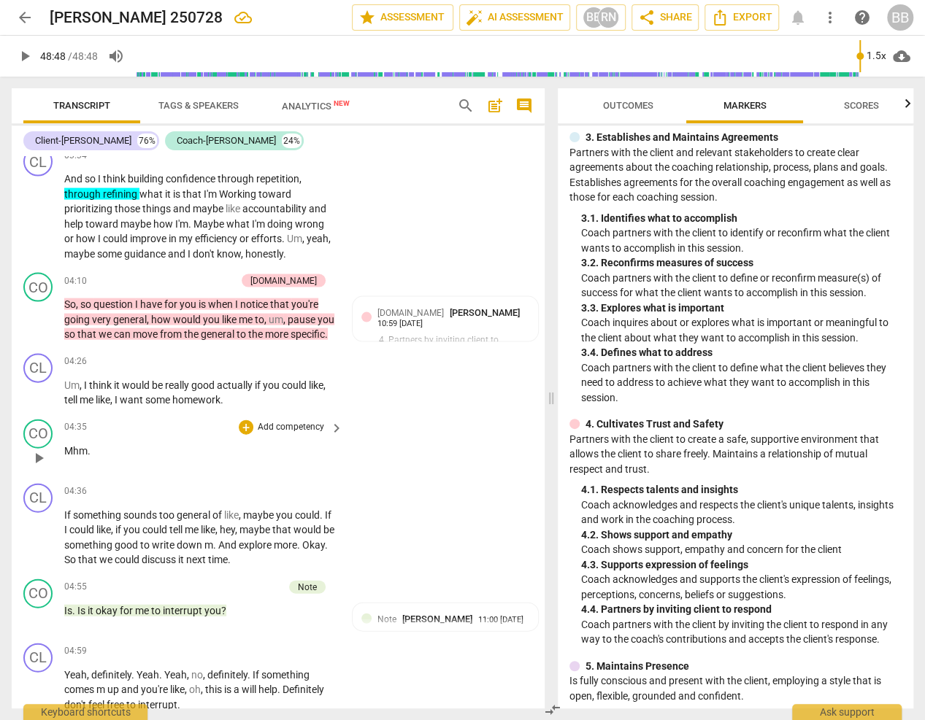
scroll to position [1551, 0]
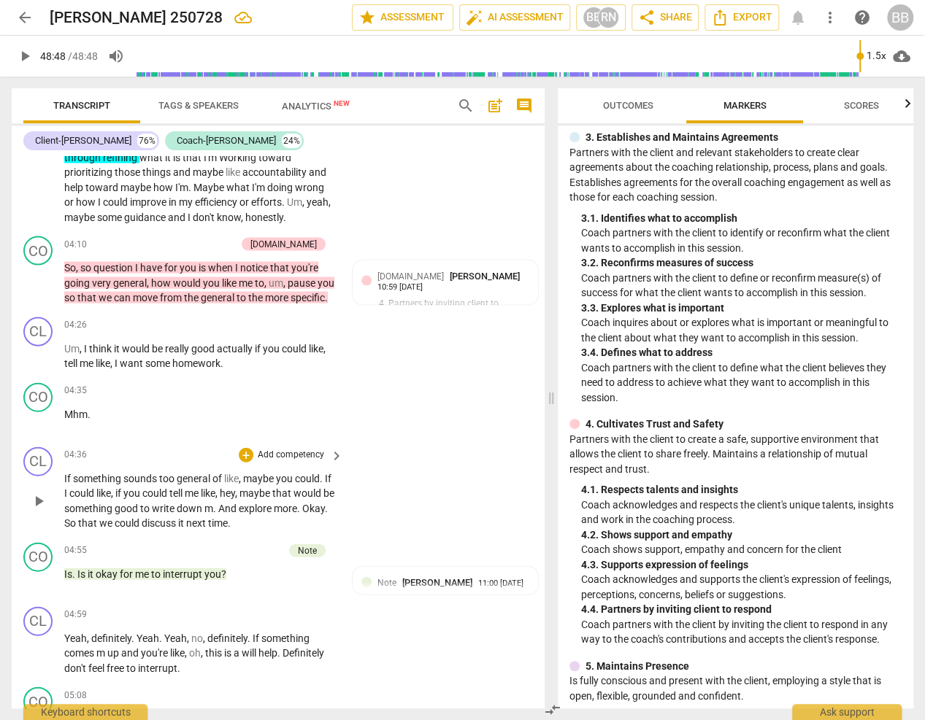
drag, startPoint x: 61, startPoint y: 487, endPoint x: 250, endPoint y: 483, distance: 189.8
click at [250, 483] on div "CL play_arrow pause 04:36 + Add competency keyboard_arrow_right If something so…" at bounding box center [278, 490] width 533 height 96
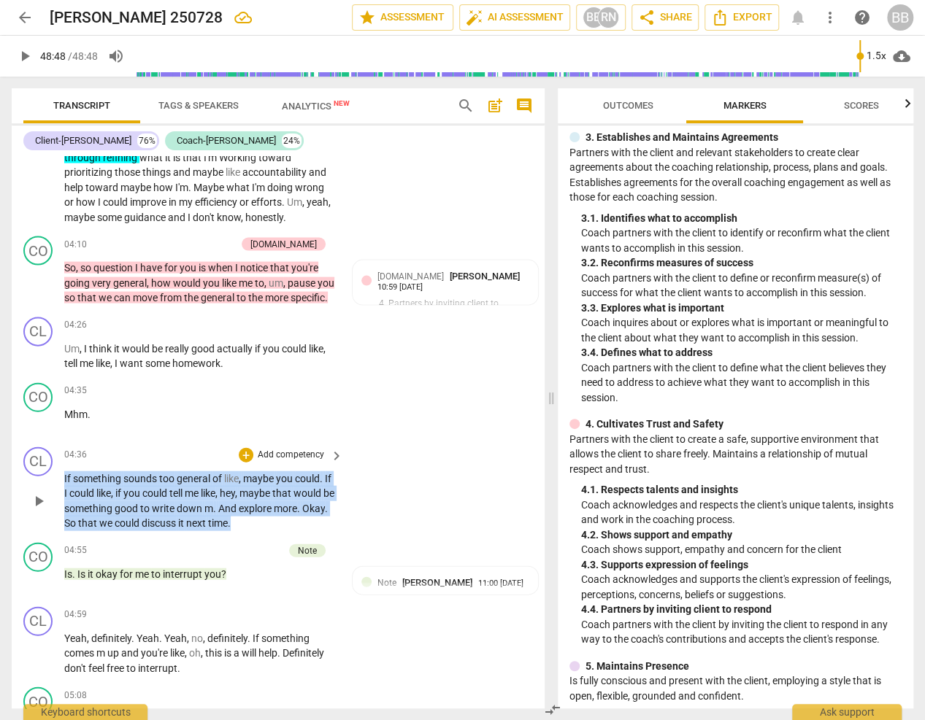
drag, startPoint x: 291, startPoint y: 531, endPoint x: 58, endPoint y: 488, distance: 236.1
click at [58, 488] on div "CL play_arrow pause 04:36 + Add competency keyboard_arrow_right If something so…" at bounding box center [278, 490] width 533 height 96
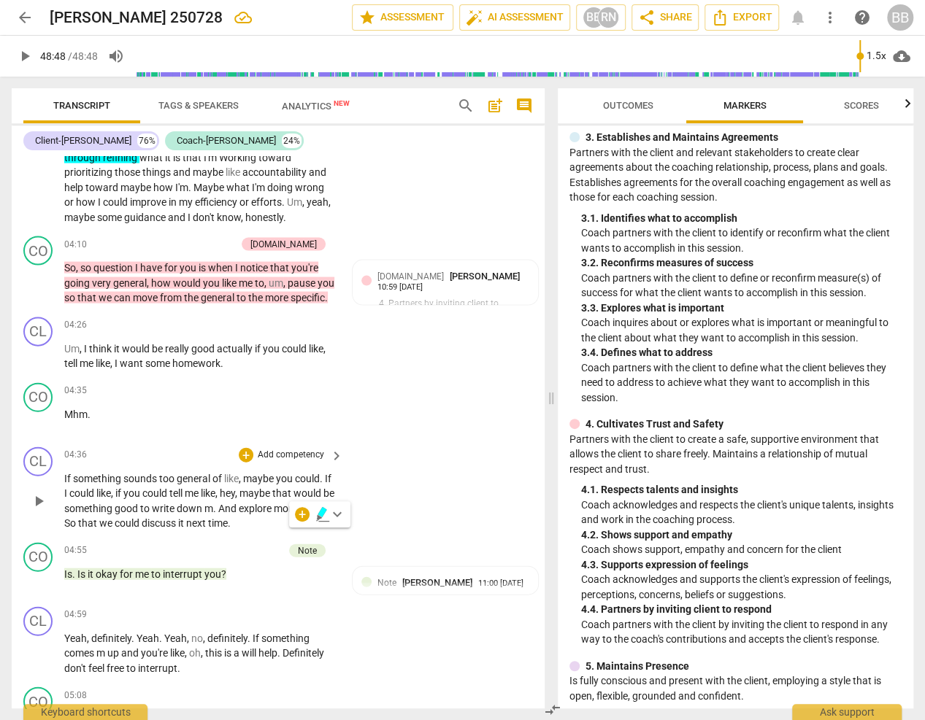
click at [448, 469] on div "CL play_arrow pause 04:36 + Add competency keyboard_arrow_right If something so…" at bounding box center [278, 490] width 533 height 96
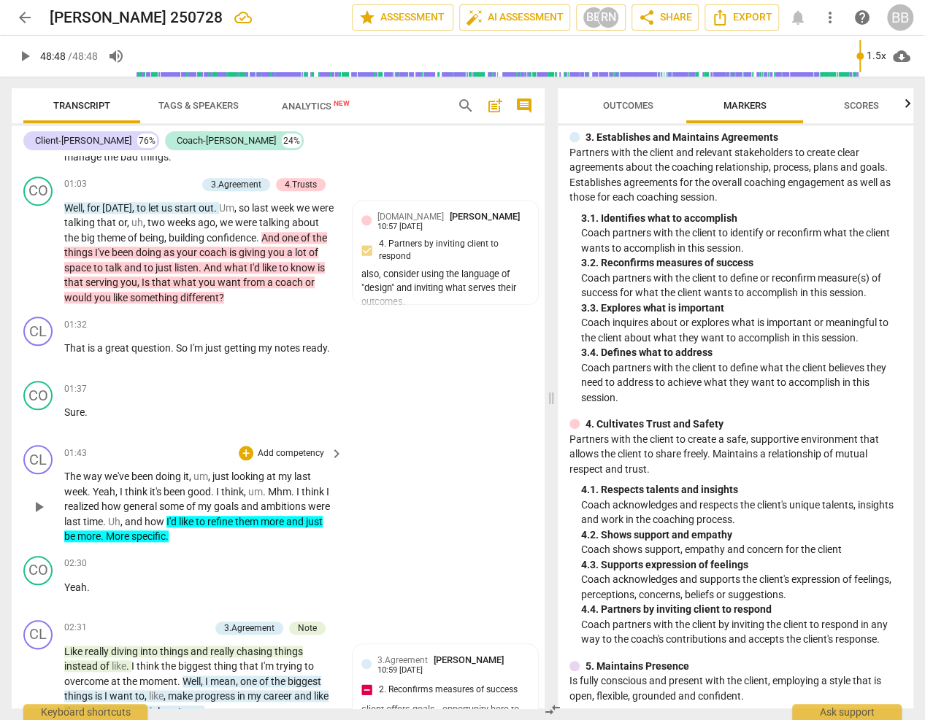
scroll to position [638, 0]
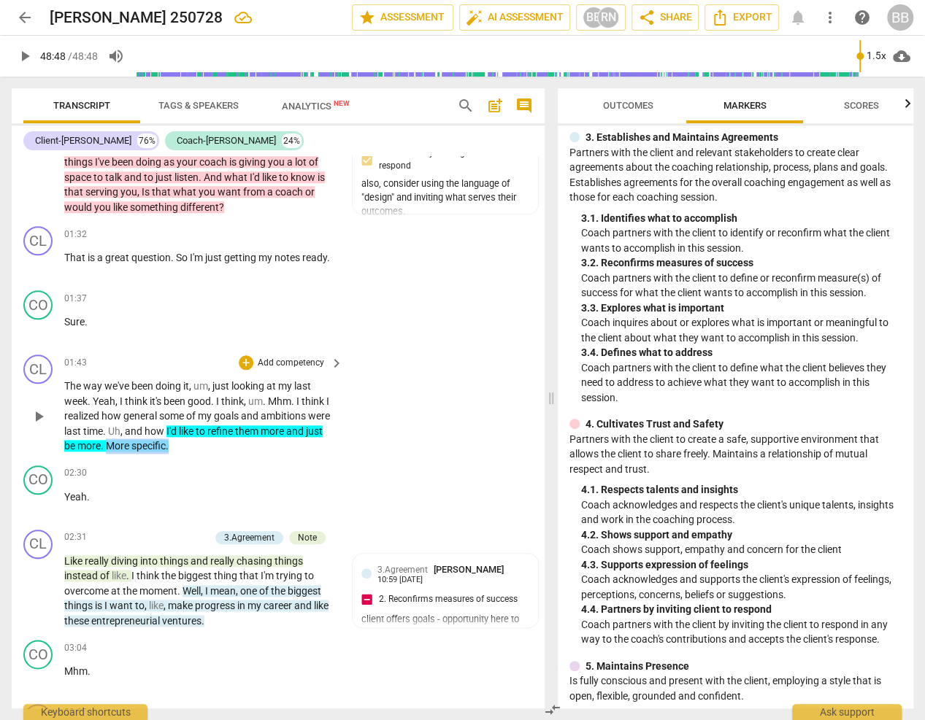
drag, startPoint x: 126, startPoint y: 439, endPoint x: 211, endPoint y: 448, distance: 85.1
click at [211, 448] on p "The way we've been doing it , um , just looking at my last week . Yeah , I thin…" at bounding box center [200, 416] width 272 height 75
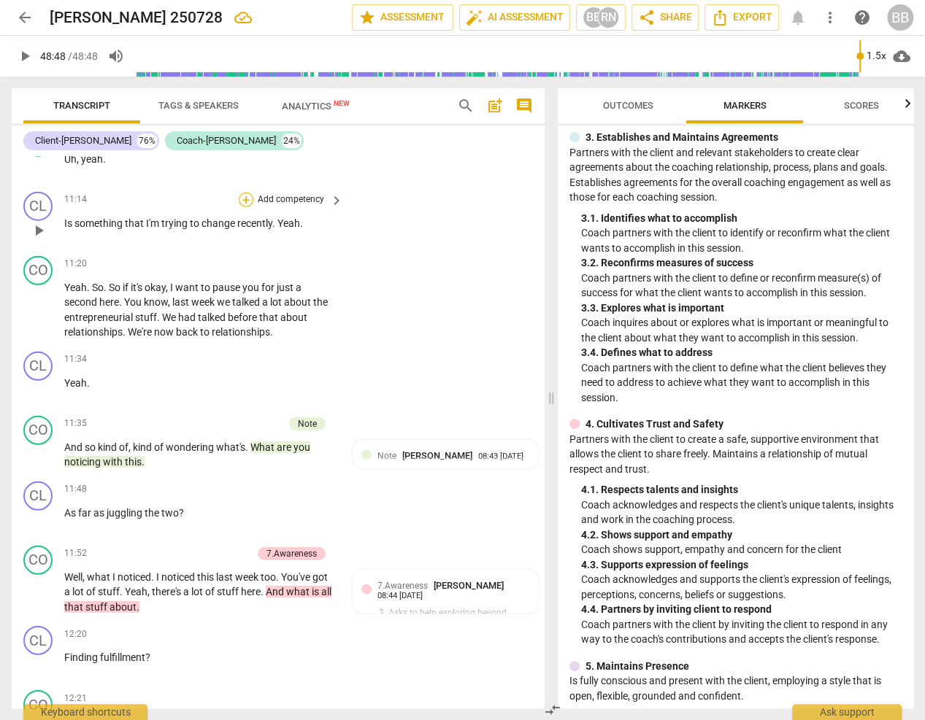
scroll to position [4835, 0]
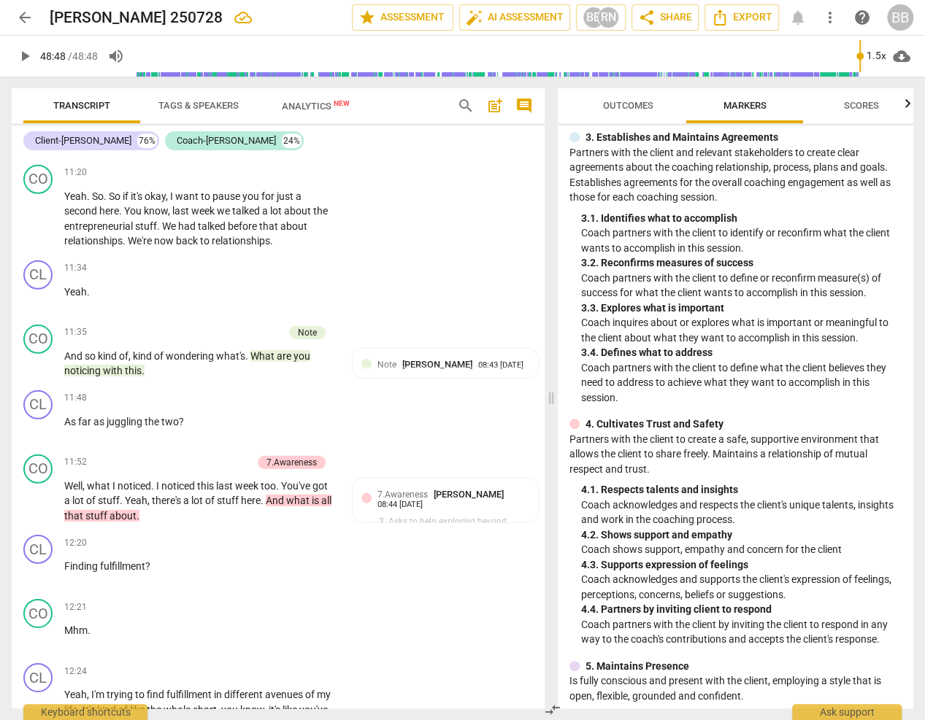
click at [637, 107] on span "Outcomes" at bounding box center [628, 105] width 50 height 11
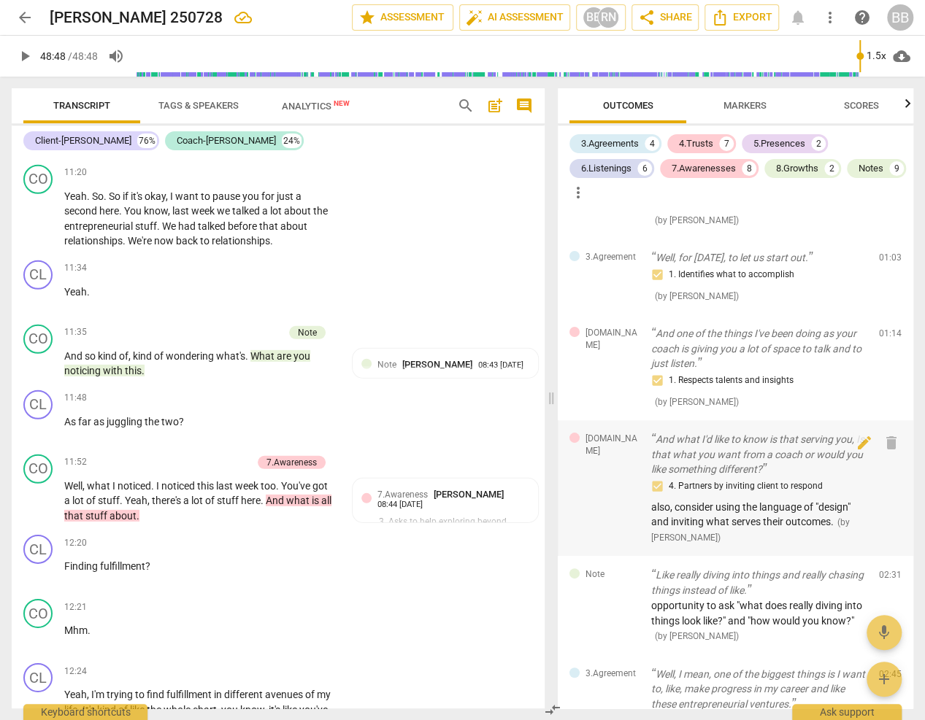
scroll to position [91, 0]
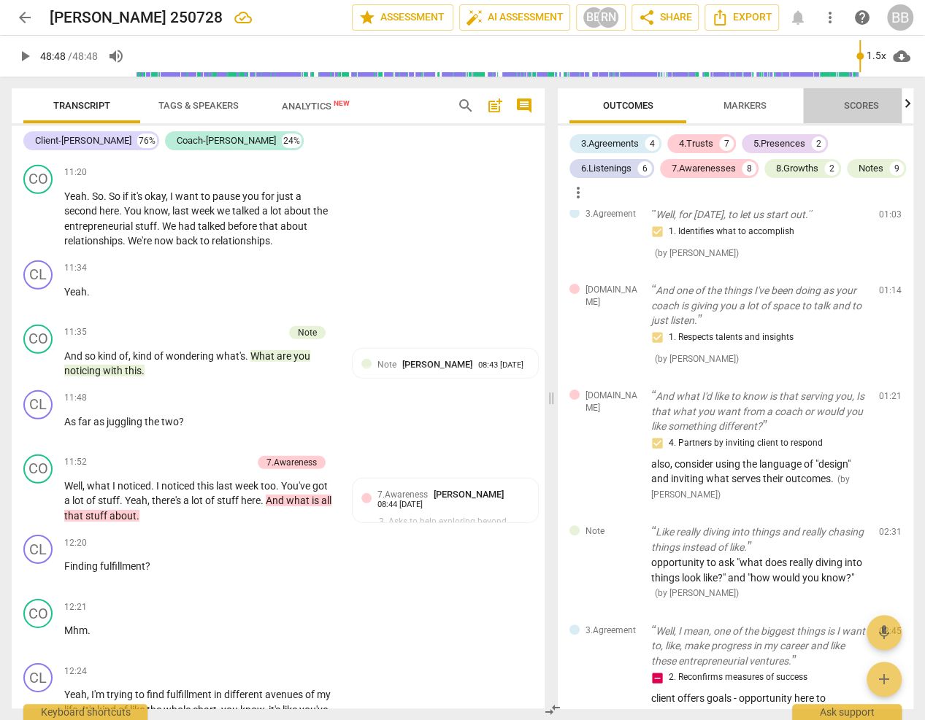
click at [858, 96] on span "Scores" at bounding box center [861, 106] width 70 height 20
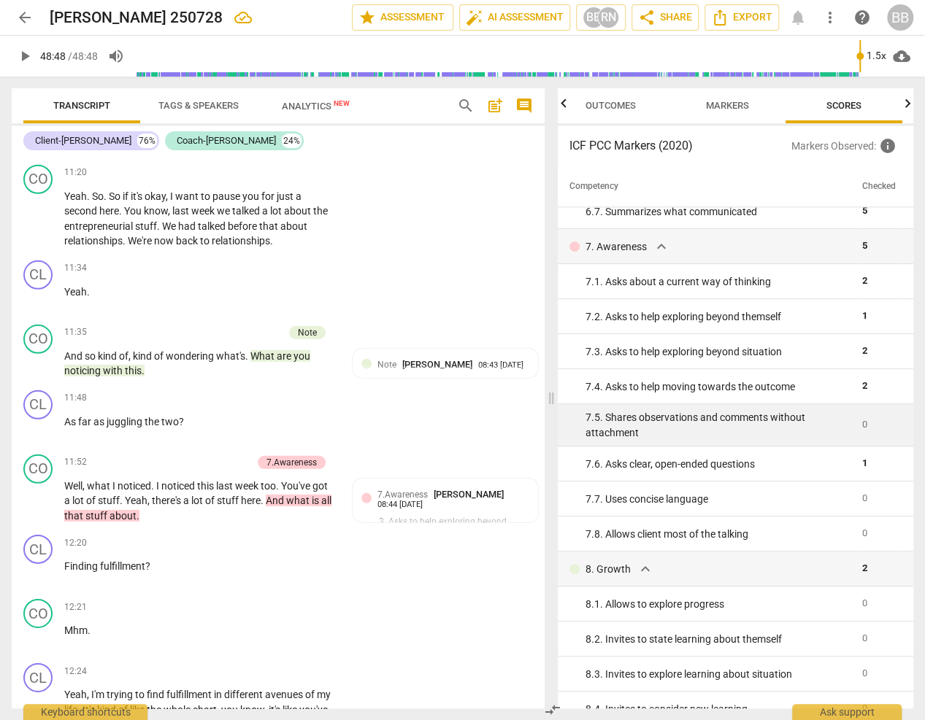
scroll to position [912, 0]
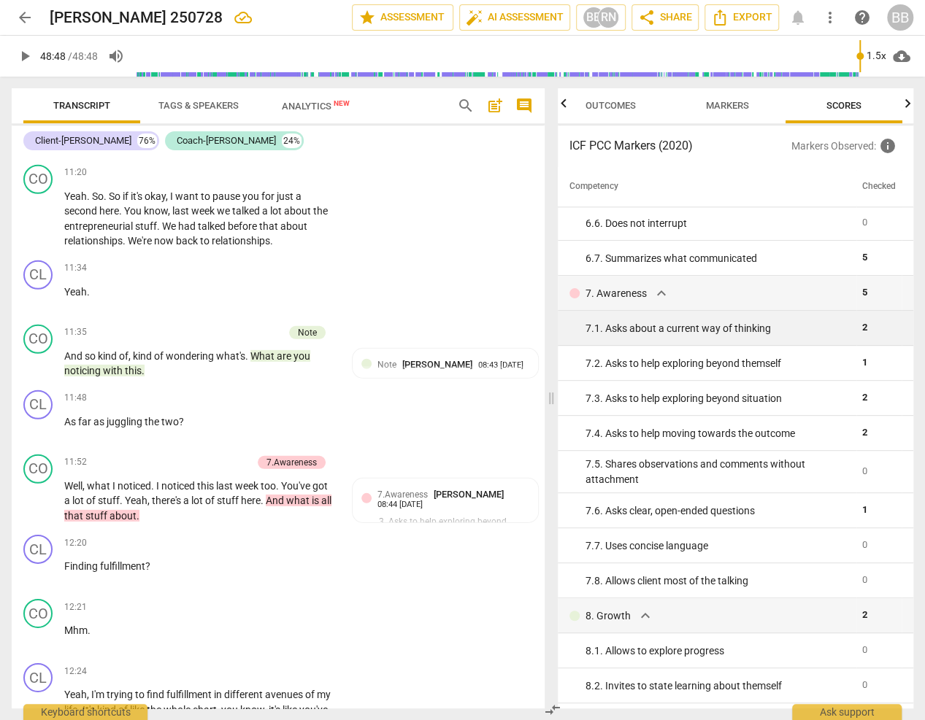
click at [723, 330] on div "7. 1. Asks about a current way of thinking" at bounding box center [717, 328] width 265 height 15
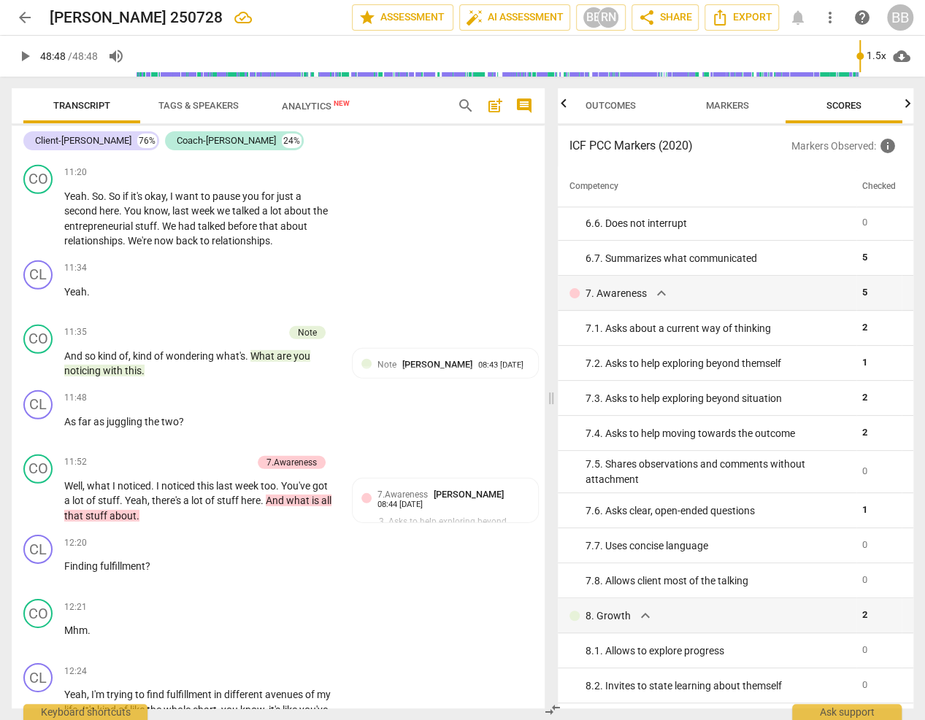
click at [599, 107] on span "Outcomes" at bounding box center [610, 105] width 50 height 11
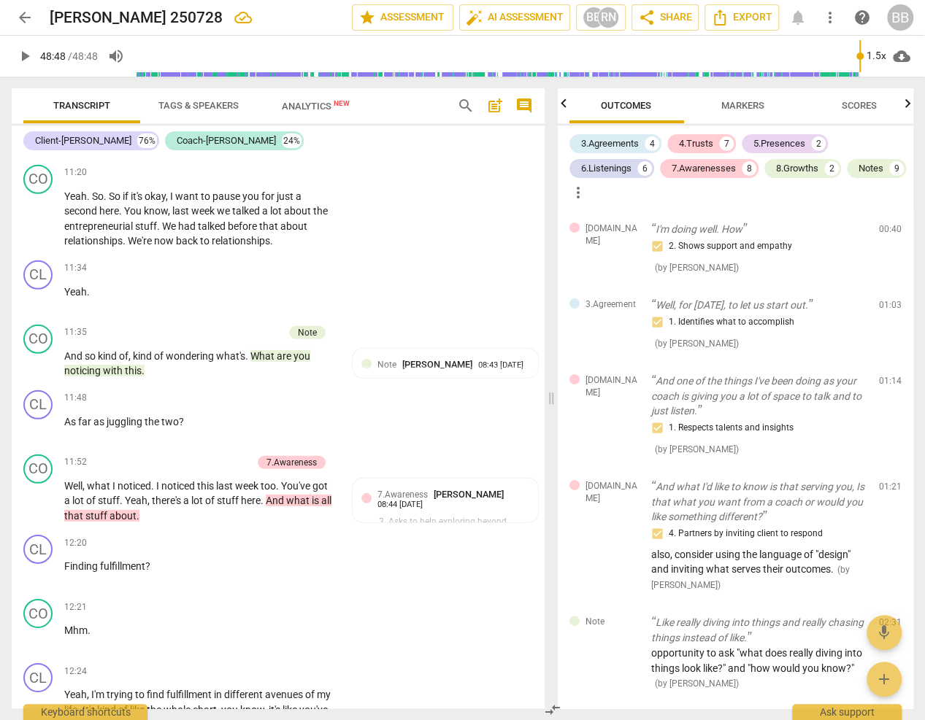
scroll to position [0, 0]
click at [628, 144] on div "3.Agreements" at bounding box center [610, 144] width 58 height 15
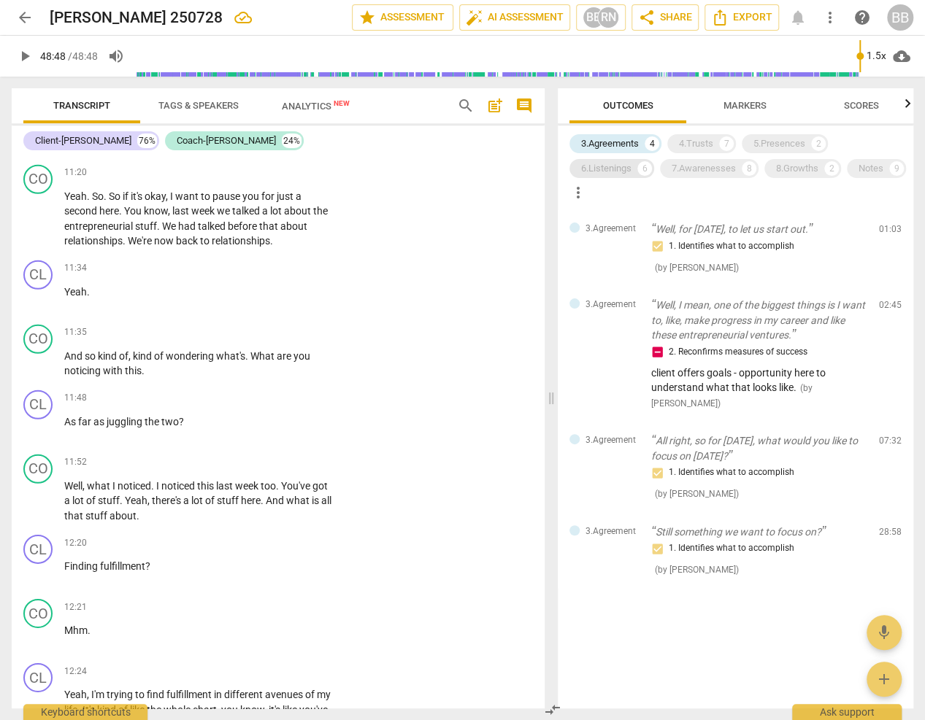
click at [613, 169] on div "6.Listenings" at bounding box center [606, 168] width 50 height 15
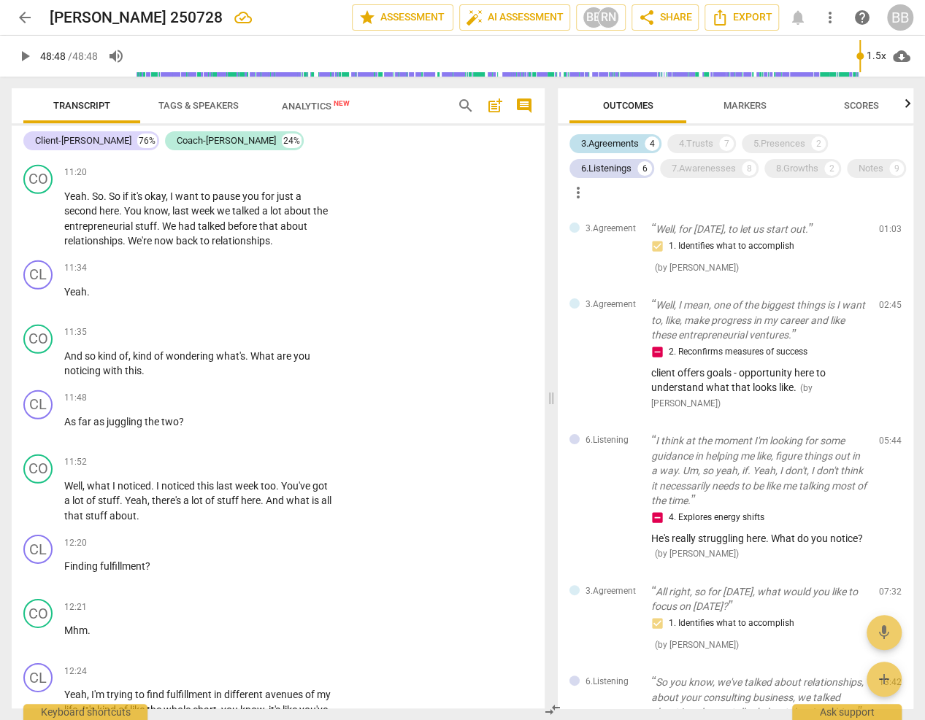
click at [609, 145] on div "3.Agreements" at bounding box center [610, 144] width 58 height 15
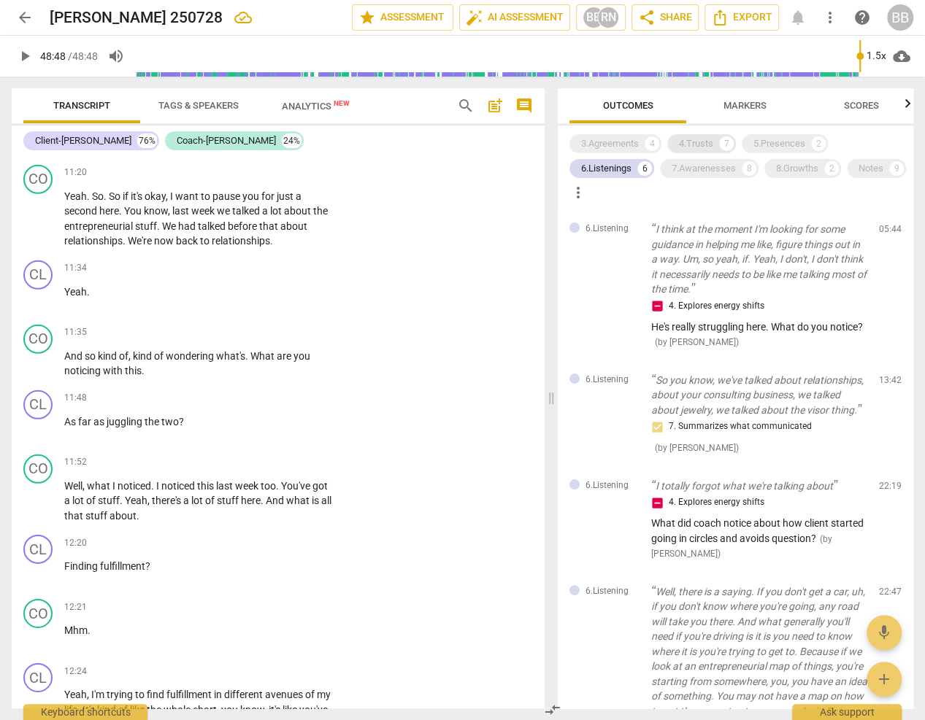
click at [708, 142] on div "4.Trusts" at bounding box center [696, 144] width 34 height 15
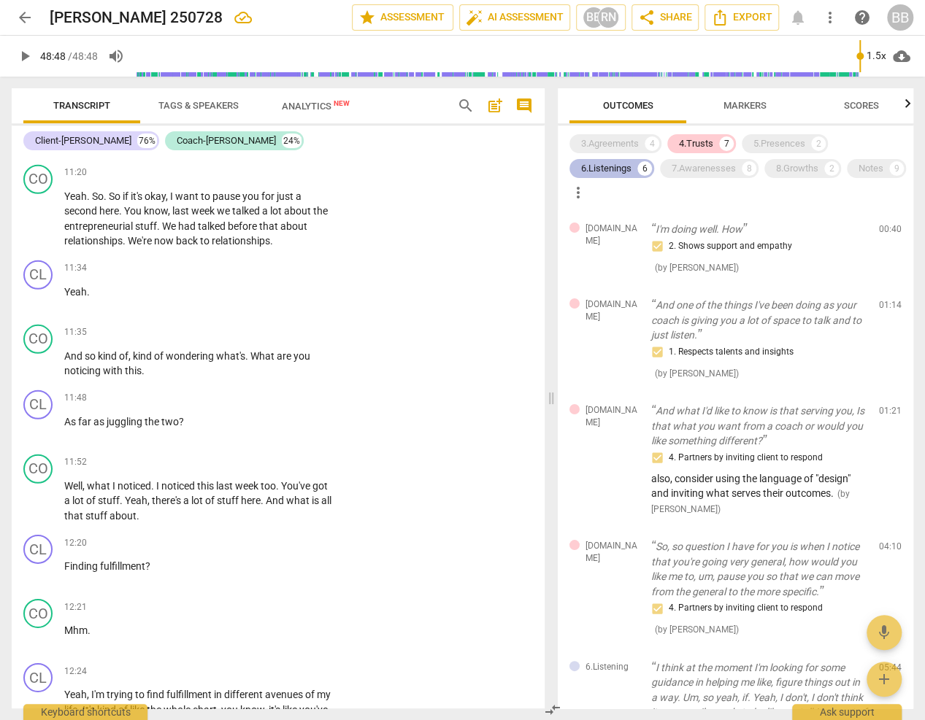
click at [621, 172] on div "6.Listenings" at bounding box center [606, 168] width 50 height 15
click at [736, 258] on div "2. Shows support and empathy ( by RaeNotes )" at bounding box center [759, 256] width 216 height 37
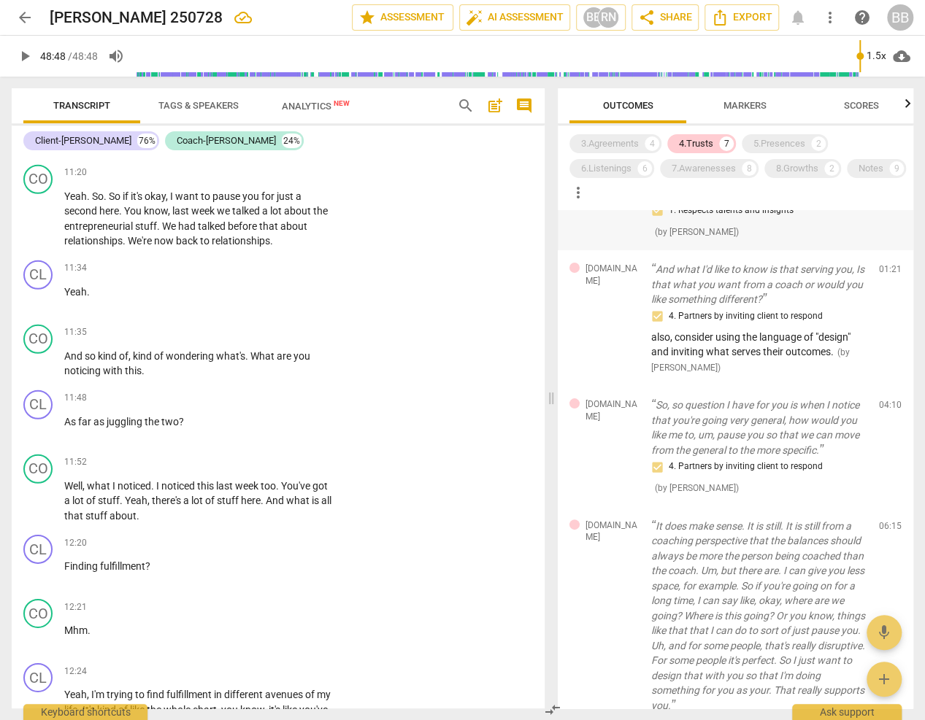
scroll to position [182, 0]
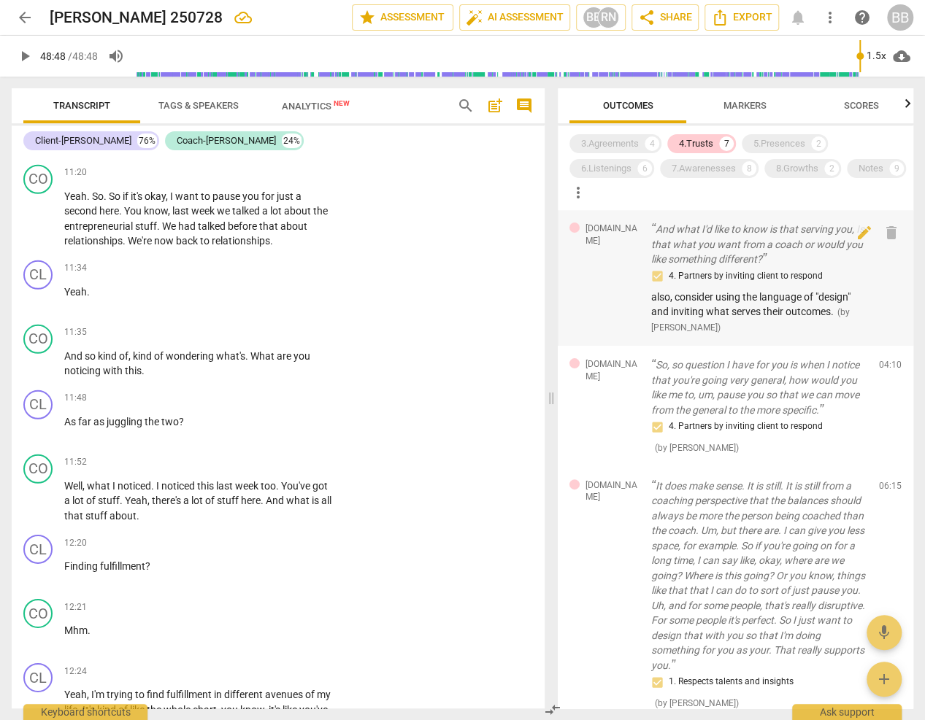
click at [865, 261] on div "4.Trust And what I'd like to know is that serving you, Is that what you want fr…" at bounding box center [735, 278] width 355 height 136
click at [596, 229] on span "[DOMAIN_NAME]" at bounding box center [612, 235] width 54 height 24
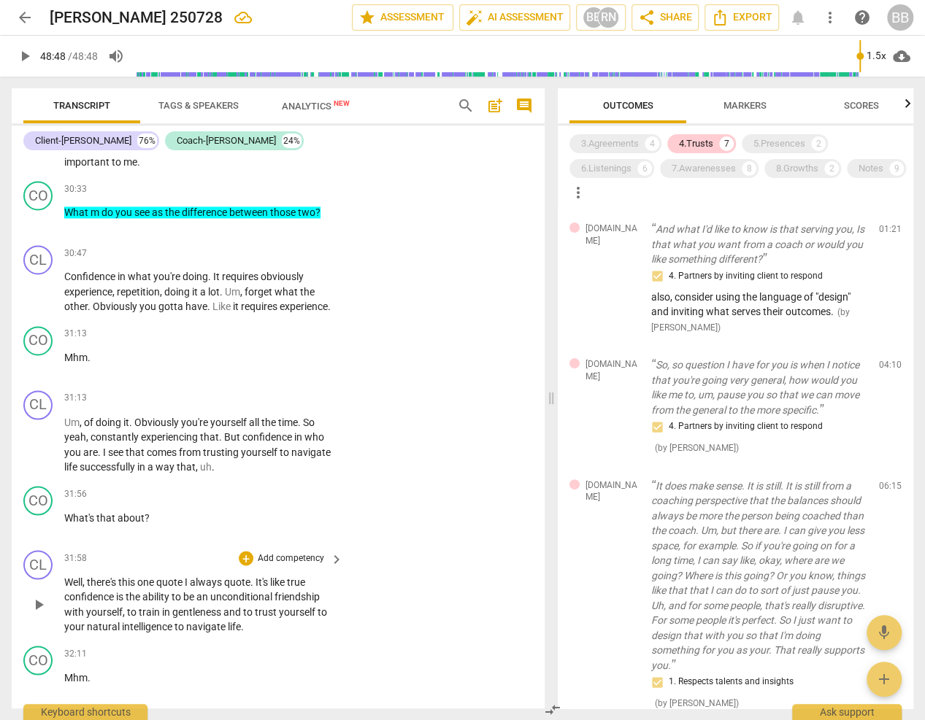
scroll to position [12227, 0]
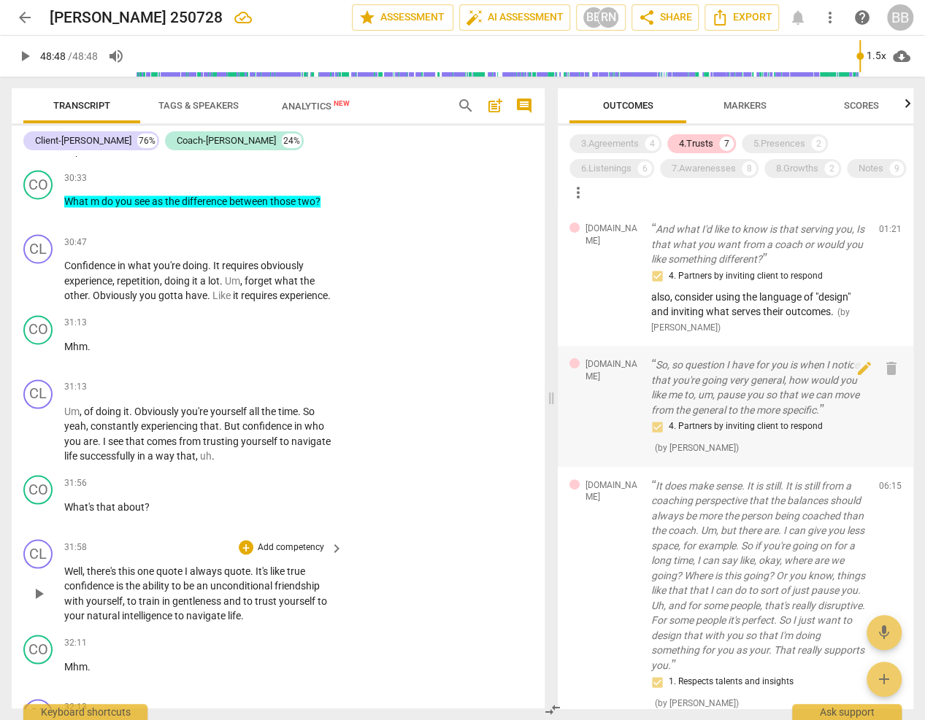
click at [755, 385] on p "So, so question I have for you is when I notice that you're going very general,…" at bounding box center [759, 388] width 216 height 60
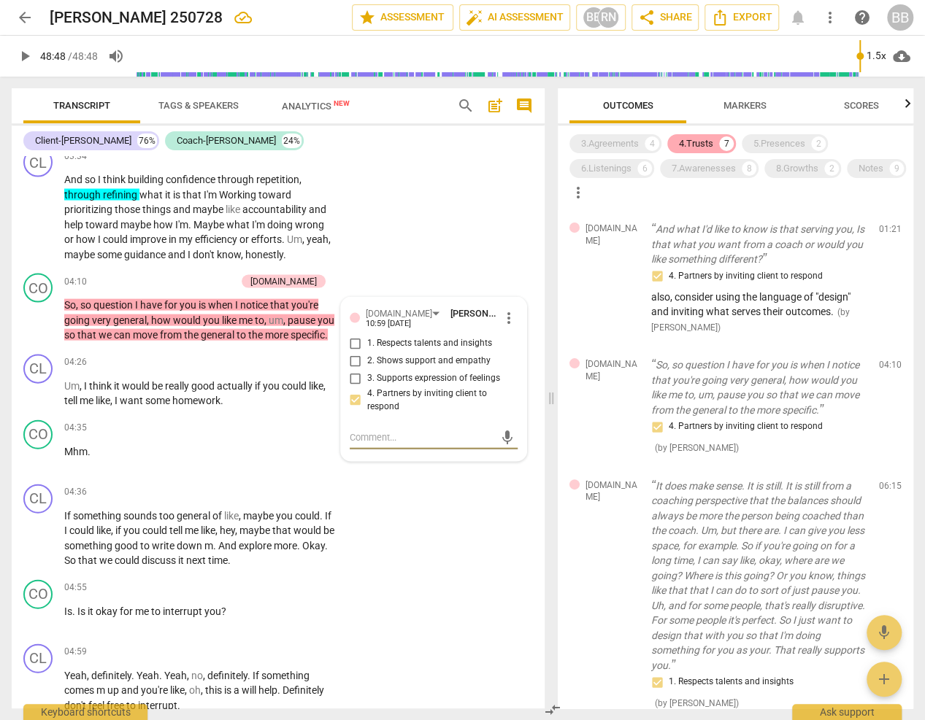
click at [697, 148] on div "4.Trusts" at bounding box center [696, 144] width 34 height 15
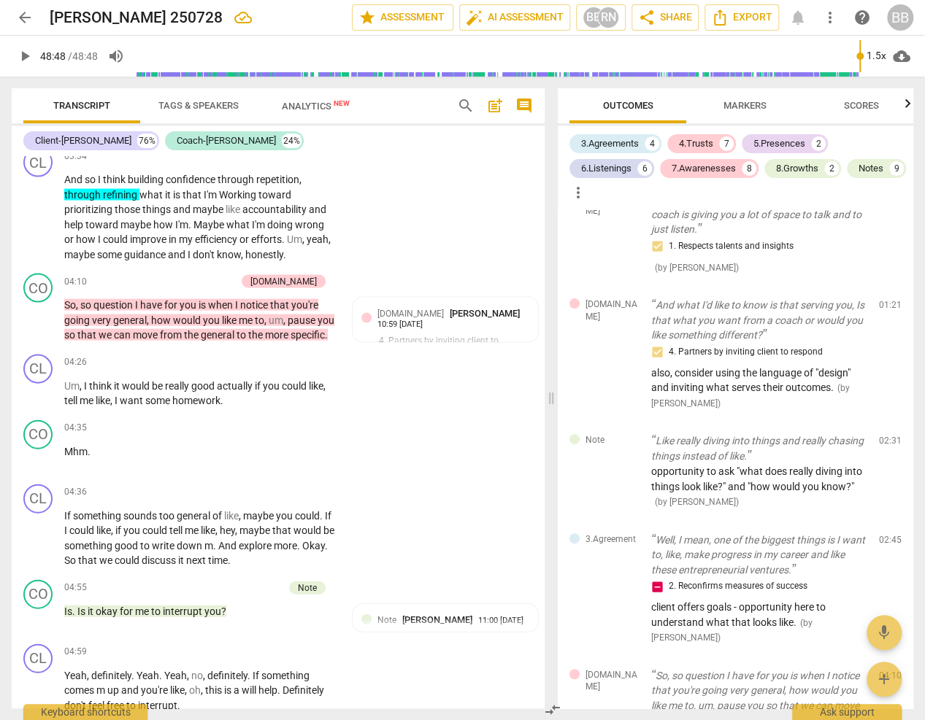
scroll to position [258, 0]
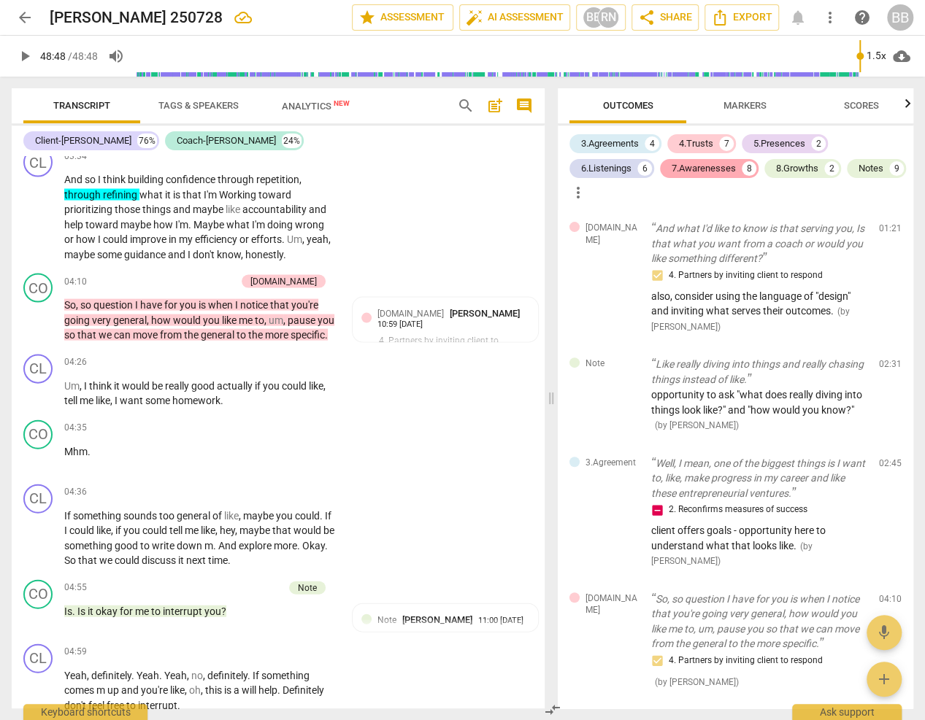
click at [705, 164] on div "7.Awarenesses" at bounding box center [704, 168] width 64 height 15
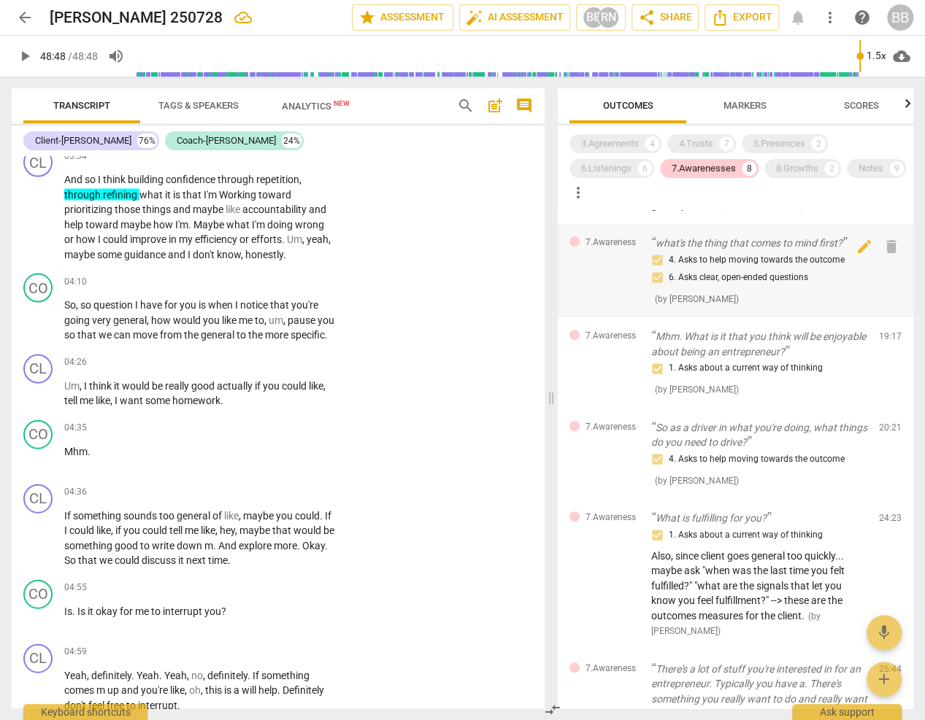
scroll to position [0, 0]
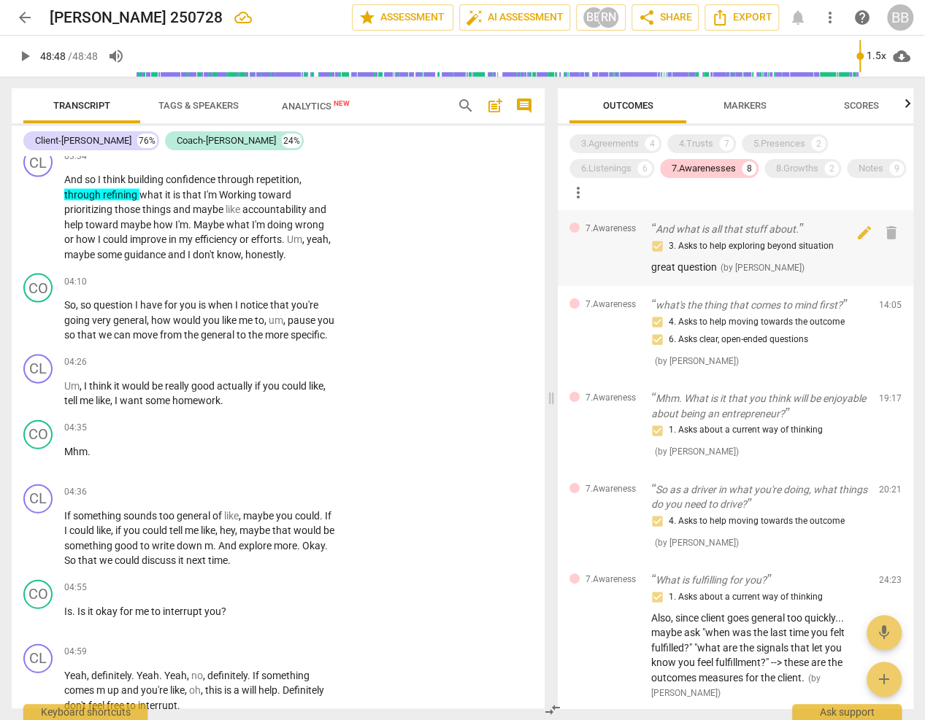
click at [719, 239] on div "3. Asks to help exploring beyond situation" at bounding box center [759, 247] width 216 height 18
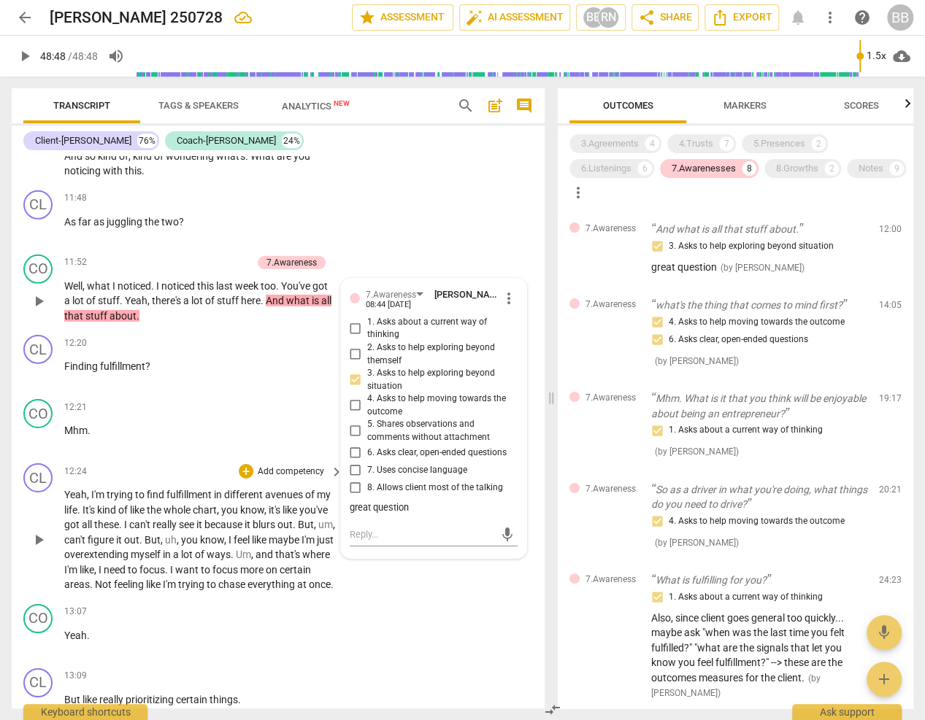
scroll to position [5072, 0]
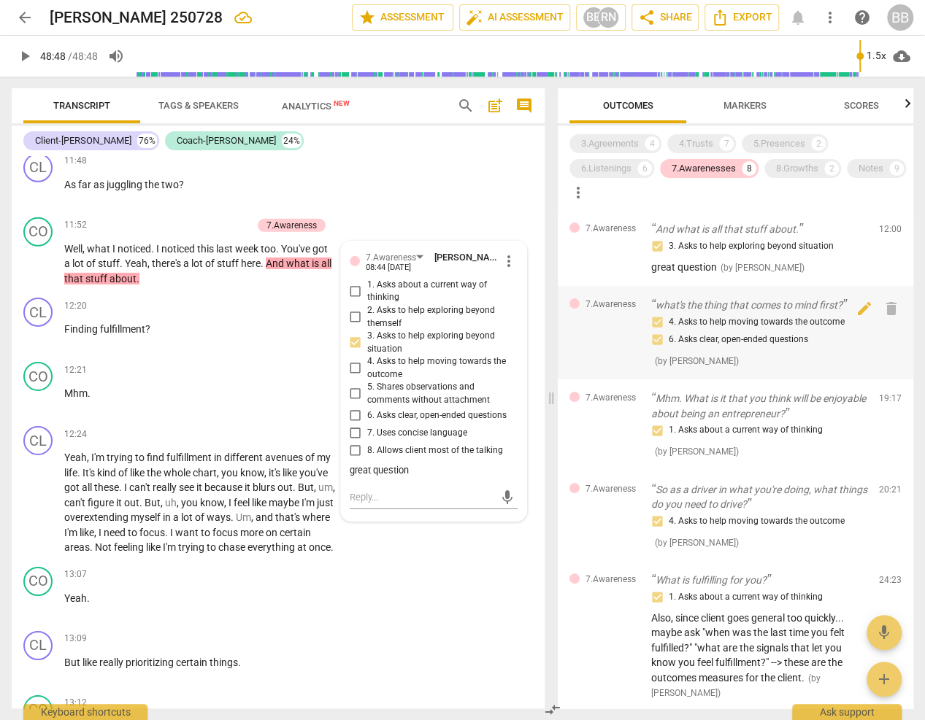
click at [752, 334] on div "4. Asks to help moving towards the outcome 6. Asks clear, open-ended questions" at bounding box center [759, 331] width 216 height 35
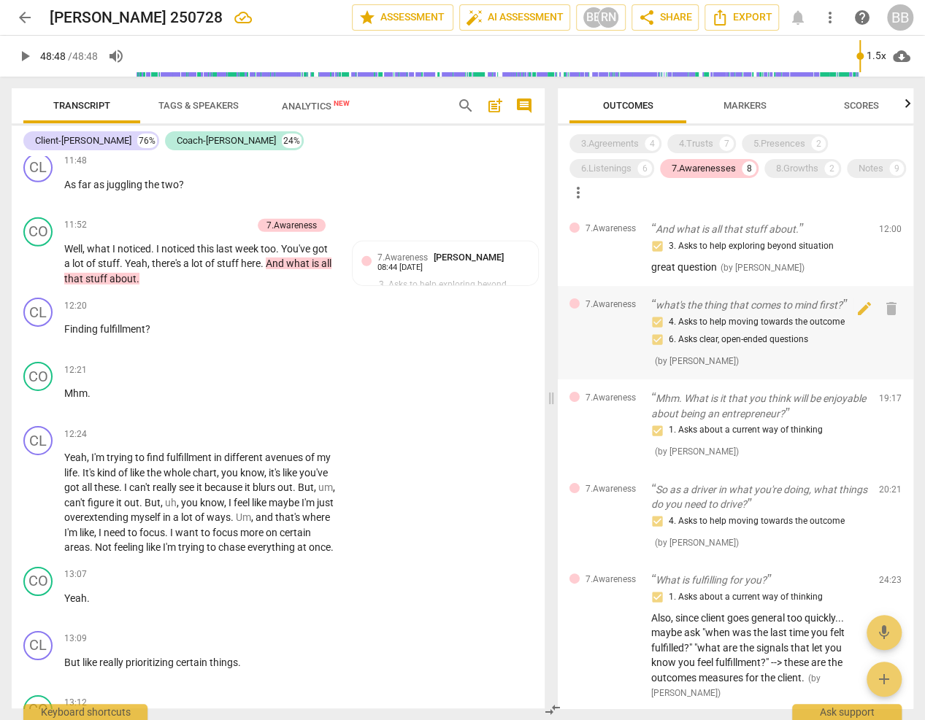
scroll to position [6186, 0]
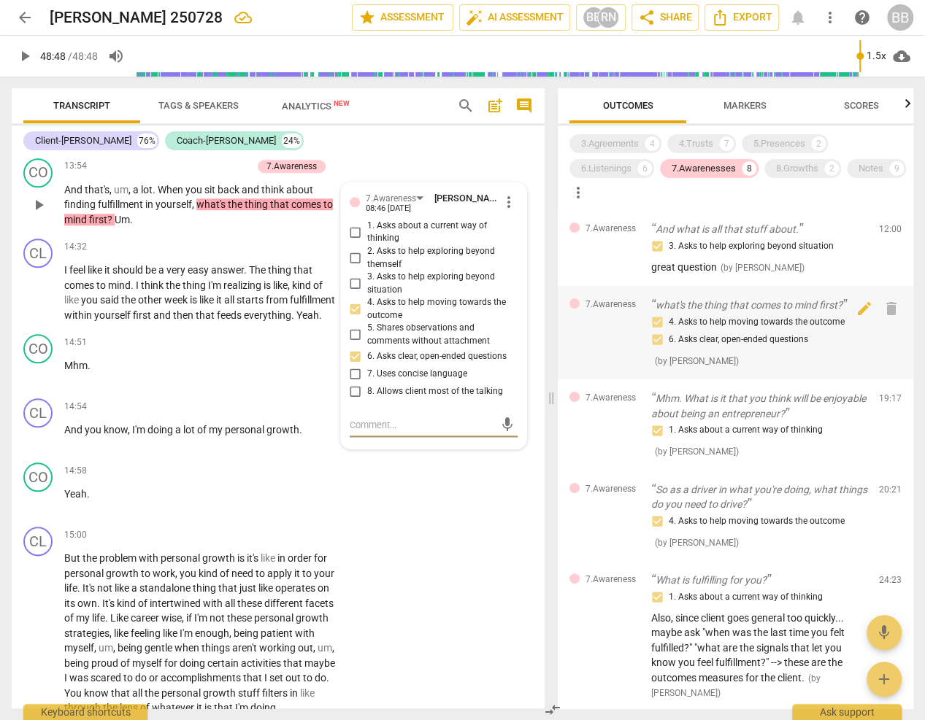
click at [607, 322] on div at bounding box center [611, 317] width 58 height 12
click at [758, 299] on p "what's the thing that comes to mind first?" at bounding box center [759, 305] width 216 height 15
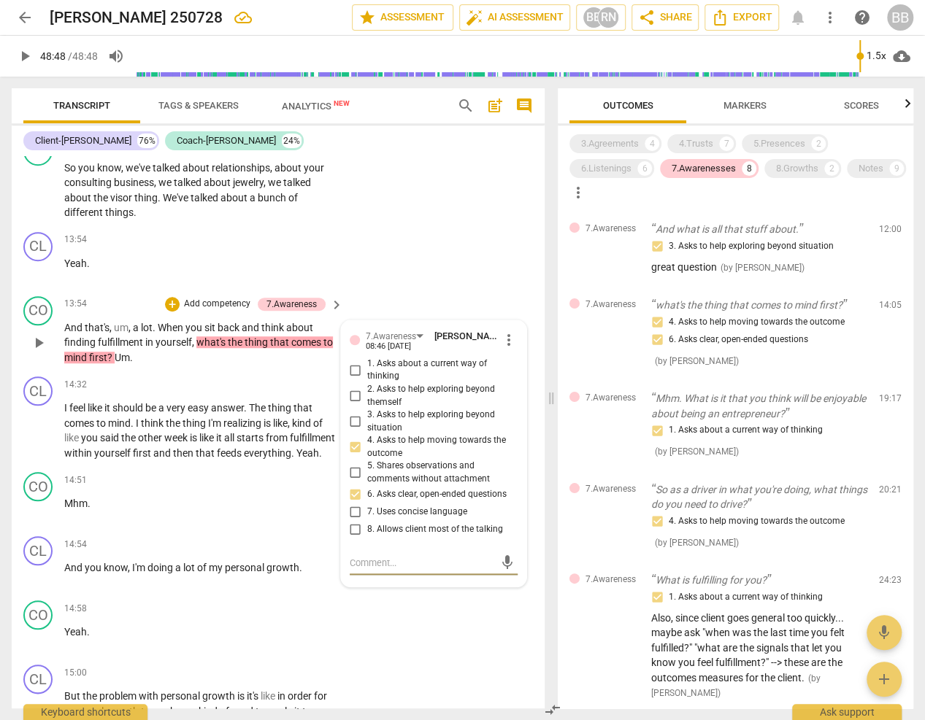
scroll to position [6095, 0]
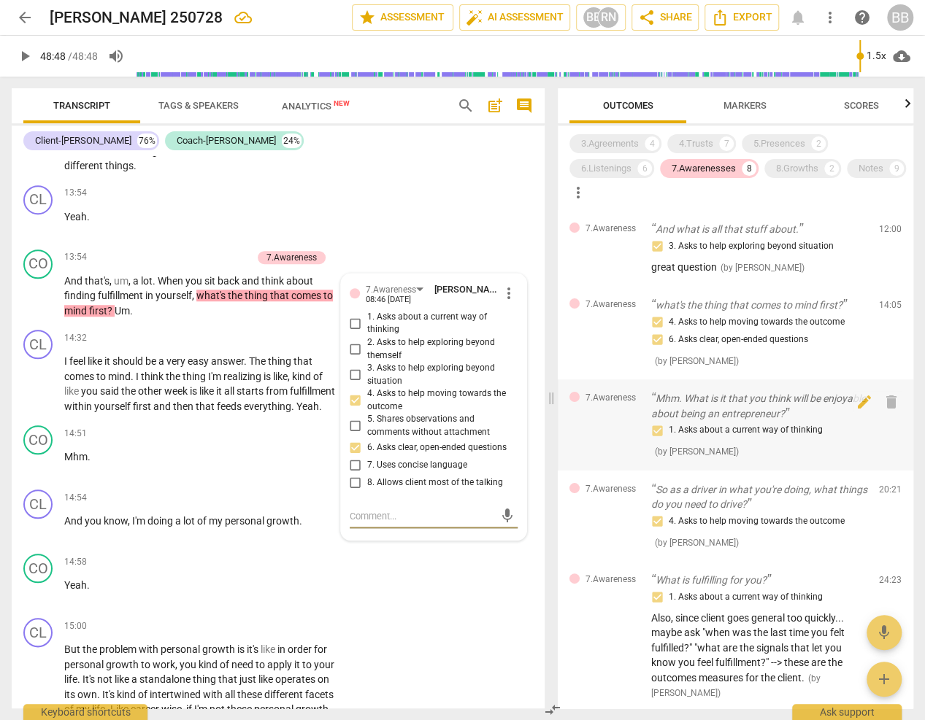
click at [753, 411] on p "Mhm. What is it that you think will be enjoyable about being an entrepreneur?" at bounding box center [759, 406] width 216 height 30
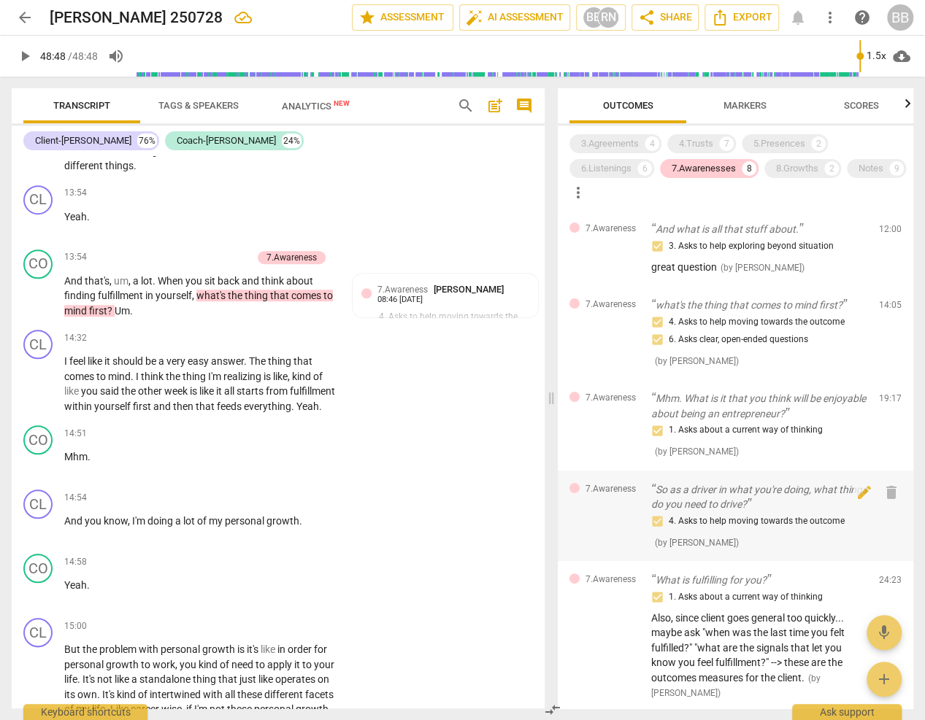
scroll to position [8158, 0]
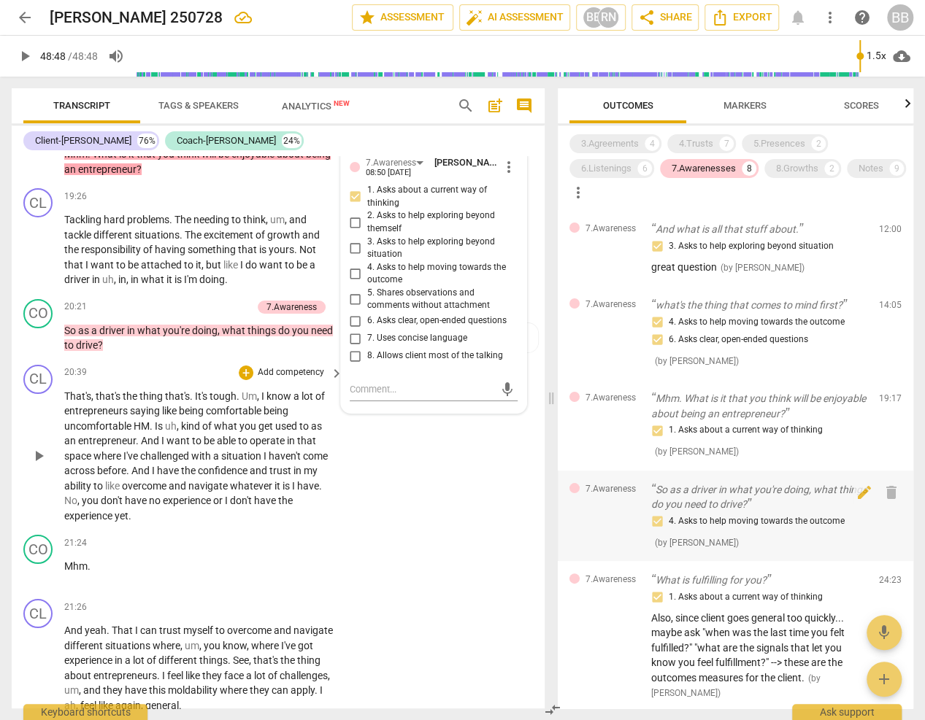
click at [756, 503] on p "So as a driver in what you're doing, what things do you need to drive?" at bounding box center [759, 498] width 216 height 30
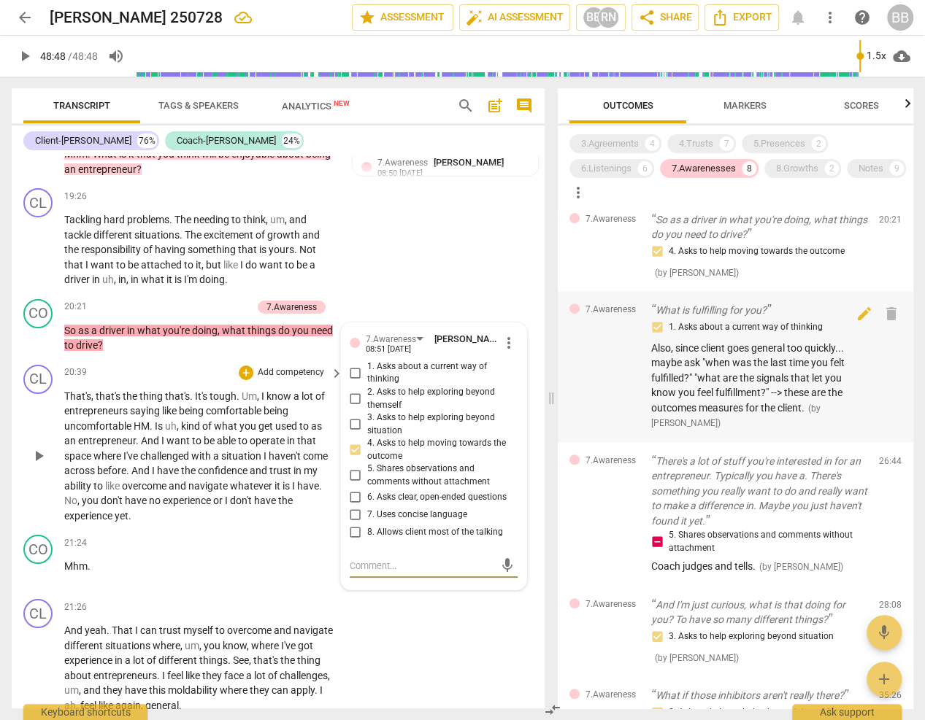
scroll to position [274, 0]
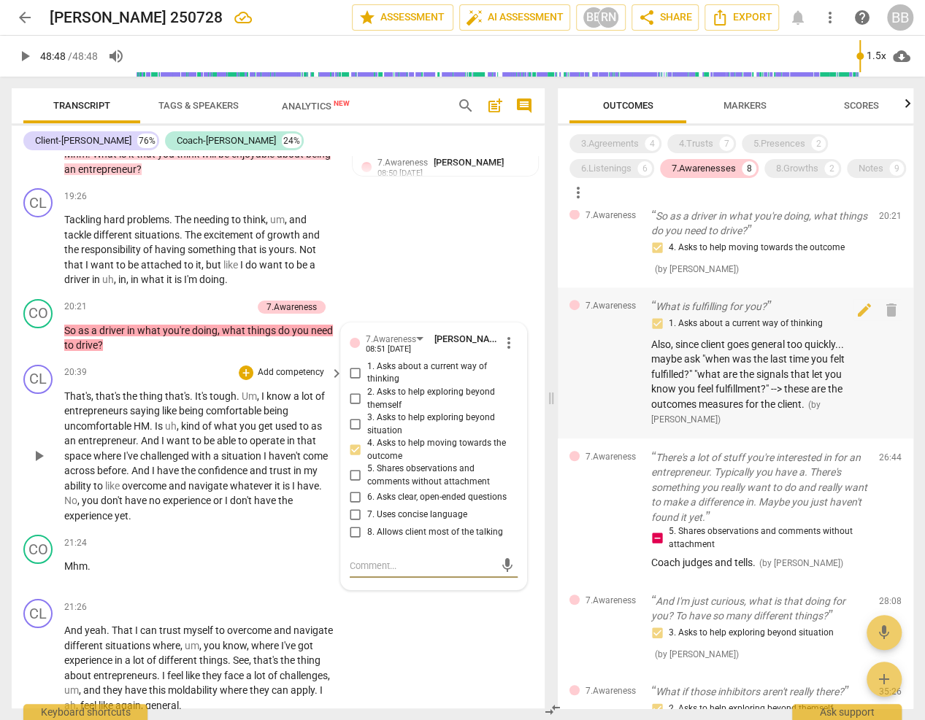
click at [726, 374] on span "Also, since client goes general too quickly... maybe ask "when was the last tim…" at bounding box center [747, 375] width 193 height 72
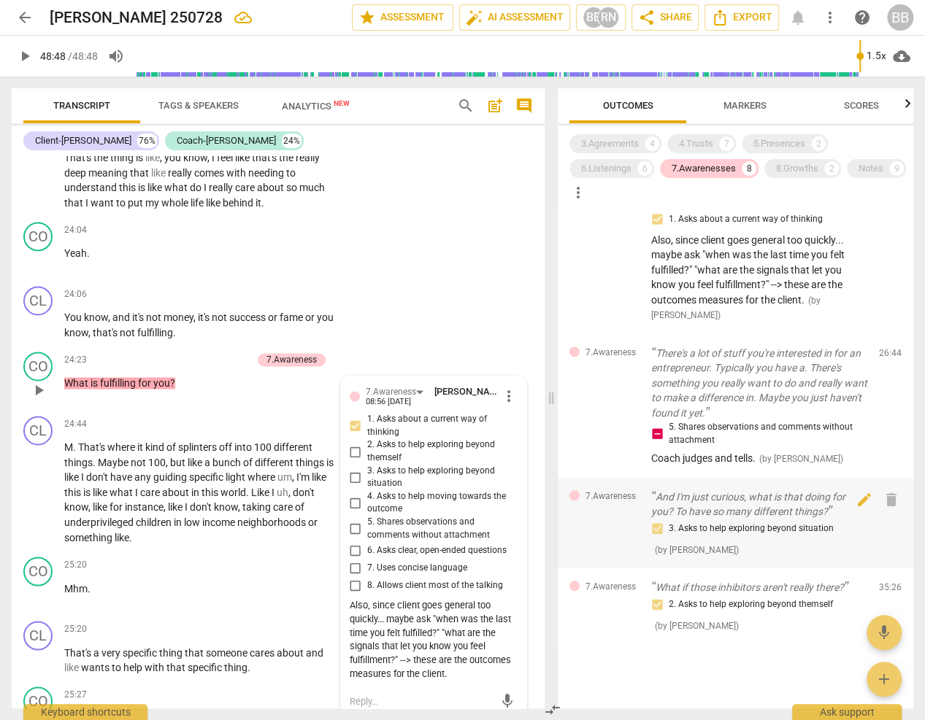
scroll to position [387, 0]
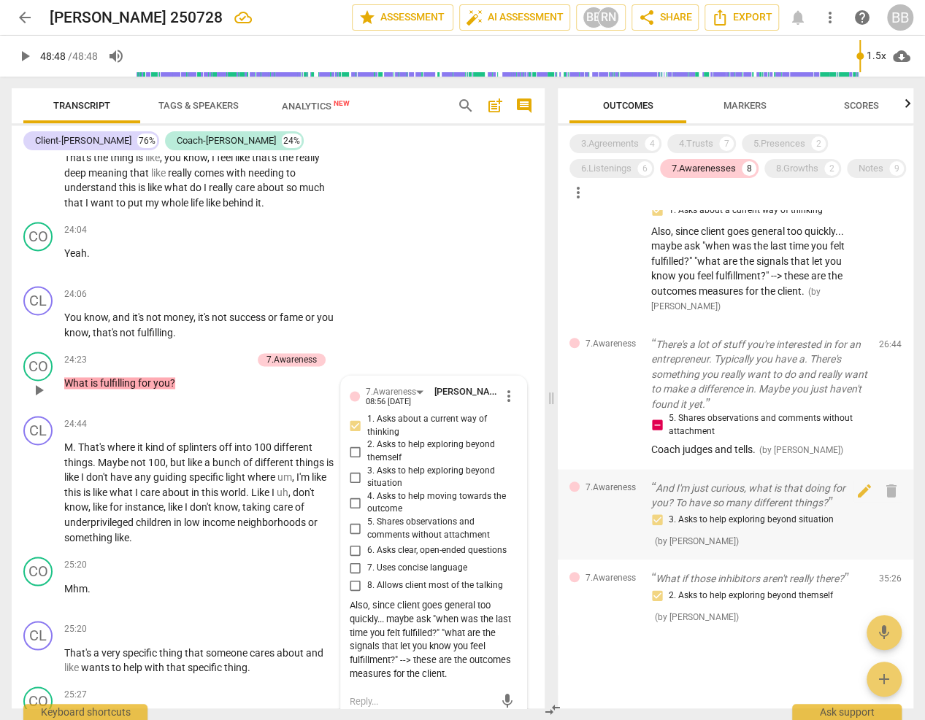
click at [742, 518] on div "3. Asks to help exploring beyond situation" at bounding box center [759, 521] width 216 height 18
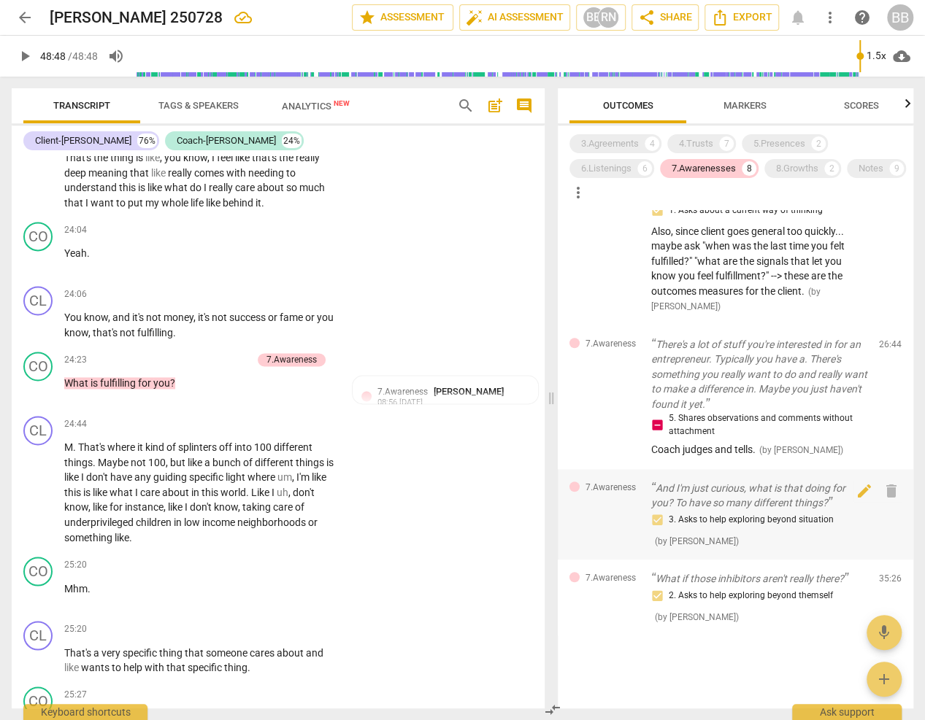
scroll to position [11147, 0]
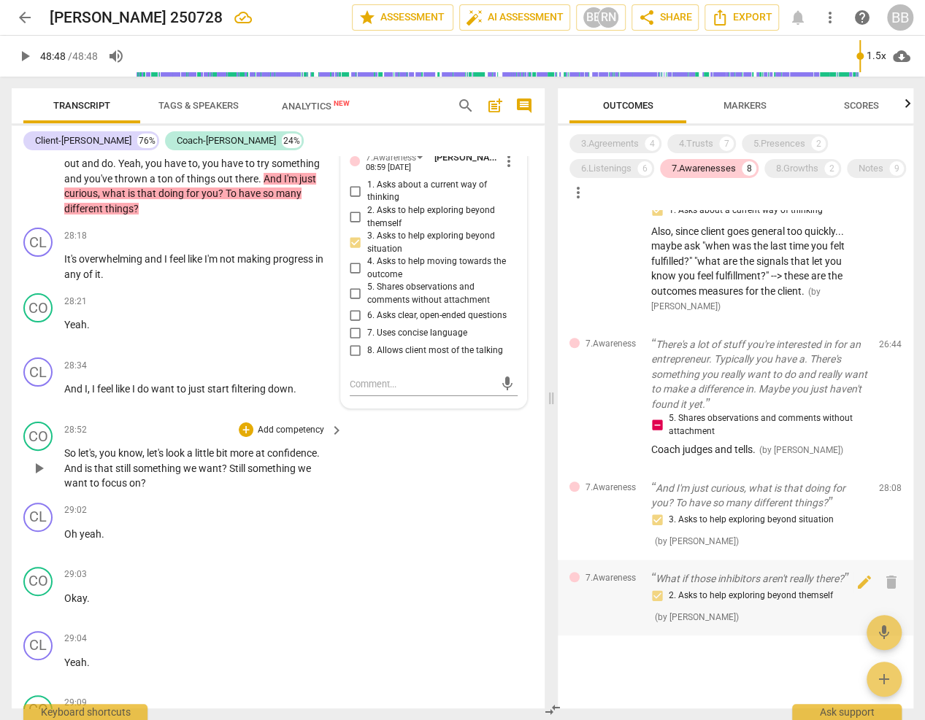
click at [745, 591] on div "2. Asks to help exploring beyond themself" at bounding box center [759, 597] width 216 height 18
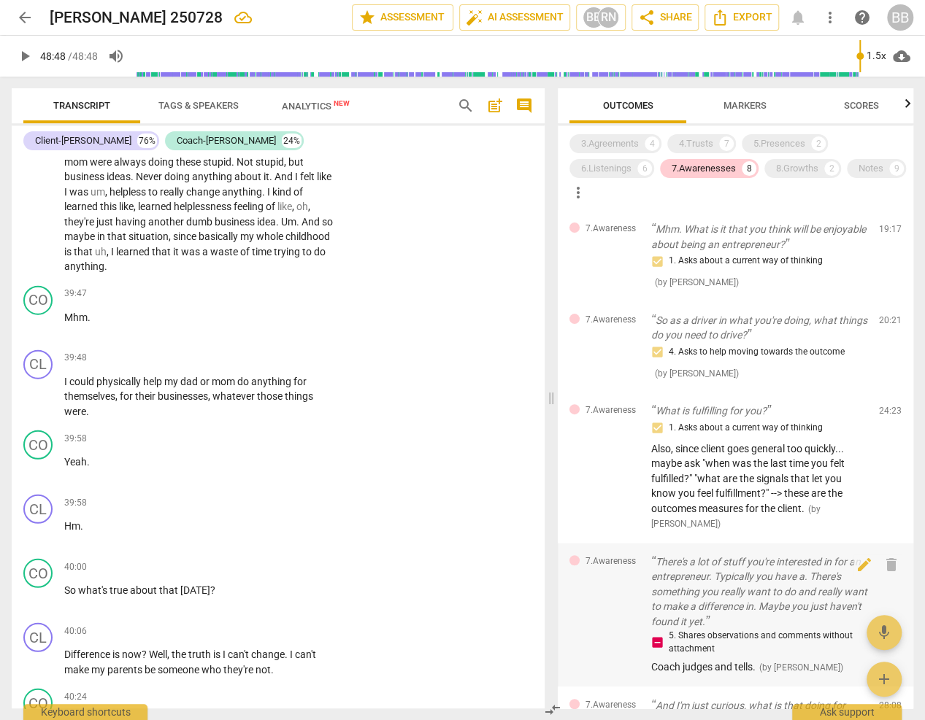
scroll to position [0, 0]
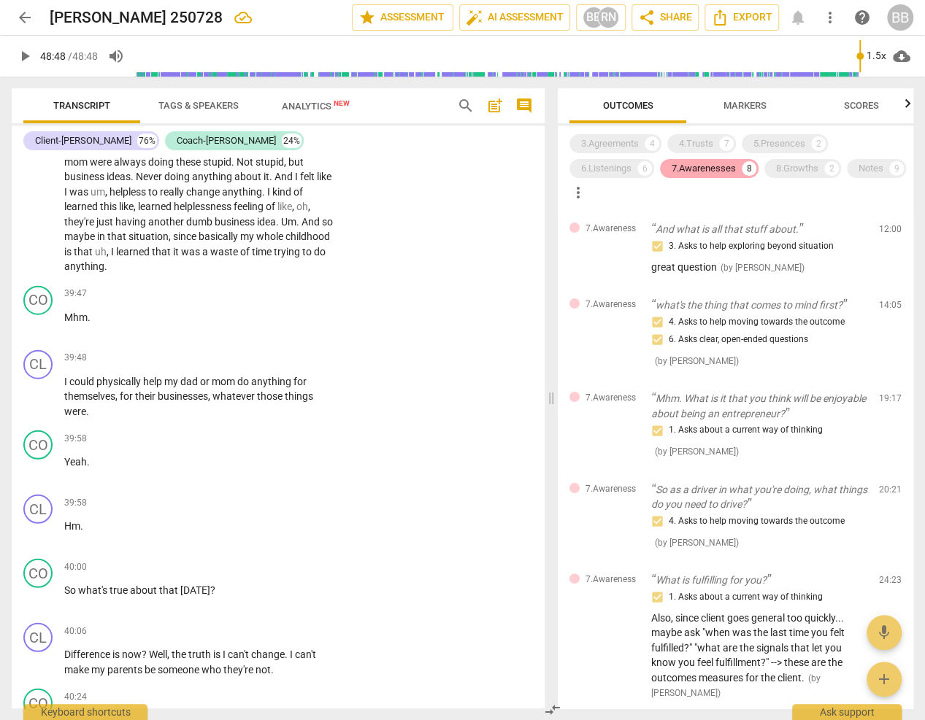
click at [694, 168] on div "7.Awarenesses" at bounding box center [704, 168] width 64 height 15
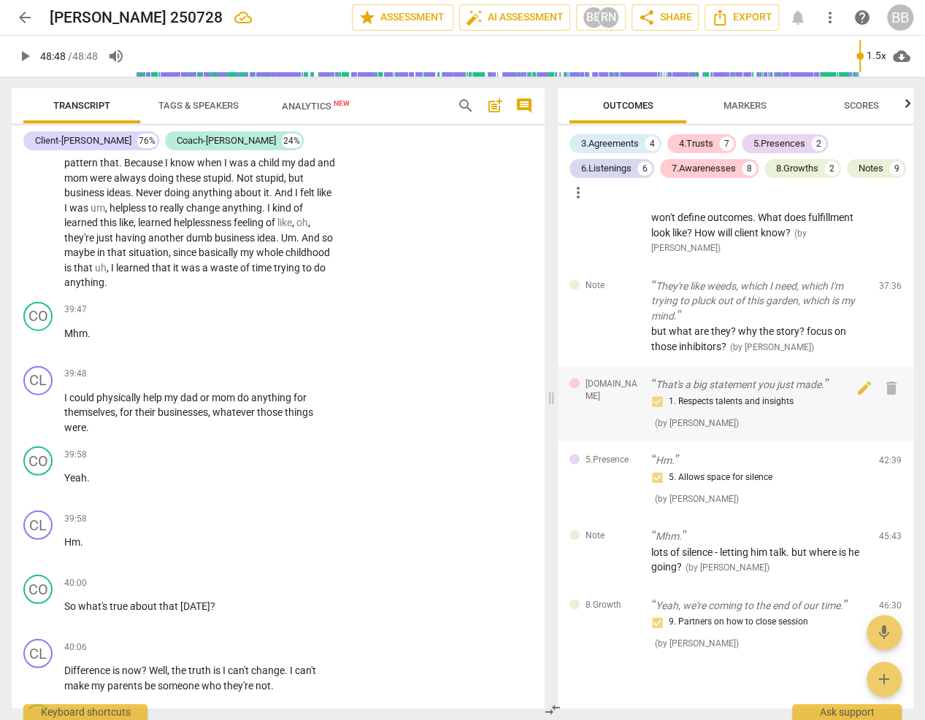
scroll to position [3606, 0]
